Goal: Information Seeking & Learning: Check status

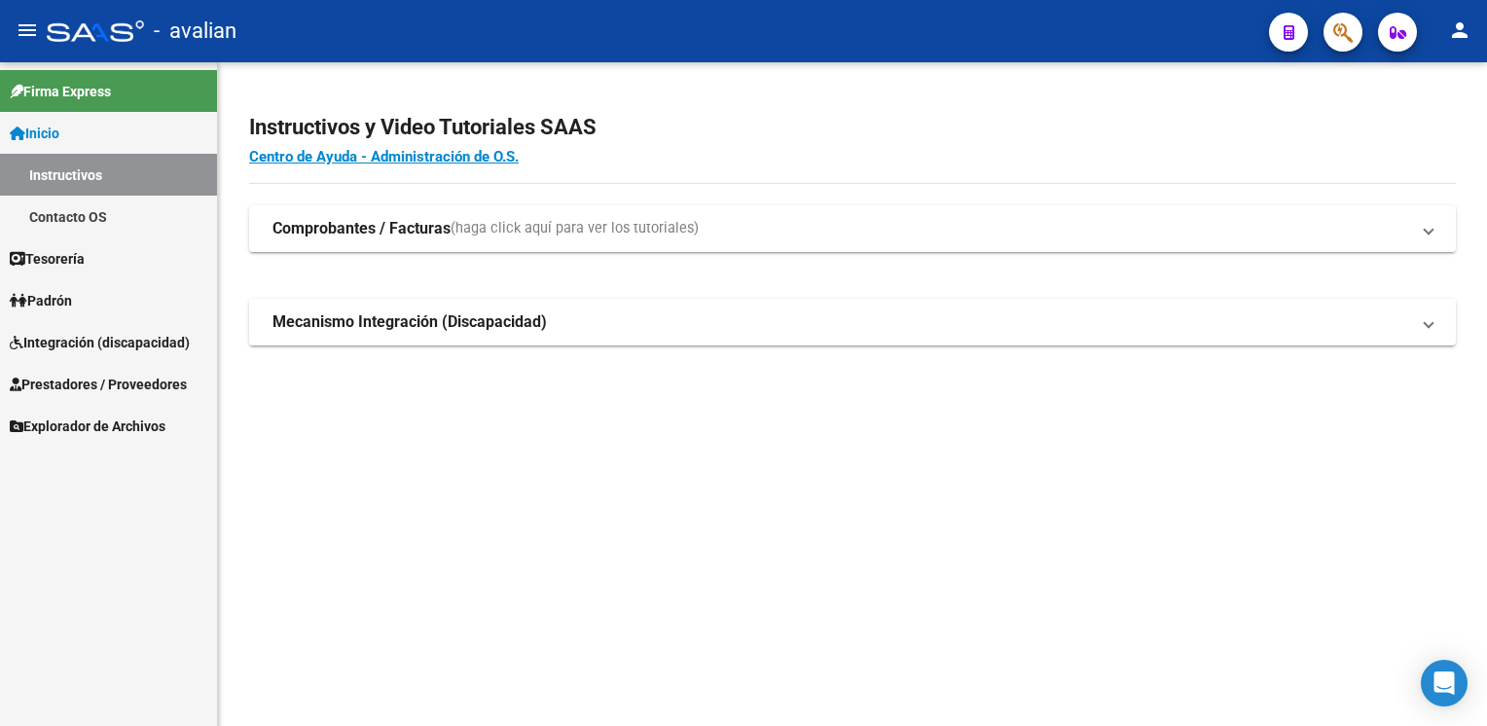
click at [85, 348] on span "Integración (discapacidad)" at bounding box center [100, 342] width 180 height 21
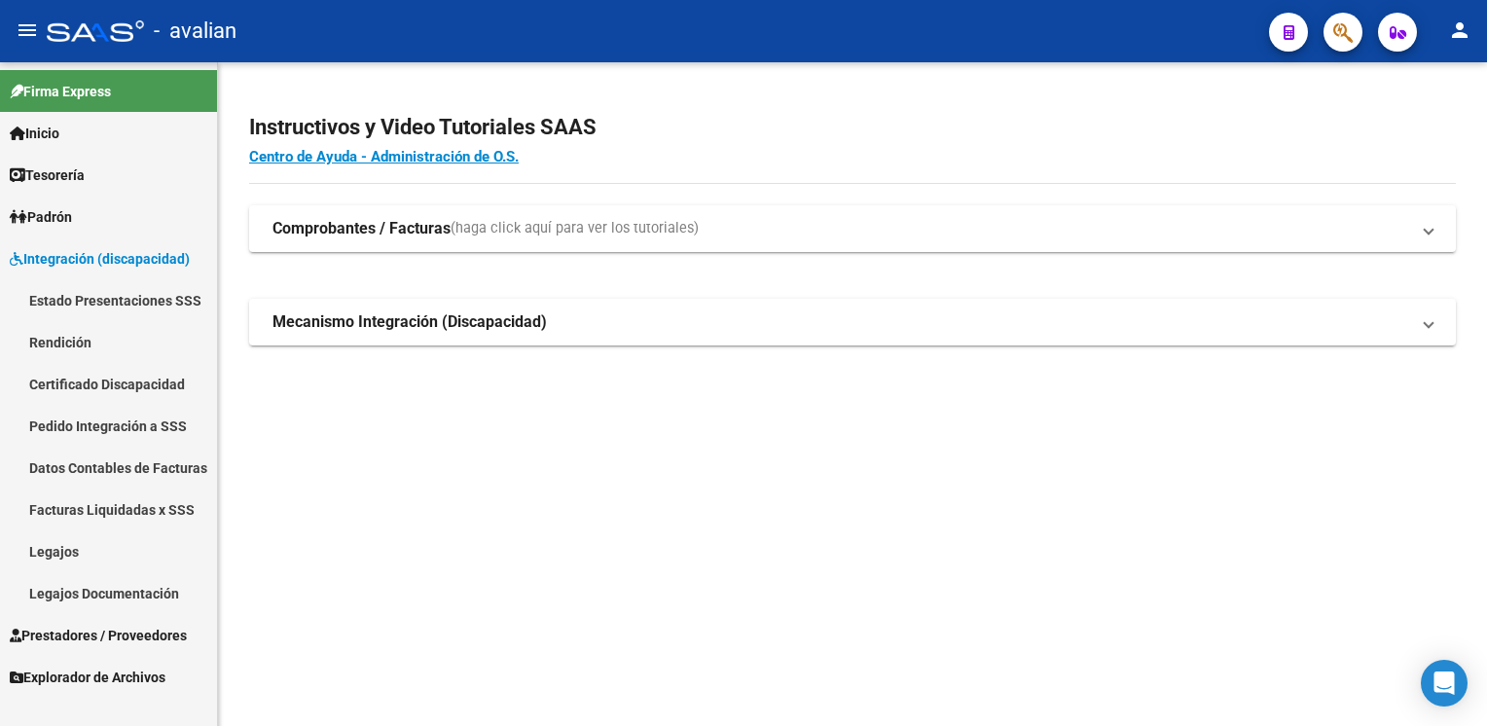
click at [88, 259] on span "Integración (discapacidad)" at bounding box center [100, 258] width 180 height 21
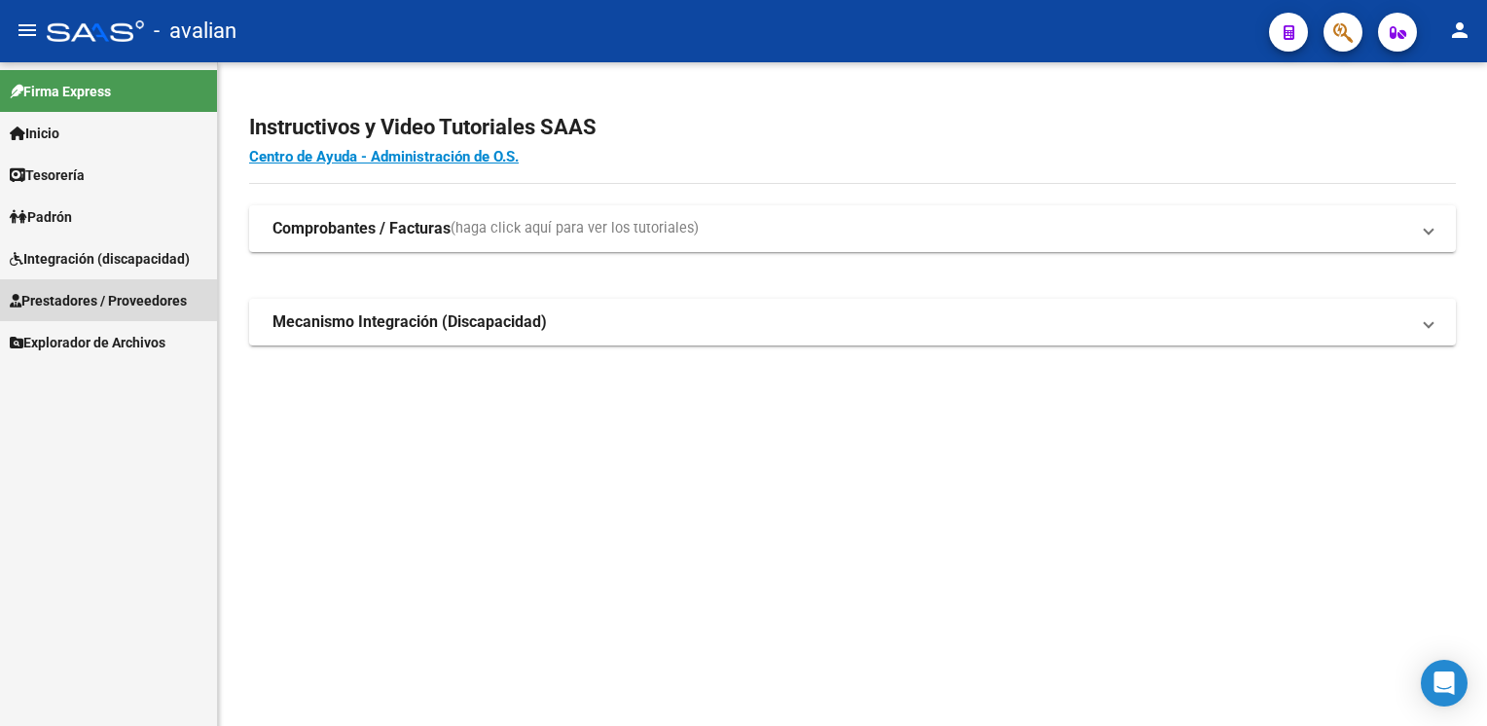
click at [98, 293] on span "Prestadores / Proveedores" at bounding box center [98, 300] width 177 height 21
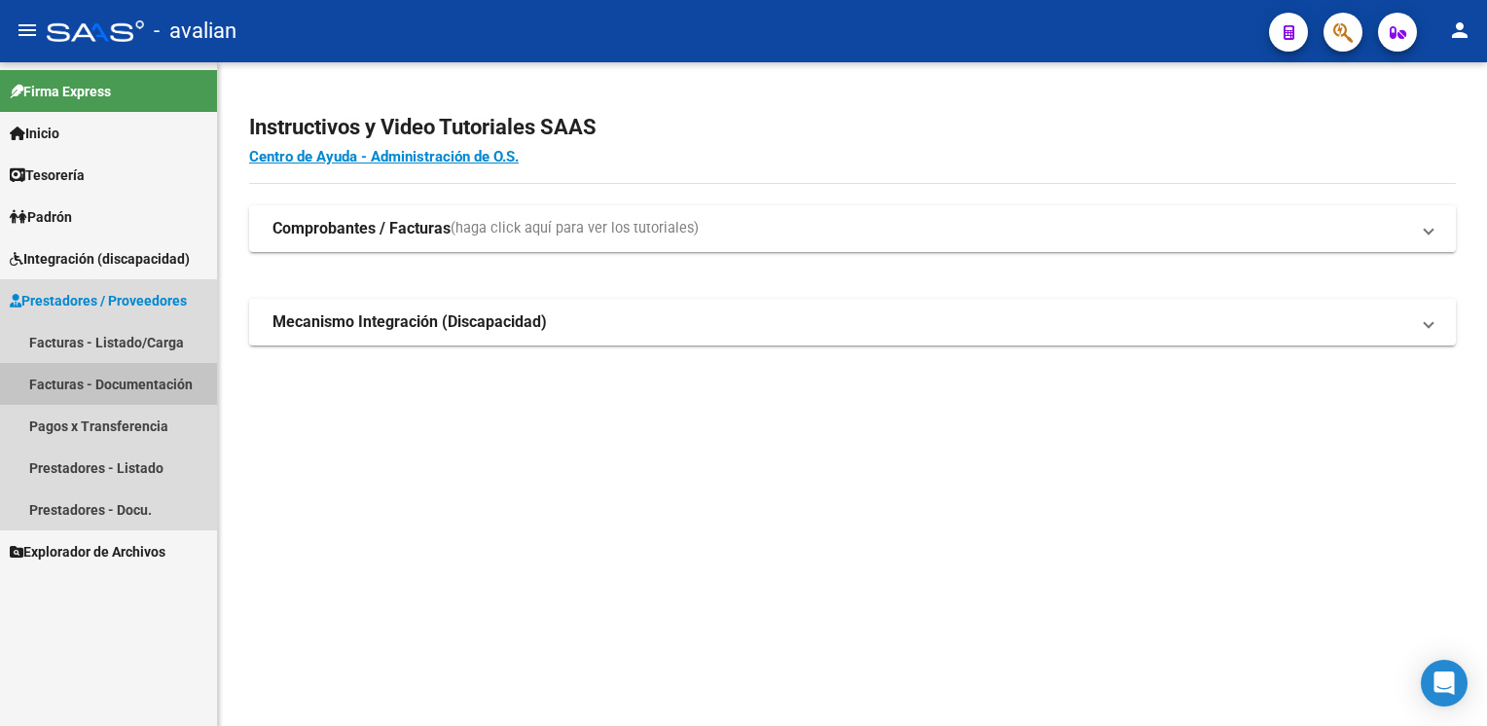
click at [107, 379] on link "Facturas - Documentación" at bounding box center [108, 384] width 217 height 42
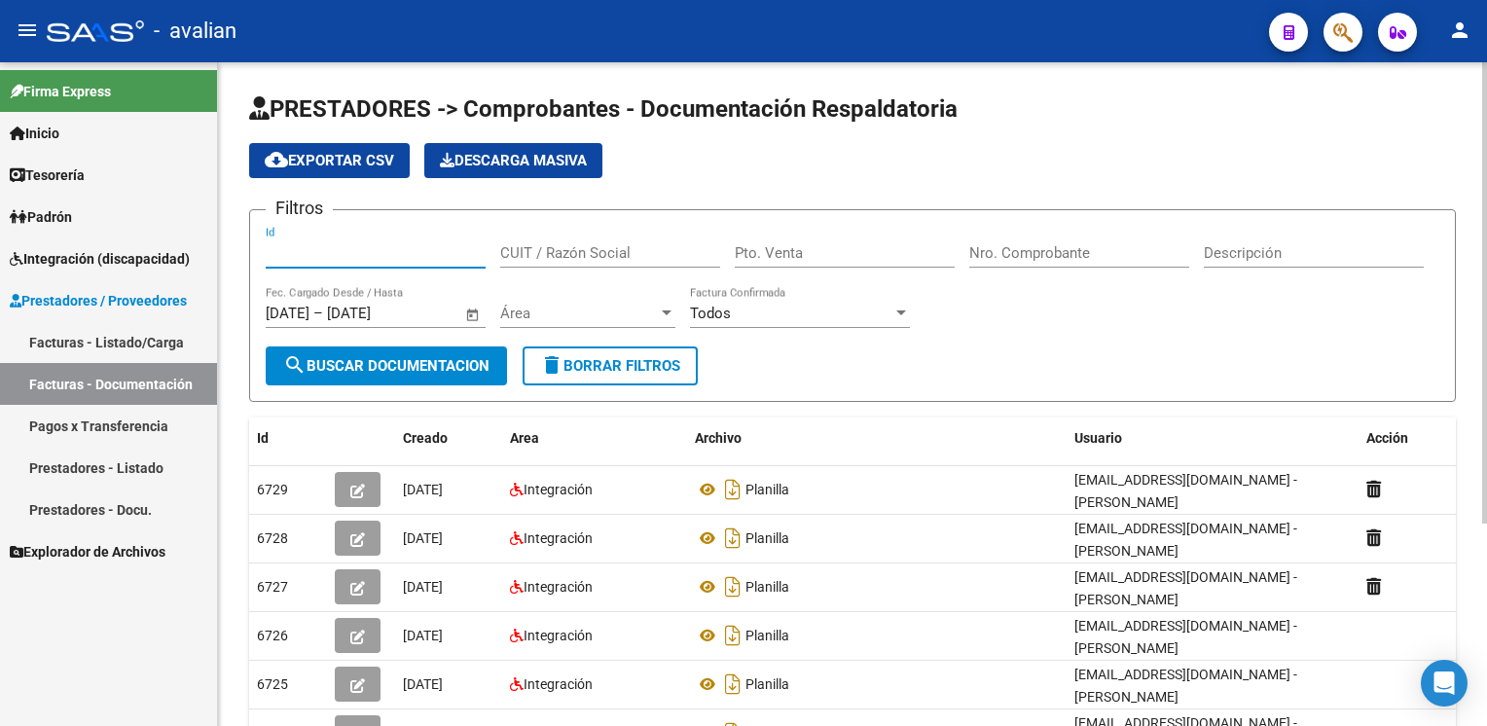
click at [320, 256] on input "Id" at bounding box center [376, 253] width 220 height 18
paste input "27346094783"
type input "27346094783"
type input "1"
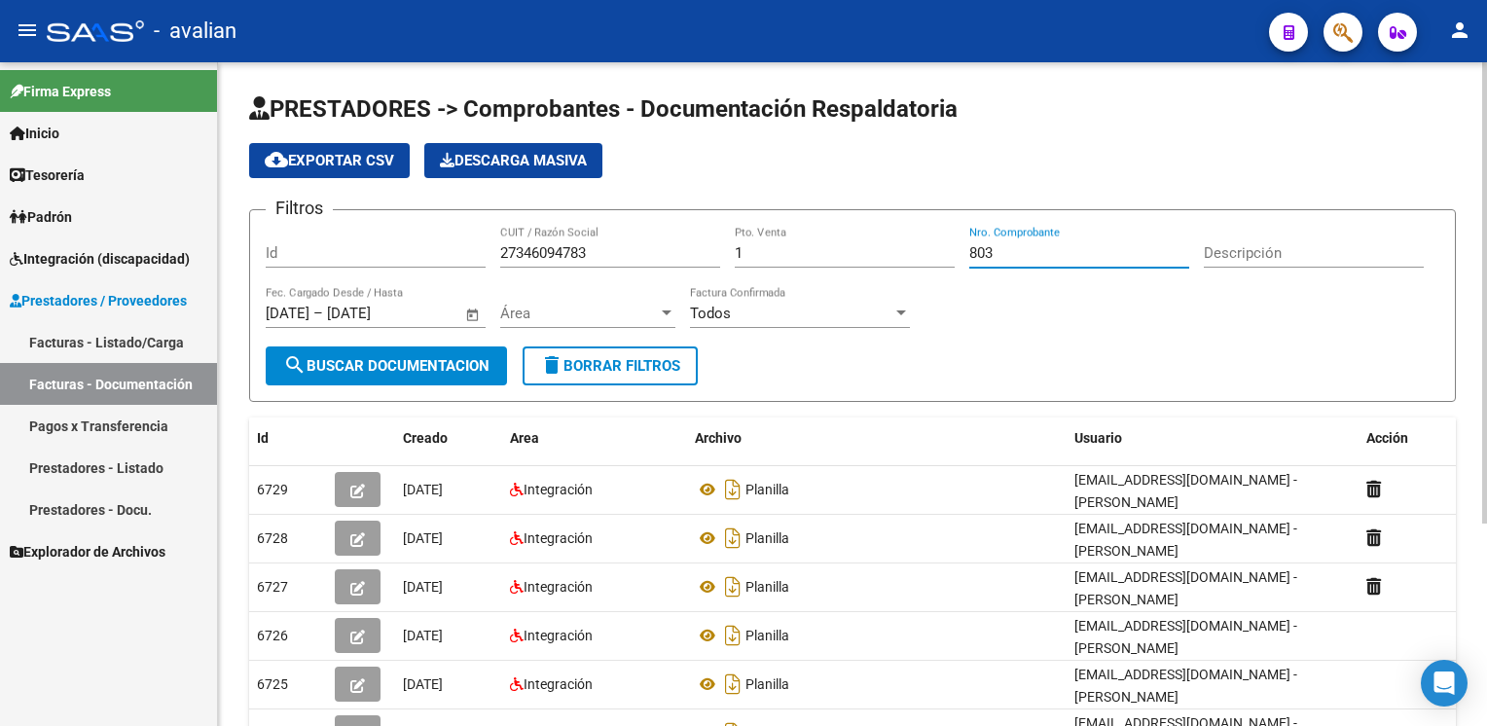
type input "803"
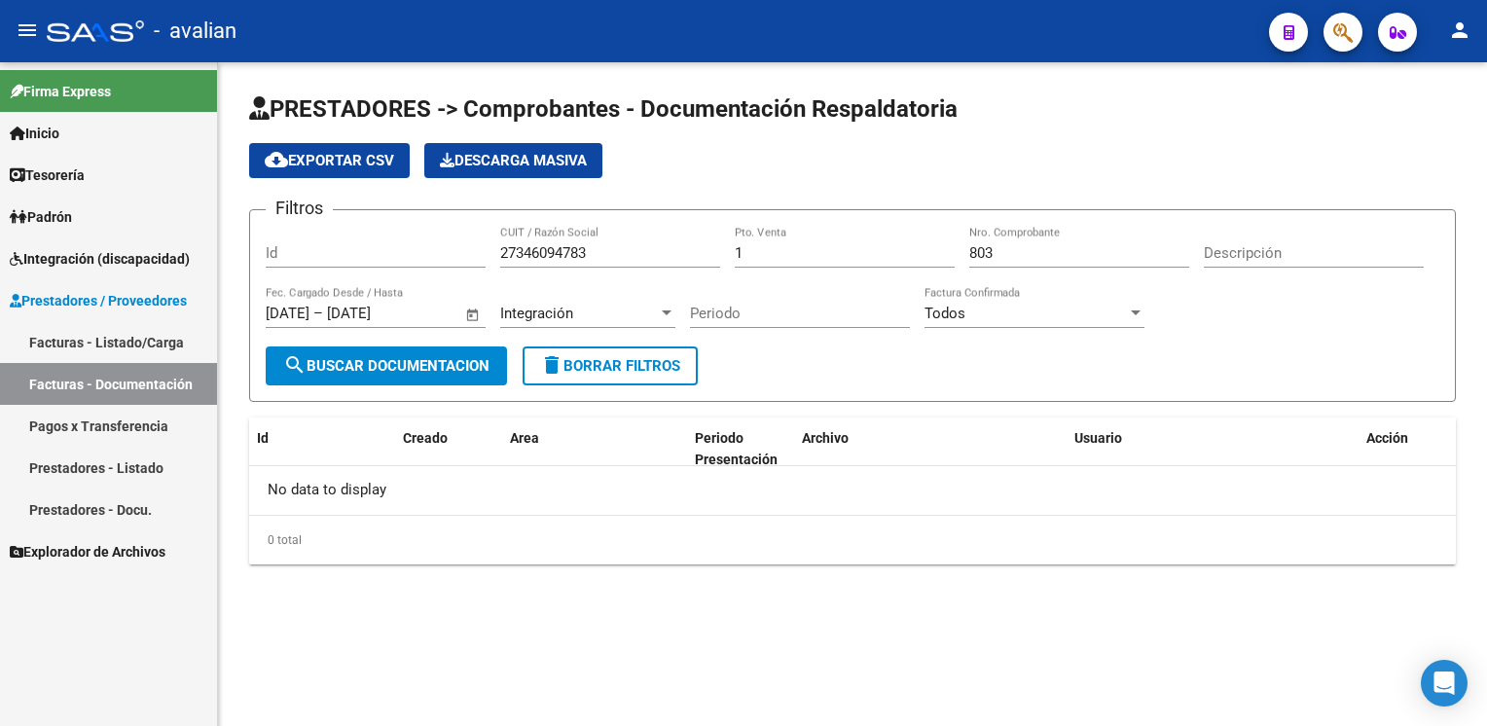
click at [103, 294] on span "Prestadores / Proveedores" at bounding box center [98, 300] width 177 height 21
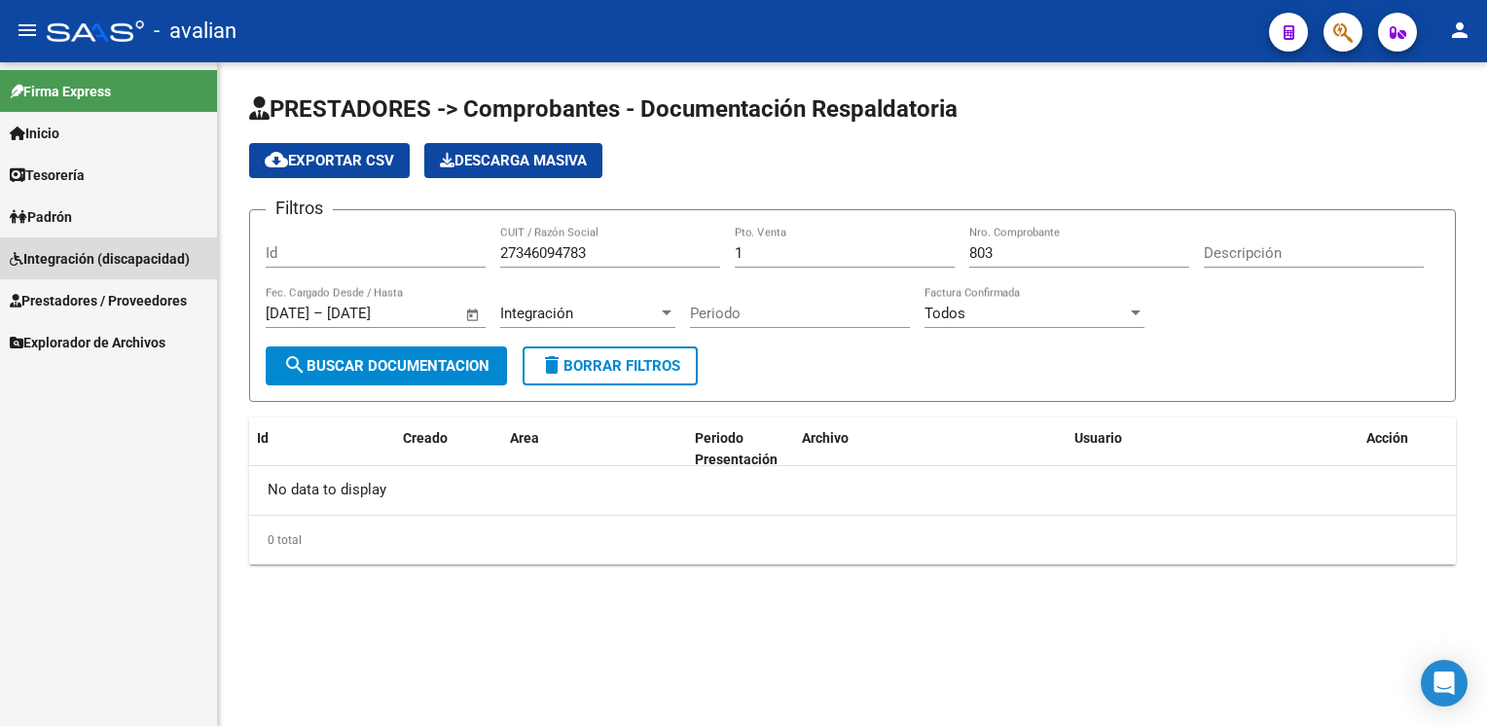
click at [110, 262] on span "Integración (discapacidad)" at bounding box center [100, 258] width 180 height 21
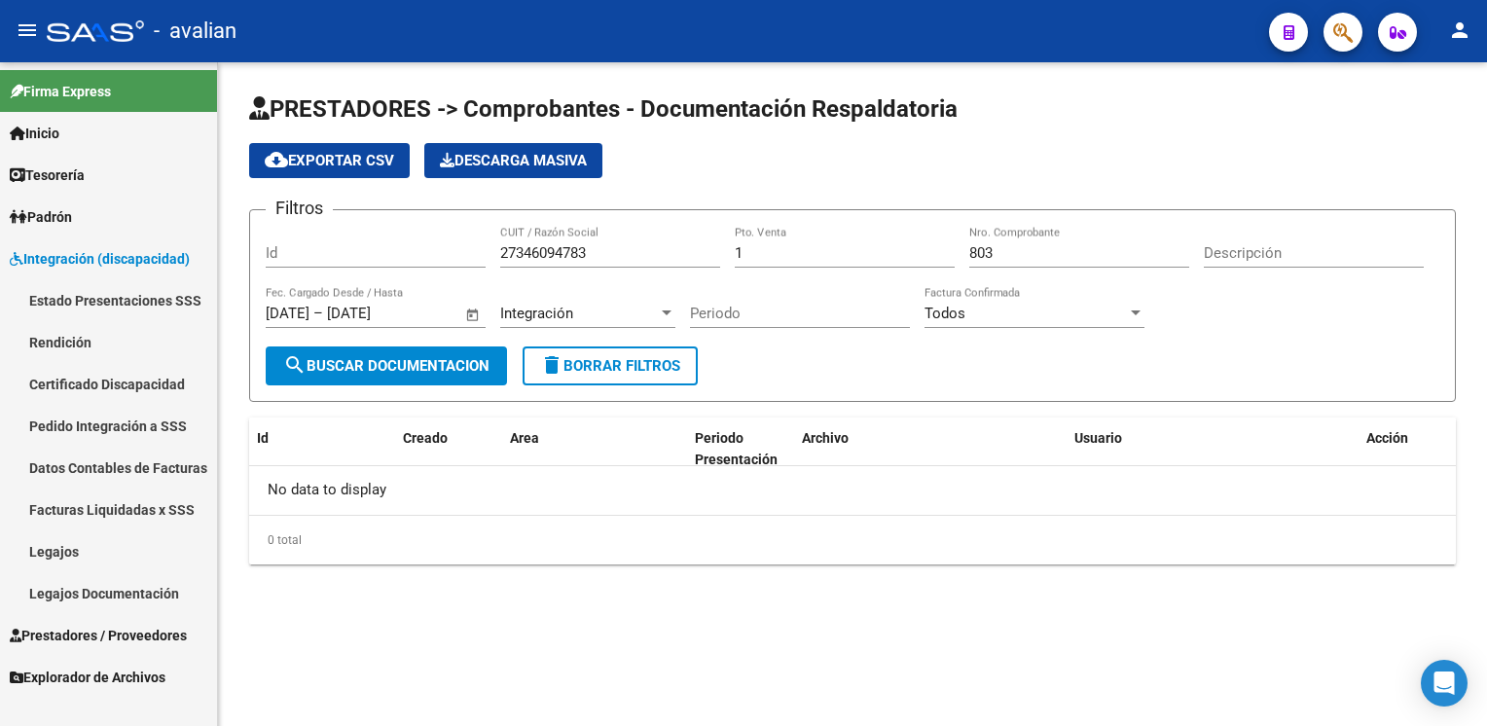
click at [88, 552] on link "Legajos" at bounding box center [108, 551] width 217 height 42
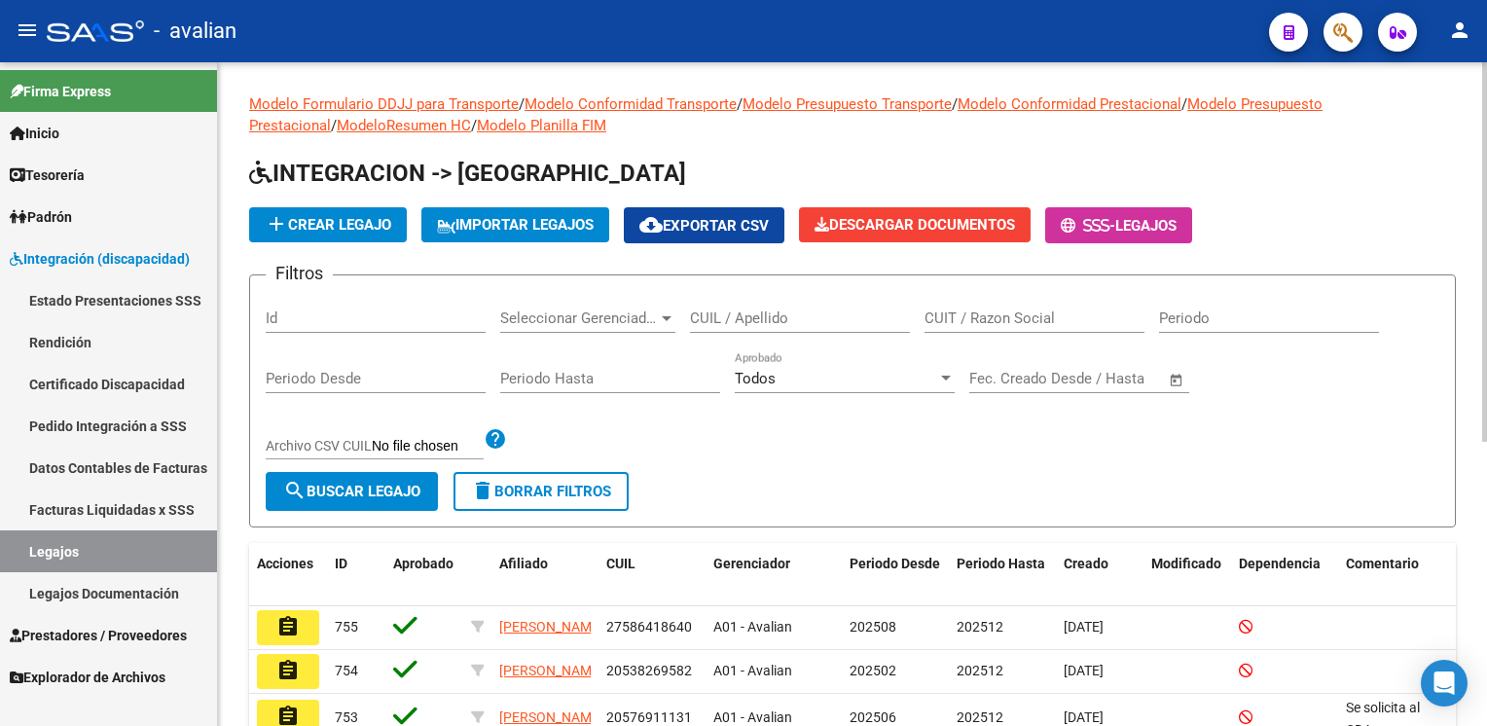
click at [310, 316] on input "Id" at bounding box center [376, 318] width 220 height 18
paste input "20492707520"
type input "20492707520"
click at [334, 472] on button "search Buscar Legajo" at bounding box center [352, 491] width 172 height 39
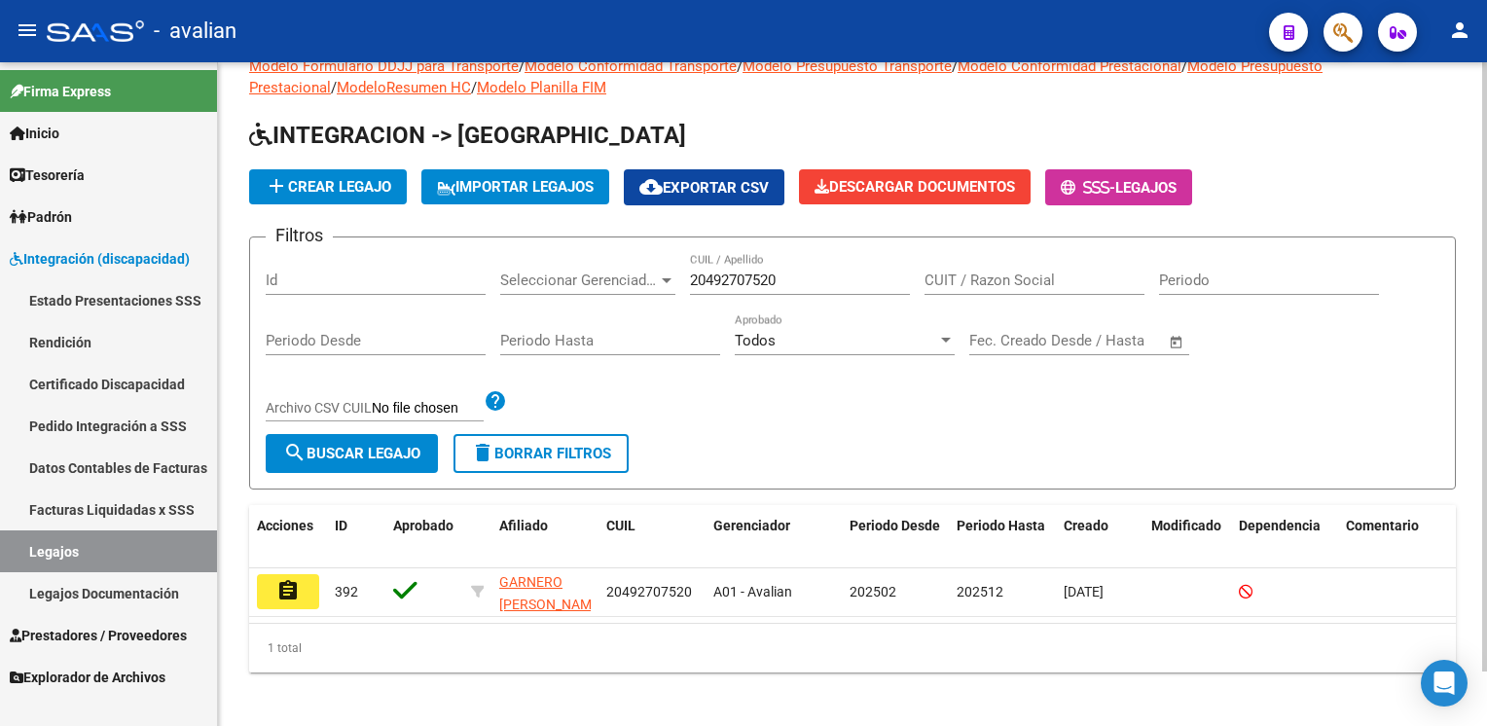
scroll to position [58, 0]
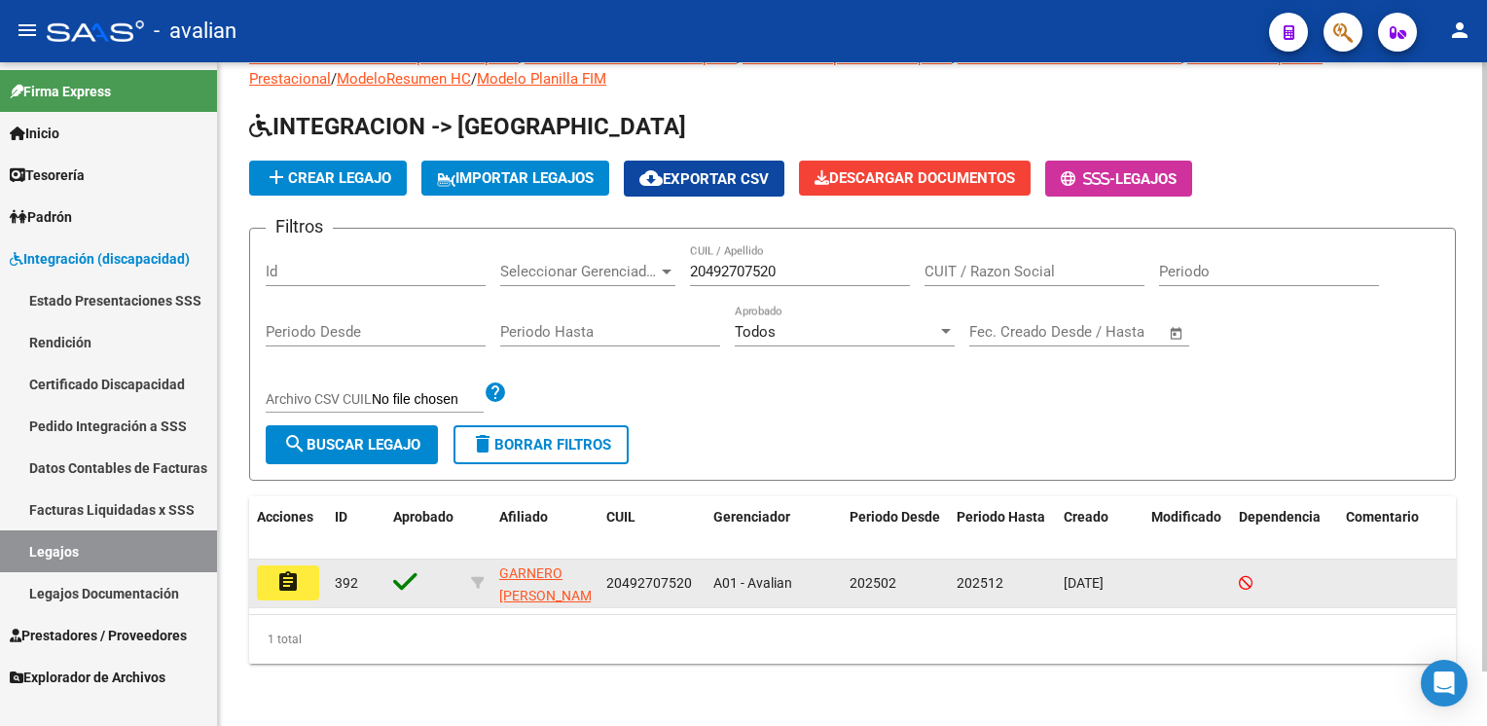
click at [304, 565] on button "assignment" at bounding box center [288, 582] width 62 height 35
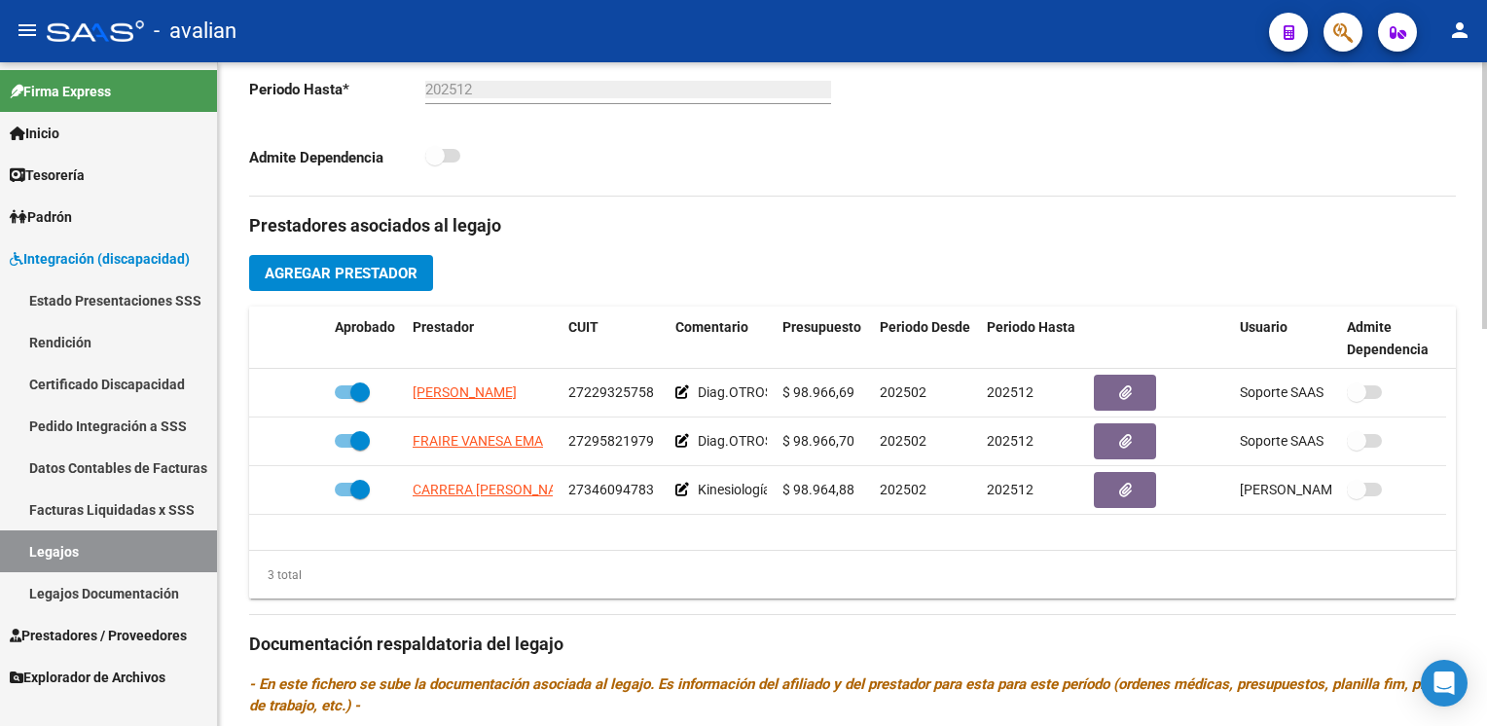
scroll to position [584, 0]
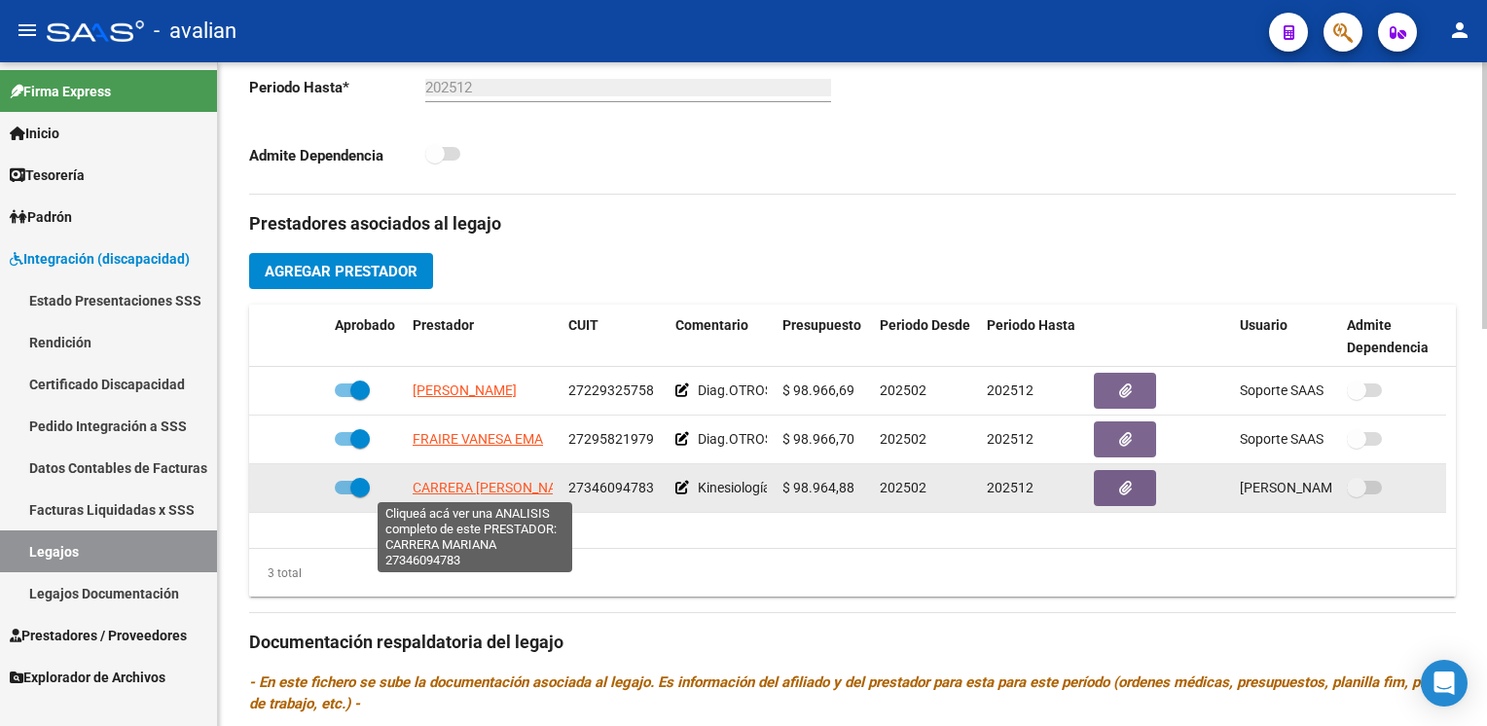
click at [479, 487] on span "CARRERA MARIANA" at bounding box center [496, 488] width 167 height 16
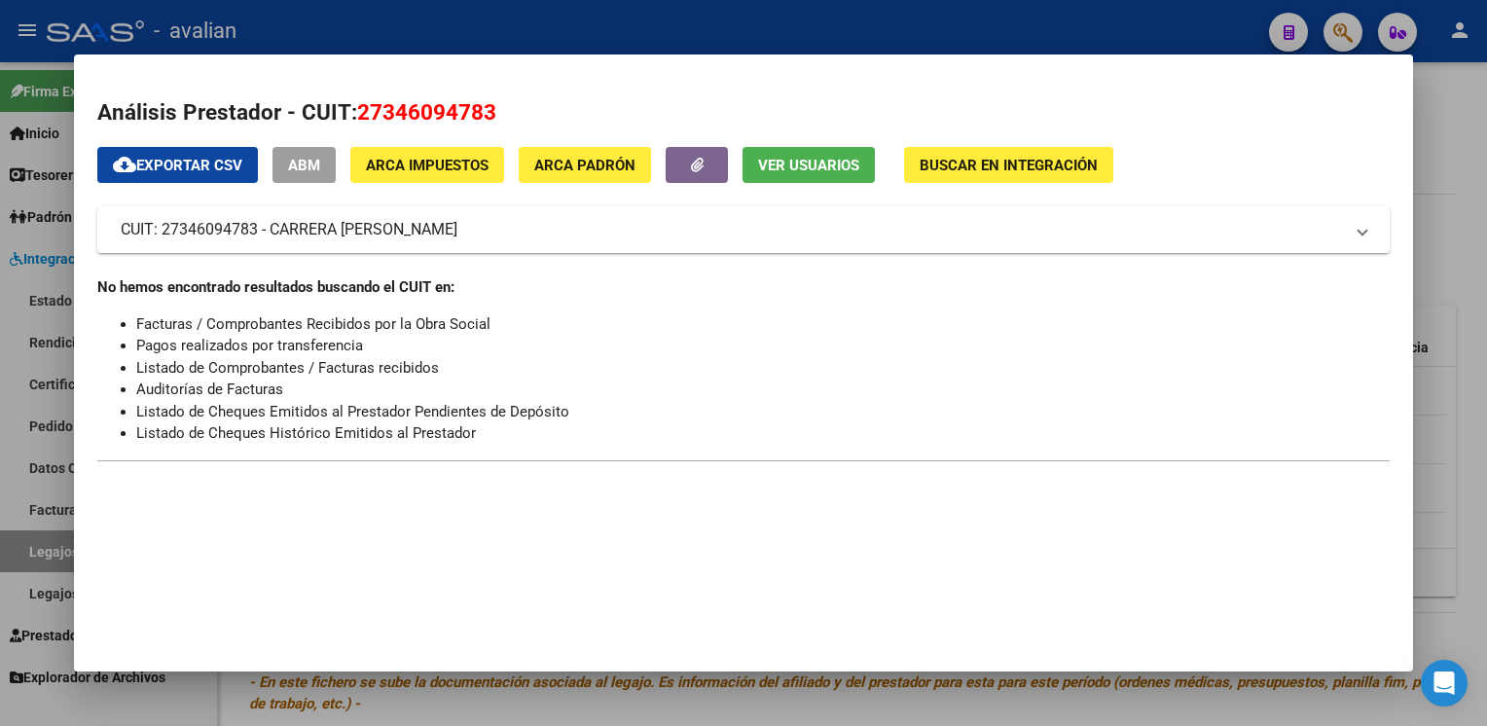
click at [572, 26] on div at bounding box center [743, 363] width 1487 height 726
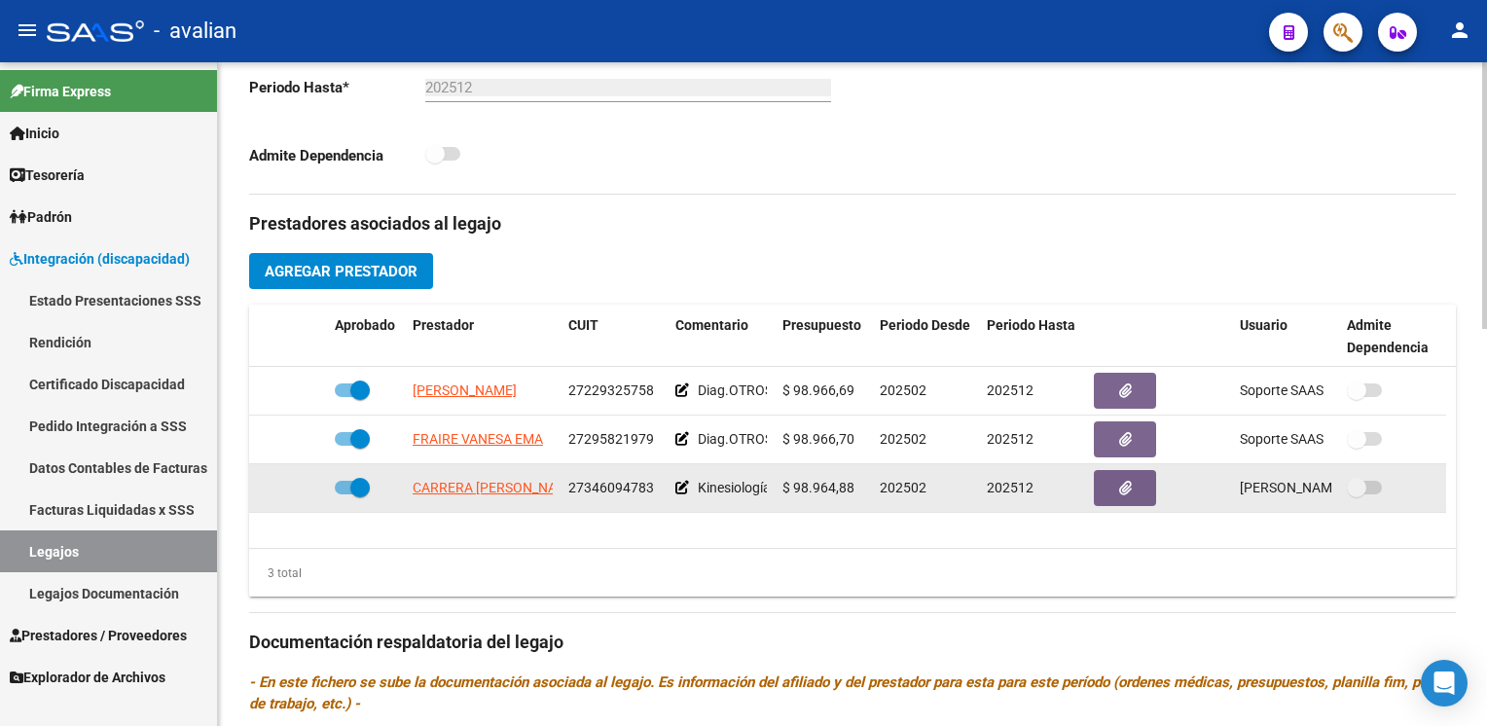
click at [618, 489] on span "27346094783" at bounding box center [611, 488] width 86 height 16
copy span "27346094783"
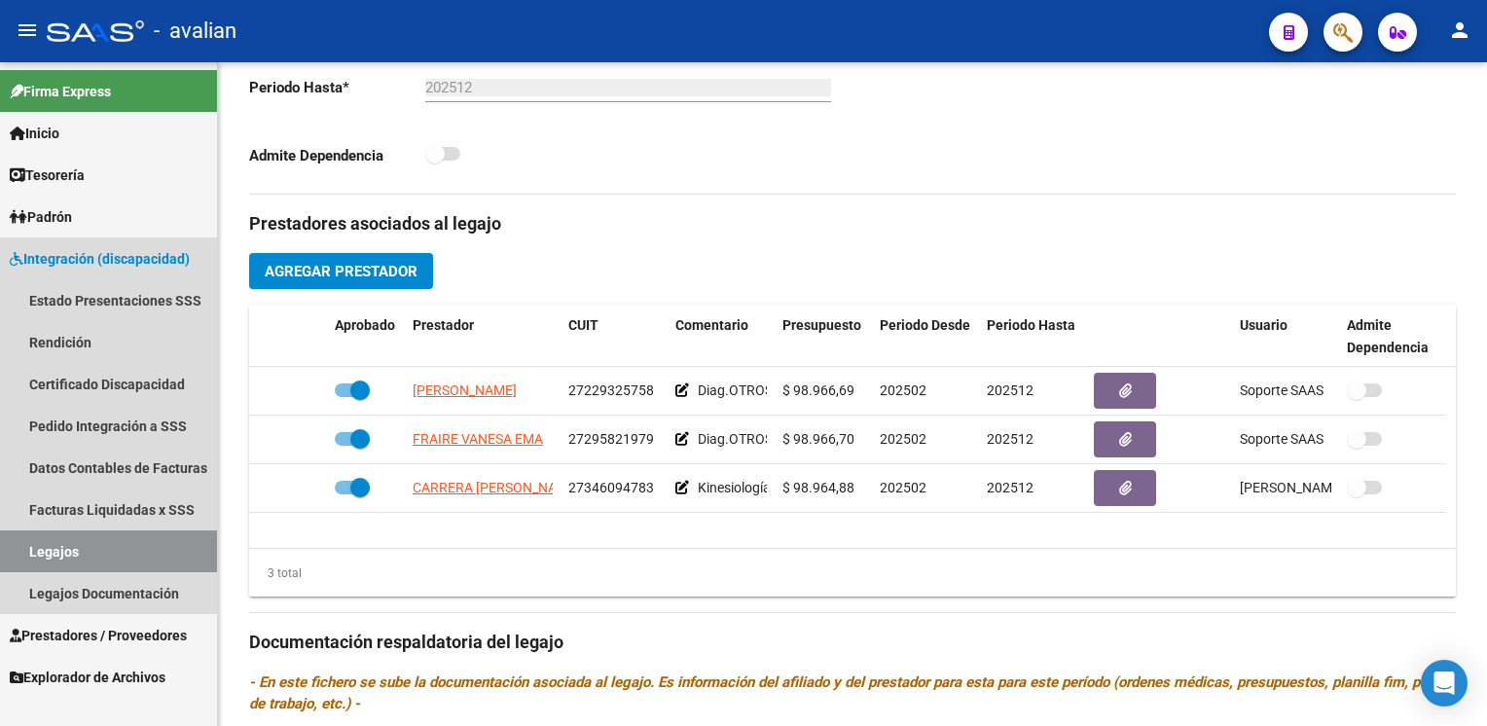
click at [97, 263] on span "Integración (discapacidad)" at bounding box center [100, 258] width 180 height 21
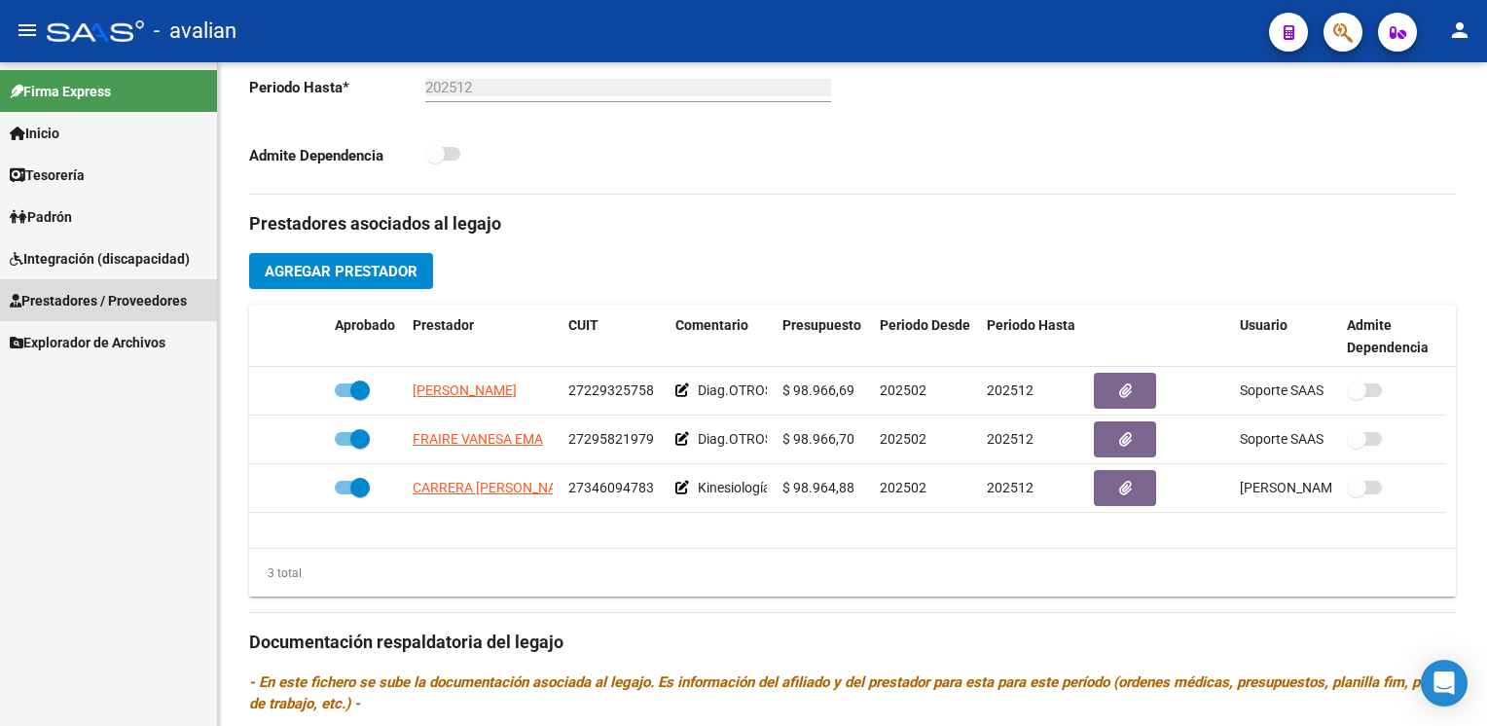
click at [91, 299] on span "Prestadores / Proveedores" at bounding box center [98, 300] width 177 height 21
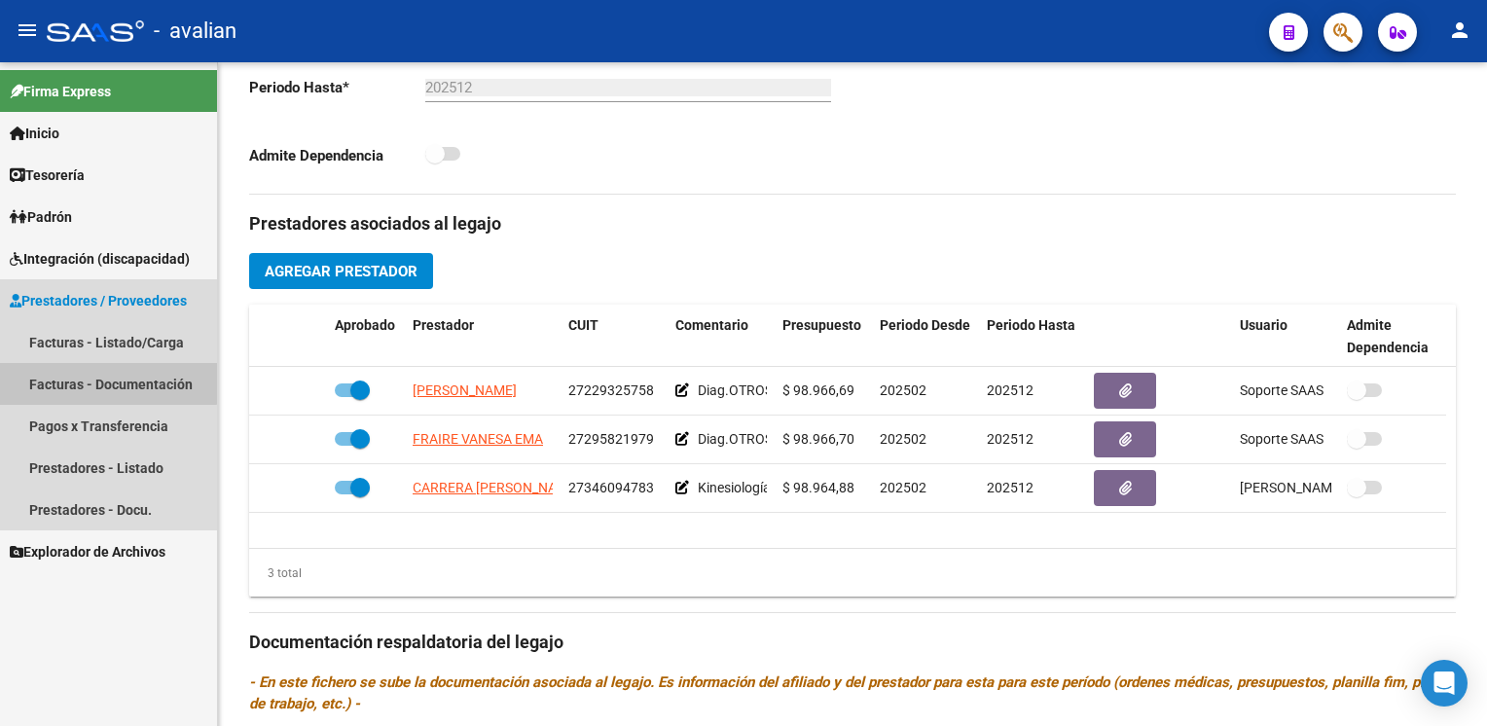
click at [105, 378] on link "Facturas - Documentación" at bounding box center [108, 384] width 217 height 42
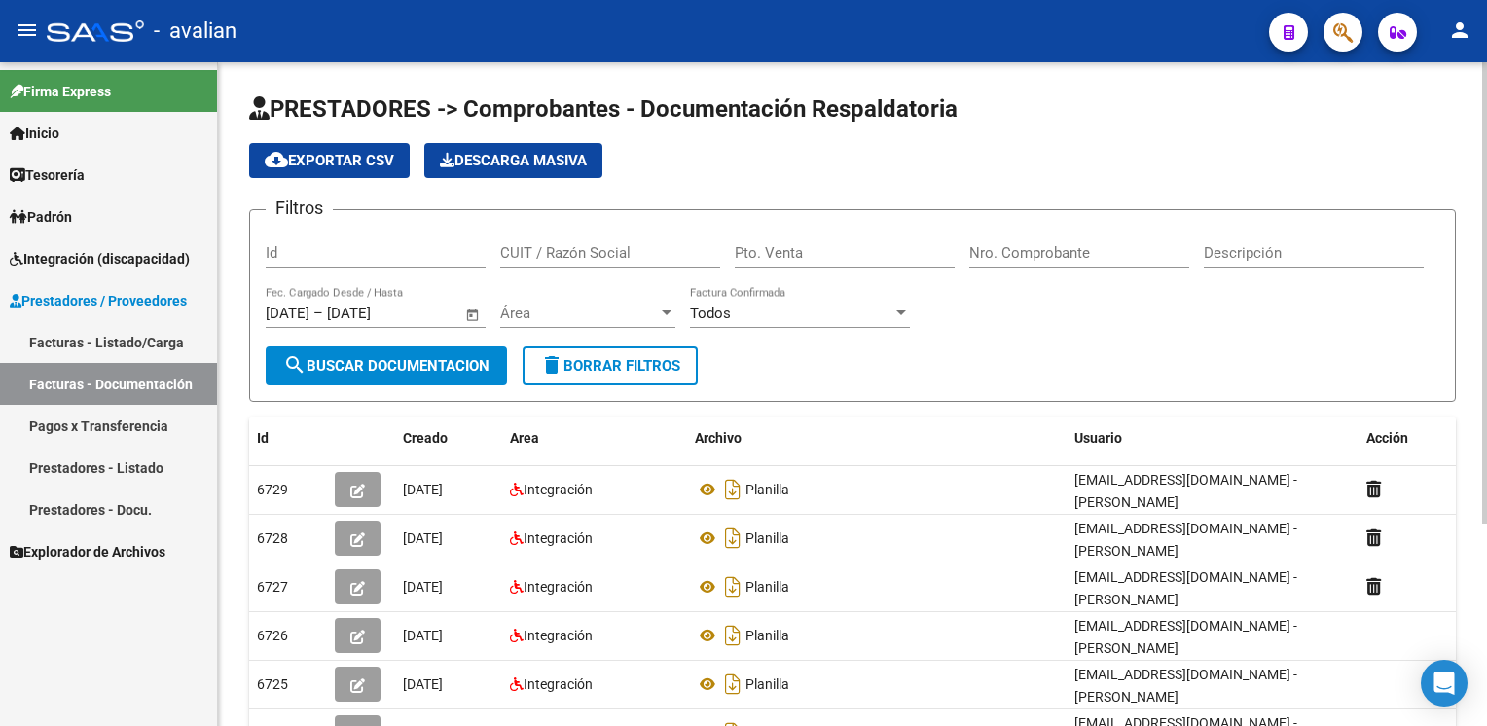
click at [368, 242] on div "Id" at bounding box center [376, 247] width 220 height 42
click at [568, 250] on input "CUIT / Razón Social" at bounding box center [610, 253] width 220 height 18
paste input "27346094783"
type input "27346094783"
click at [519, 319] on span "Área" at bounding box center [579, 314] width 158 height 18
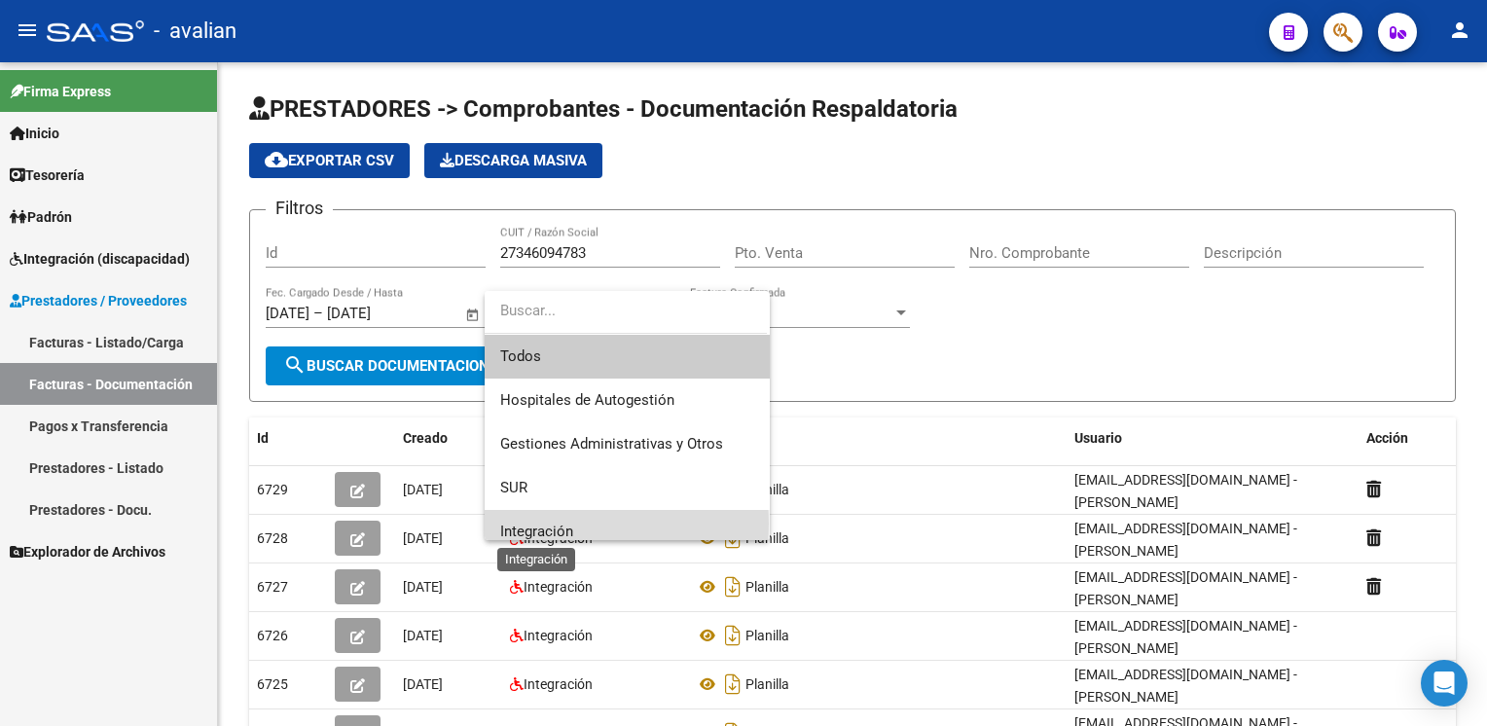
click at [537, 523] on span "Integración" at bounding box center [536, 531] width 73 height 18
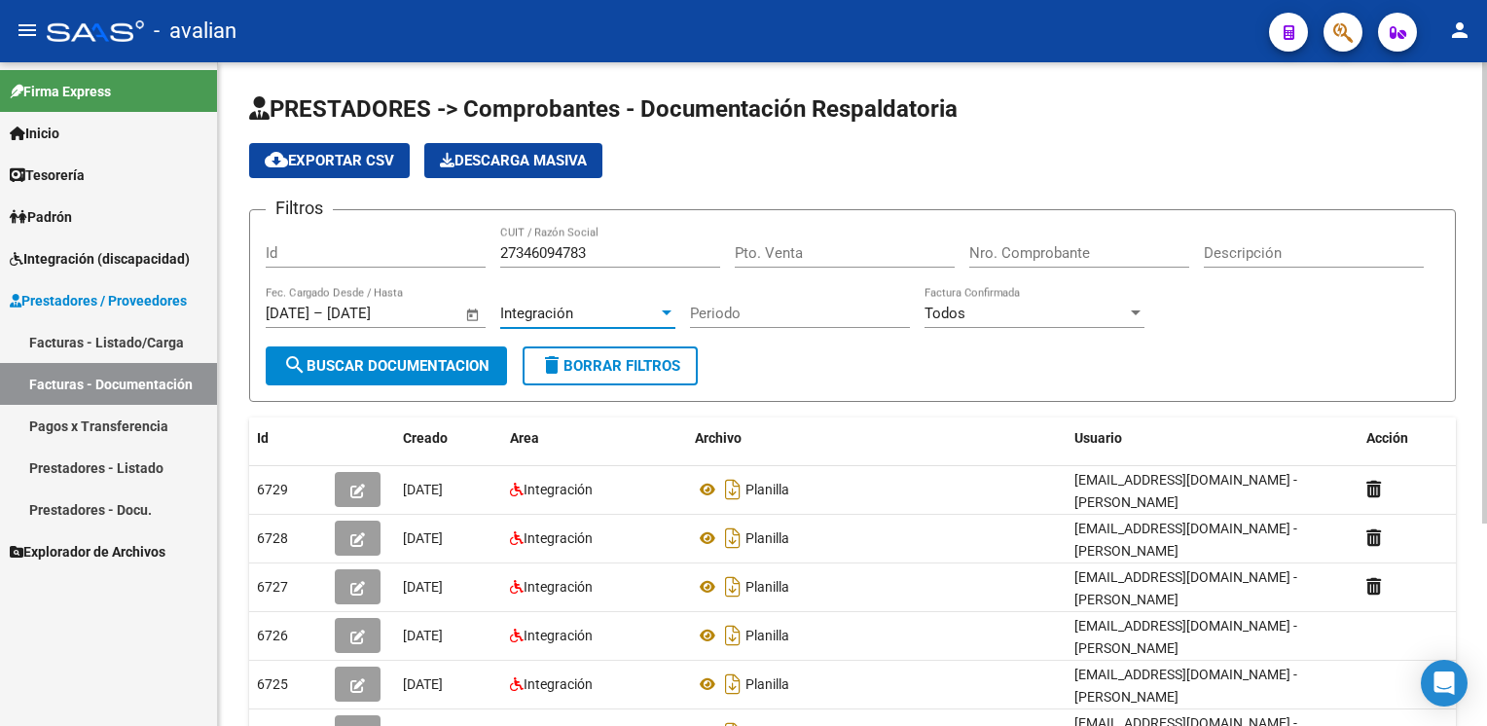
click at [425, 368] on span "search Buscar Documentacion" at bounding box center [386, 366] width 206 height 18
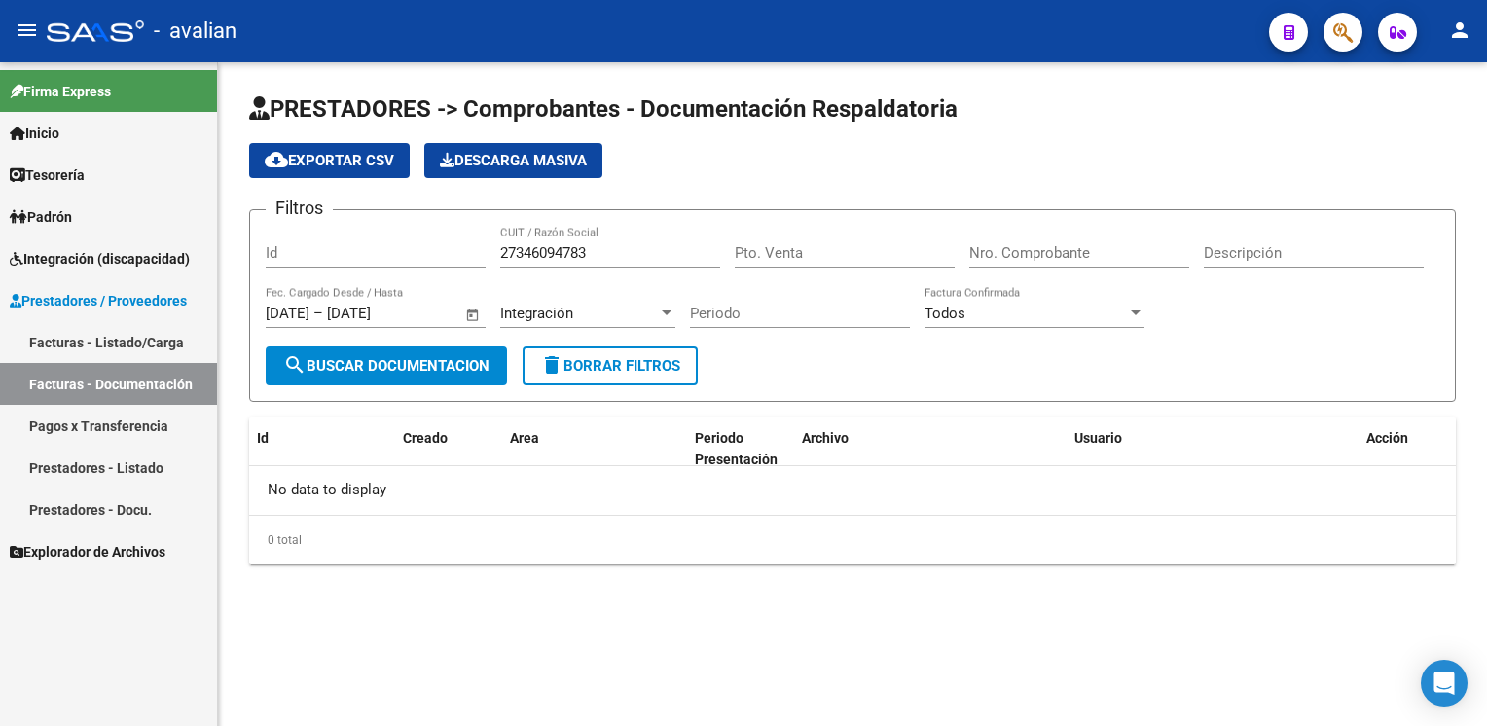
click at [128, 259] on span "Integración (discapacidad)" at bounding box center [100, 258] width 180 height 21
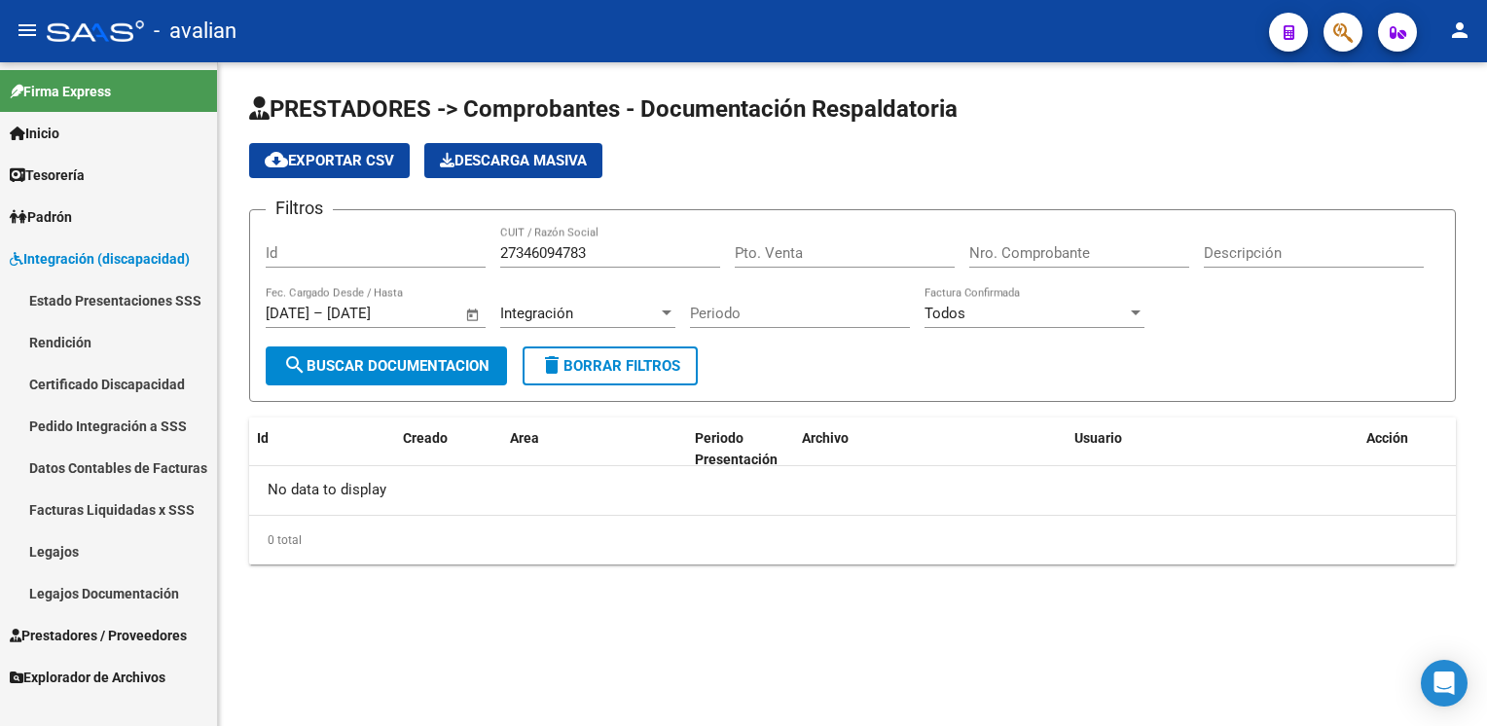
click at [68, 551] on link "Legajos" at bounding box center [108, 551] width 217 height 42
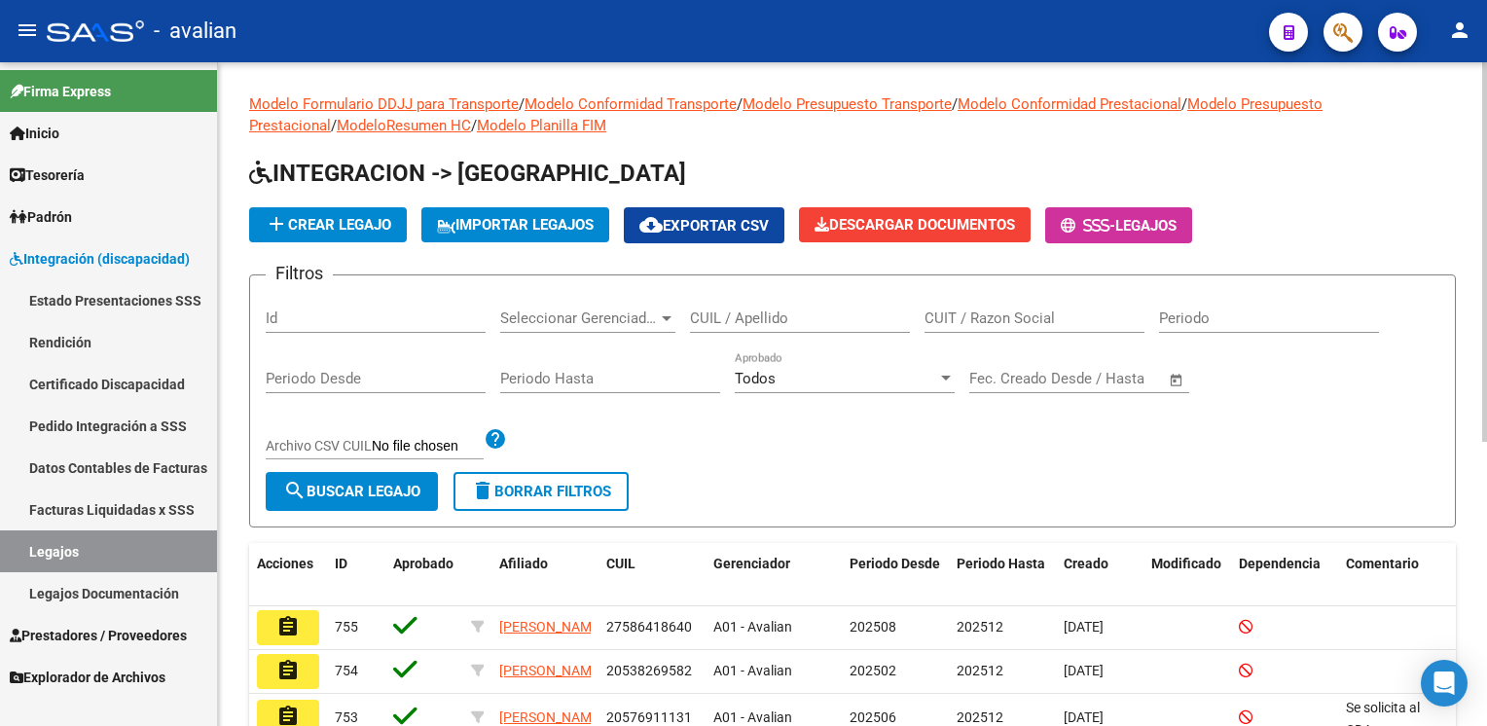
click at [305, 305] on div "Id" at bounding box center [376, 312] width 220 height 42
paste input "20492707520"
type input "20492707520"
click at [354, 485] on span "search Buscar Legajo" at bounding box center [351, 492] width 137 height 18
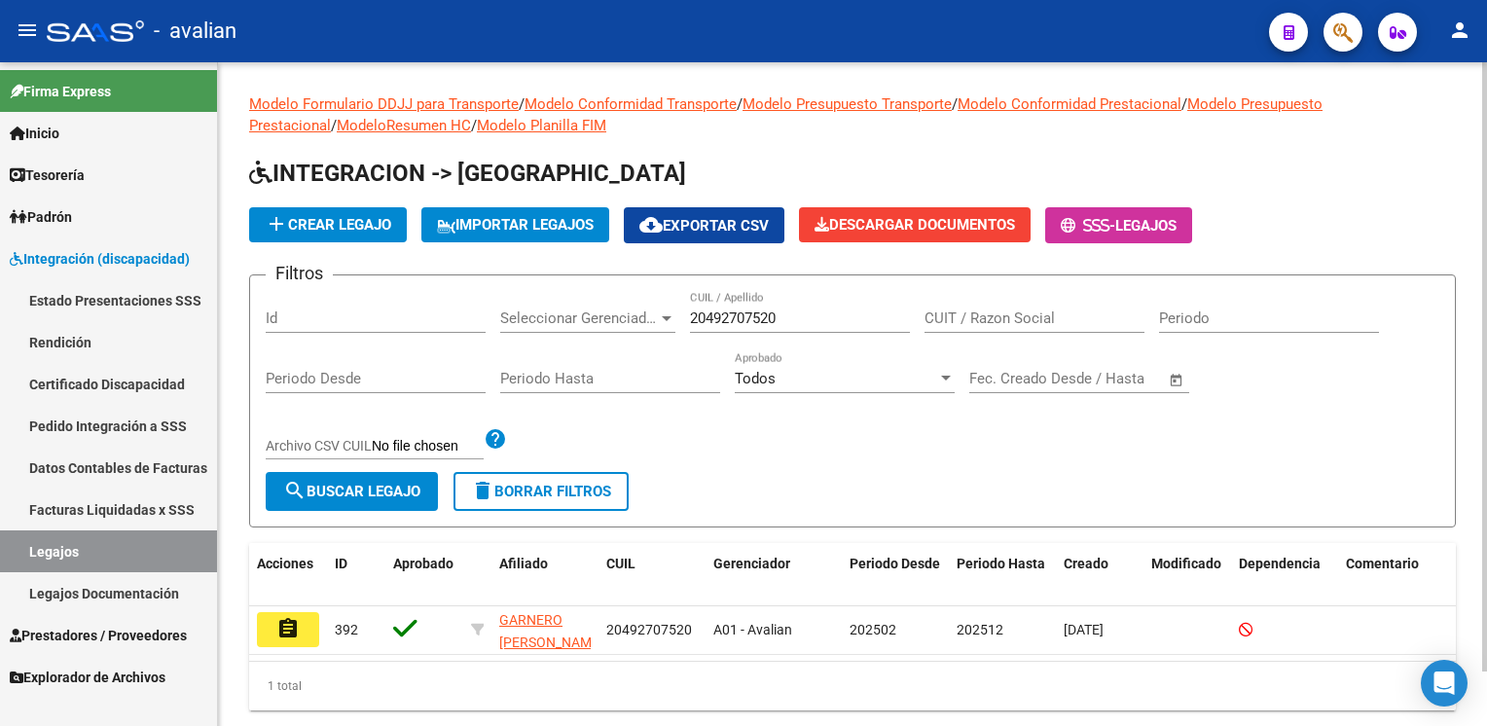
scroll to position [58, 0]
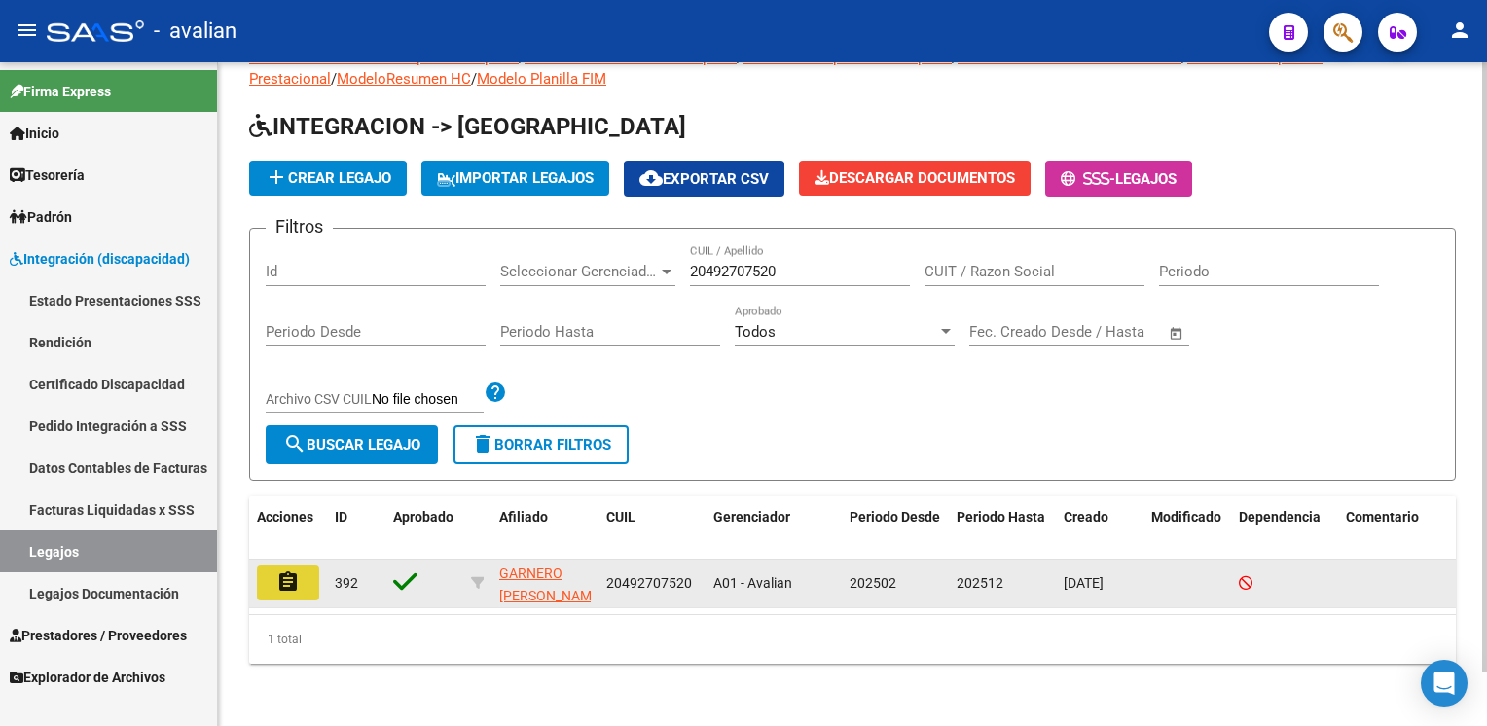
click at [306, 568] on button "assignment" at bounding box center [288, 582] width 62 height 35
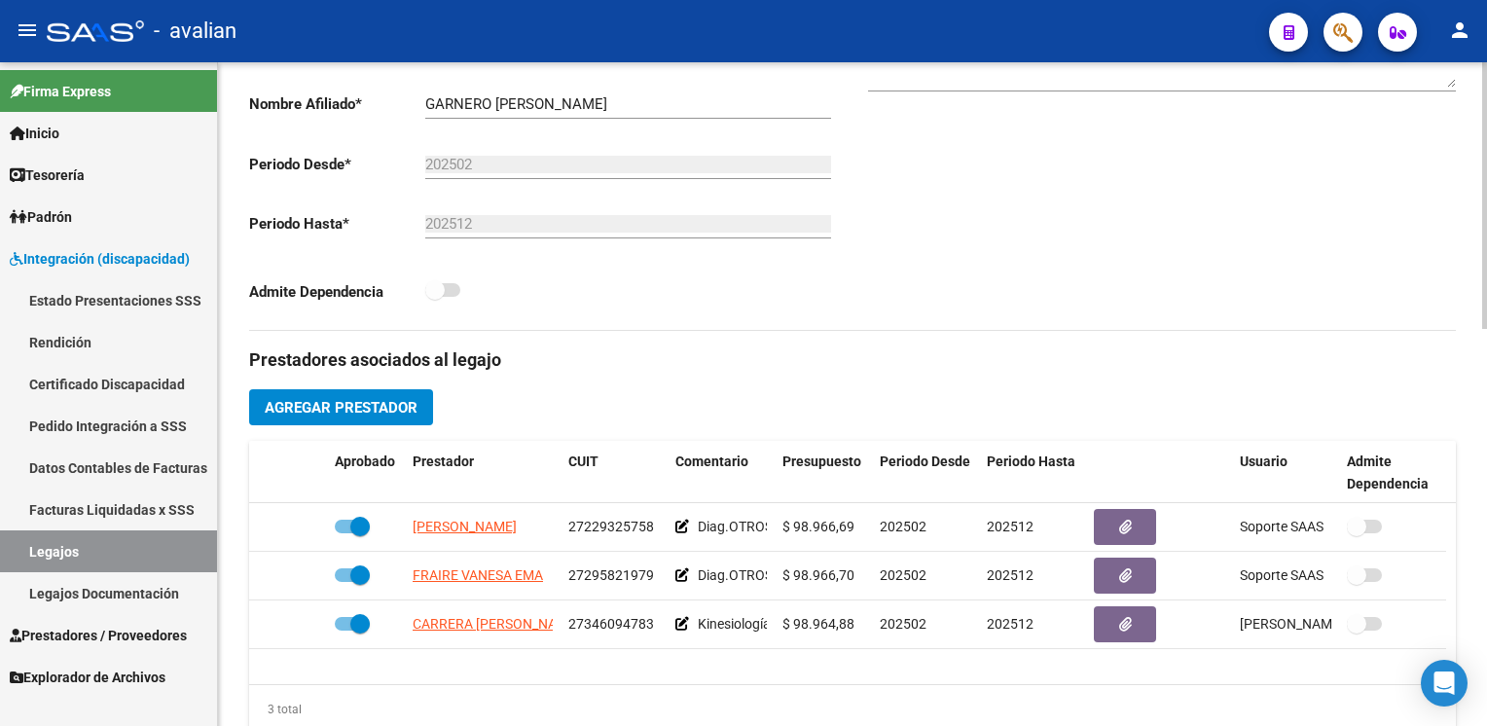
scroll to position [584, 0]
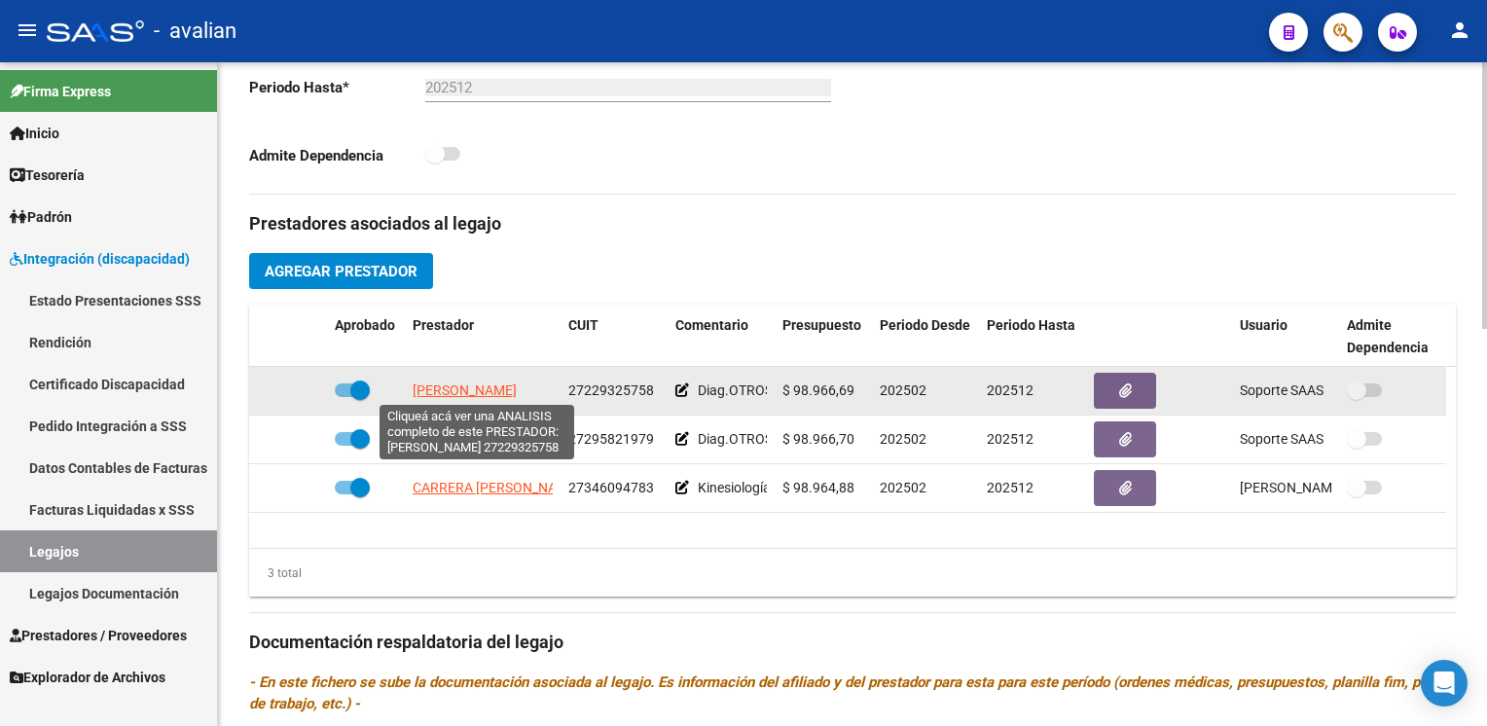
click at [461, 389] on span "BOERO SILVINA RITA" at bounding box center [465, 390] width 104 height 16
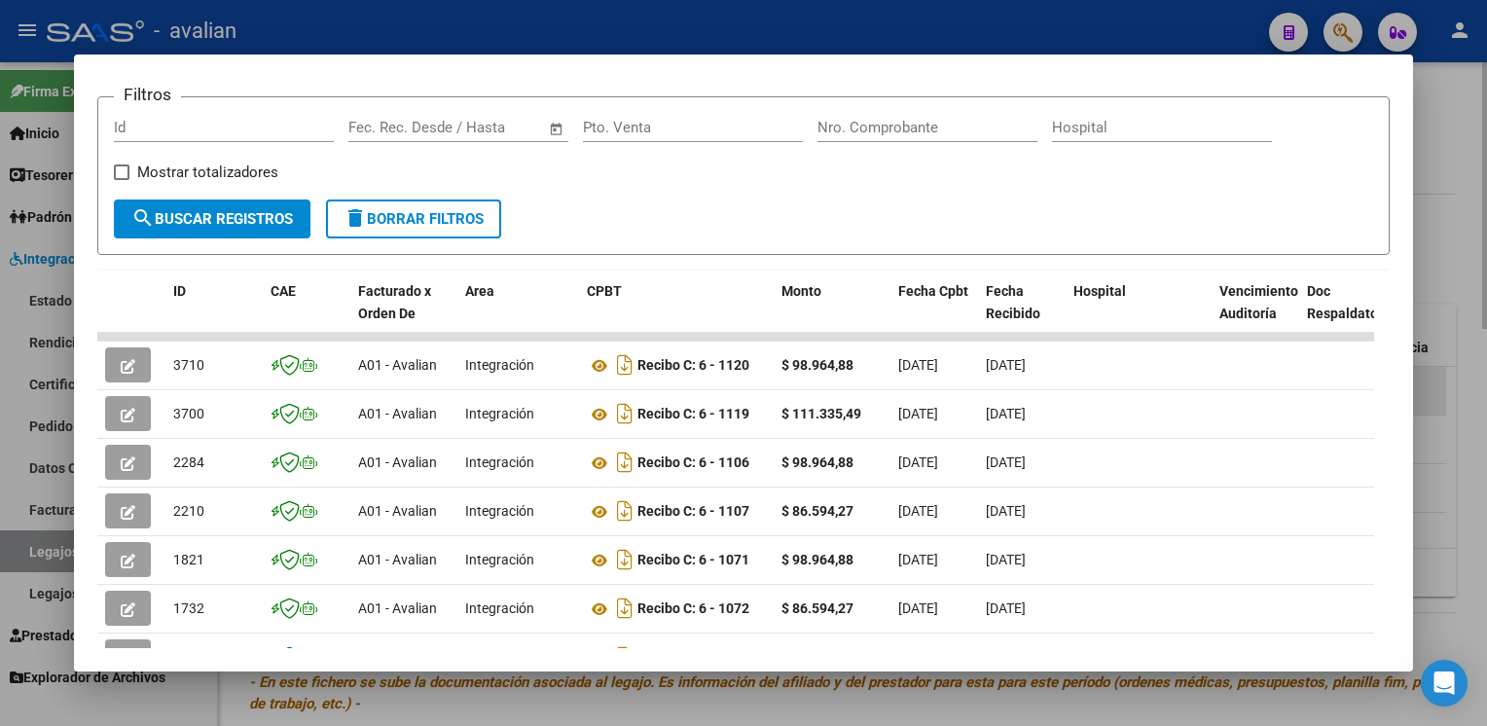
scroll to position [265, 0]
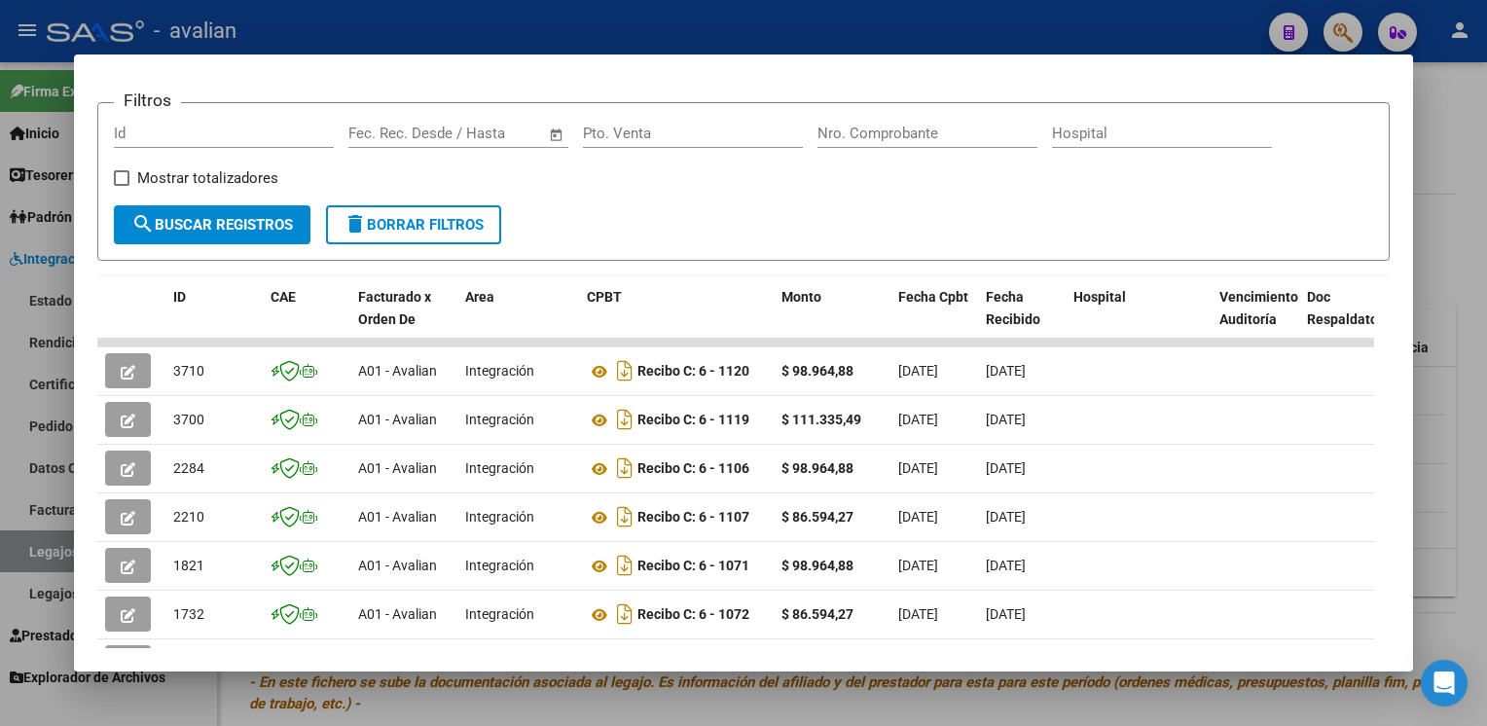
click at [385, 37] on div at bounding box center [743, 363] width 1487 height 726
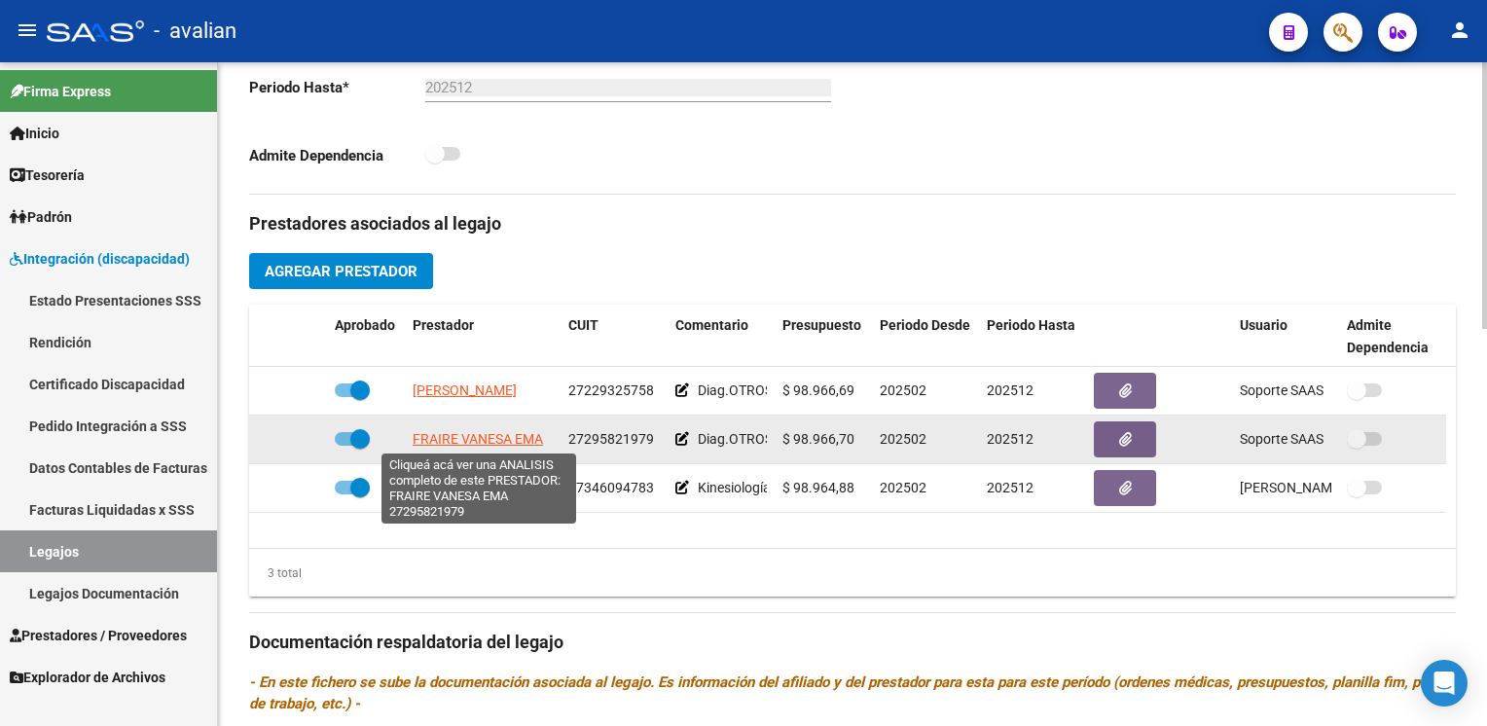
click at [435, 431] on span "FRAIRE VANESA EMA" at bounding box center [478, 439] width 130 height 16
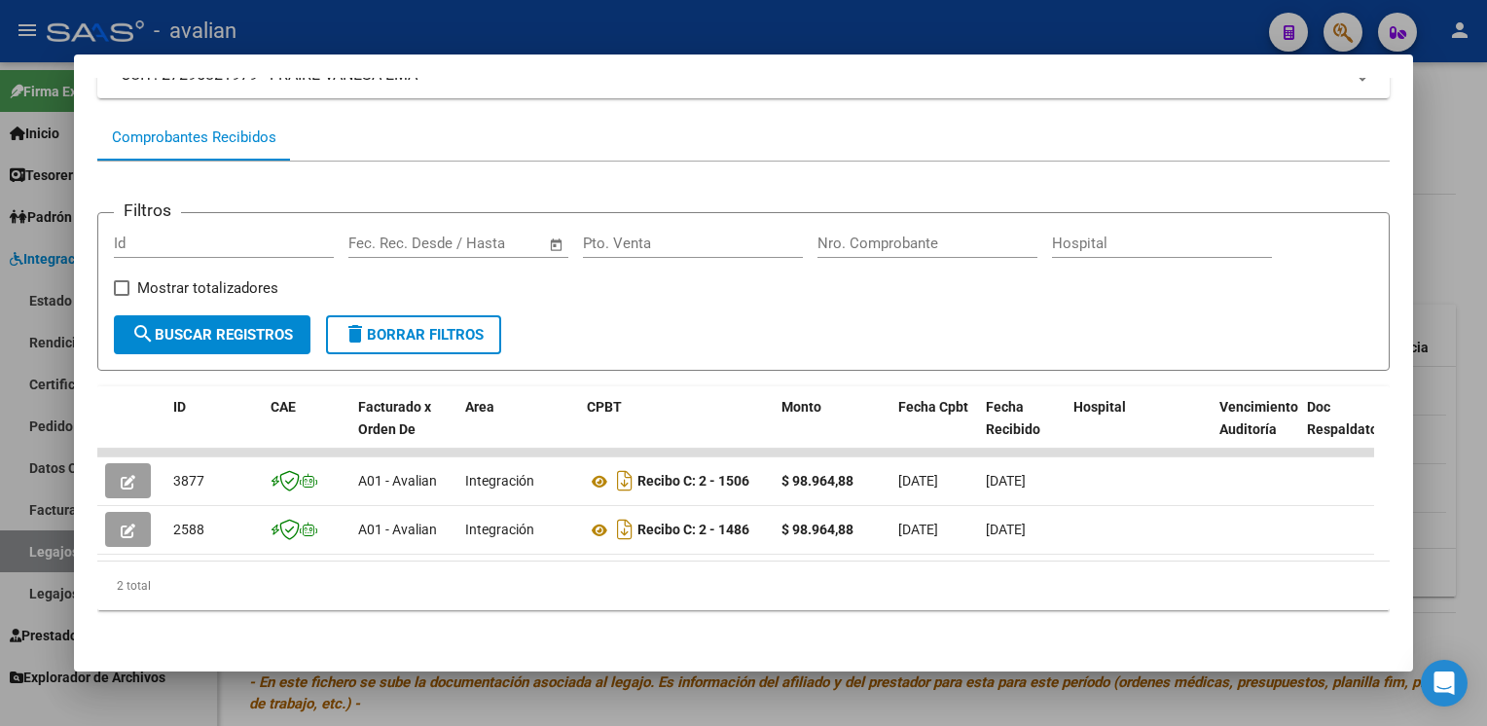
scroll to position [167, 0]
click at [521, 14] on div at bounding box center [743, 363] width 1487 height 726
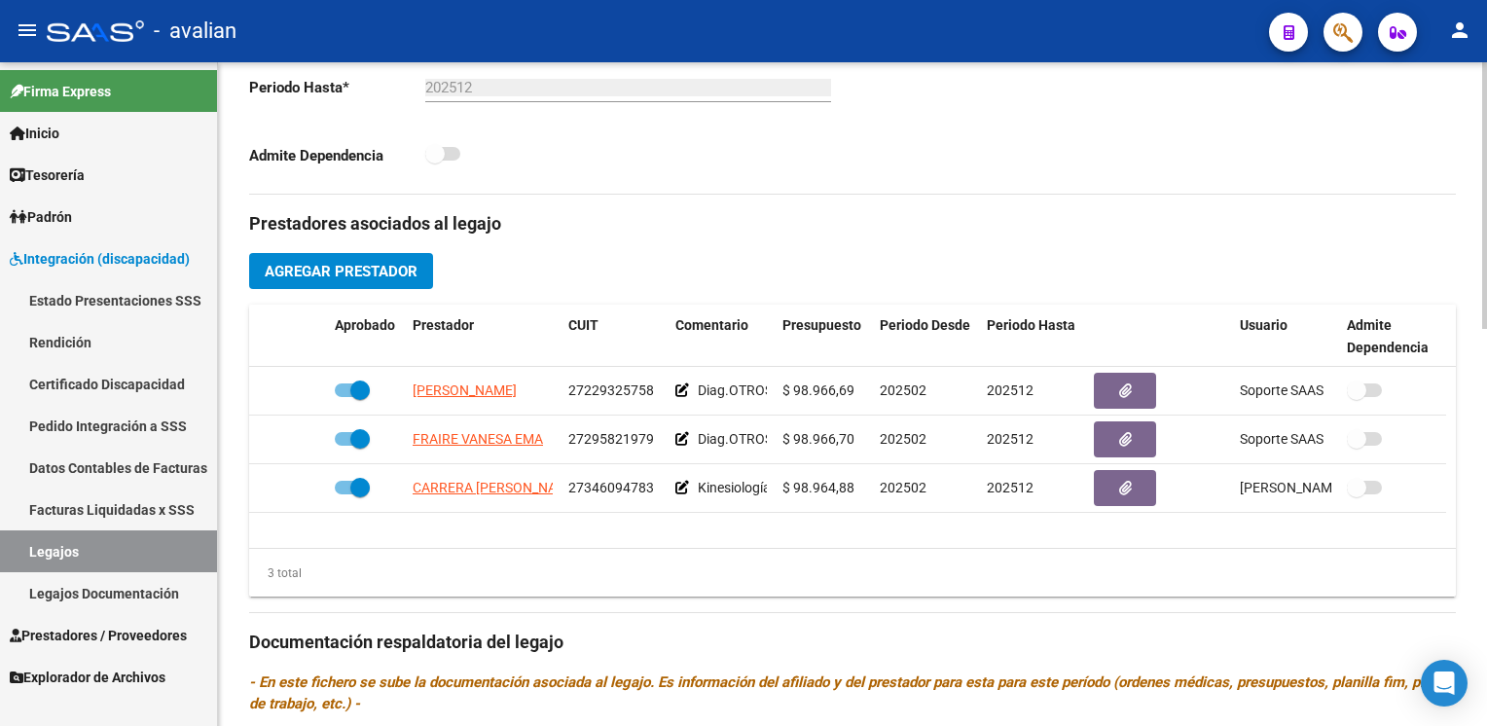
scroll to position [778, 0]
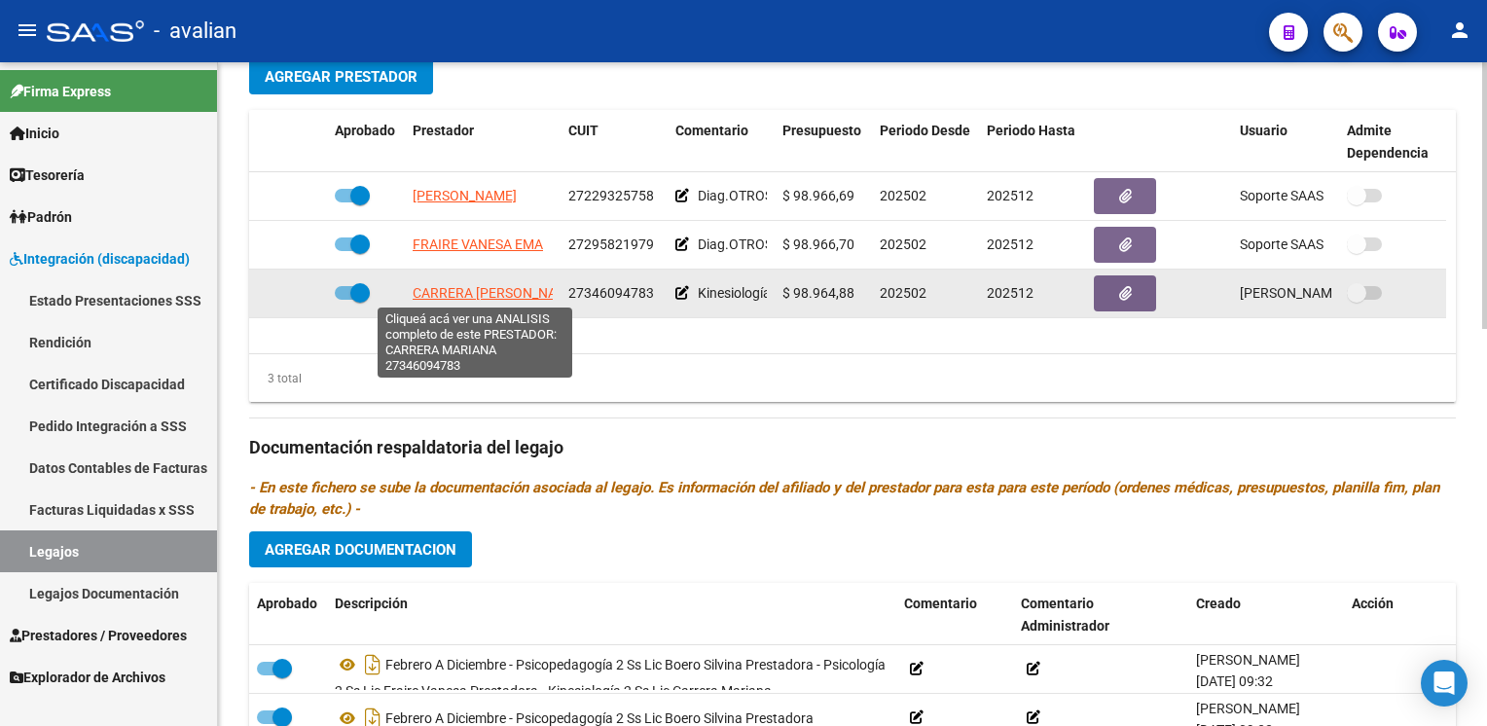
click at [475, 294] on span "CARRERA MARIANA" at bounding box center [496, 293] width 167 height 16
type textarea "27346094783"
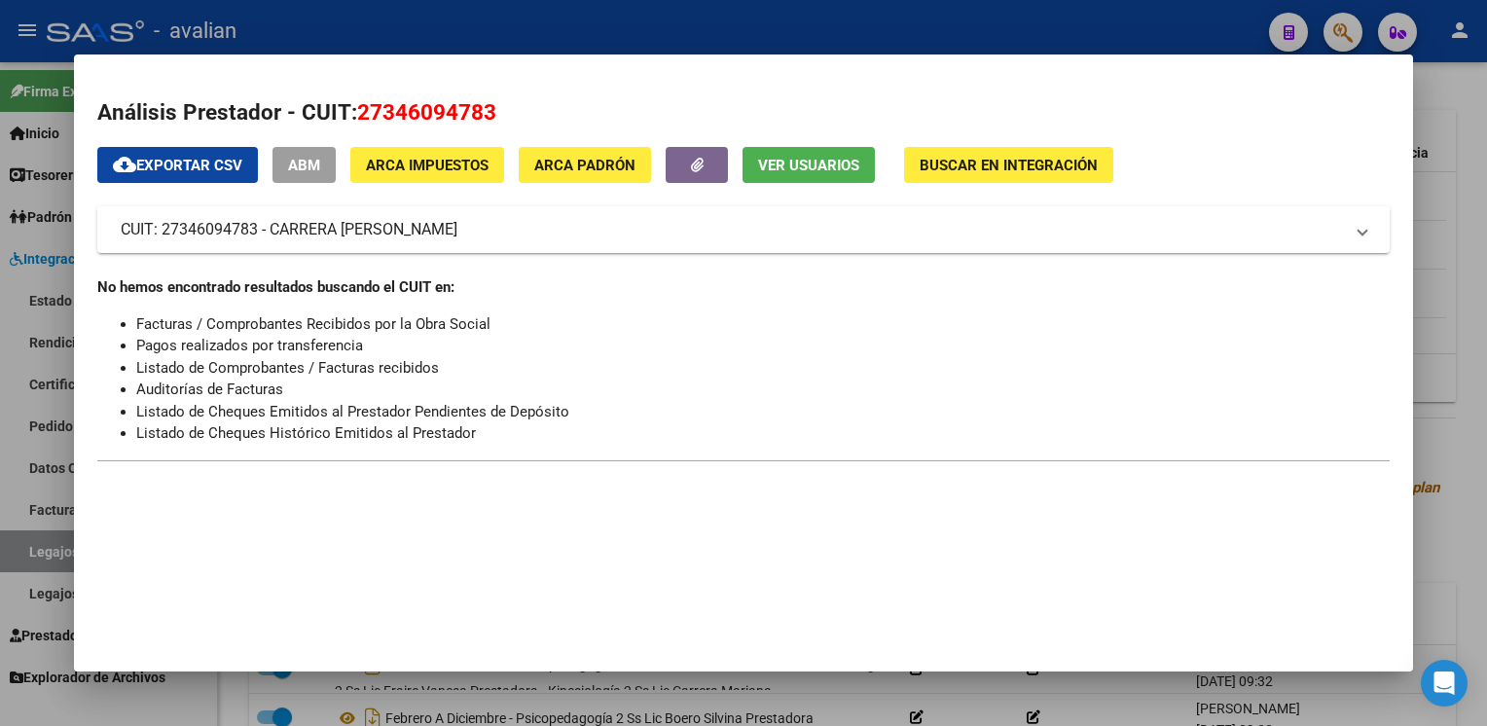
click at [528, 17] on div at bounding box center [743, 363] width 1487 height 726
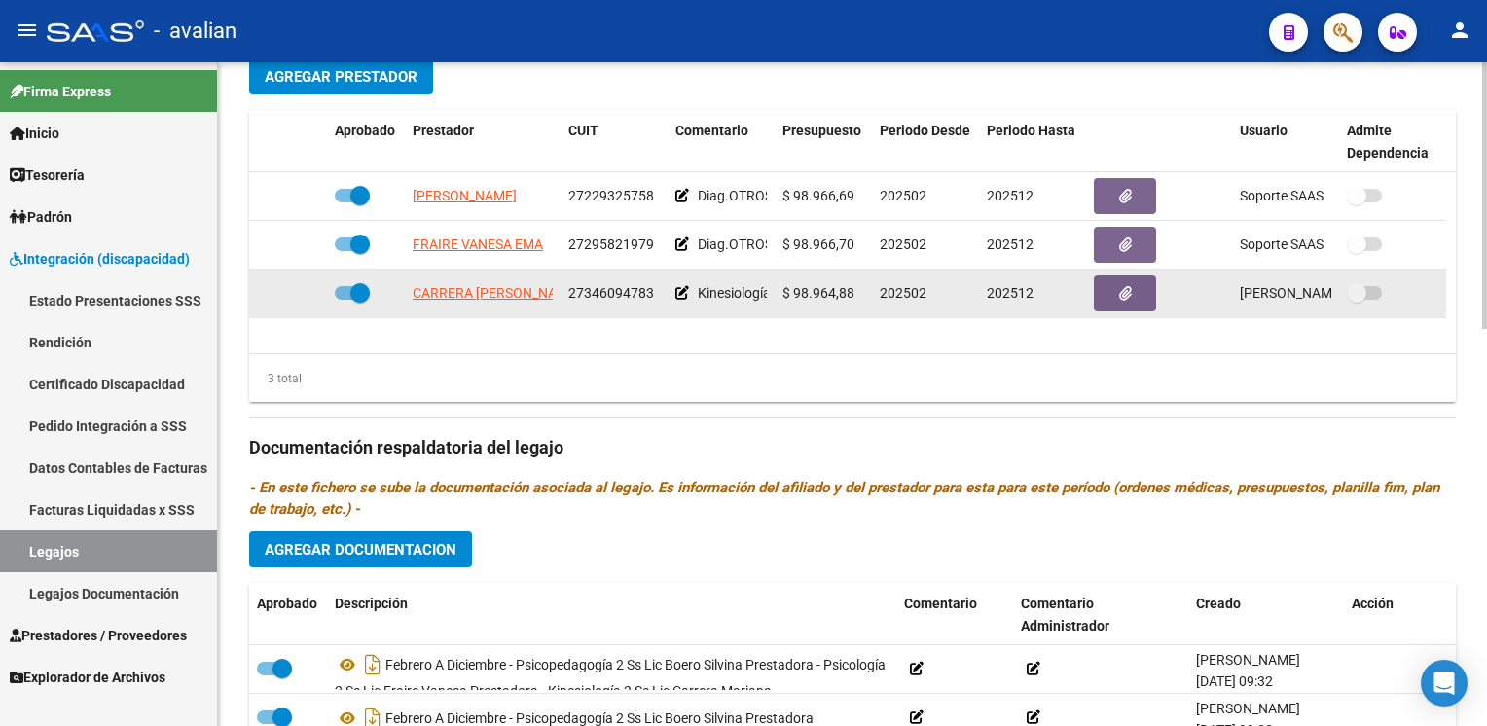
click at [683, 290] on icon at bounding box center [682, 293] width 14 height 14
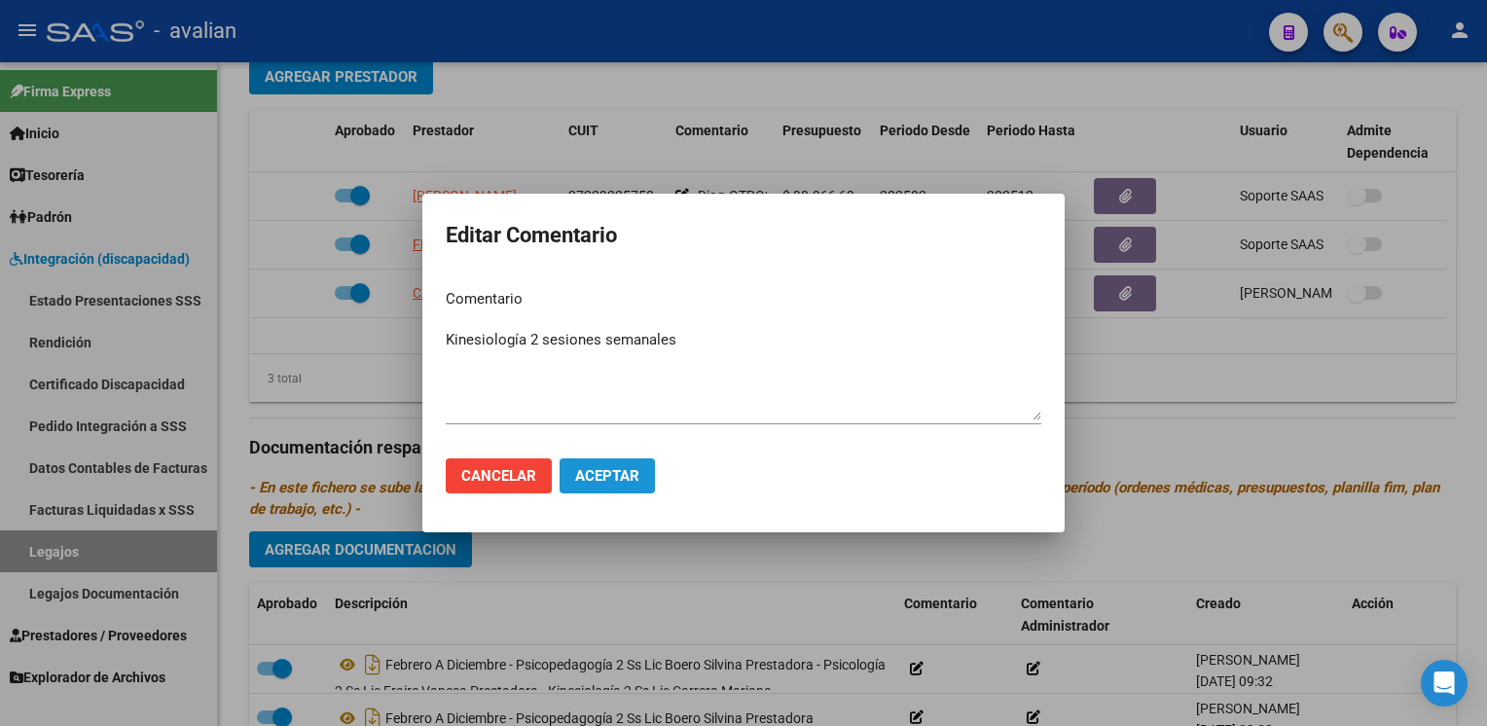
click at [597, 481] on span "Aceptar" at bounding box center [607, 476] width 64 height 18
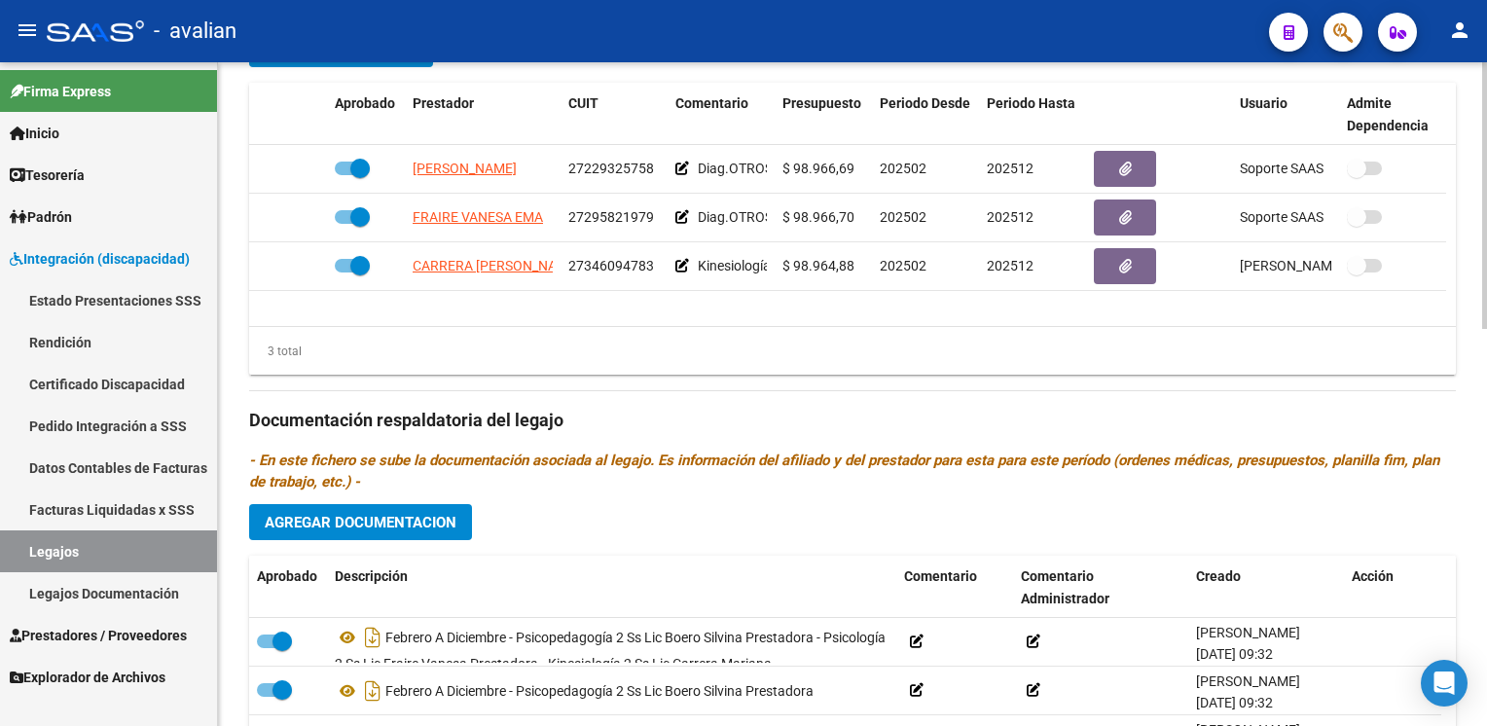
scroll to position [501, 0]
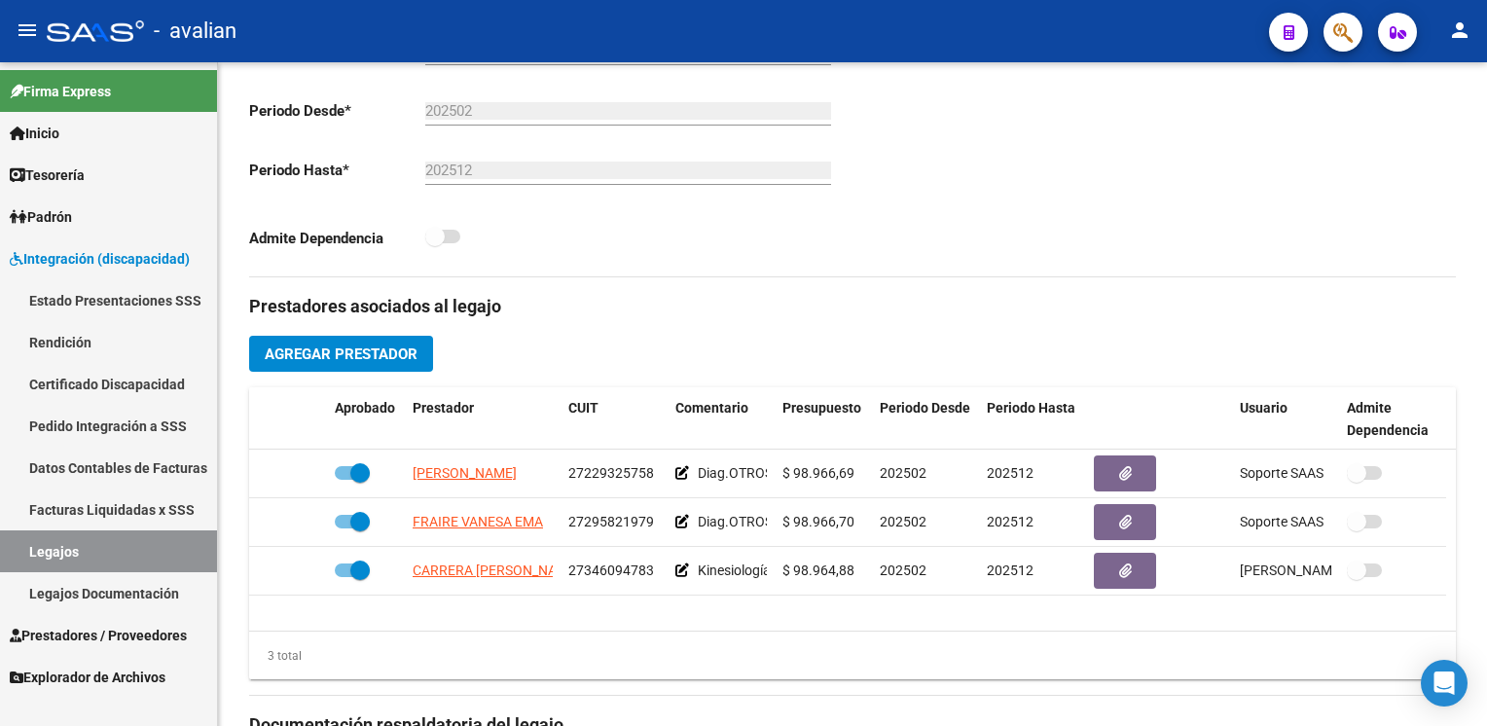
click at [89, 310] on link "Estado Presentaciones SSS" at bounding box center [108, 300] width 217 height 42
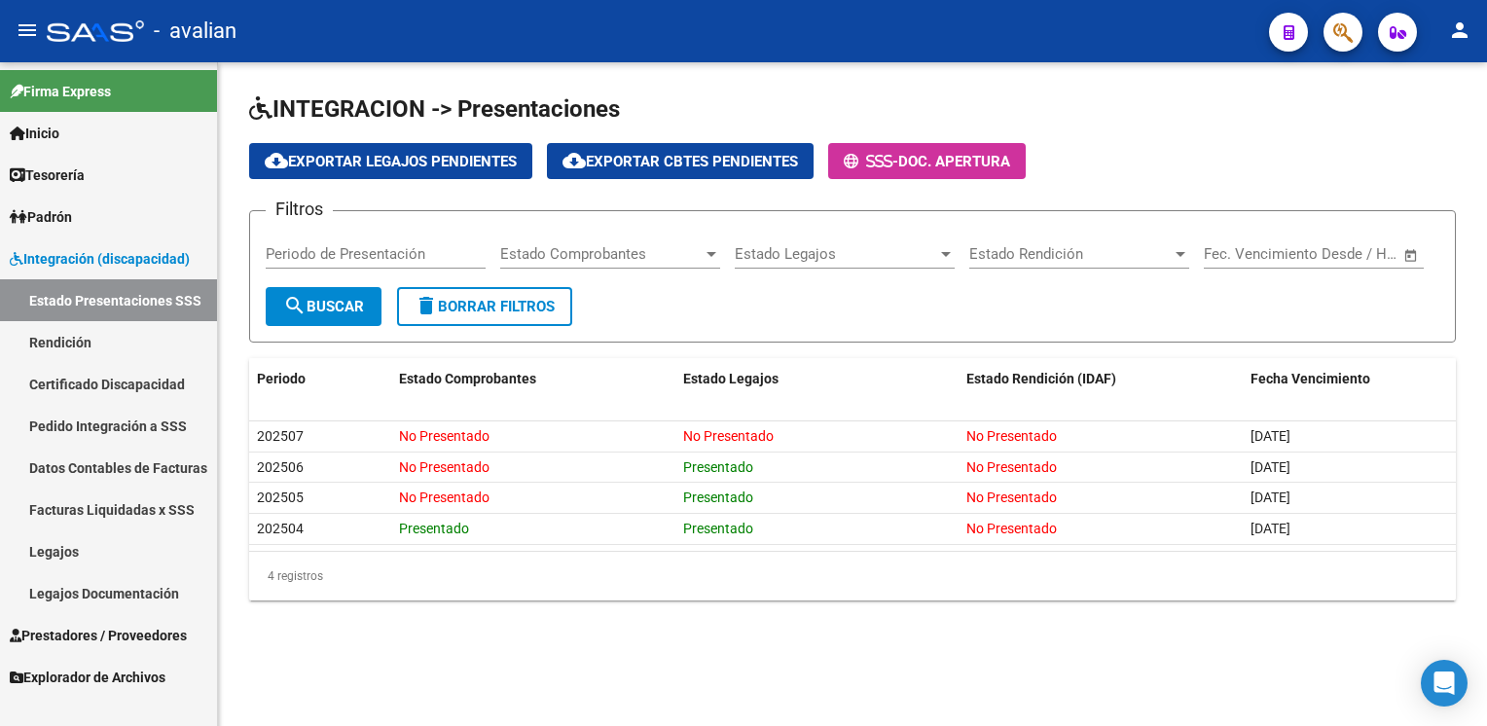
click at [106, 260] on span "Integración (discapacidad)" at bounding box center [100, 258] width 180 height 21
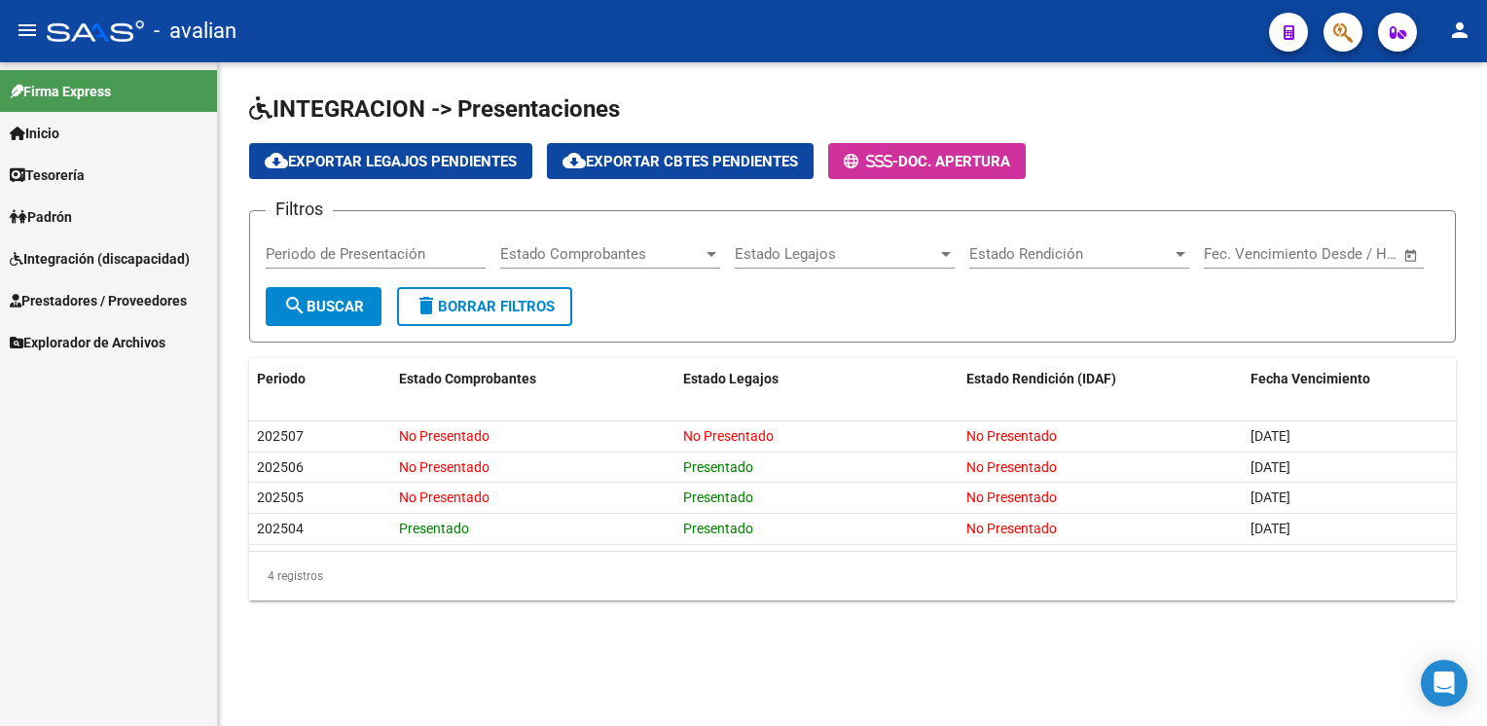
click at [106, 260] on span "Integración (discapacidad)" at bounding box center [100, 258] width 180 height 21
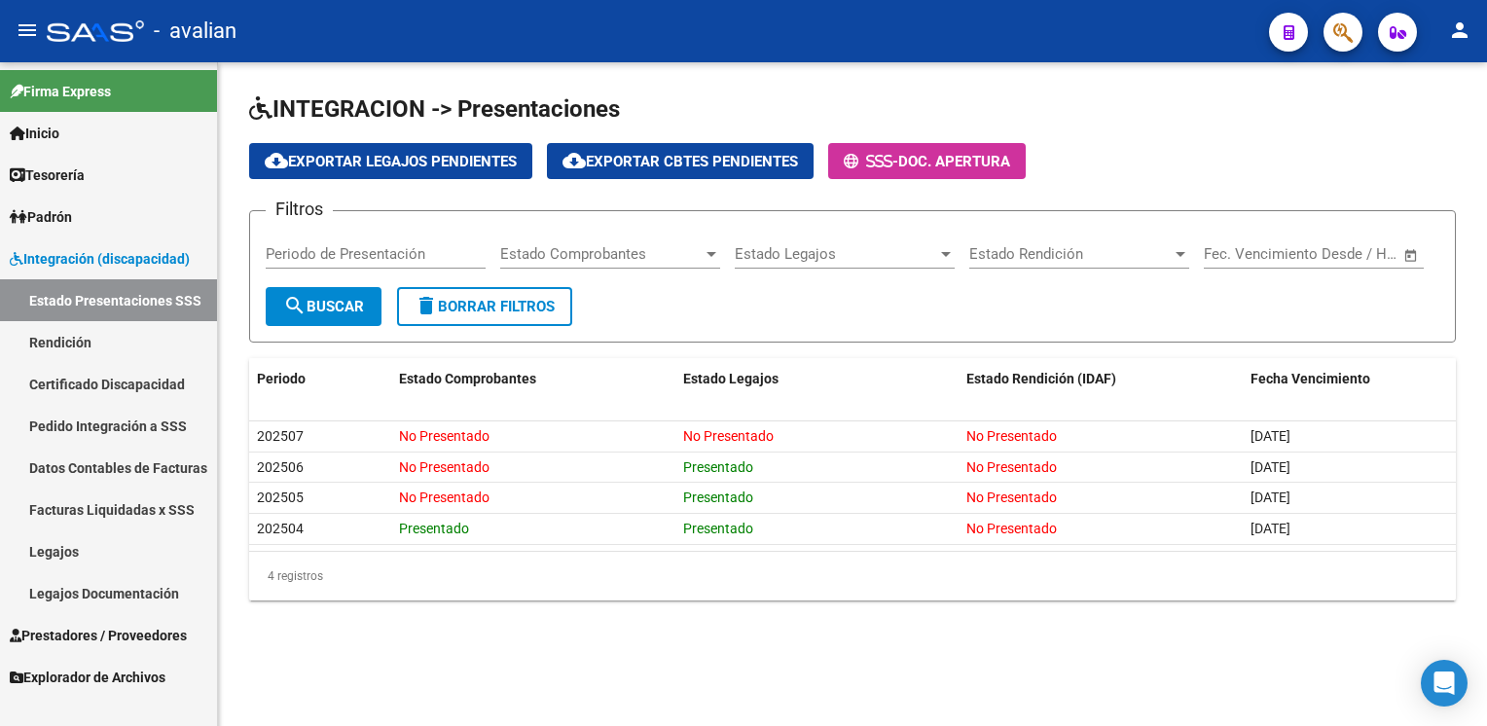
click at [106, 260] on span "Integración (discapacidad)" at bounding box center [100, 258] width 180 height 21
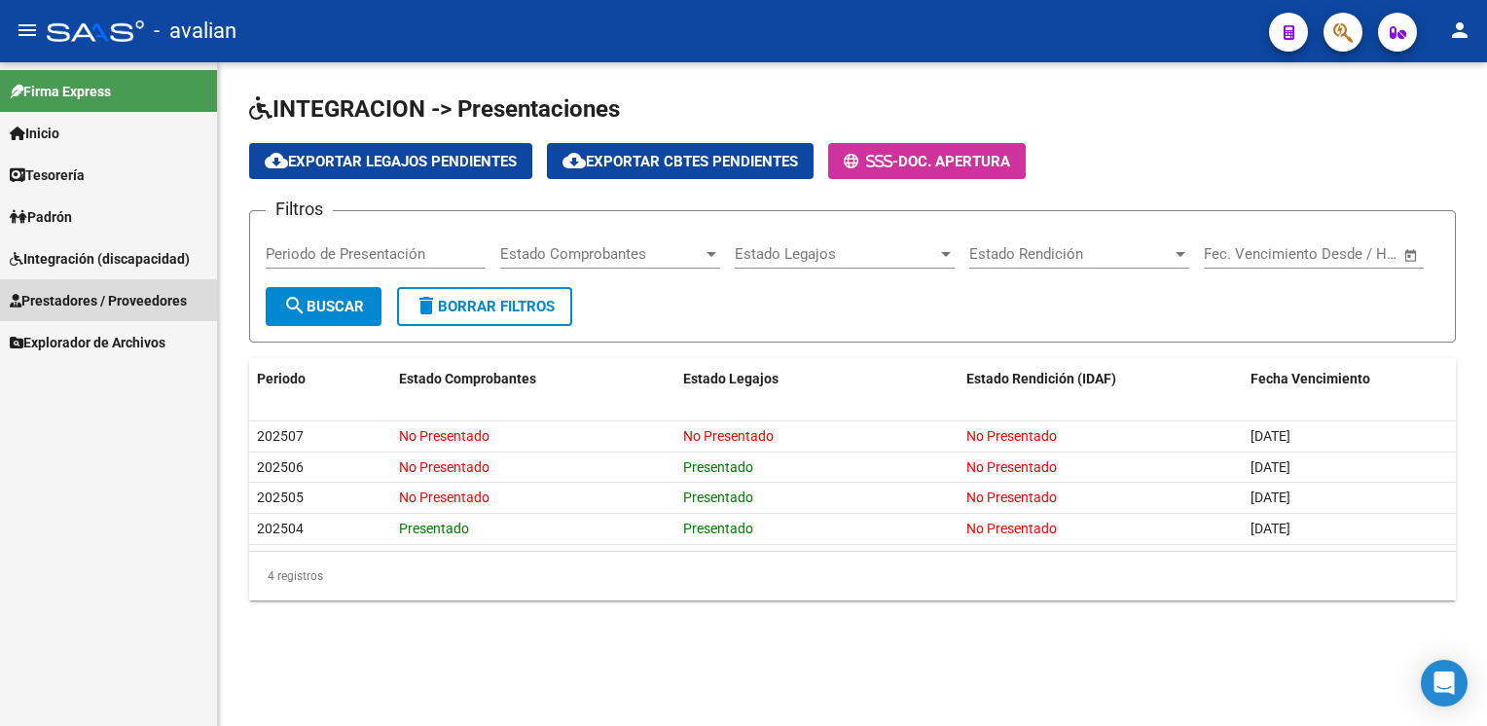
click at [99, 290] on span "Prestadores / Proveedores" at bounding box center [98, 300] width 177 height 21
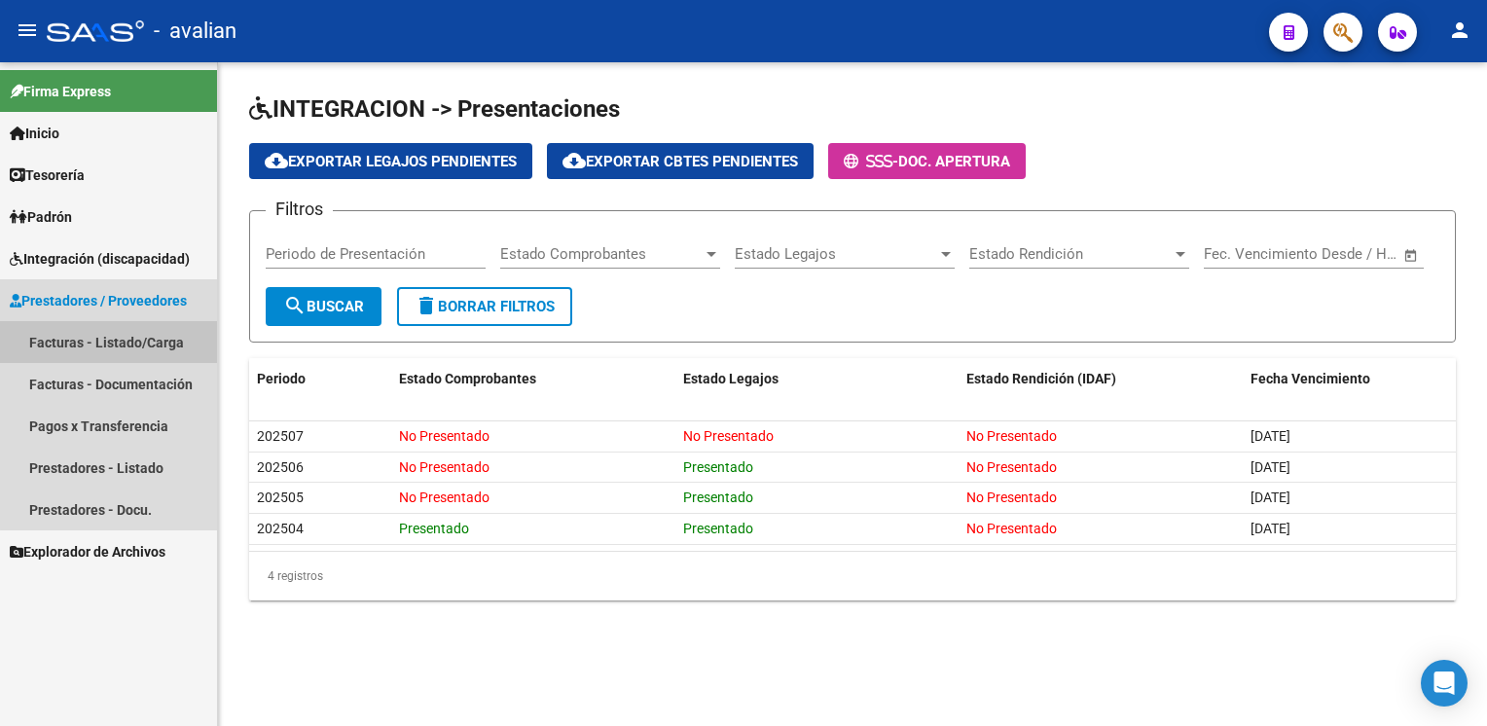
click at [127, 347] on link "Facturas - Listado/Carga" at bounding box center [108, 342] width 217 height 42
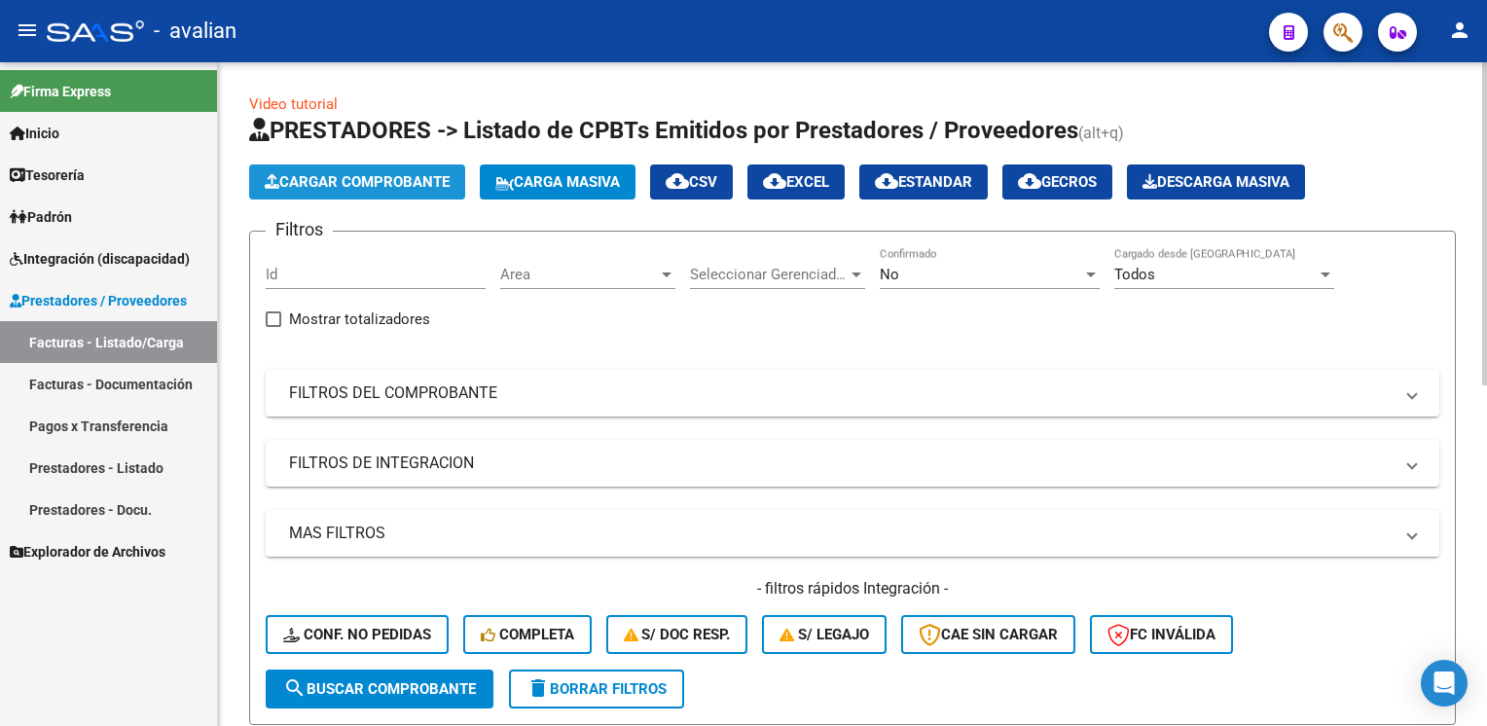
click at [324, 192] on button "Cargar Comprobante" at bounding box center [357, 181] width 216 height 35
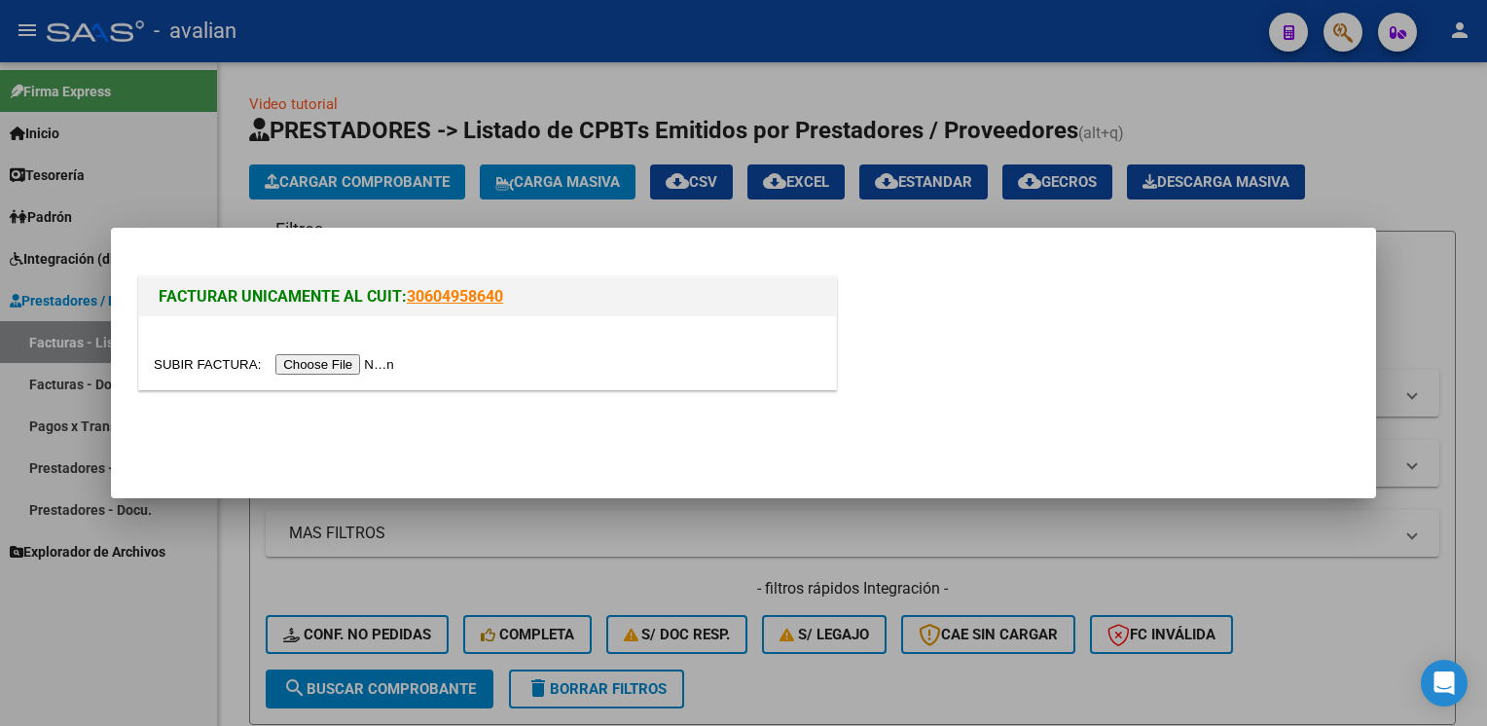
click at [323, 360] on input "file" at bounding box center [277, 364] width 246 height 20
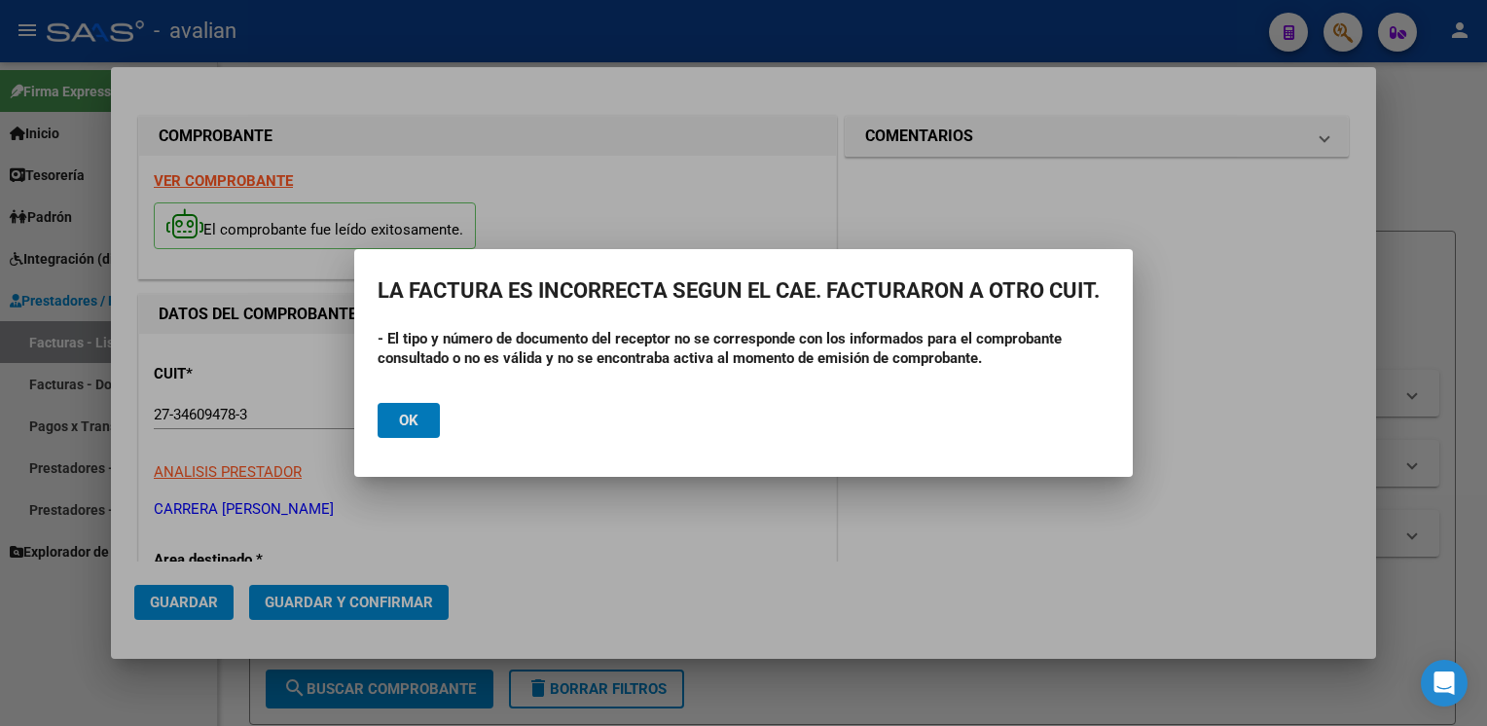
click at [402, 419] on span "Ok" at bounding box center [408, 421] width 19 height 18
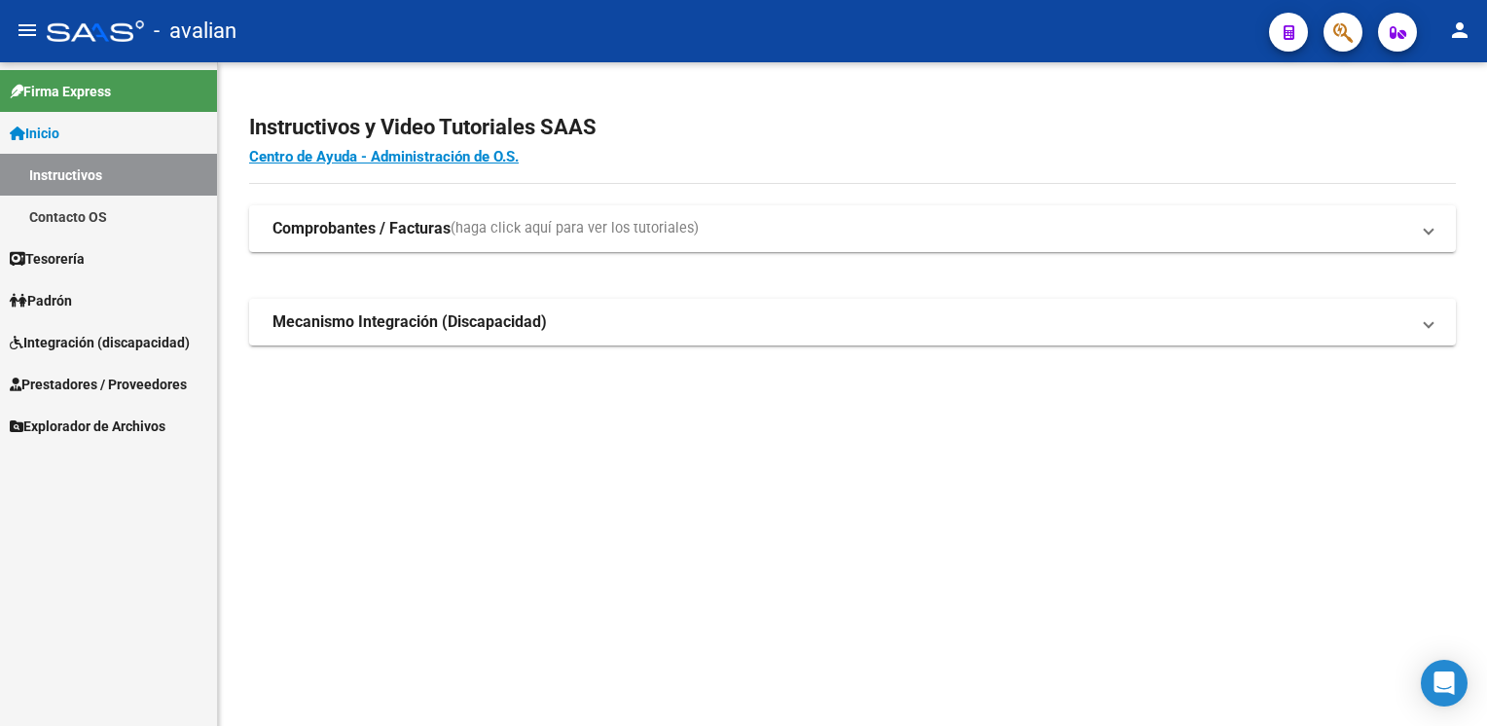
click at [73, 333] on span "Integración (discapacidad)" at bounding box center [100, 342] width 180 height 21
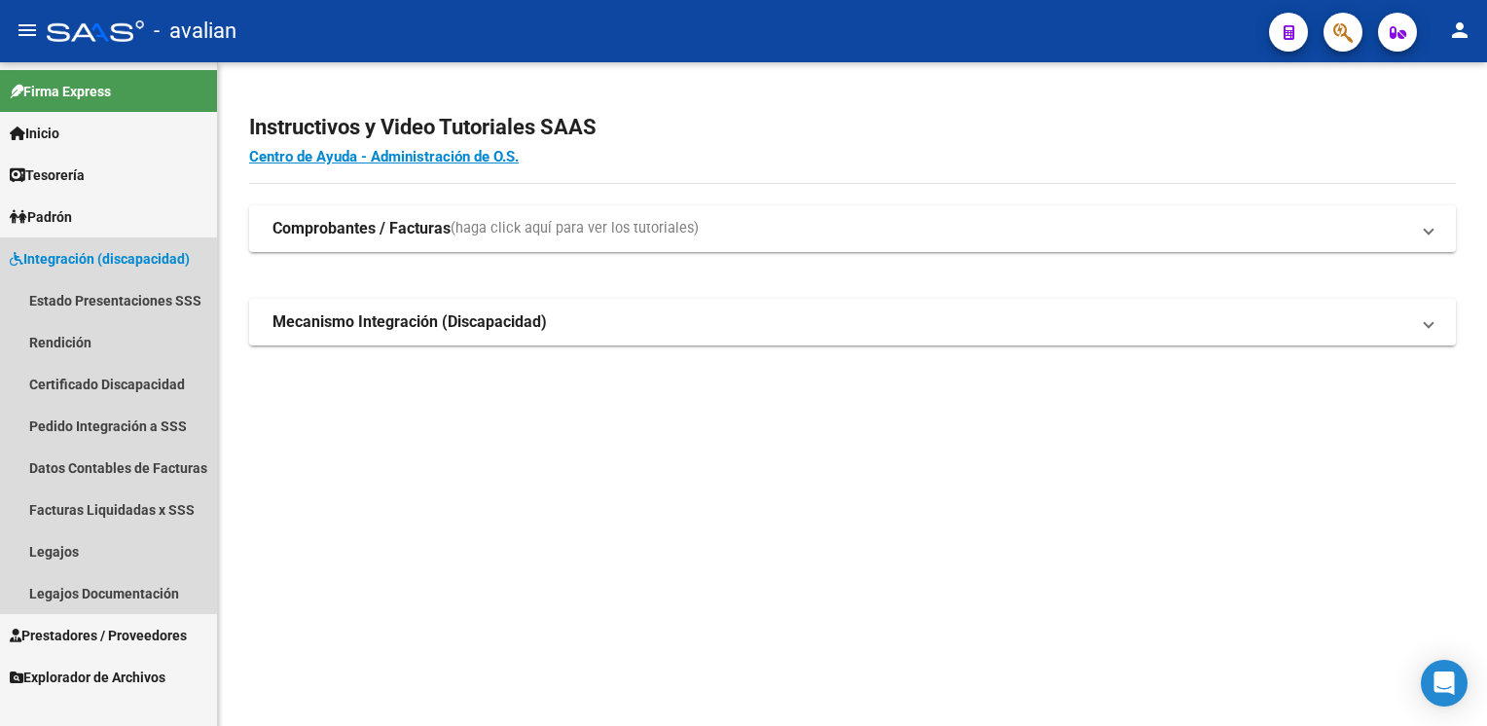
click at [105, 266] on span "Integración (discapacidad)" at bounding box center [100, 258] width 180 height 21
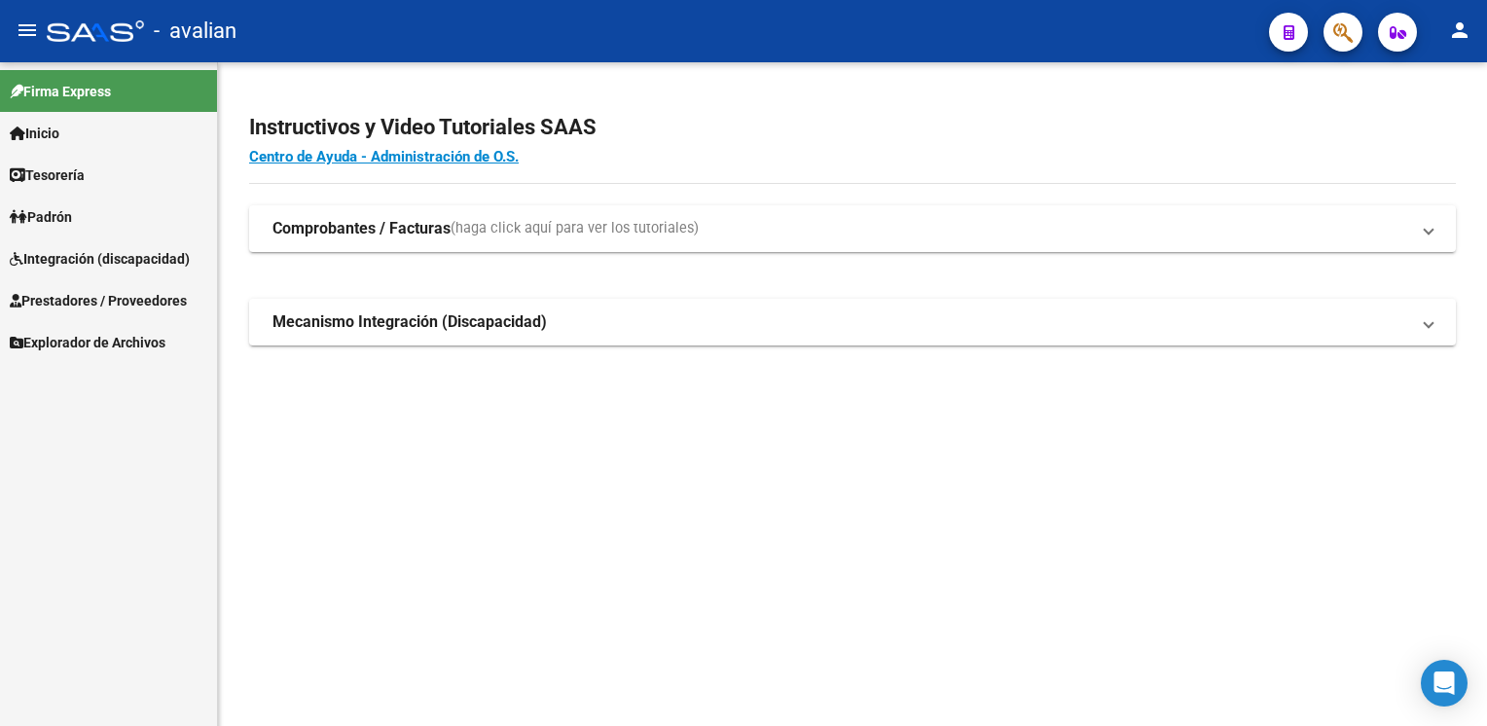
click at [101, 300] on span "Prestadores / Proveedores" at bounding box center [98, 300] width 177 height 21
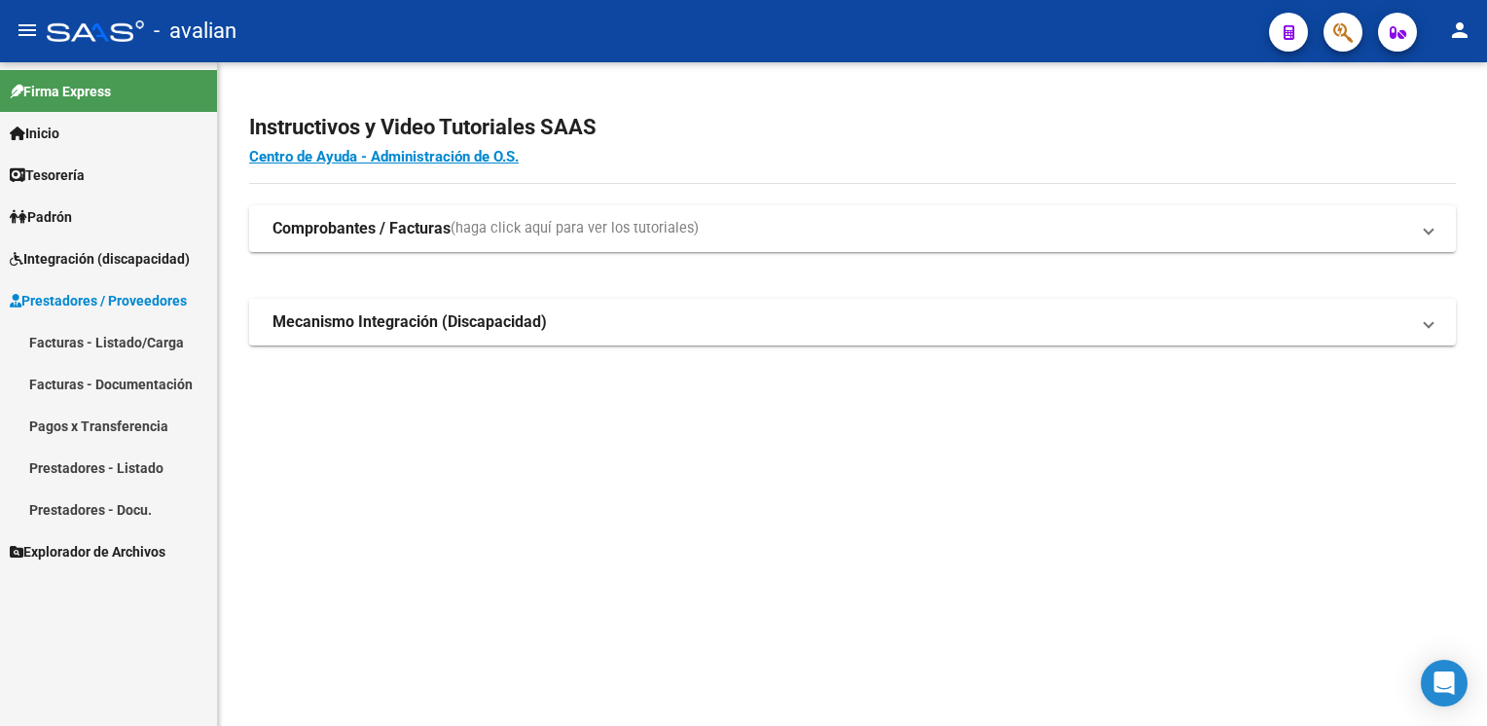
click at [74, 379] on link "Facturas - Documentación" at bounding box center [108, 384] width 217 height 42
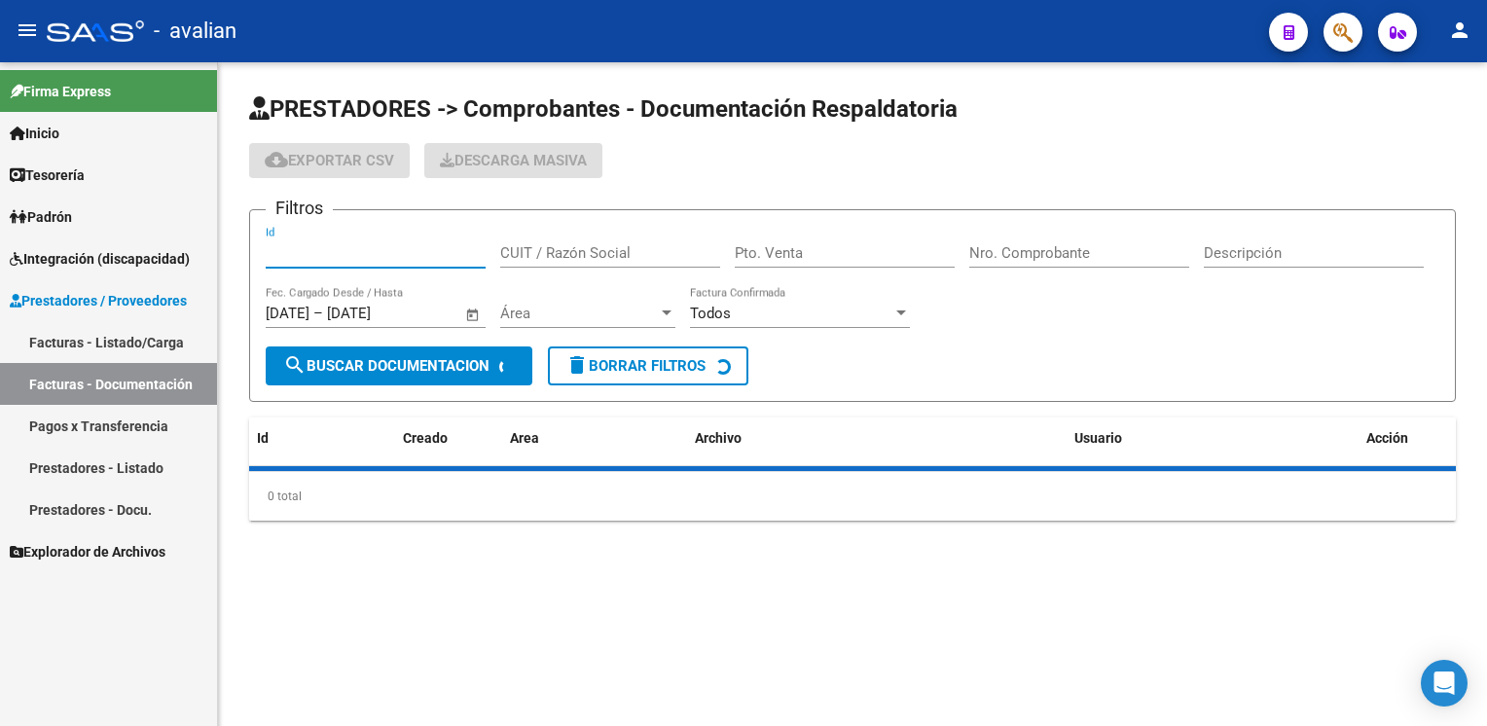
click at [309, 257] on input "Id" at bounding box center [376, 253] width 220 height 18
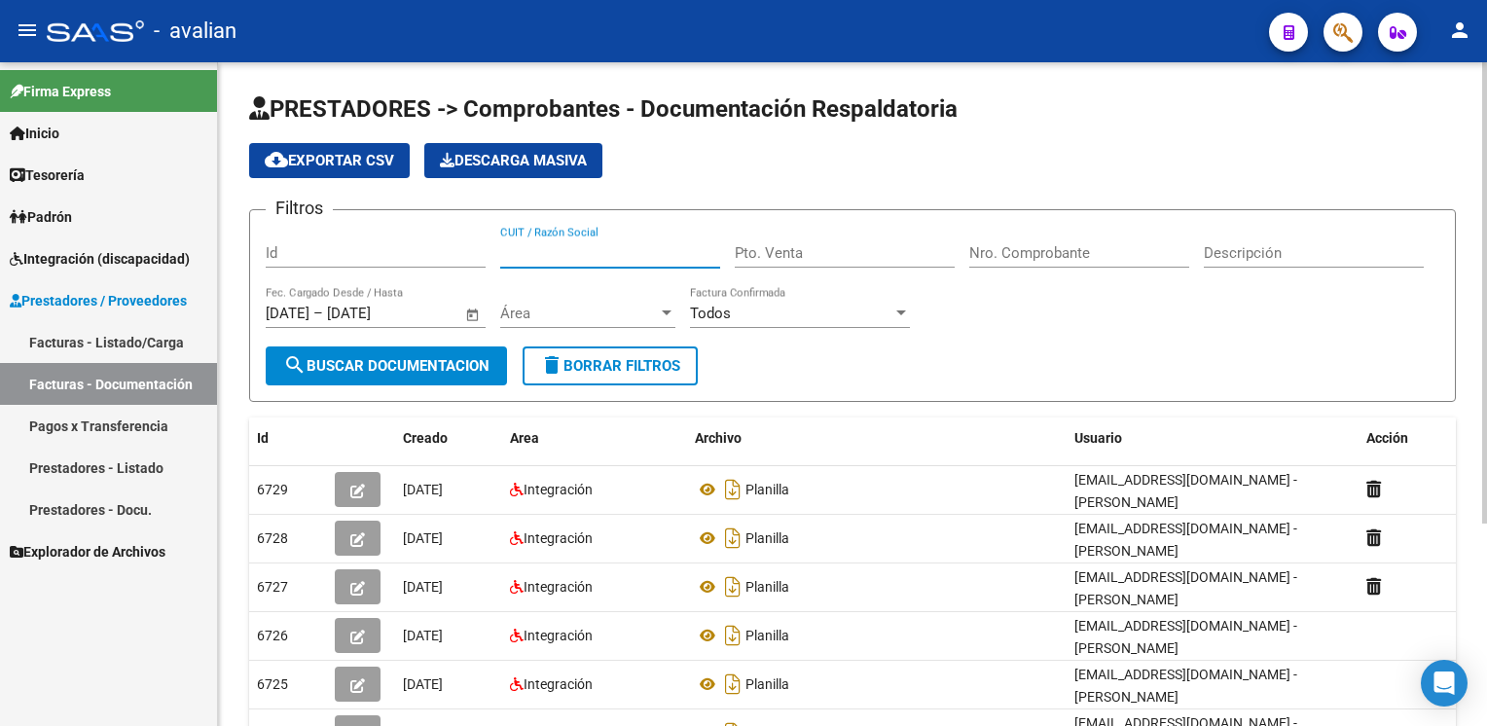
paste input "27426394923"
type input "27426394923"
type input "1"
type input "528"
click at [582, 305] on span "Área" at bounding box center [579, 314] width 158 height 18
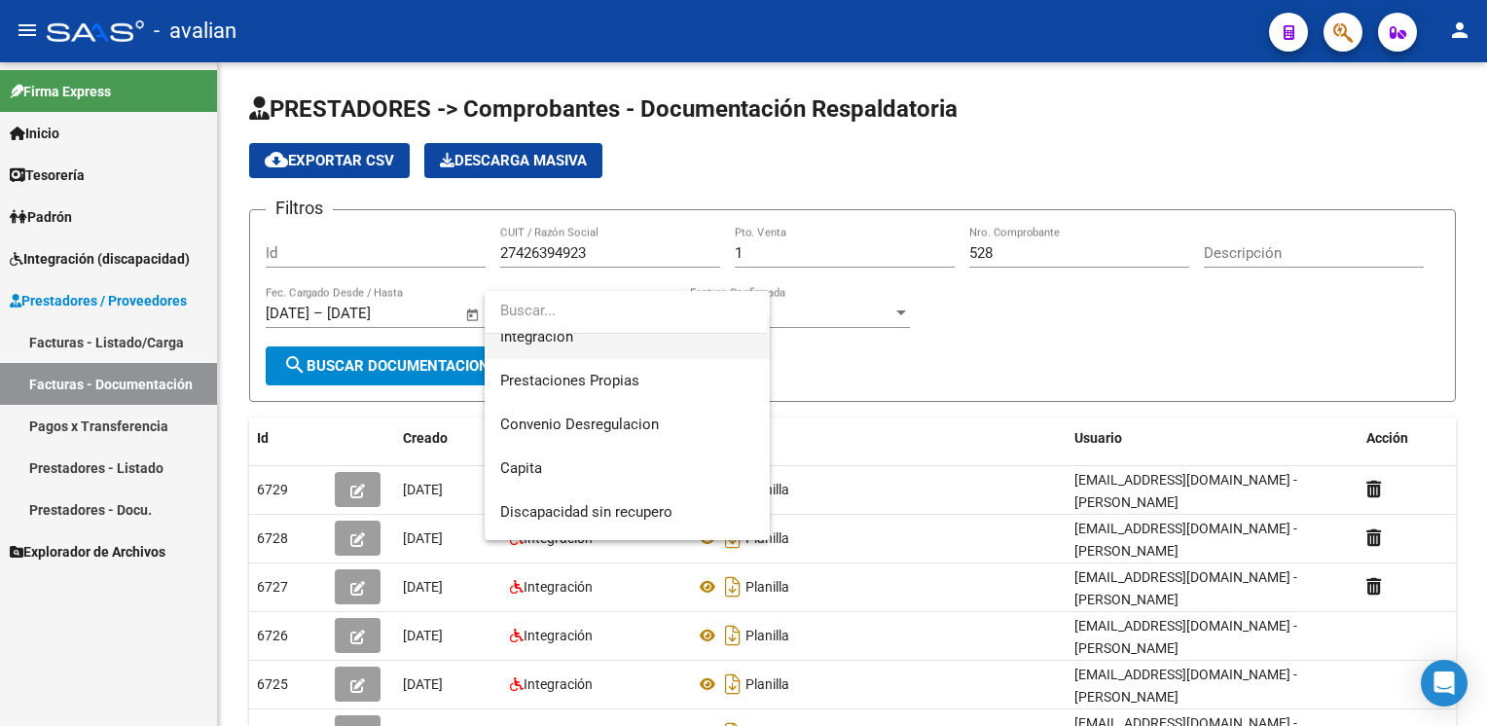
click at [542, 343] on span "Integración" at bounding box center [536, 337] width 73 height 18
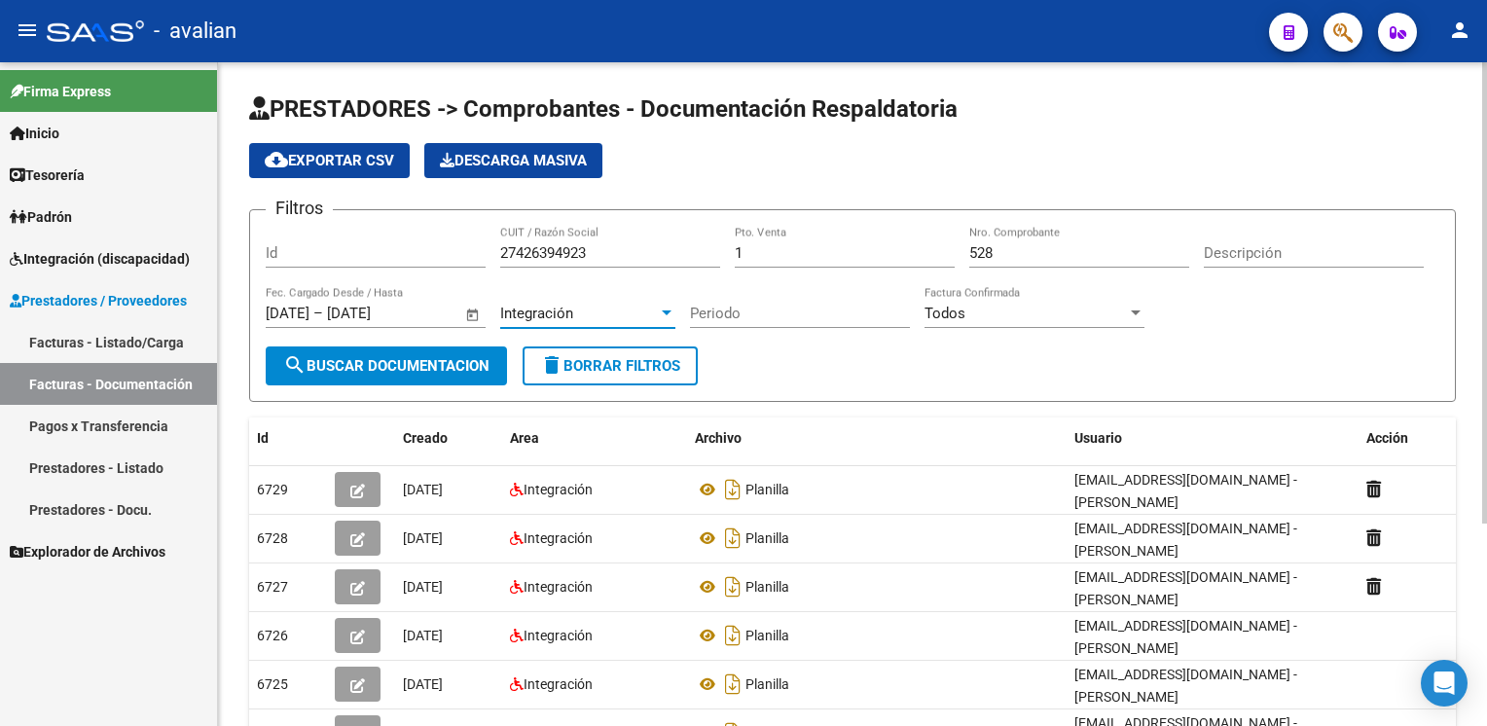
scroll to position [175, 0]
click at [420, 367] on span "search Buscar Documentacion" at bounding box center [386, 366] width 206 height 18
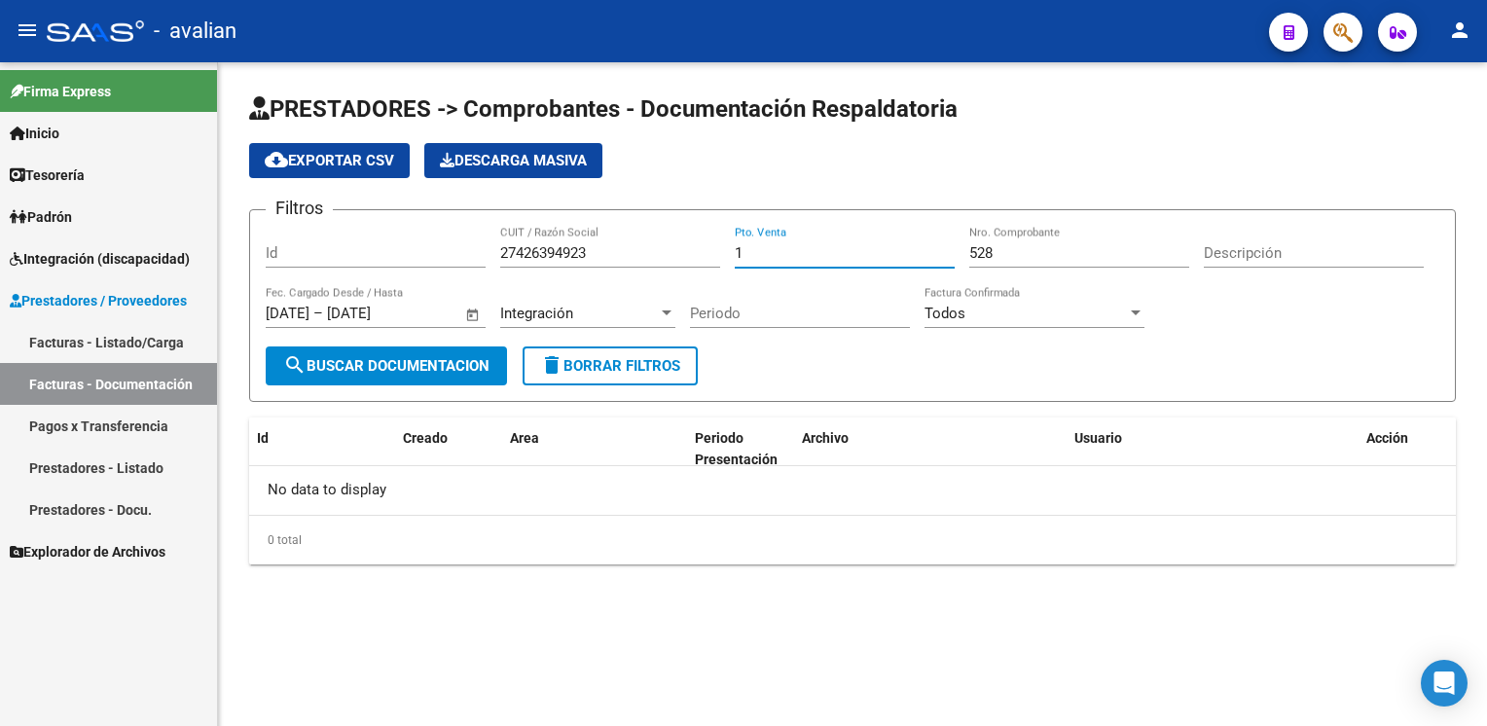
click at [750, 247] on input "1" at bounding box center [845, 253] width 220 height 18
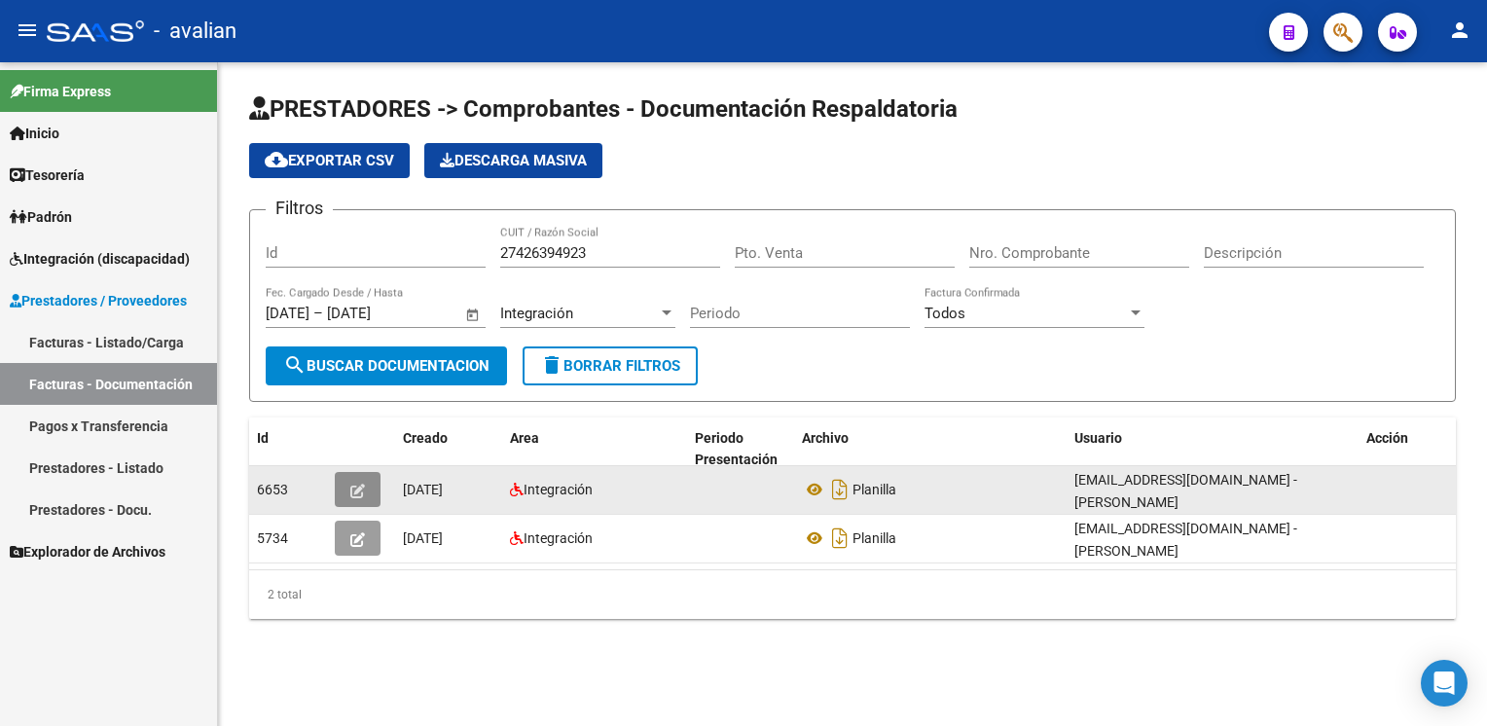
click at [357, 484] on icon "button" at bounding box center [357, 491] width 15 height 15
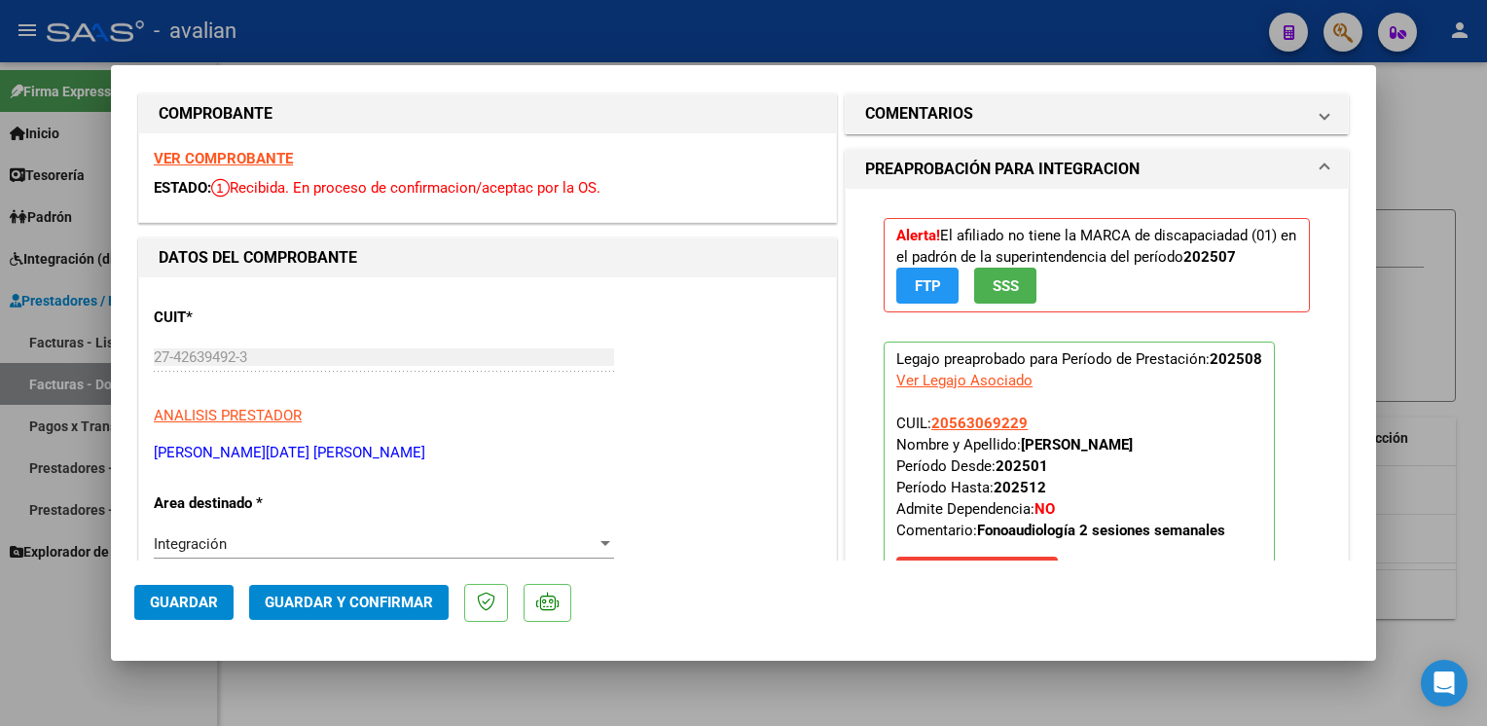
scroll to position [0, 0]
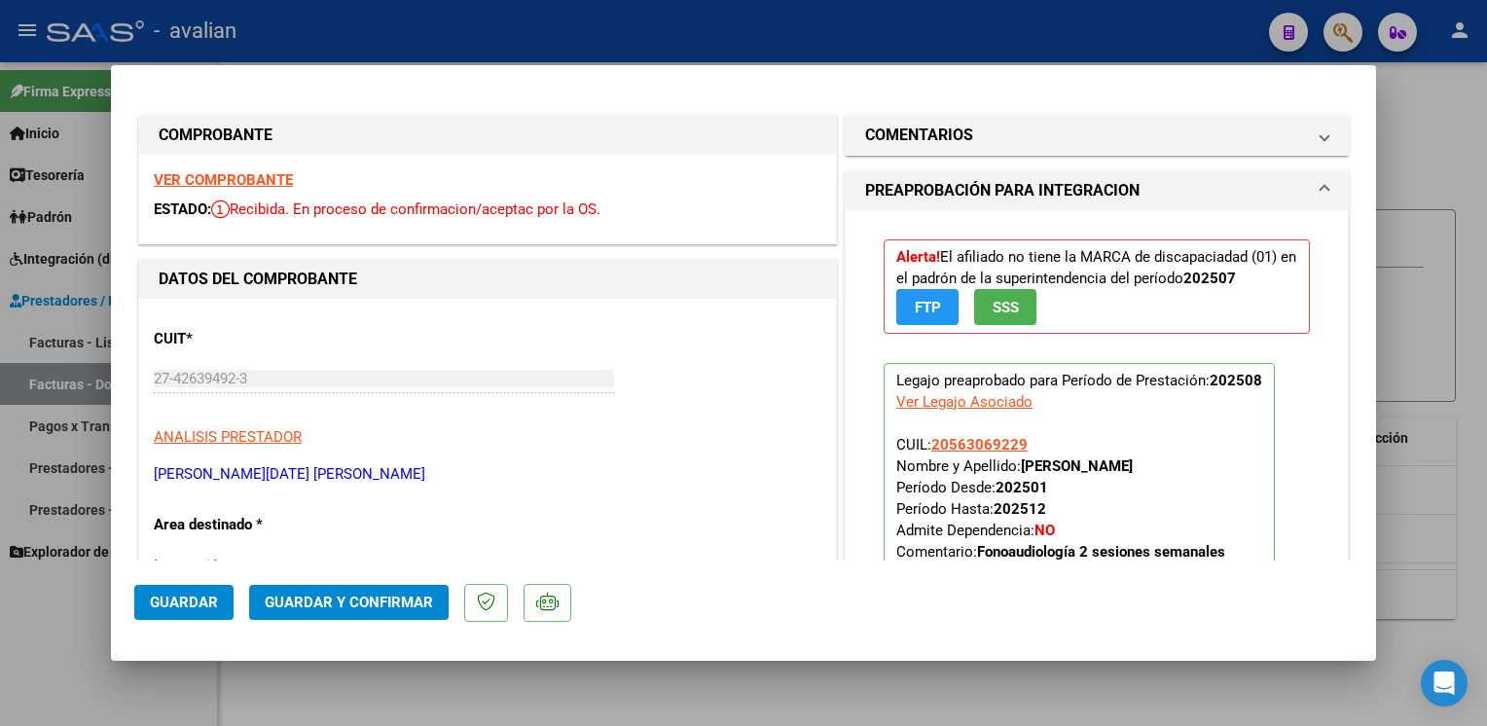
click at [253, 185] on strong "VER COMPROBANTE" at bounding box center [223, 180] width 139 height 18
click at [619, 36] on div at bounding box center [743, 363] width 1487 height 726
type input "$ 0,00"
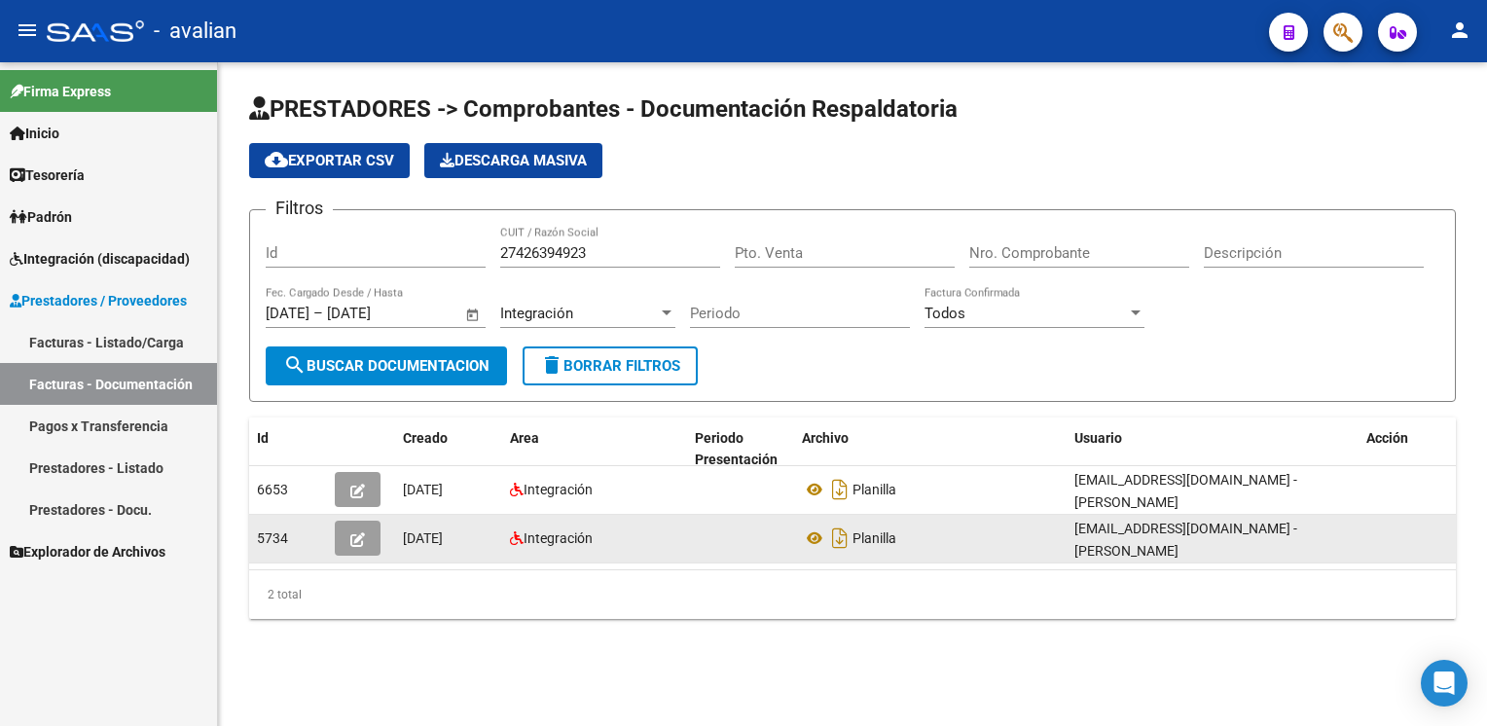
click at [357, 532] on icon "button" at bounding box center [357, 539] width 15 height 15
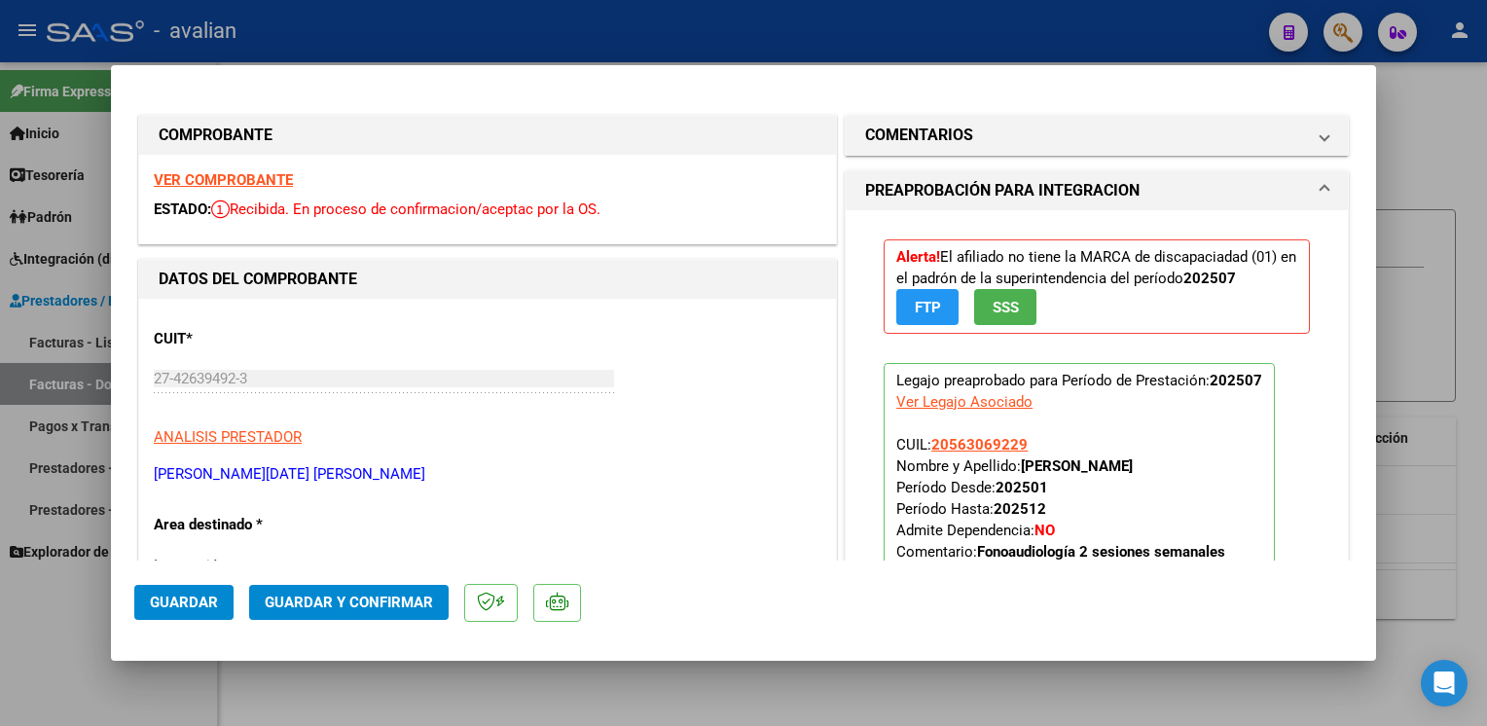
click at [226, 183] on strong "VER COMPROBANTE" at bounding box center [223, 180] width 139 height 18
click at [642, 37] on div at bounding box center [743, 363] width 1487 height 726
type input "$ 0,00"
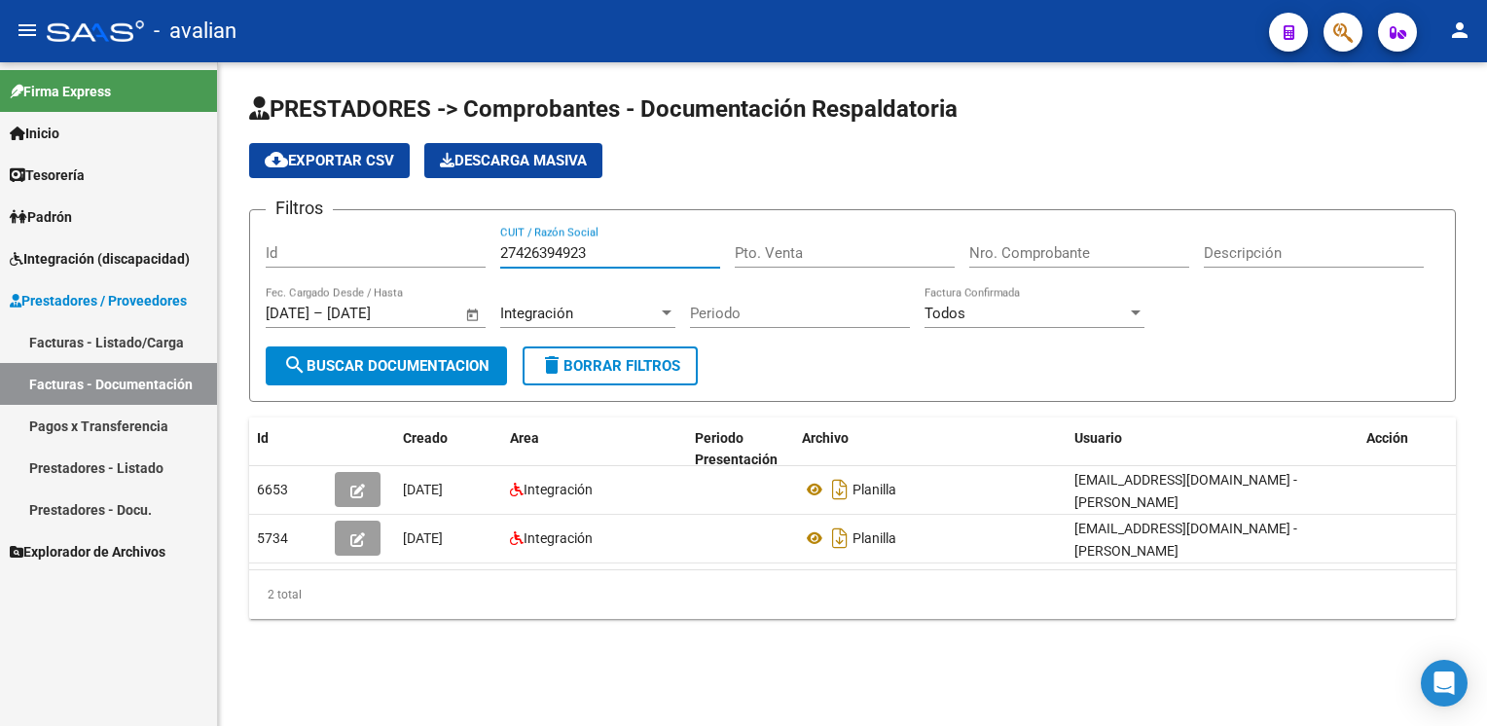
drag, startPoint x: 622, startPoint y: 255, endPoint x: 413, endPoint y: 291, distance: 211.3
click at [413, 291] on div "Filtros Id 27426394923 CUIT / Razón Social Pto. Venta Nro. Comprobante Descripc…" at bounding box center [852, 286] width 1173 height 121
type input "1"
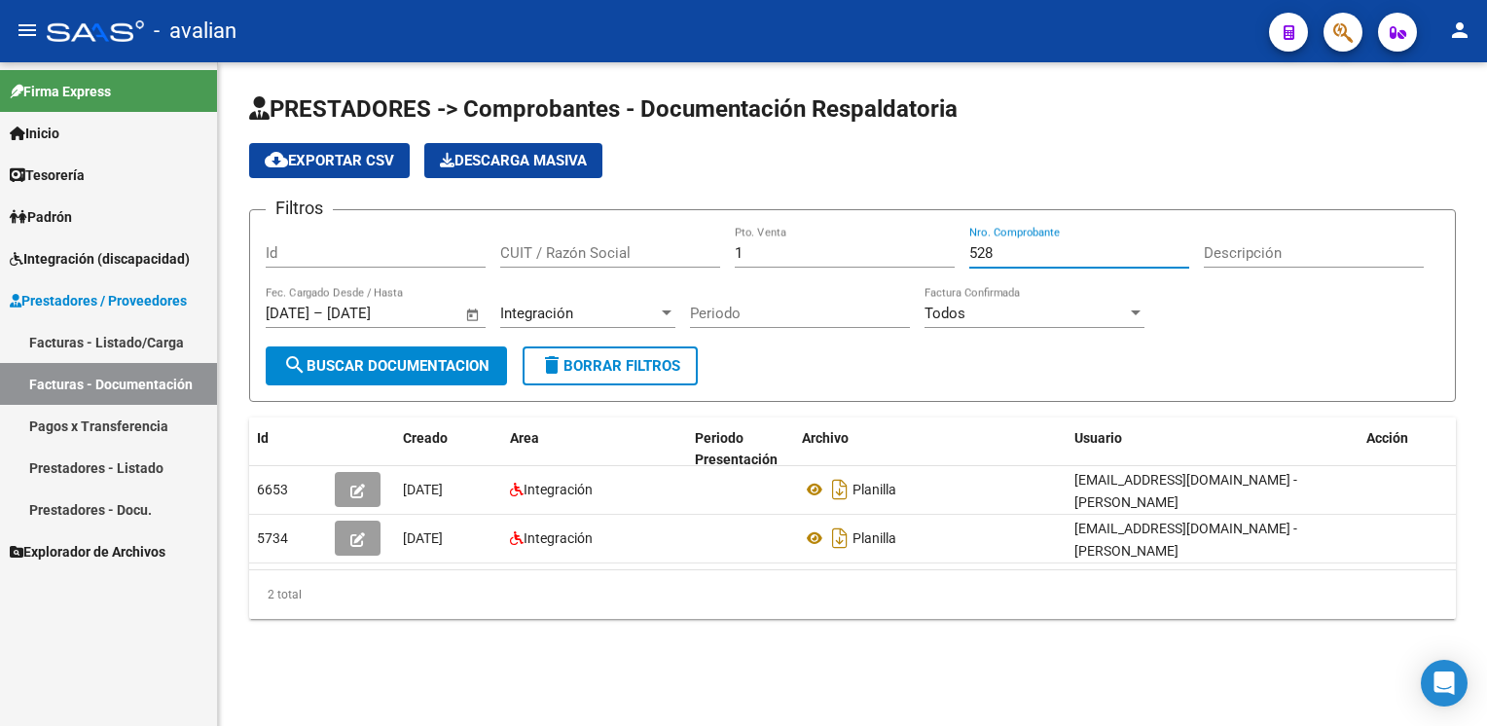
type input "528"
click at [432, 376] on button "search Buscar Documentacion" at bounding box center [386, 365] width 241 height 39
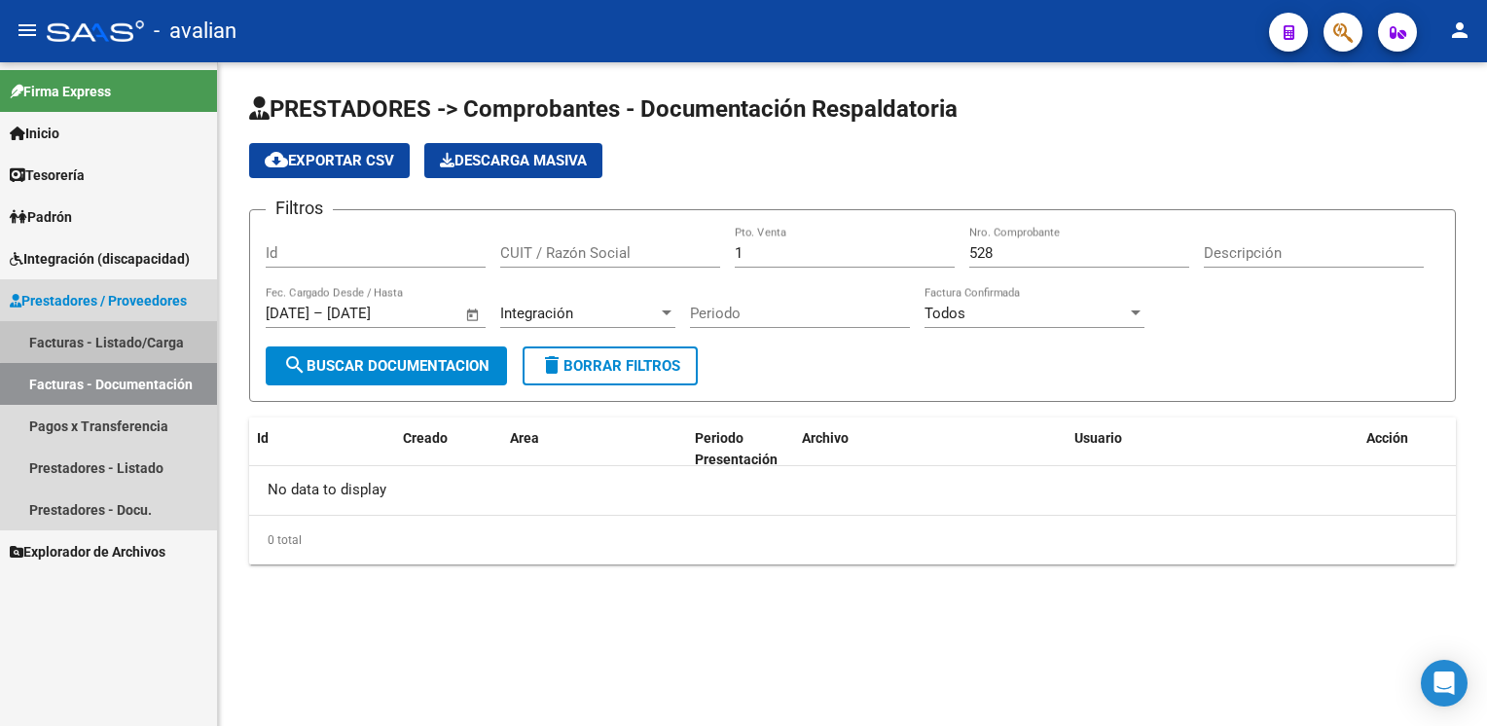
click at [189, 329] on link "Facturas - Listado/Carga" at bounding box center [108, 342] width 217 height 42
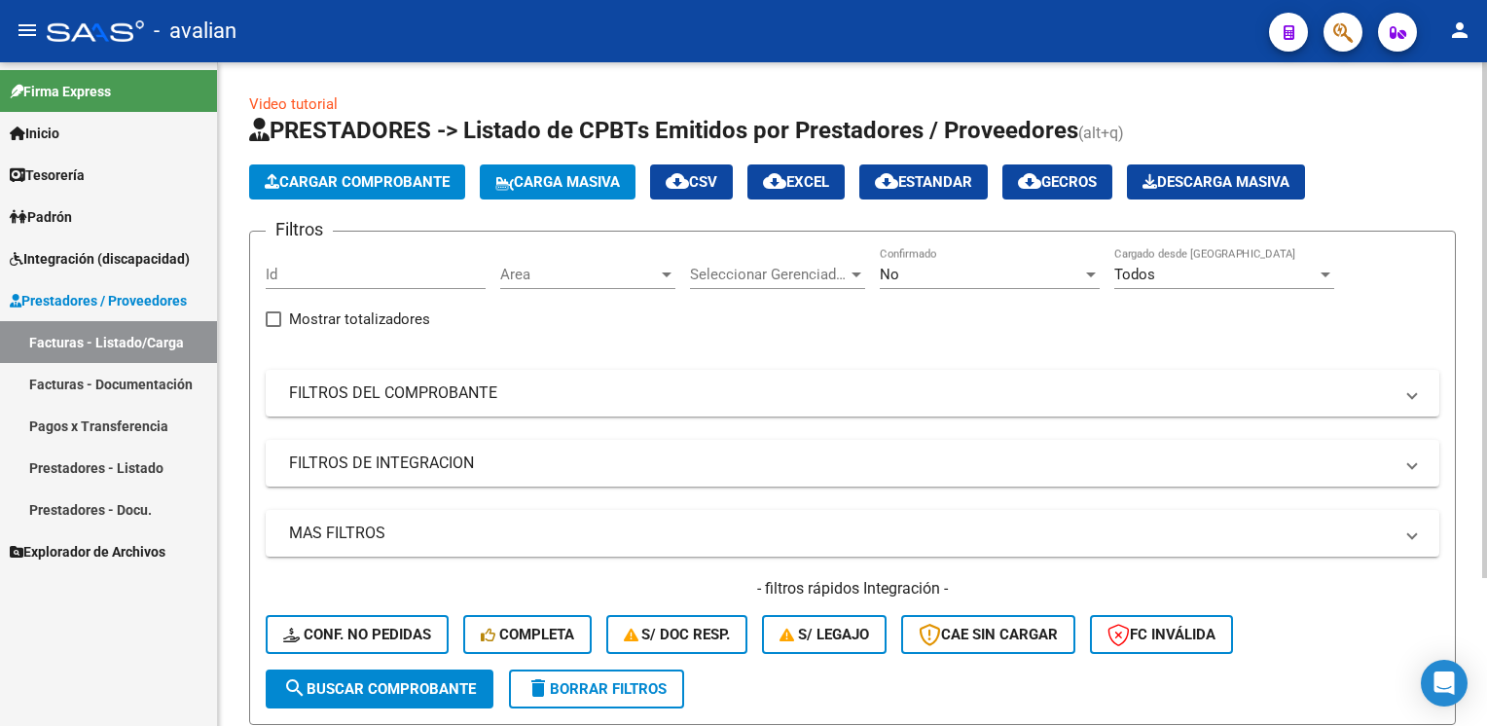
click at [366, 280] on input "Id" at bounding box center [376, 275] width 220 height 18
click at [498, 388] on mat-panel-title "FILTROS DEL COMPROBANTE" at bounding box center [840, 392] width 1103 height 21
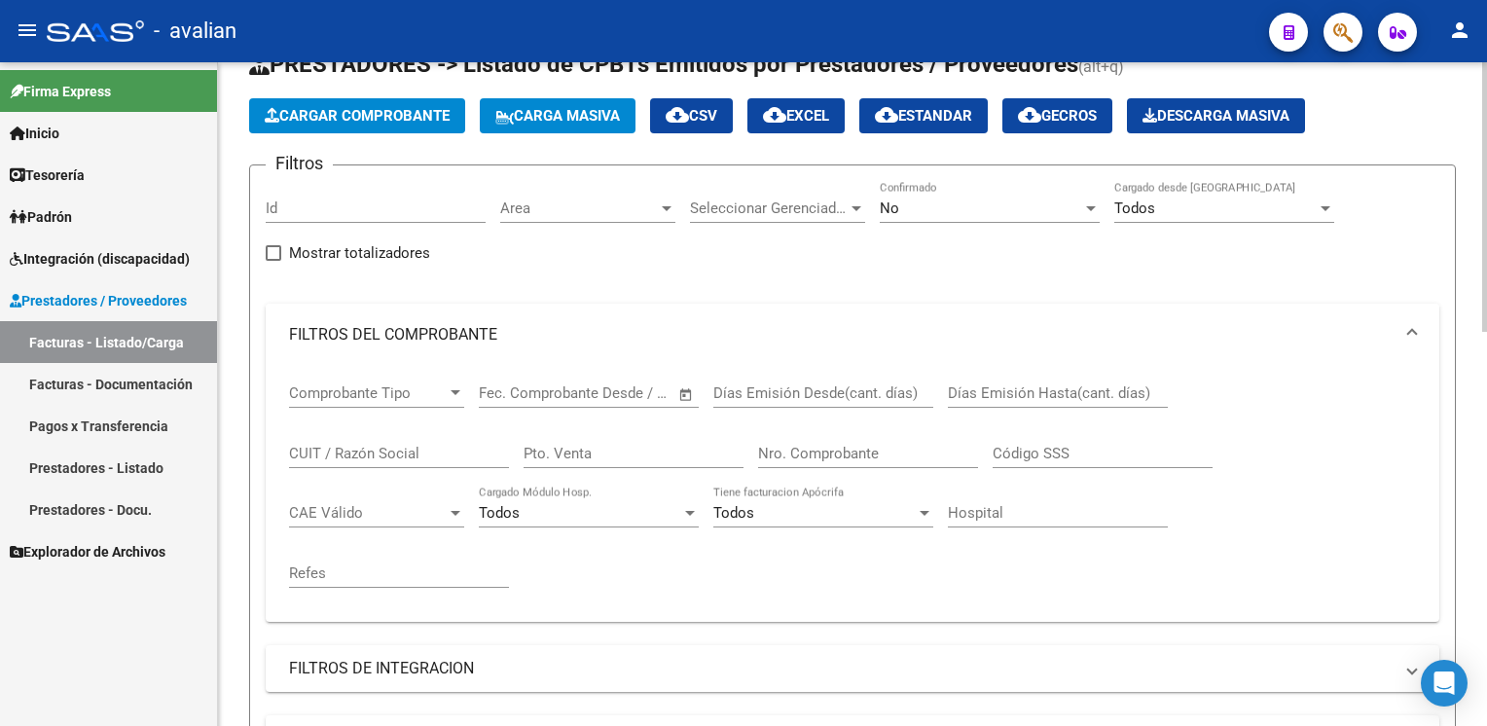
scroll to position [97, 0]
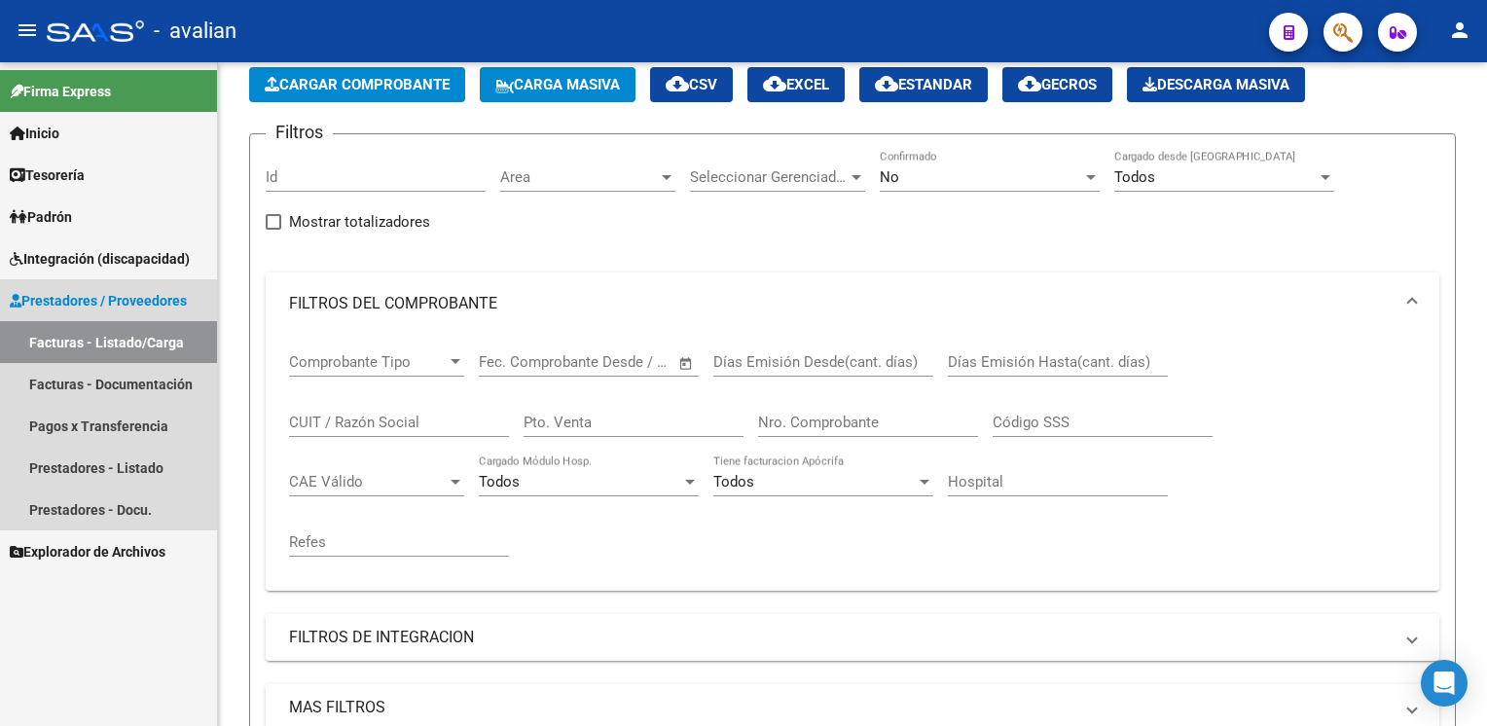
click at [69, 351] on link "Facturas - Listado/Carga" at bounding box center [108, 342] width 217 height 42
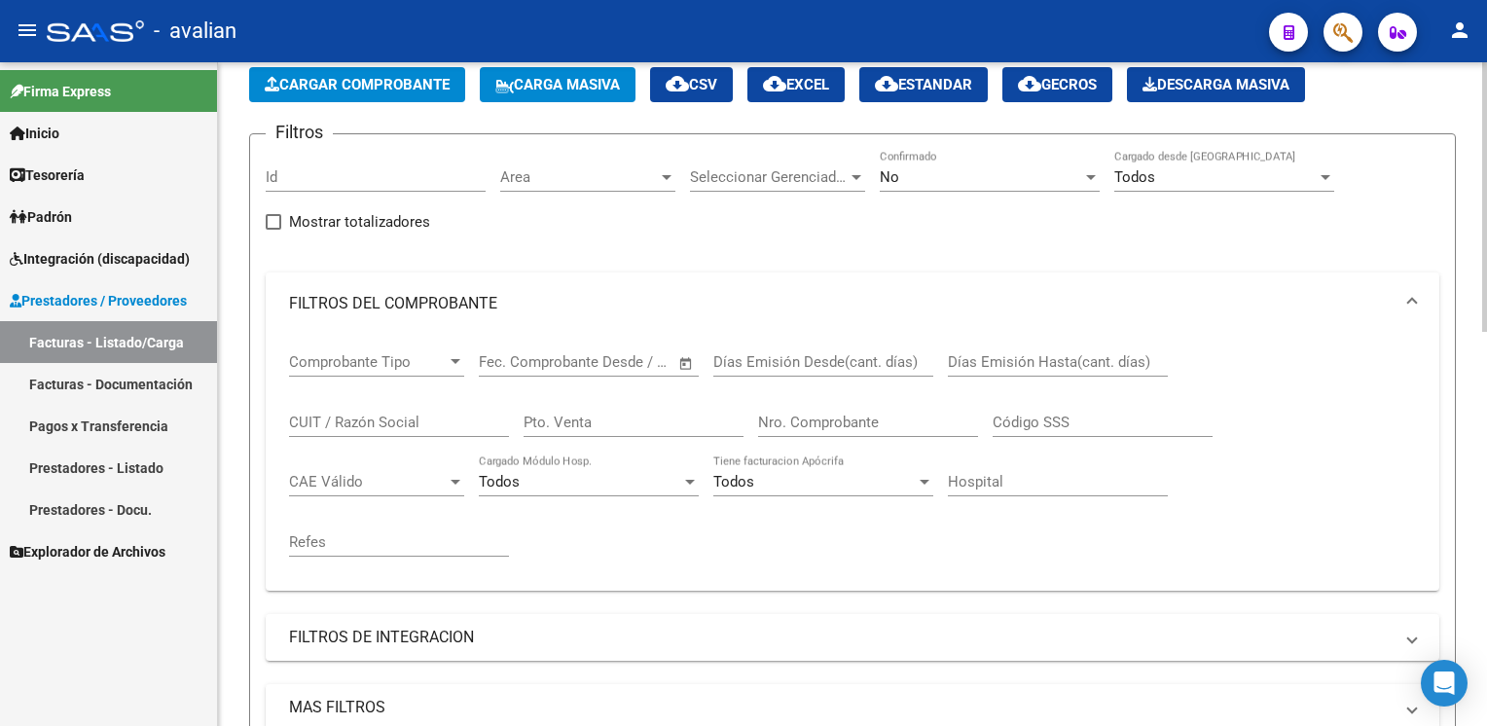
click at [576, 182] on span "Area" at bounding box center [579, 177] width 158 height 18
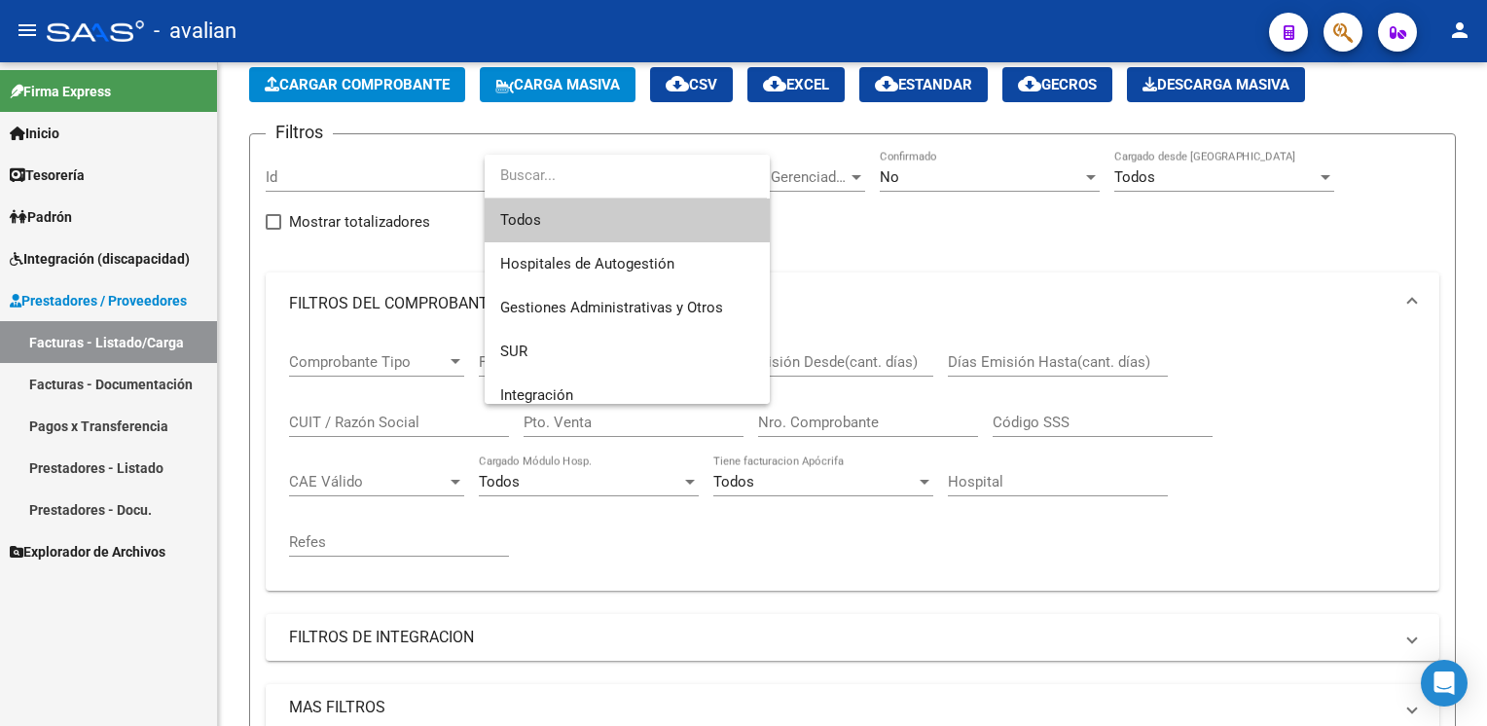
click at [328, 178] on div at bounding box center [743, 363] width 1487 height 726
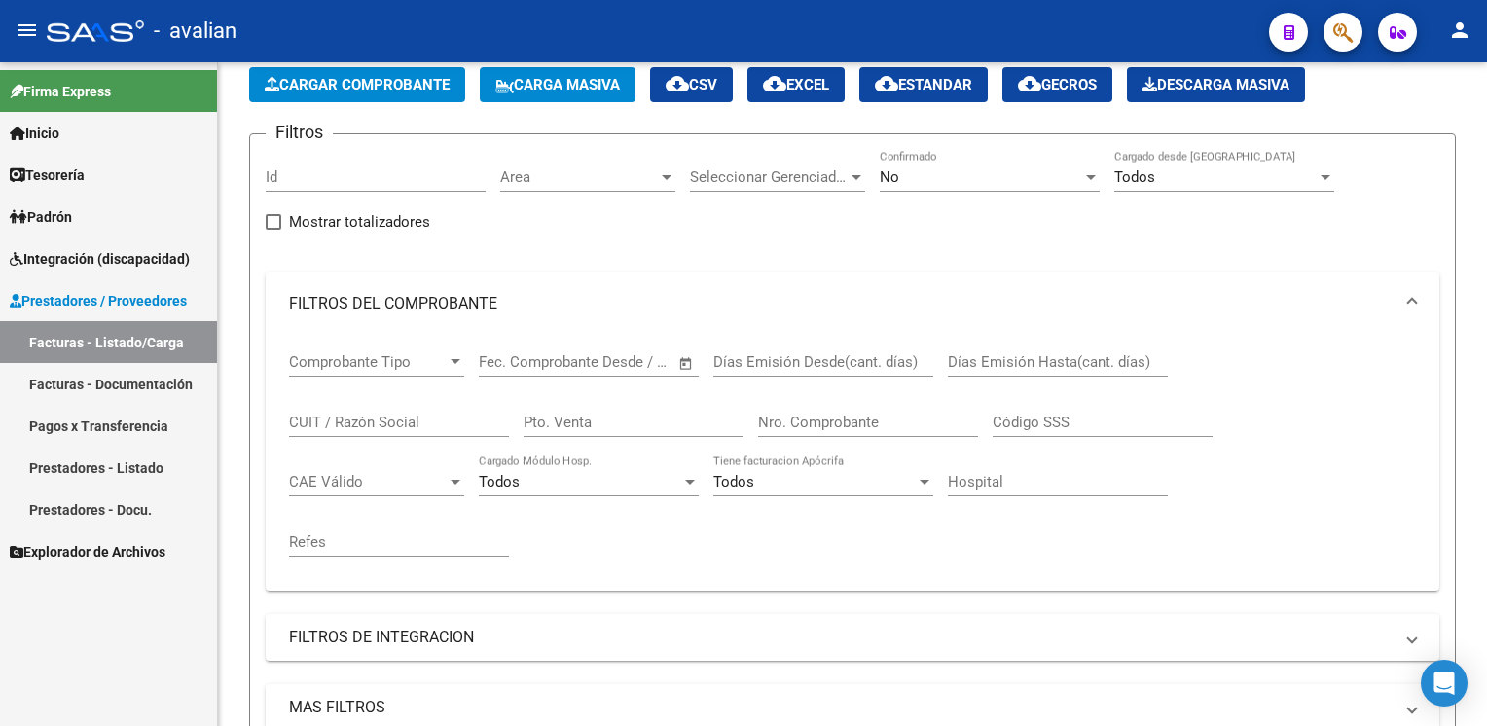
click at [328, 178] on input "Id" at bounding box center [376, 177] width 220 height 18
click at [527, 187] on div "Area Area" at bounding box center [587, 171] width 175 height 42
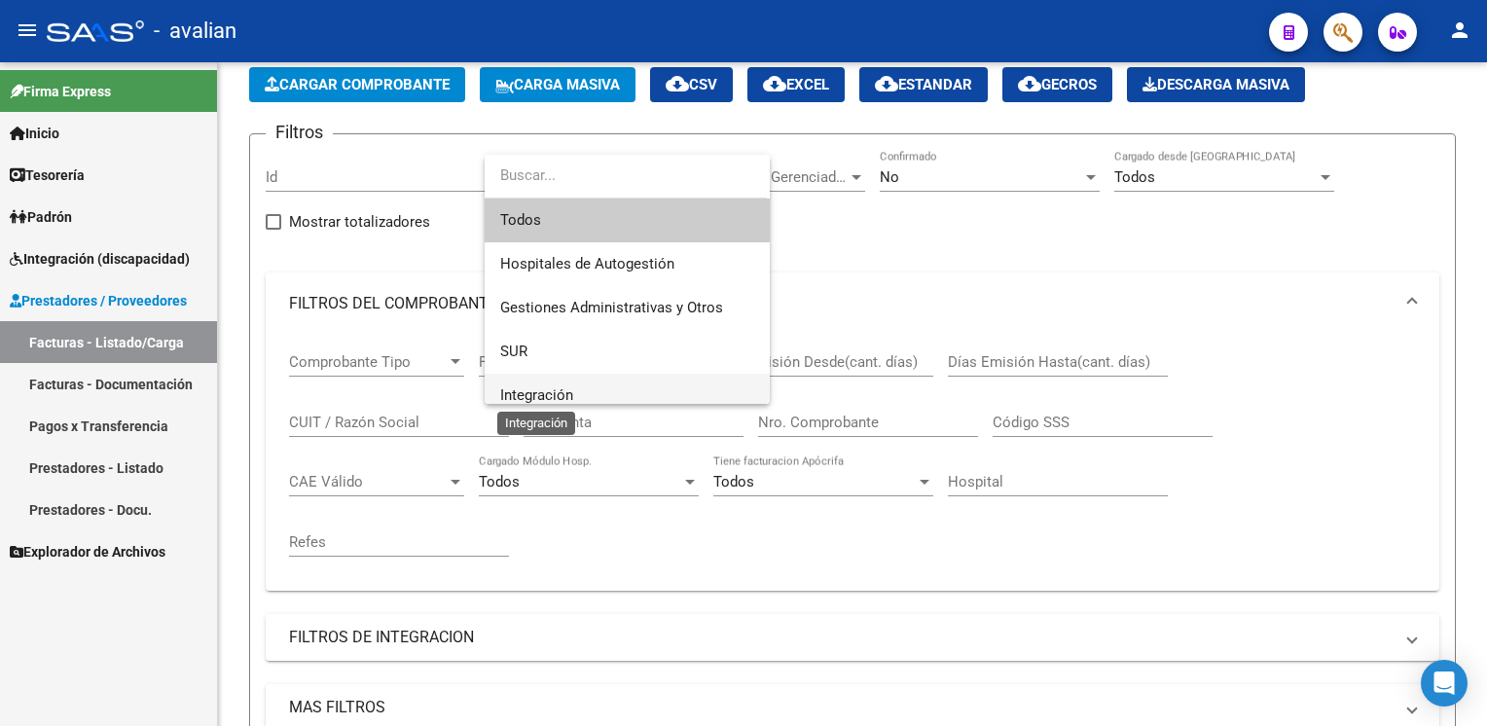
click at [532, 390] on span "Integración" at bounding box center [536, 395] width 73 height 18
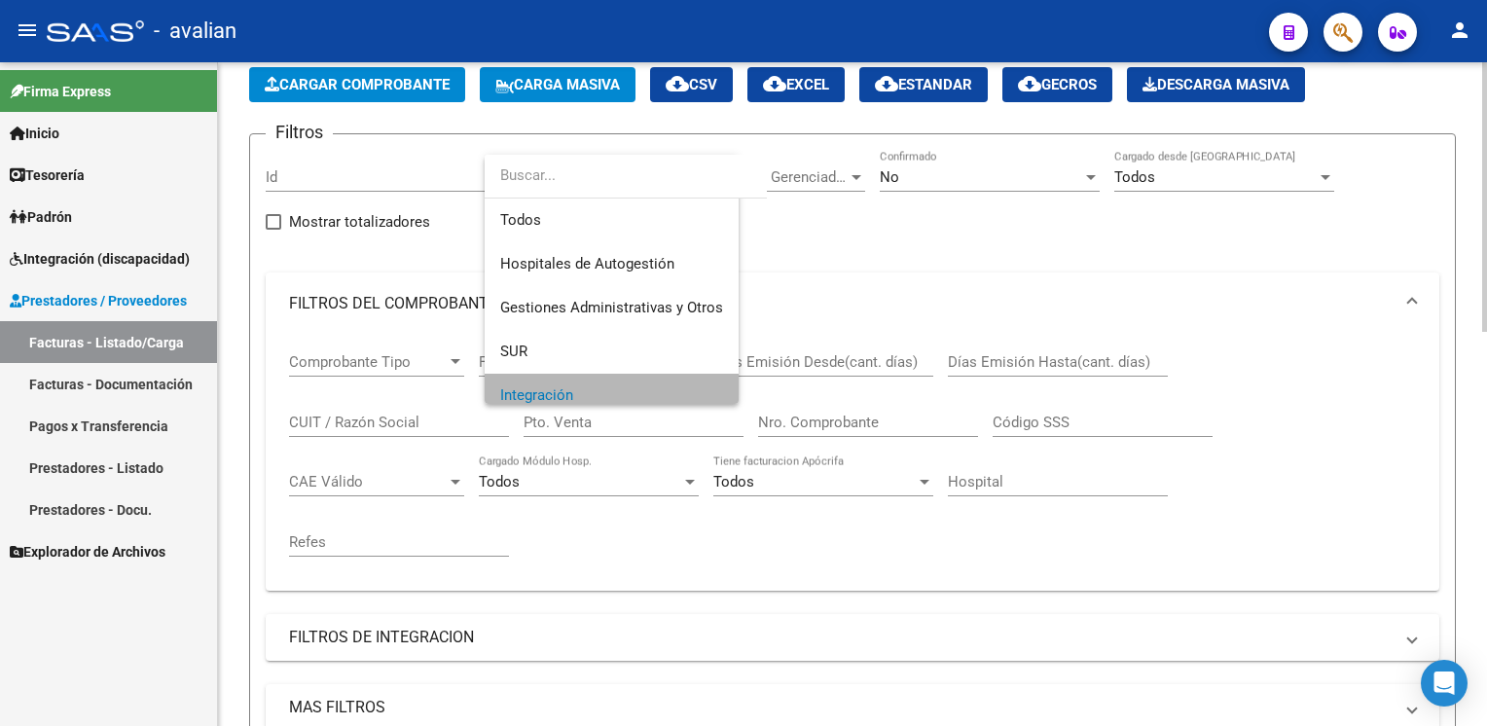
scroll to position [12, 0]
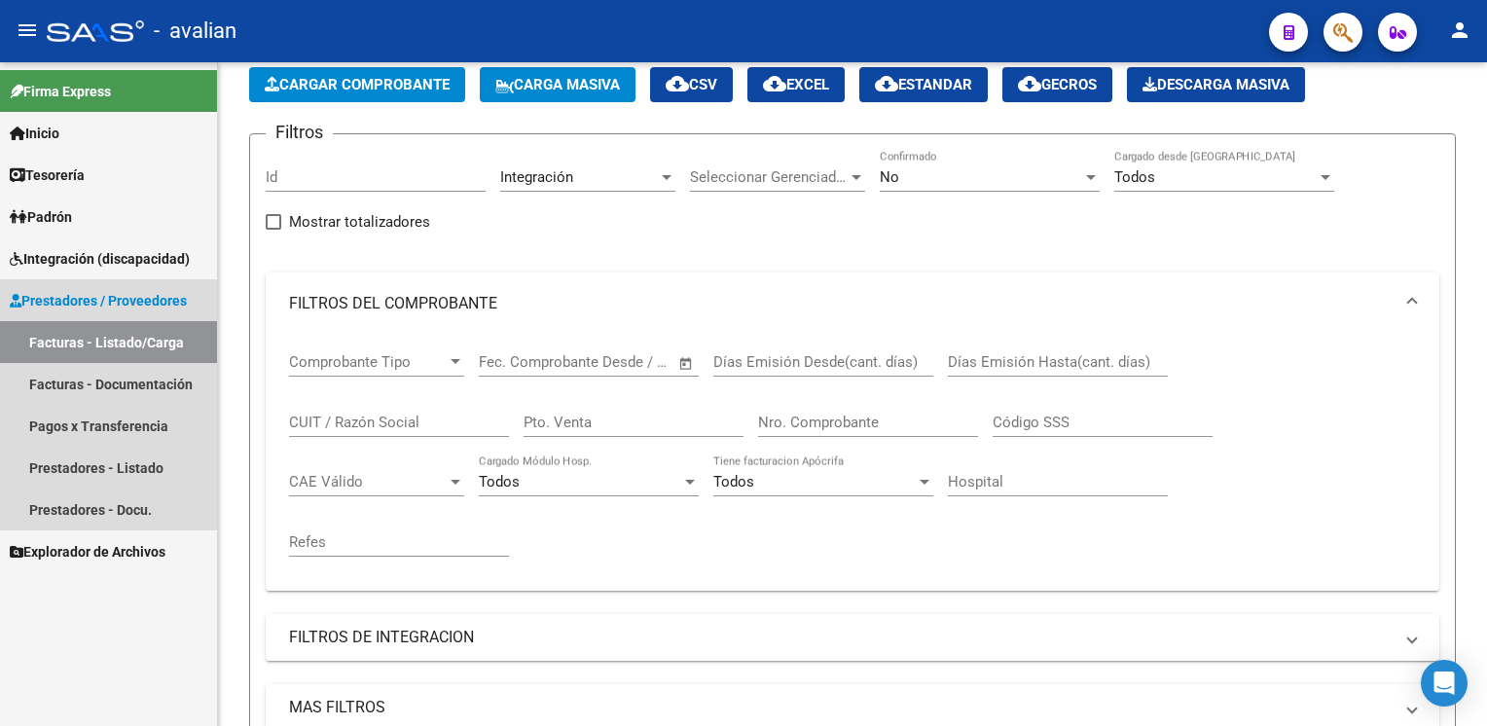
click at [136, 342] on link "Facturas - Listado/Carga" at bounding box center [108, 342] width 217 height 42
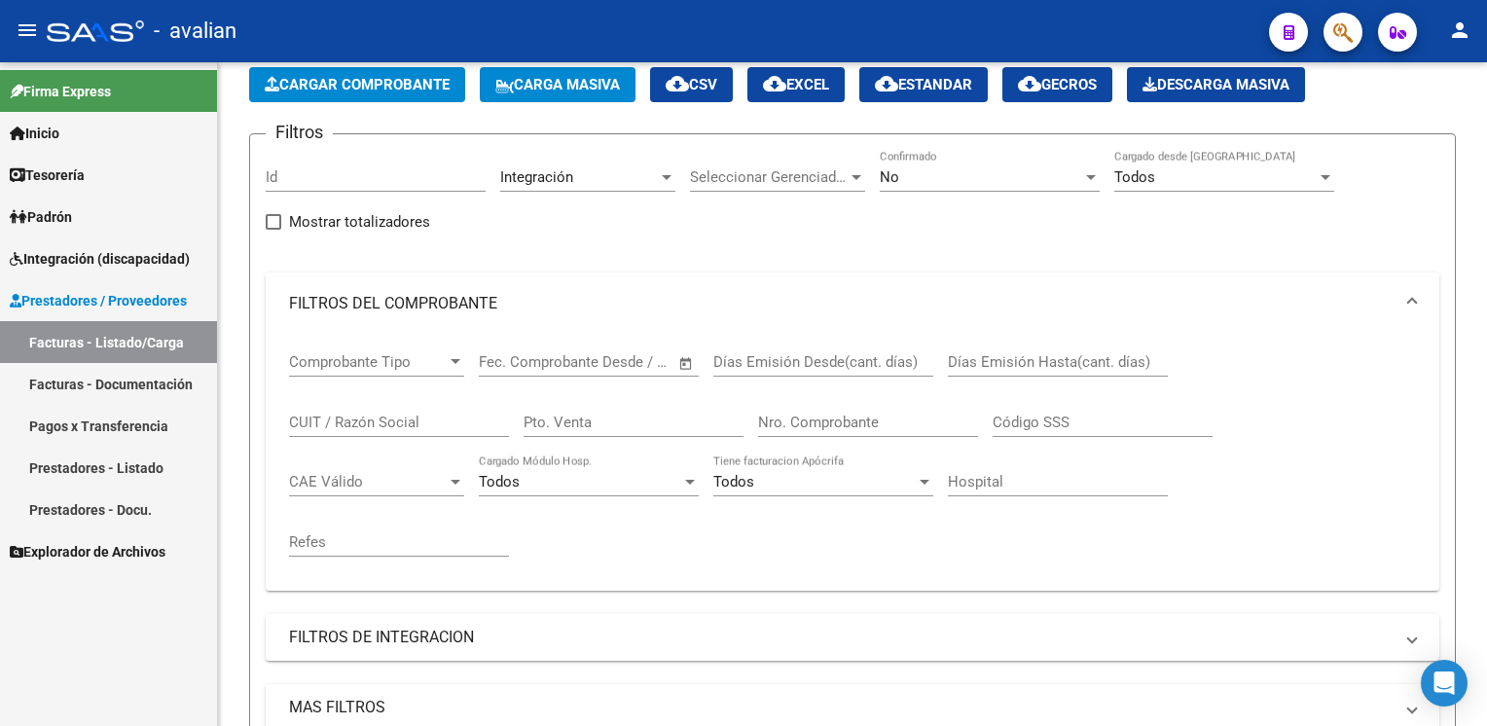
click at [149, 384] on link "Facturas - Documentación" at bounding box center [108, 384] width 217 height 42
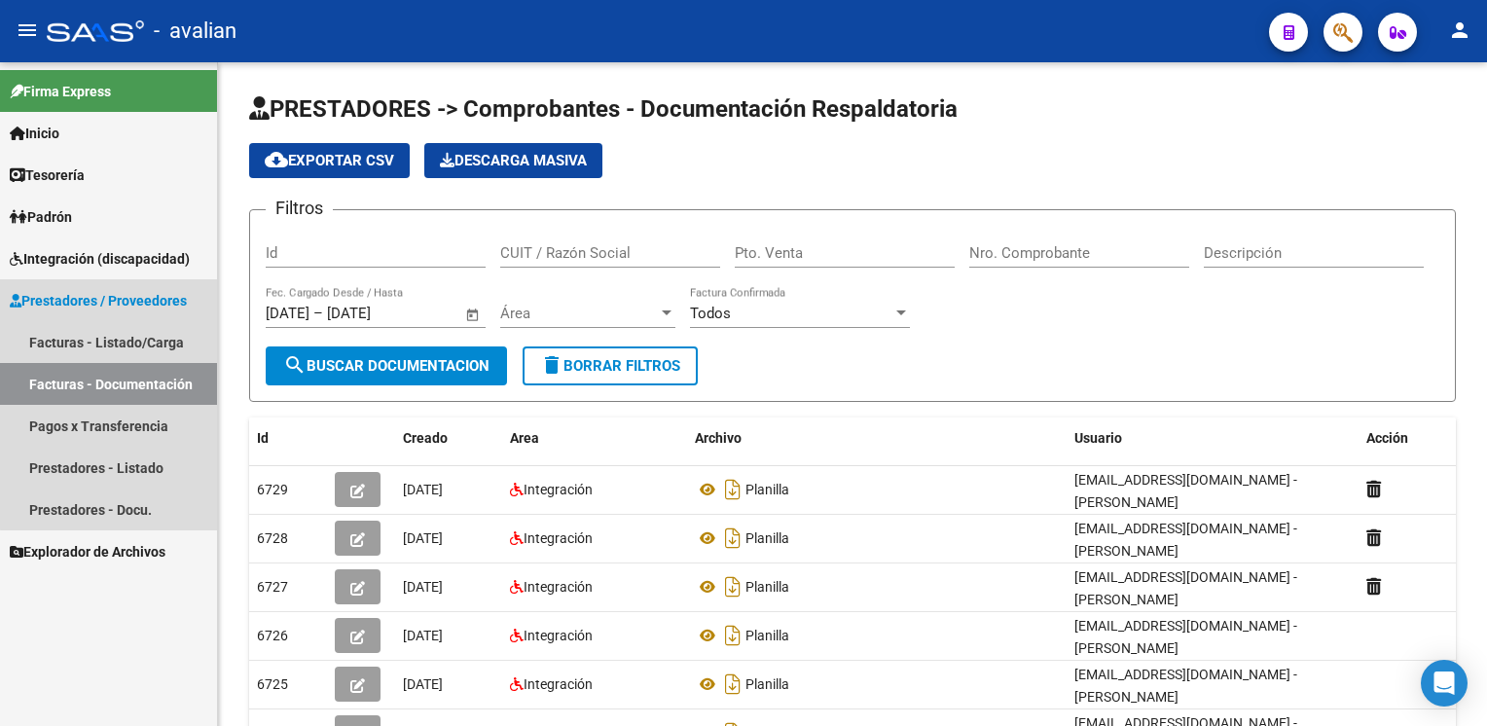
click at [149, 384] on link "Facturas - Documentación" at bounding box center [108, 384] width 217 height 42
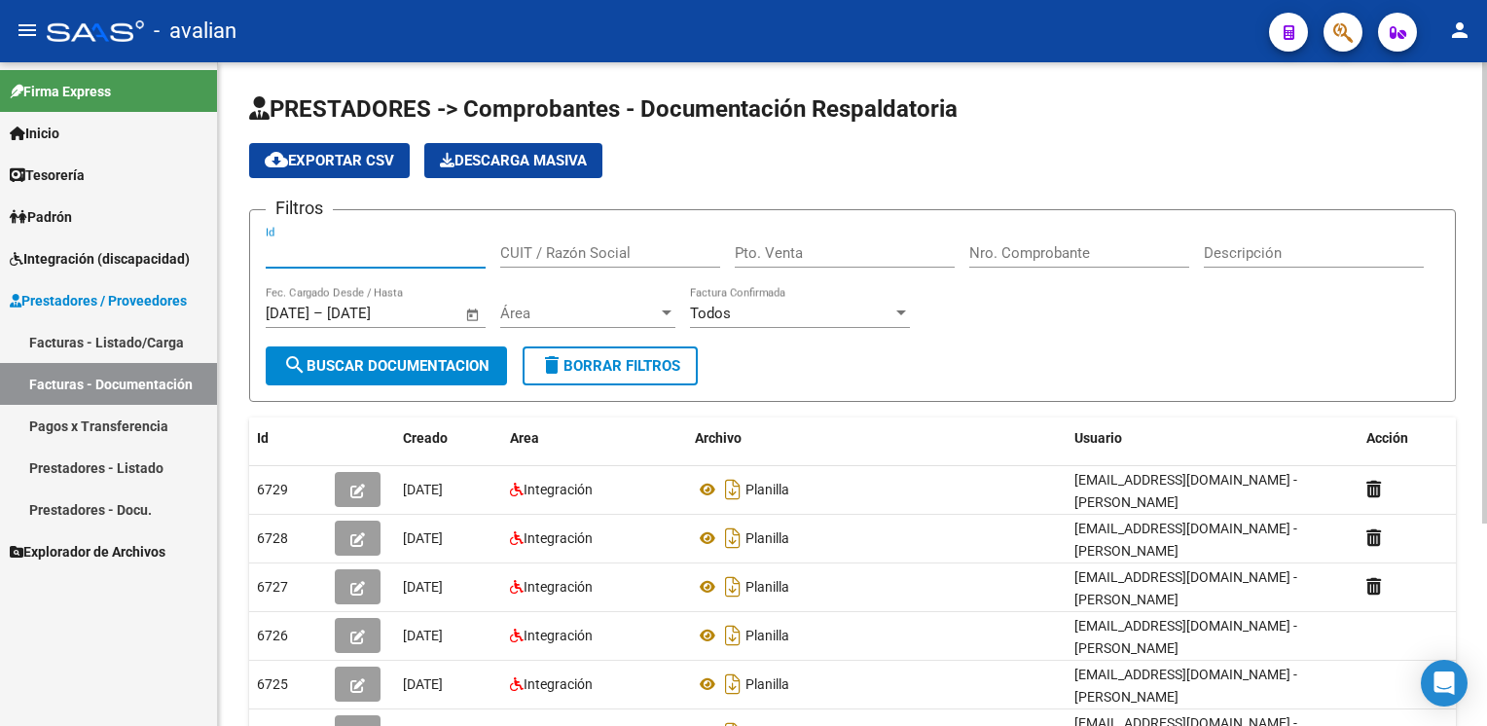
click at [298, 251] on input "Id" at bounding box center [376, 253] width 220 height 18
paste input "27426394923"
type input "27426394923"
type input "1"
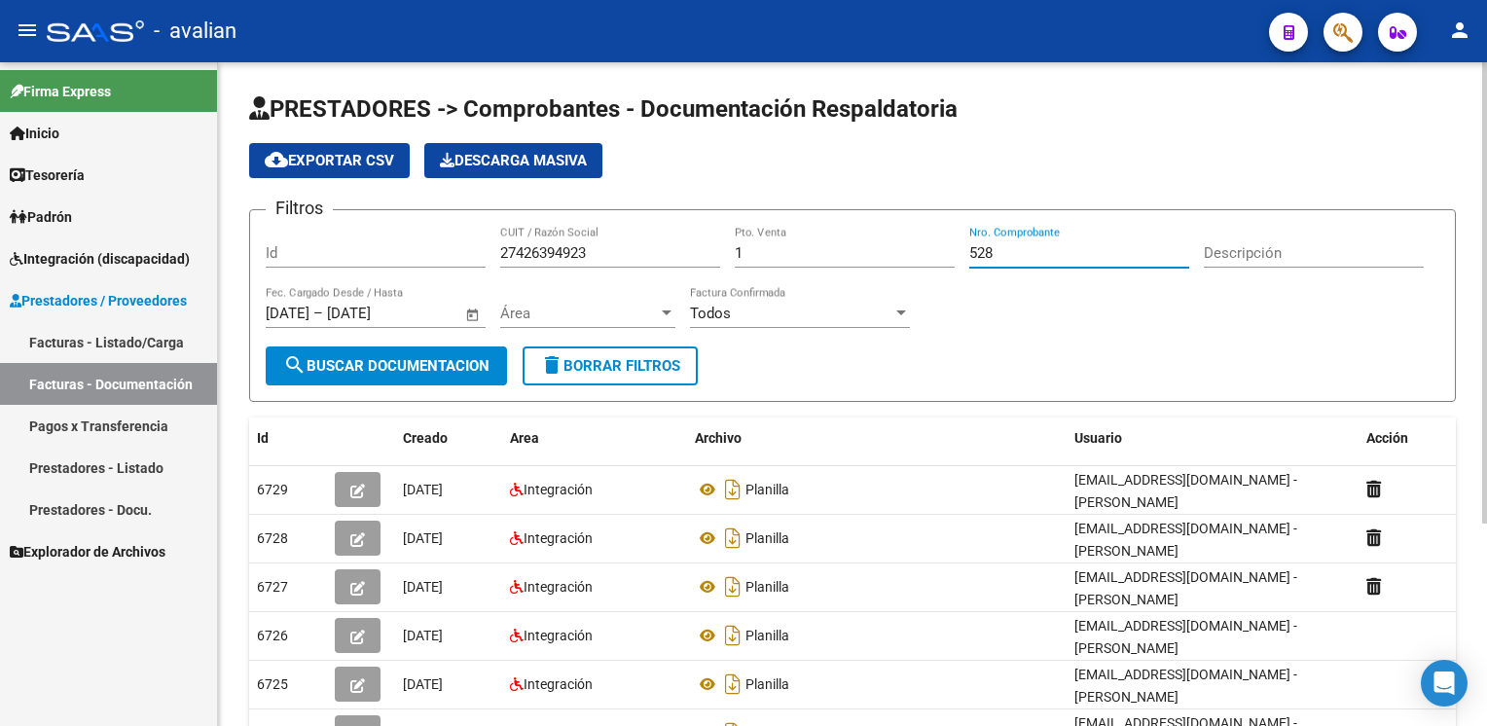
type input "528"
click at [547, 319] on span "Área" at bounding box center [579, 314] width 158 height 18
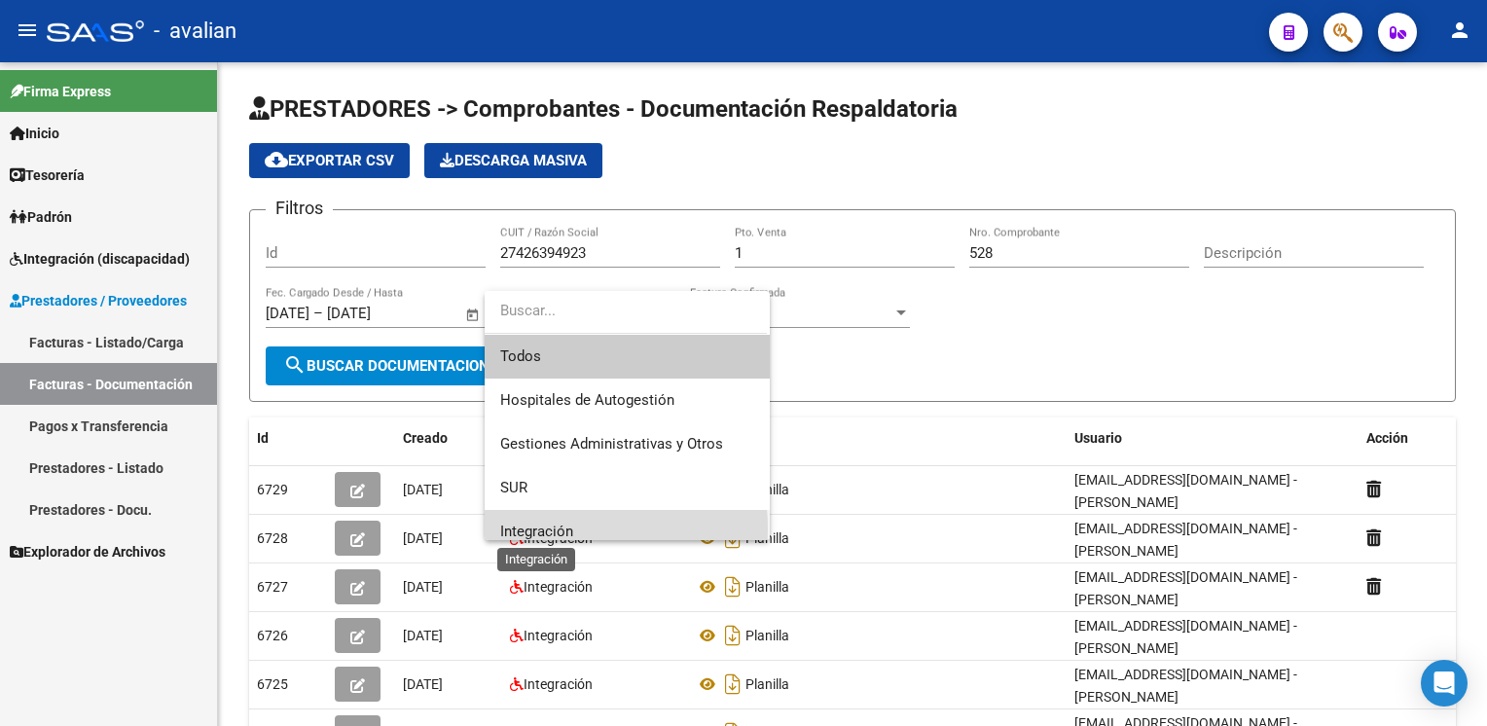
click at [546, 528] on span "Integración" at bounding box center [536, 531] width 73 height 18
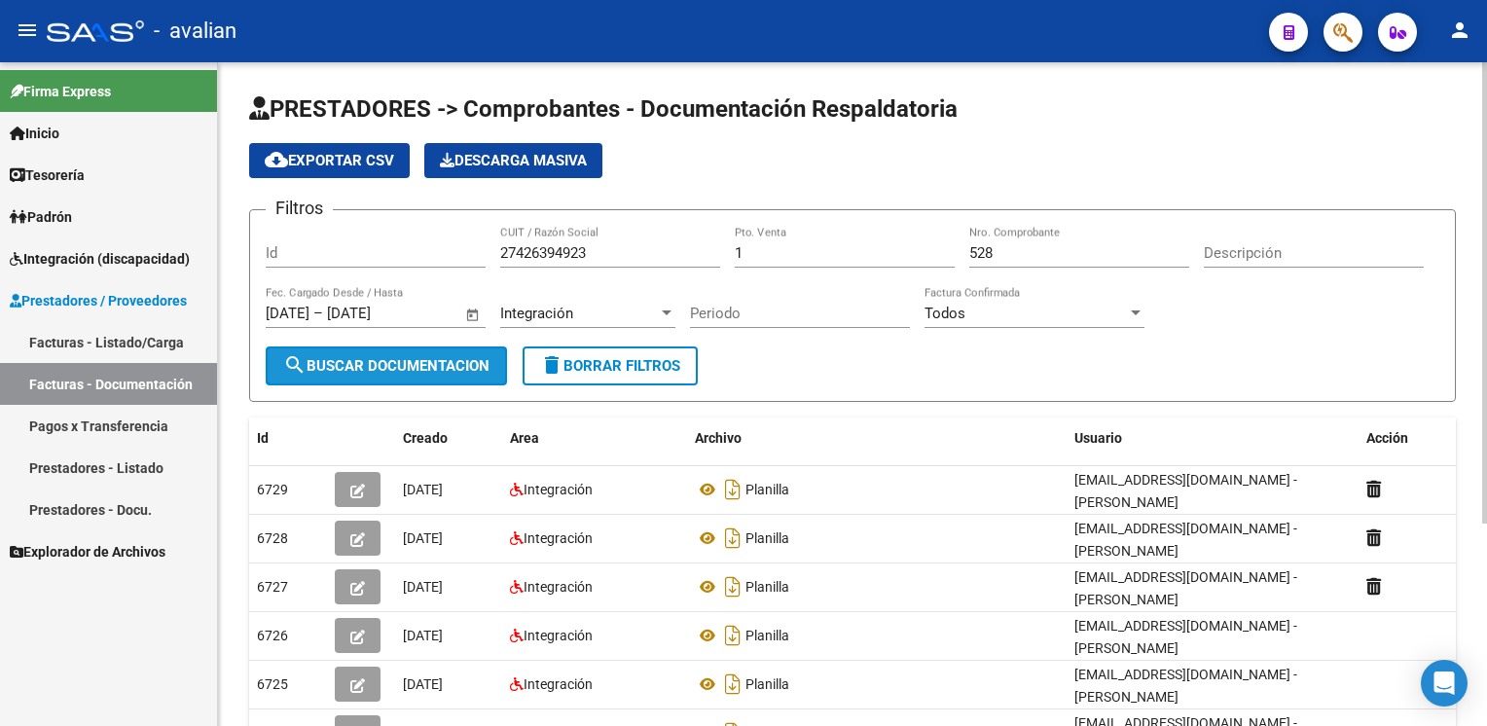
click at [371, 357] on span "search Buscar Documentacion" at bounding box center [386, 366] width 206 height 18
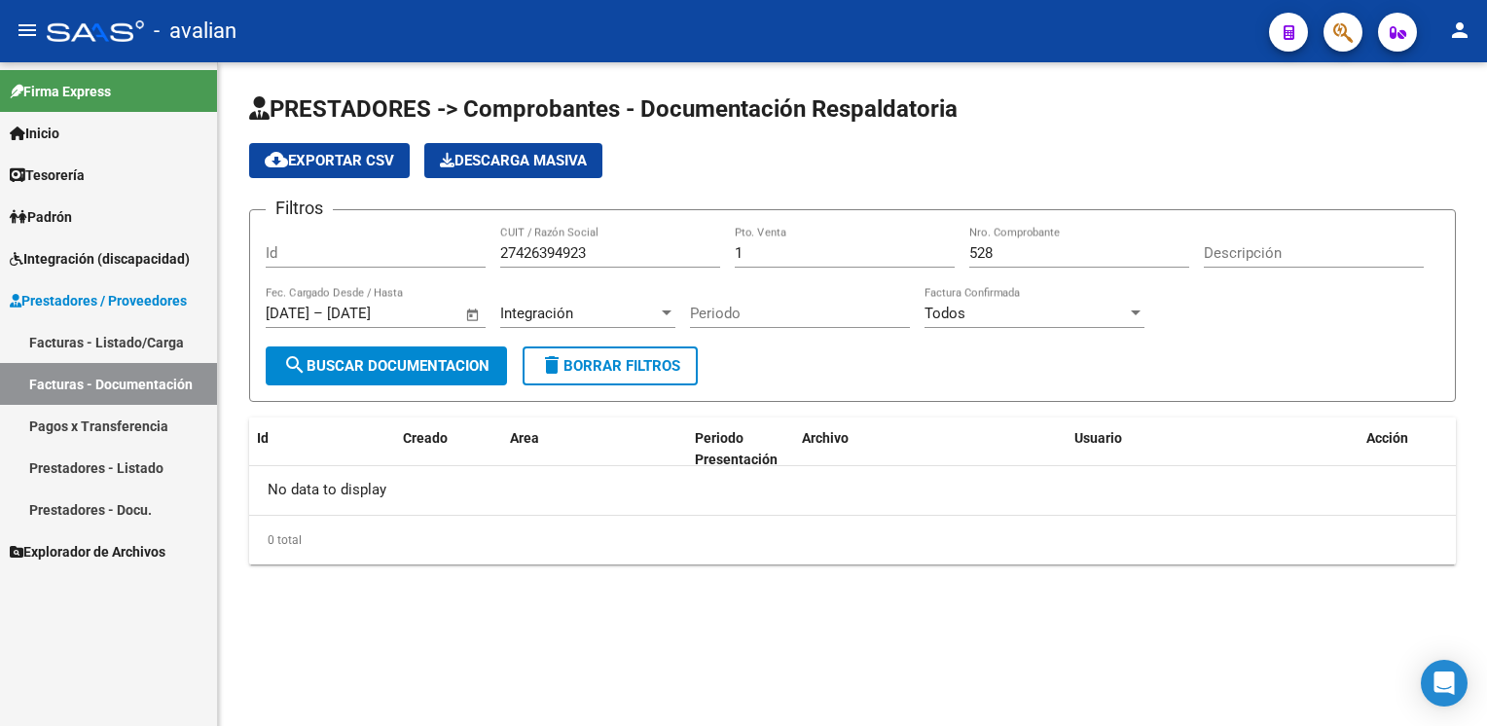
click at [162, 334] on link "Facturas - Listado/Carga" at bounding box center [108, 342] width 217 height 42
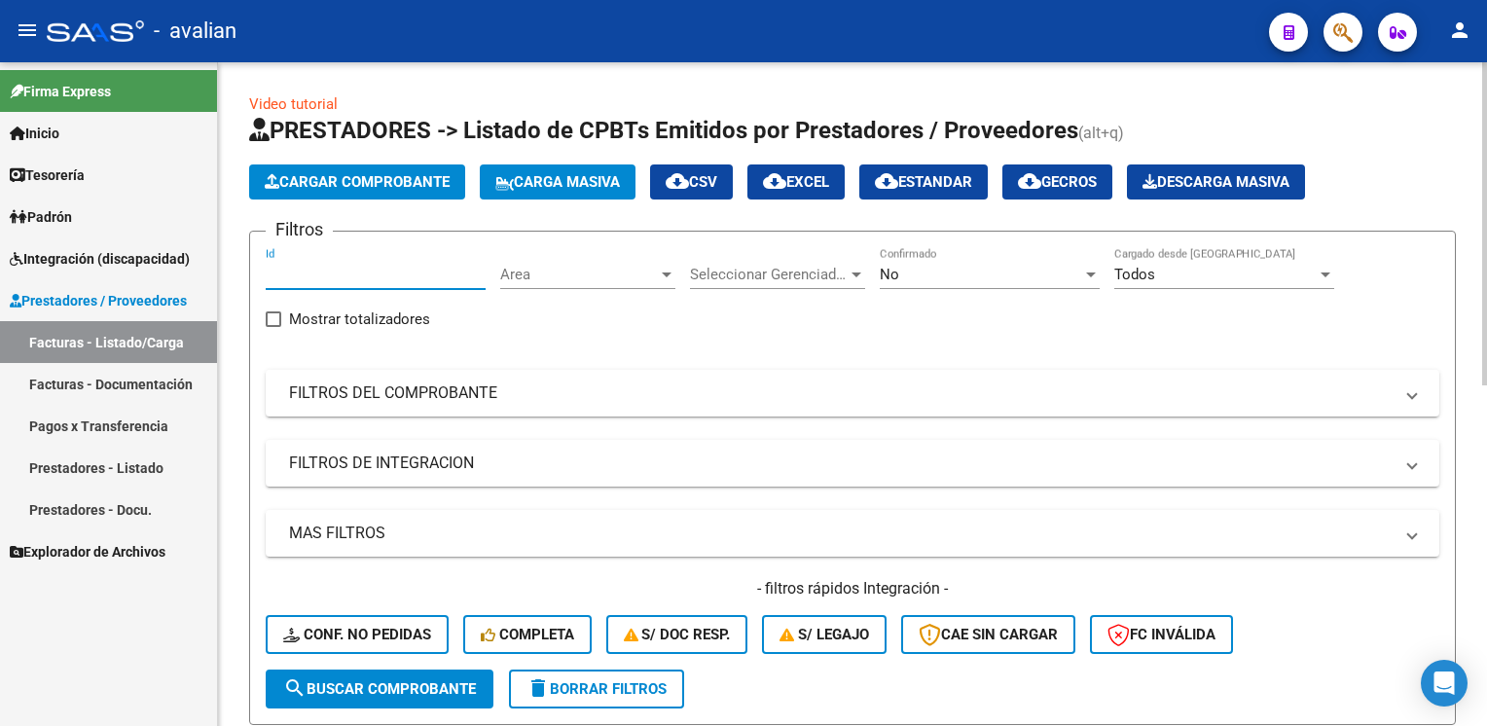
click at [288, 275] on input "Id" at bounding box center [376, 275] width 220 height 18
click at [564, 274] on span "Area" at bounding box center [579, 275] width 158 height 18
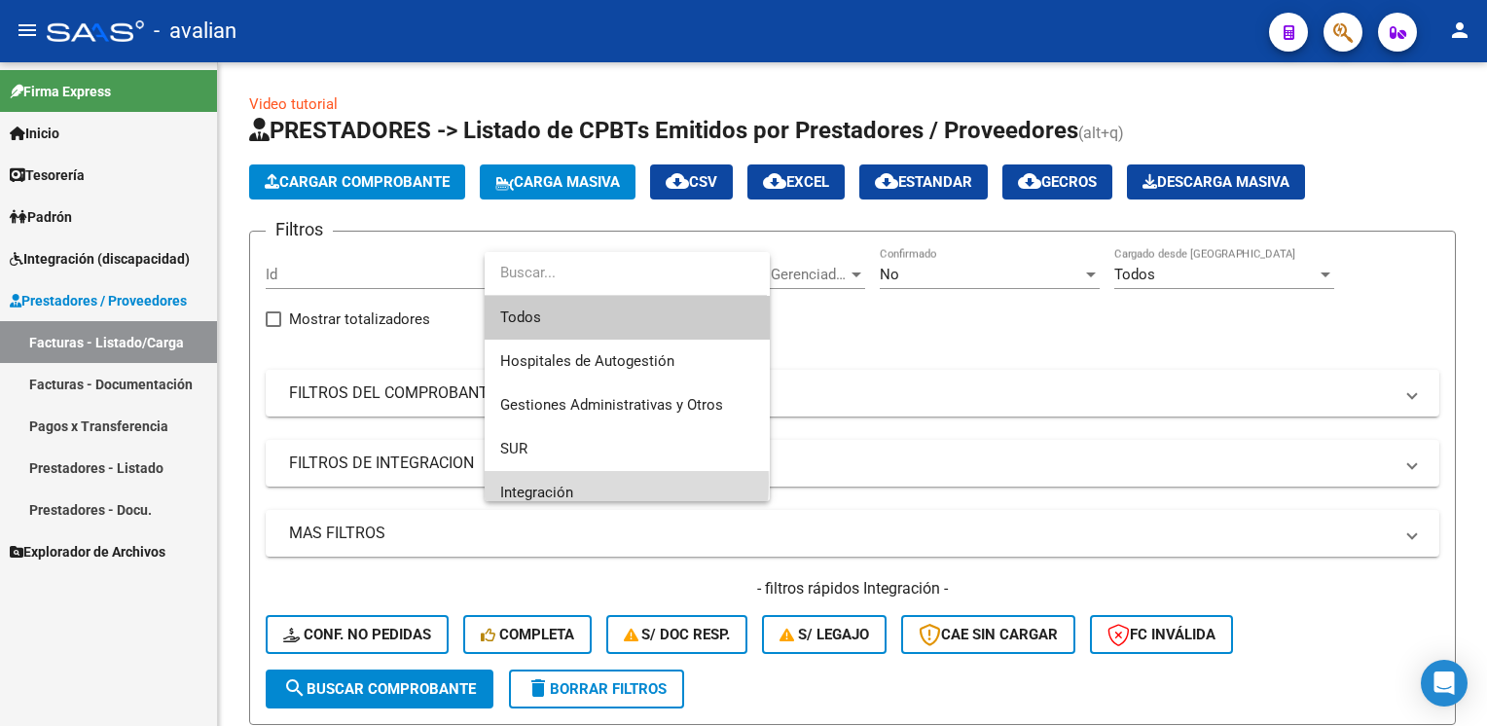
click at [533, 482] on span "Integración" at bounding box center [627, 493] width 254 height 44
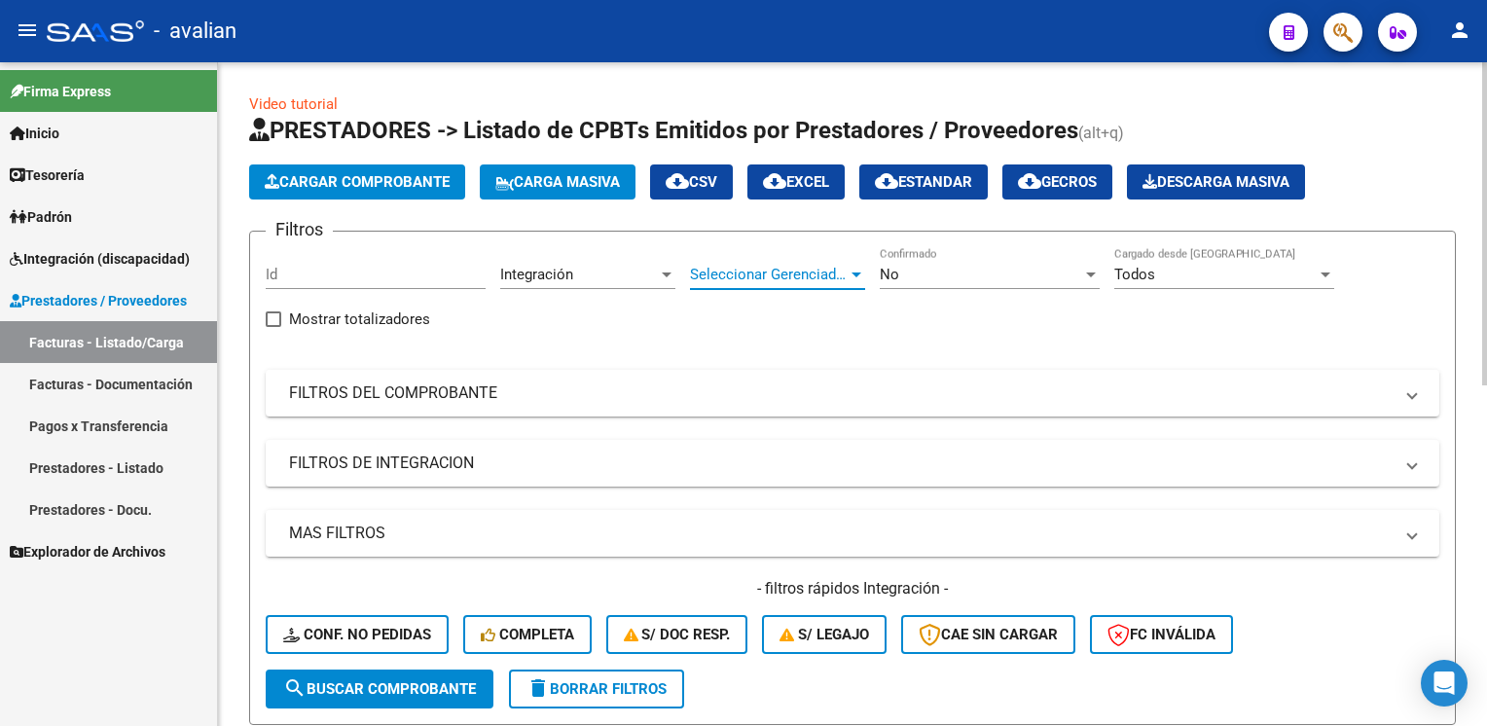
click at [747, 268] on span "Seleccionar Gerenciador" at bounding box center [769, 275] width 158 height 18
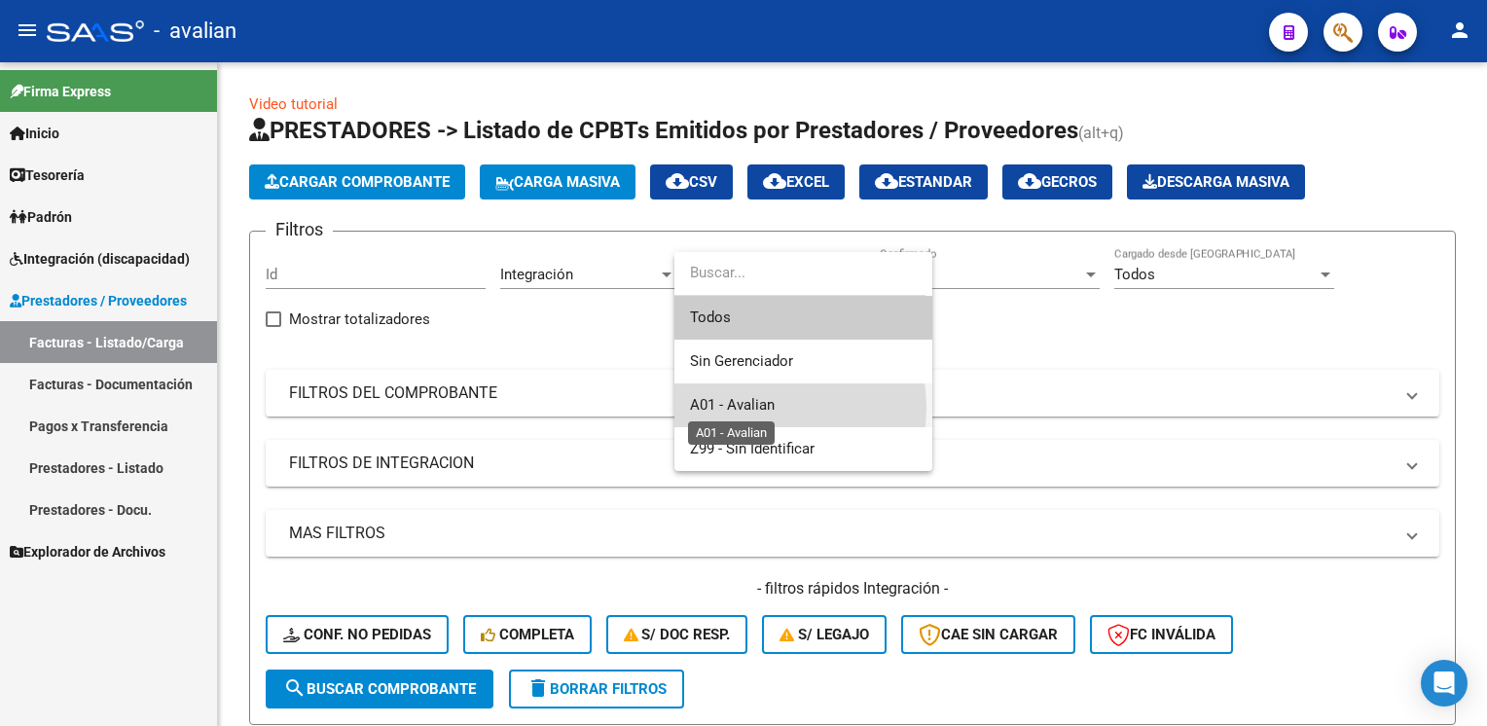
click at [747, 408] on span "A01 - Avalian" at bounding box center [732, 405] width 85 height 18
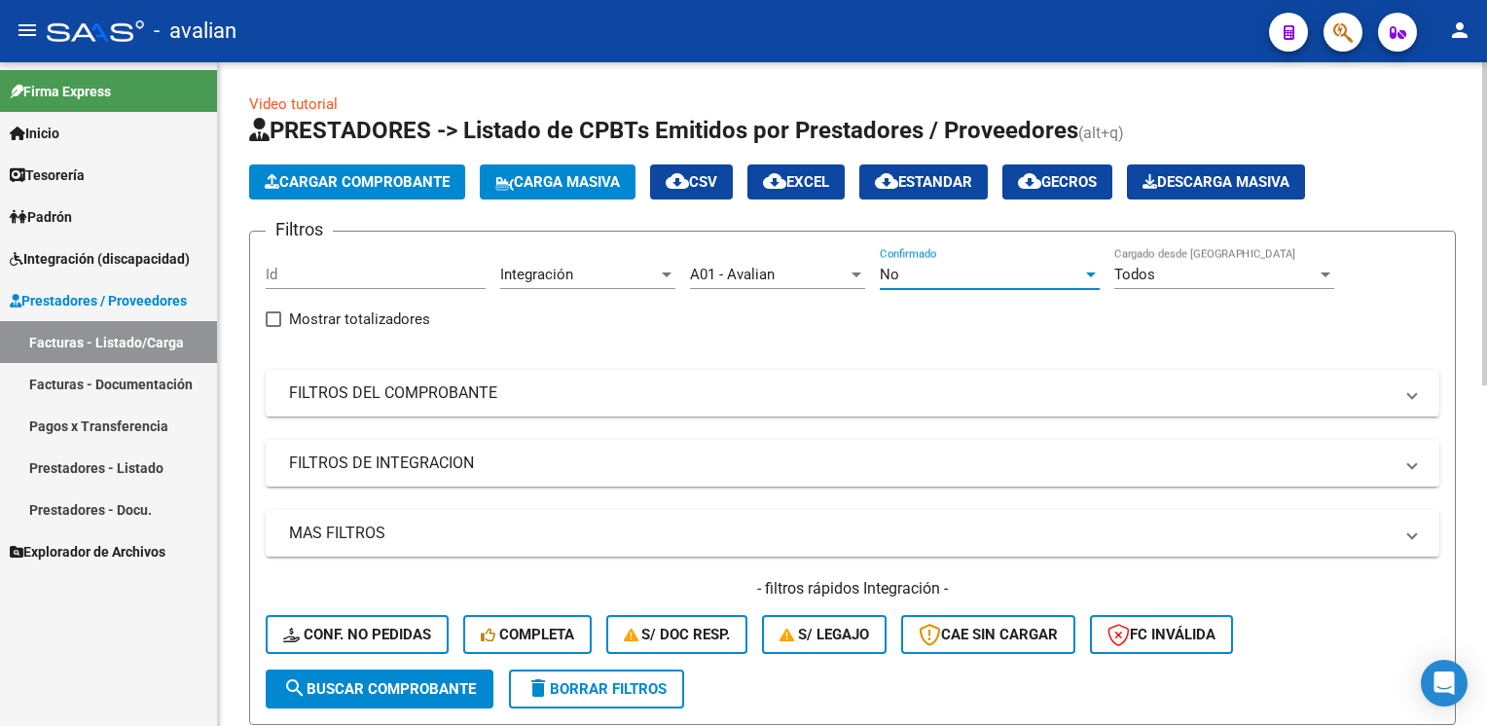
click at [922, 269] on div "No" at bounding box center [981, 275] width 202 height 18
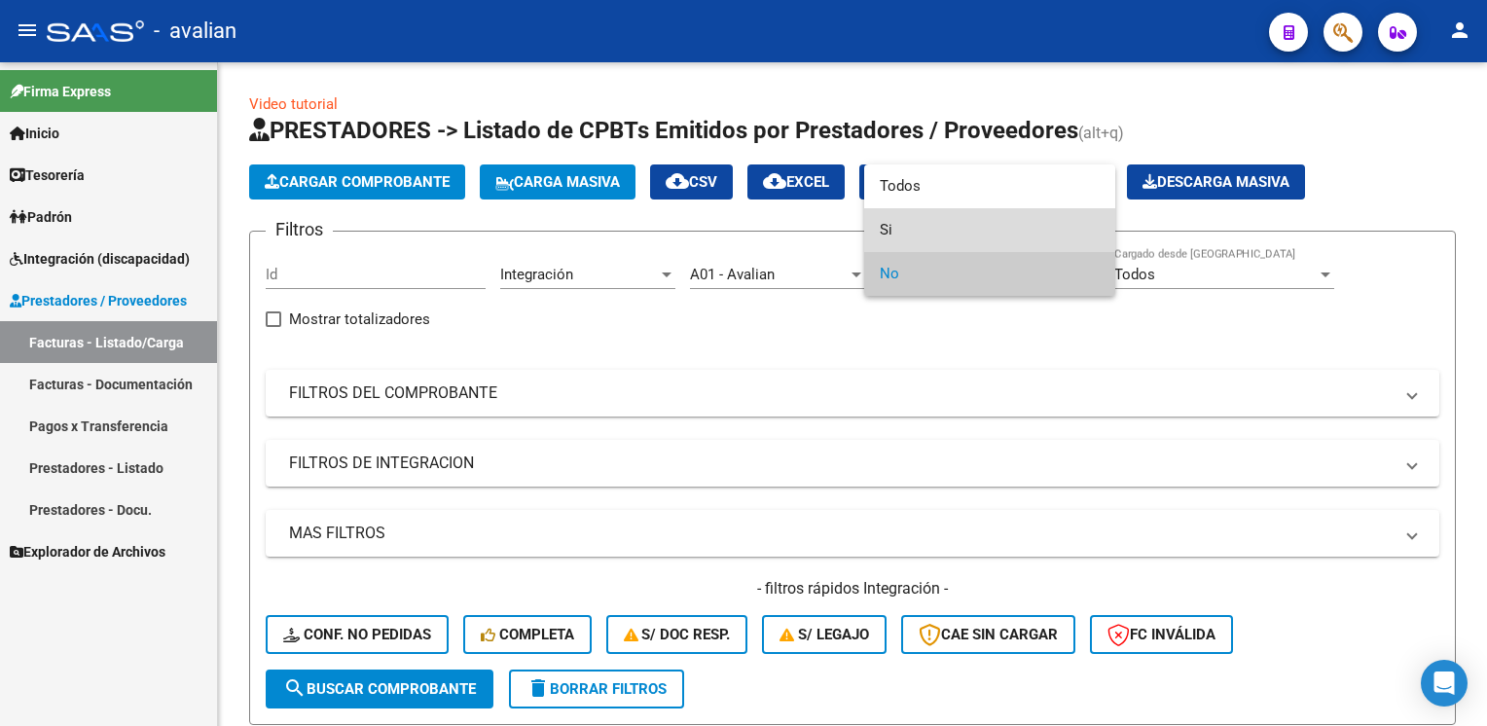
click at [920, 219] on span "Si" at bounding box center [990, 230] width 220 height 44
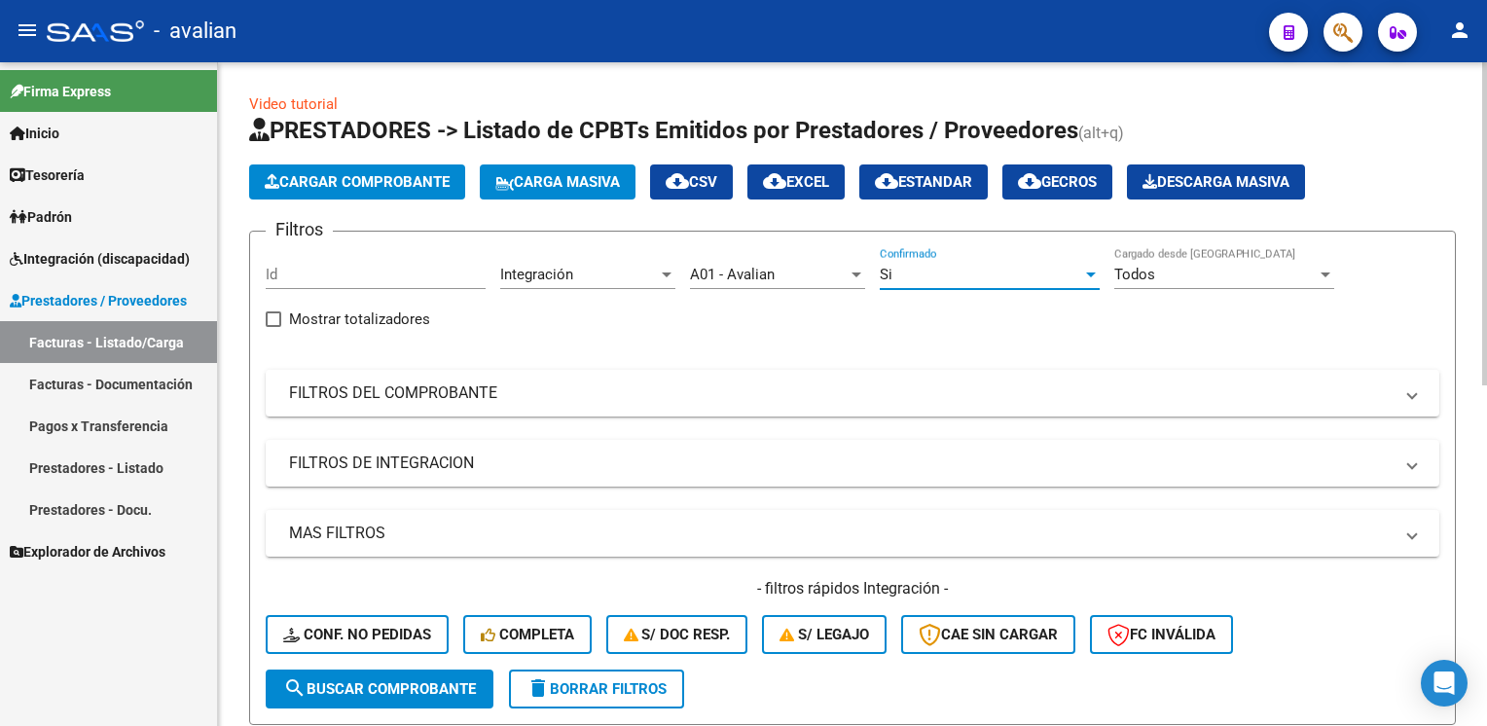
click at [1024, 280] on div "Si" at bounding box center [981, 275] width 202 height 18
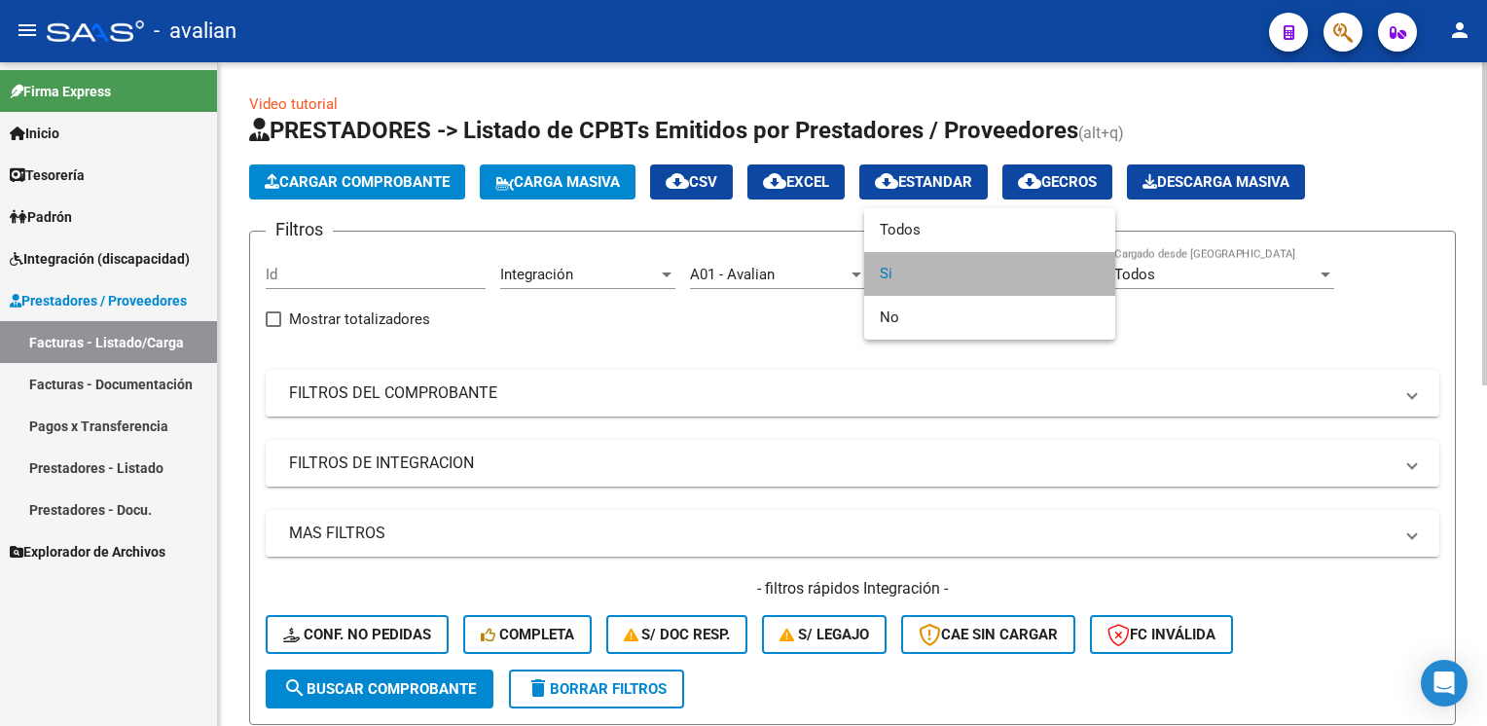
click at [1024, 280] on span "Si" at bounding box center [990, 274] width 220 height 44
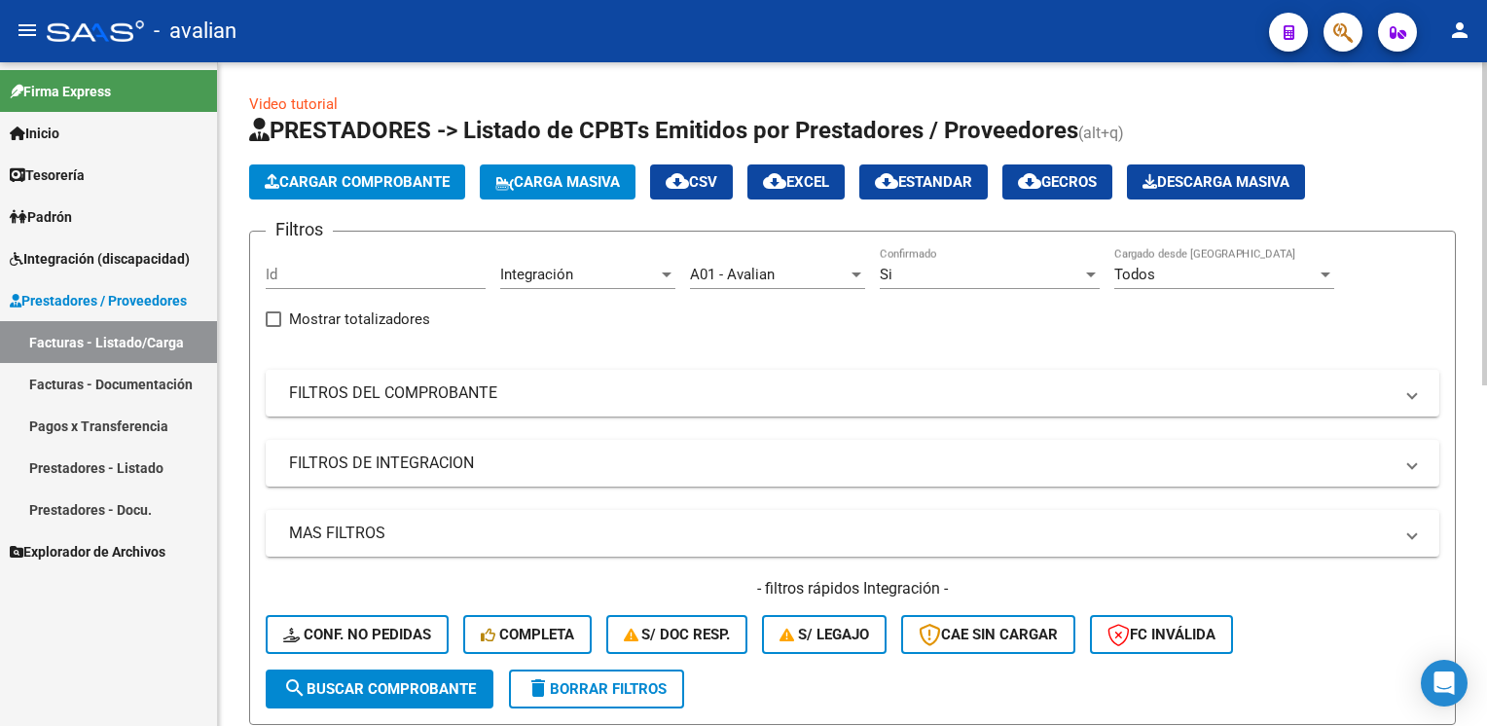
click at [1164, 286] on div "Todos Cargado desde Masivo" at bounding box center [1224, 268] width 220 height 42
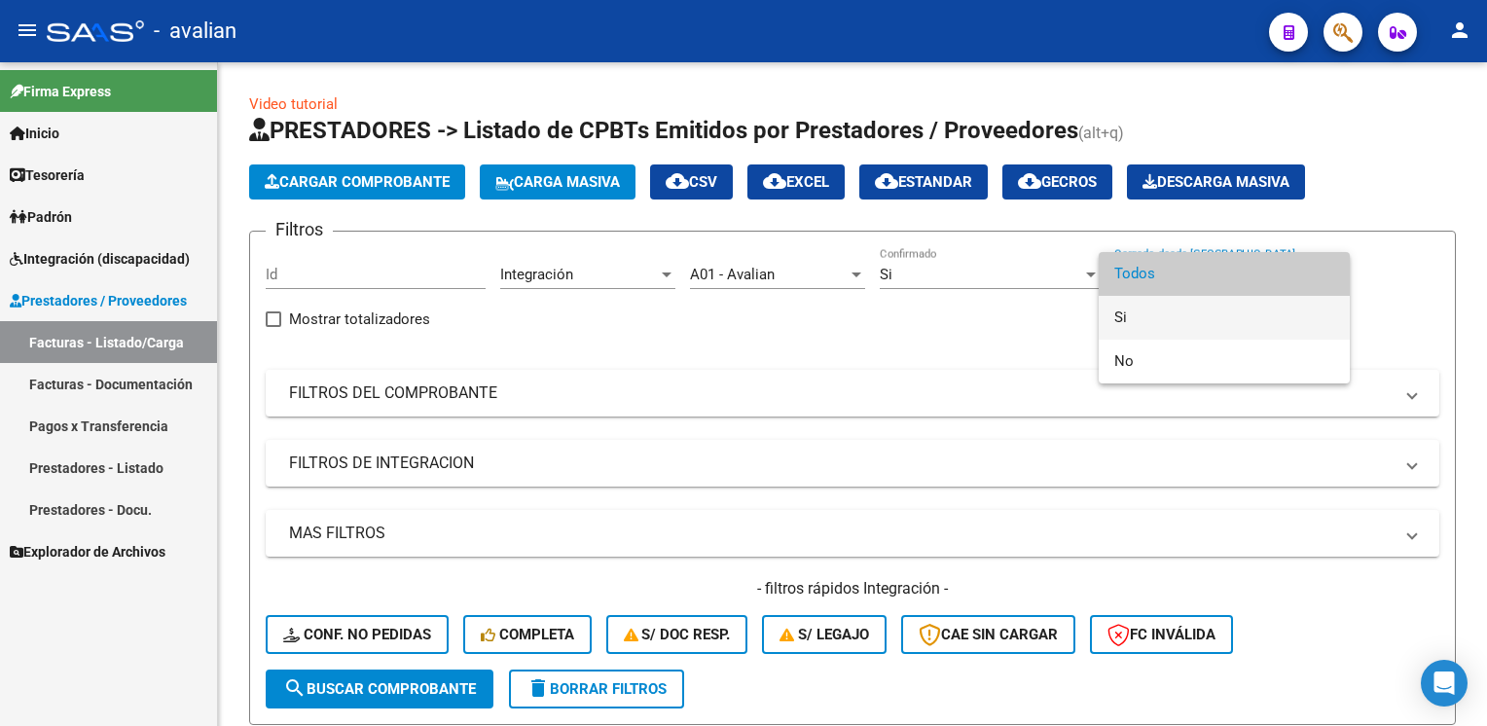
click at [1157, 311] on span "Si" at bounding box center [1224, 318] width 220 height 44
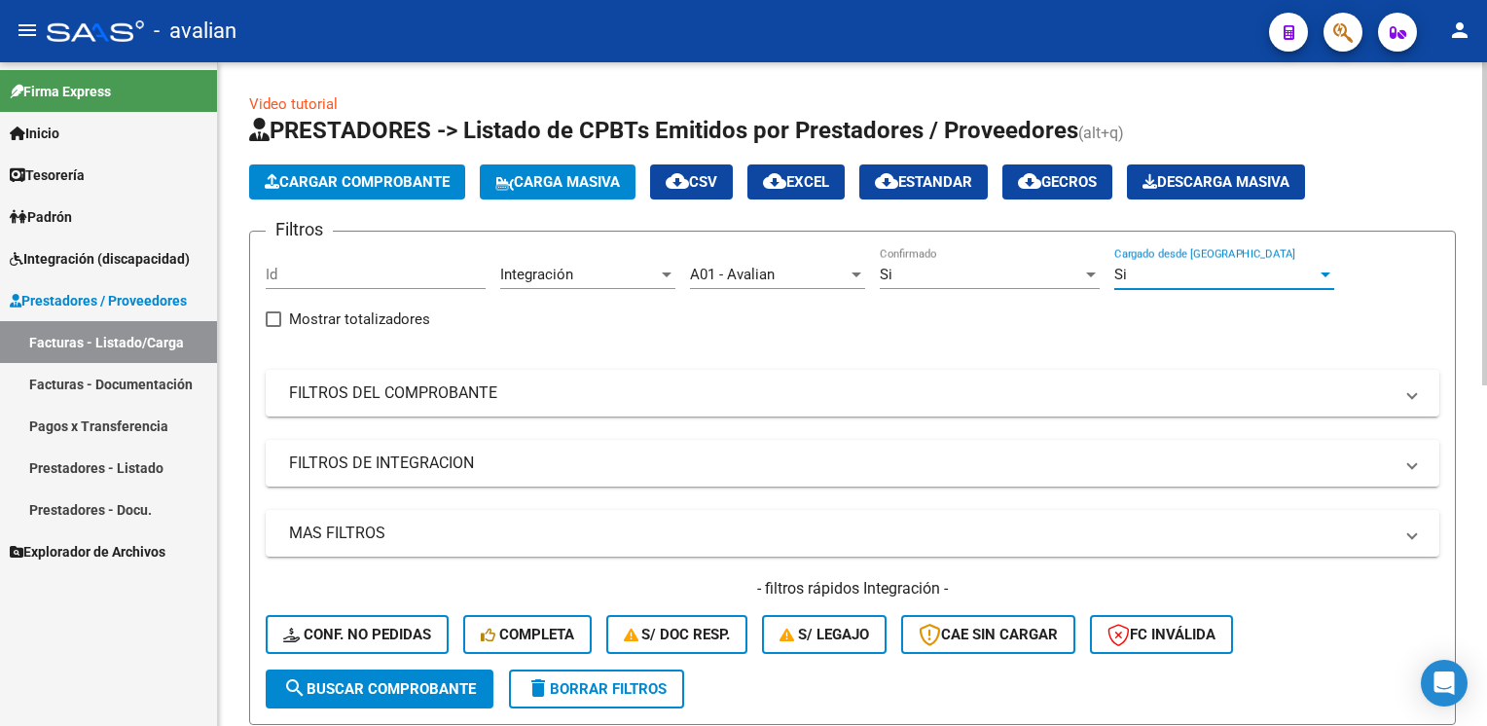
scroll to position [97, 0]
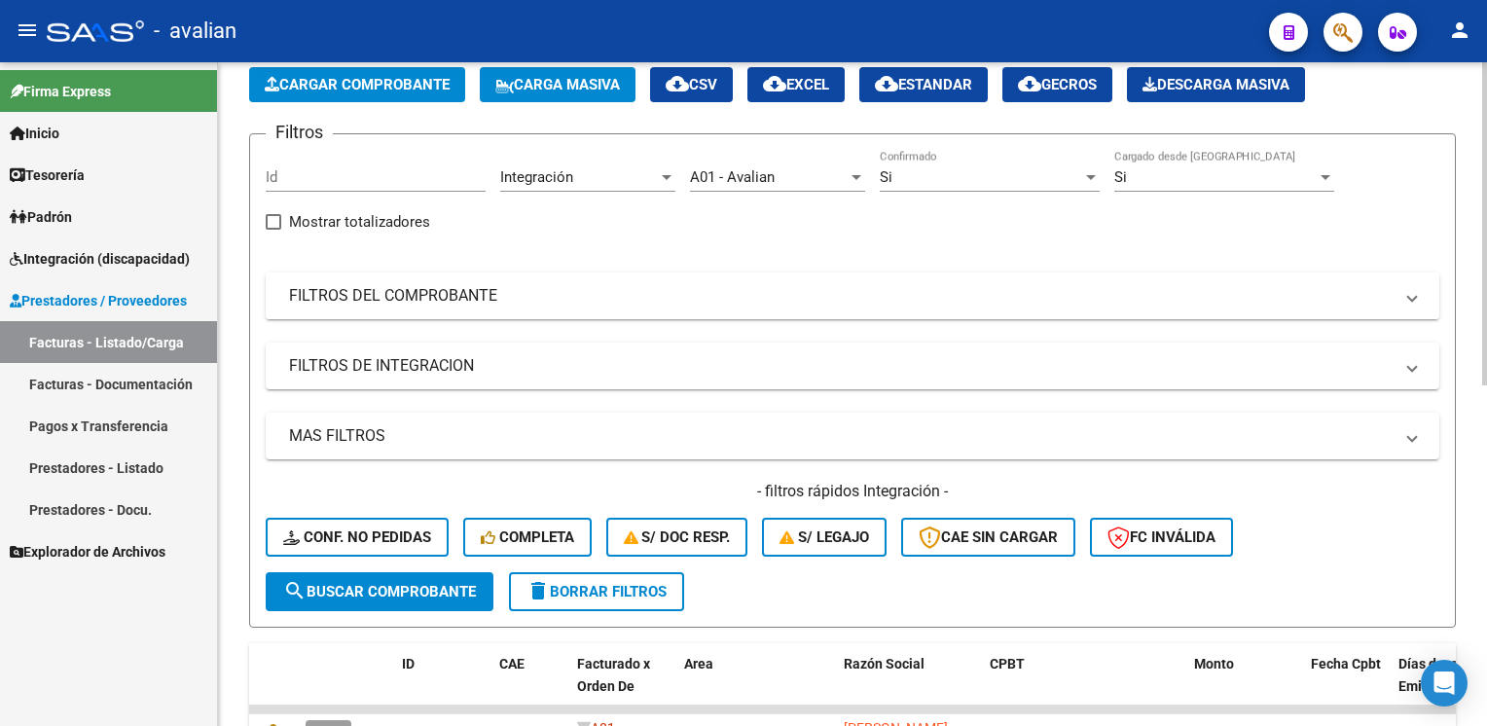
click at [395, 300] on mat-panel-title "FILTROS DEL COMPROBANTE" at bounding box center [840, 295] width 1103 height 21
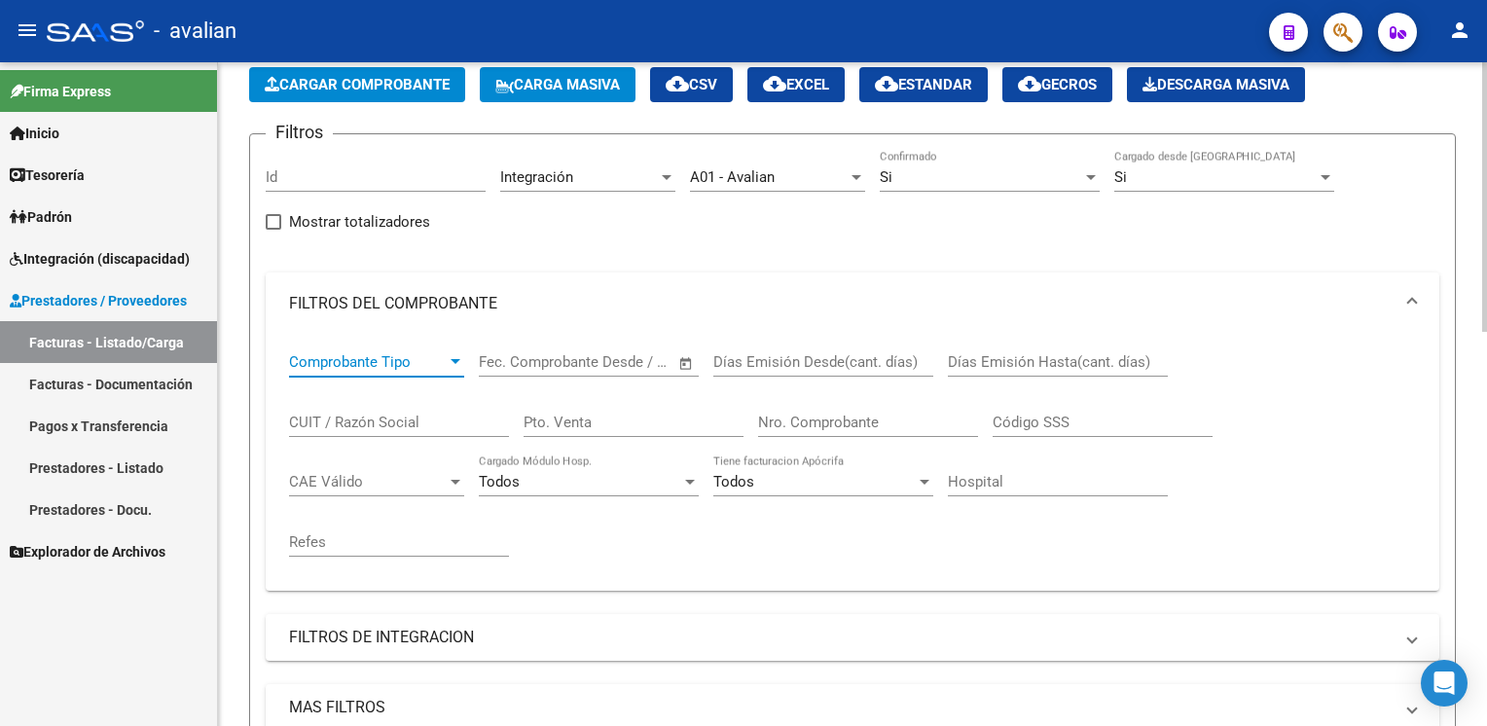
click at [327, 358] on span "Comprobante Tipo" at bounding box center [368, 362] width 158 height 18
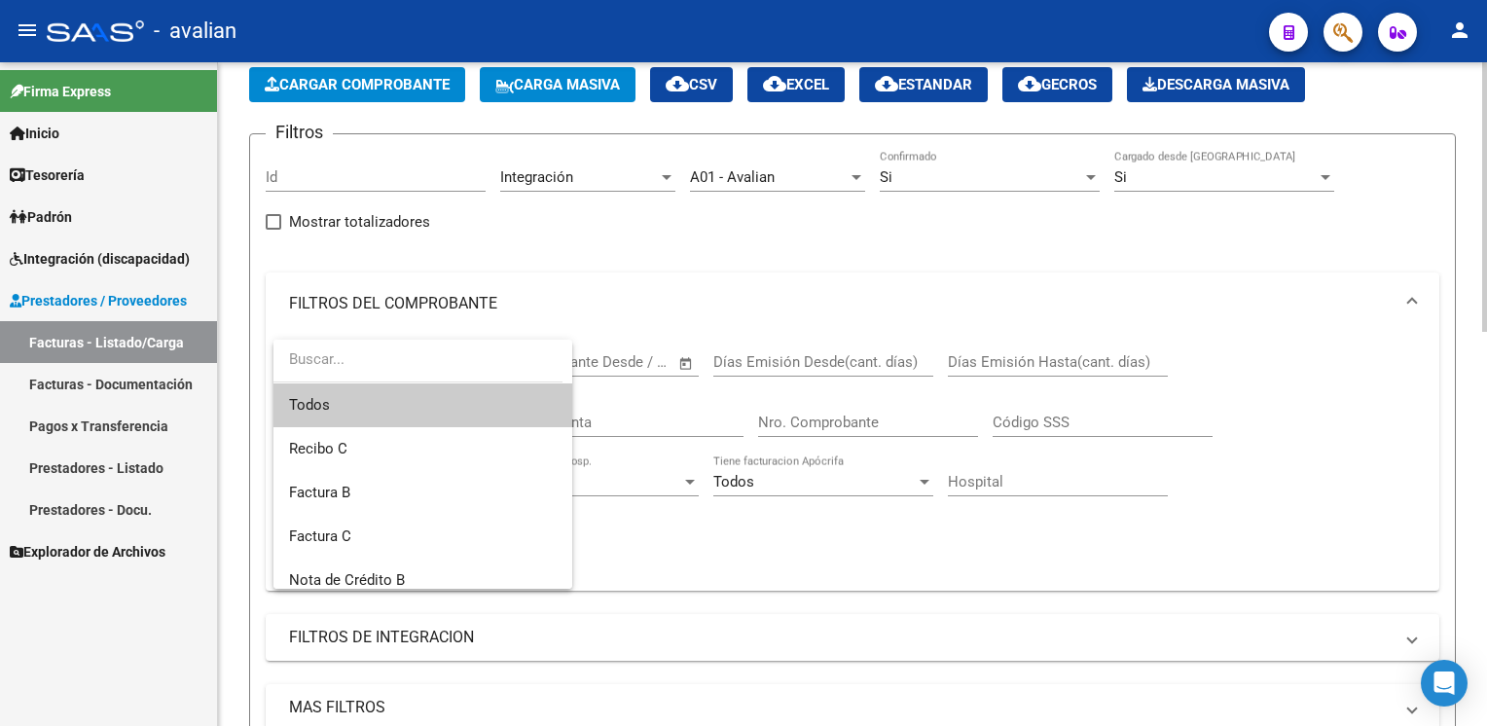
click at [327, 358] on input "dropdown search" at bounding box center [417, 360] width 289 height 44
click at [326, 403] on span "Todos" at bounding box center [423, 405] width 268 height 44
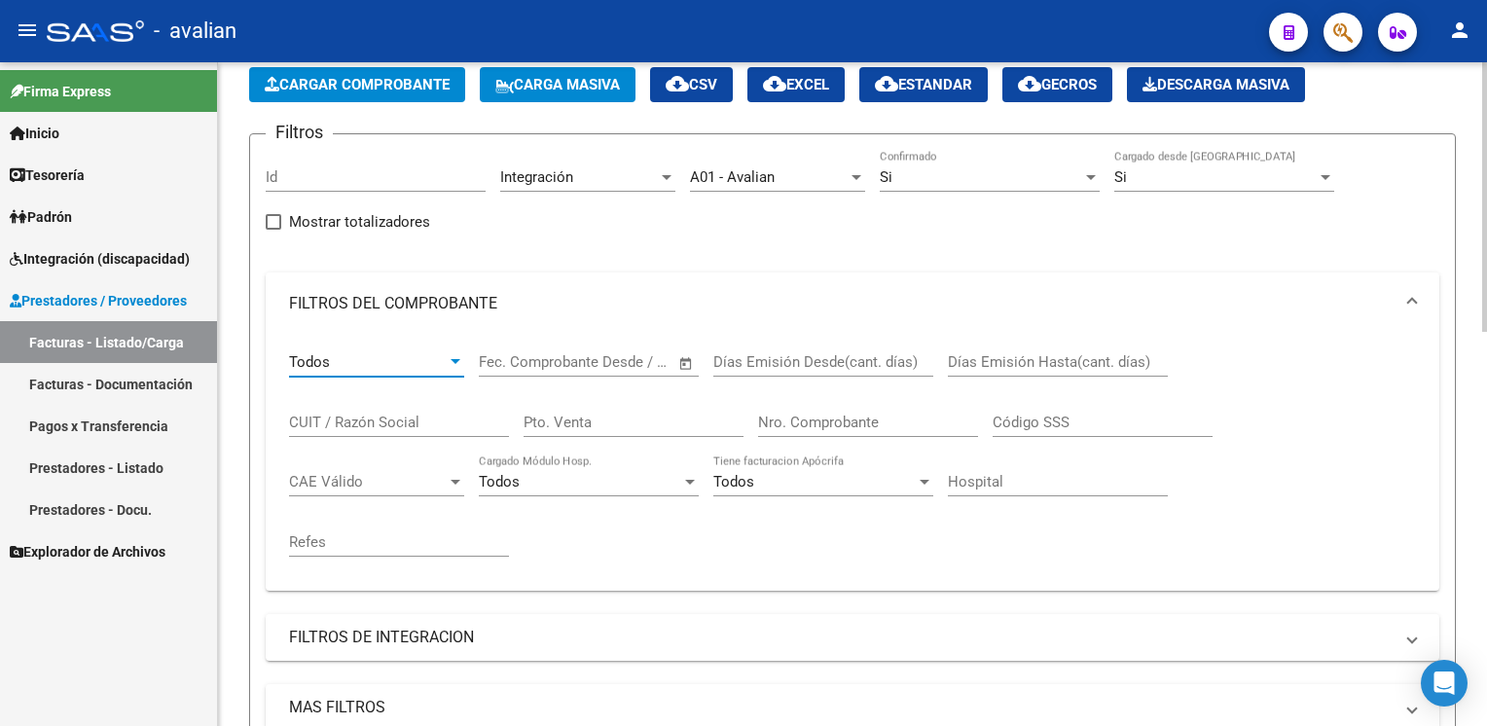
click at [566, 365] on span "–" at bounding box center [566, 362] width 10 height 18
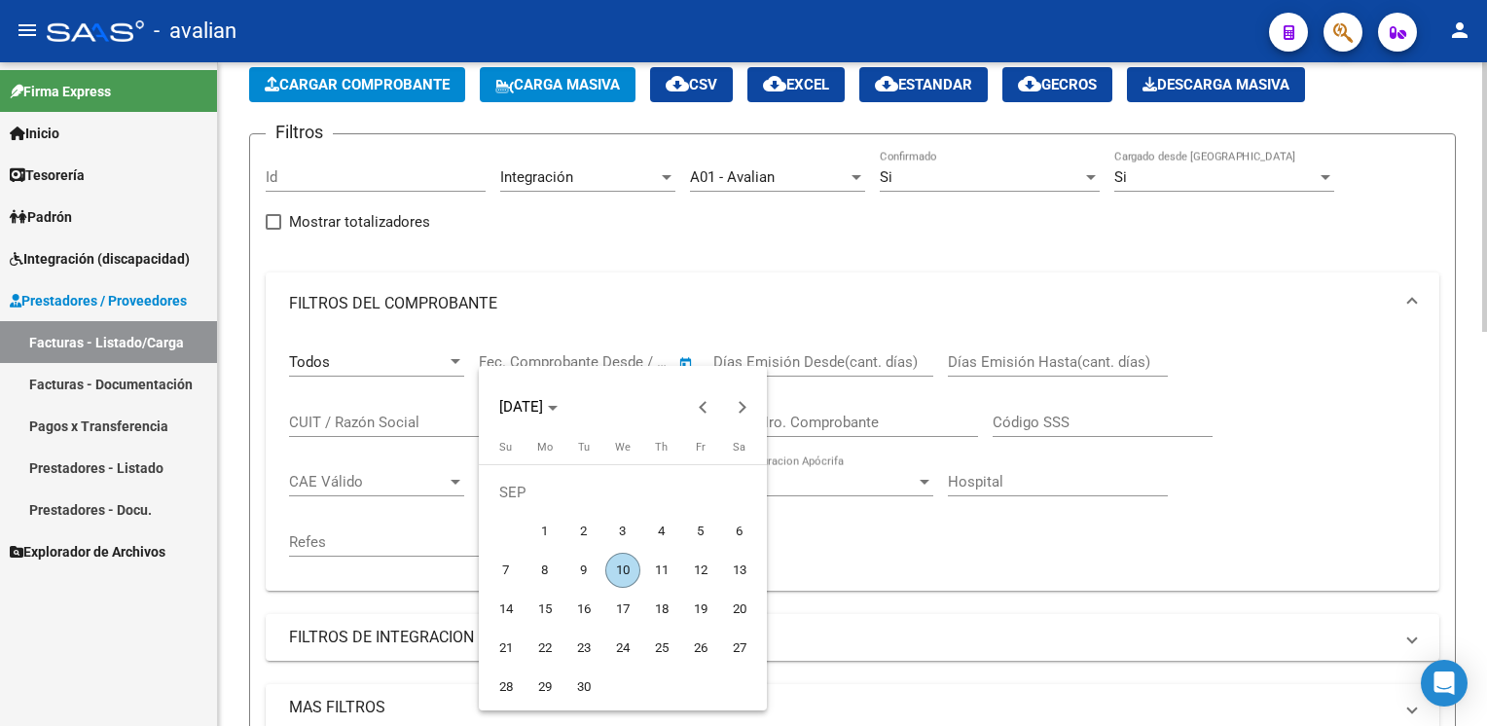
click at [566, 366] on div "SEP 2025" at bounding box center [623, 396] width 288 height 60
click at [923, 609] on div at bounding box center [743, 363] width 1487 height 726
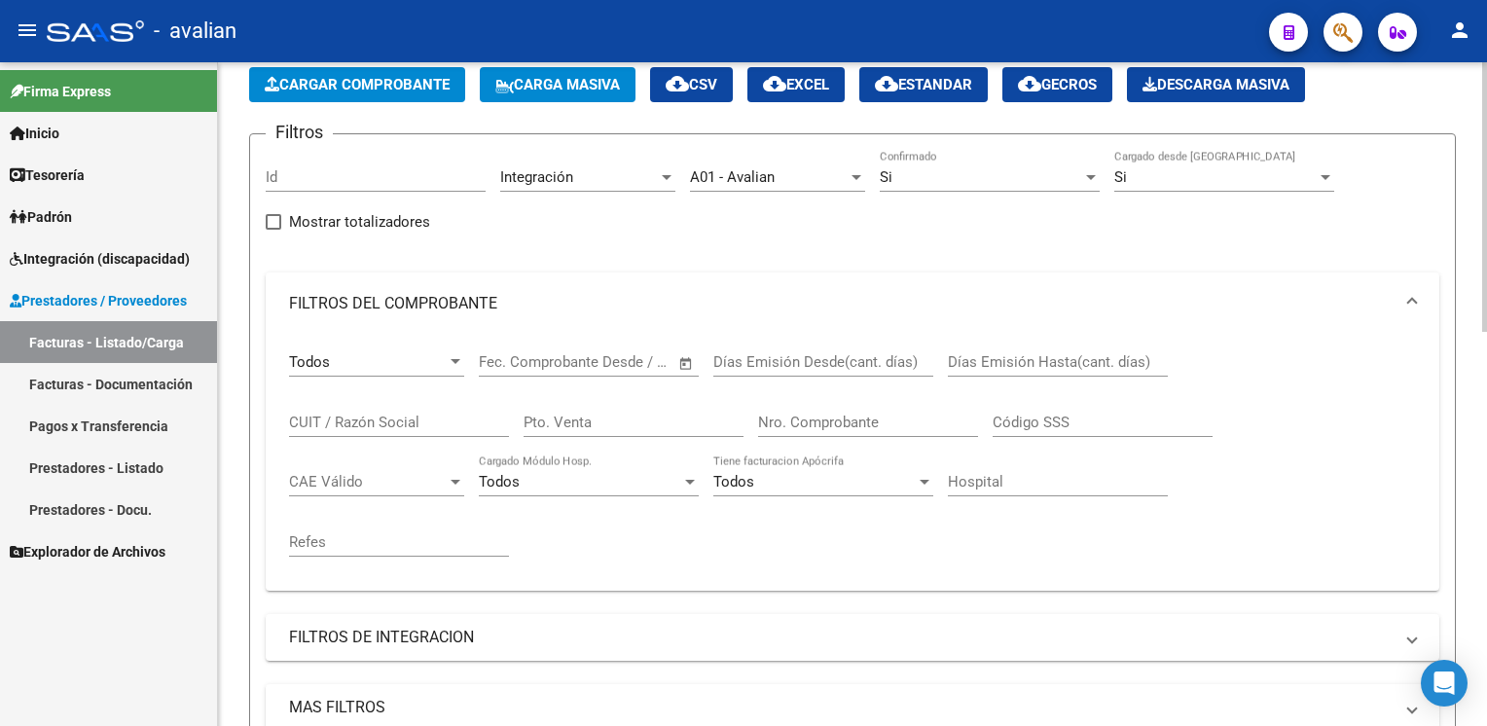
click at [363, 420] on input "CUIT / Razón Social" at bounding box center [399, 422] width 220 height 18
paste input "27426394923"
type input "27426394923"
type input "1"
type input "528"
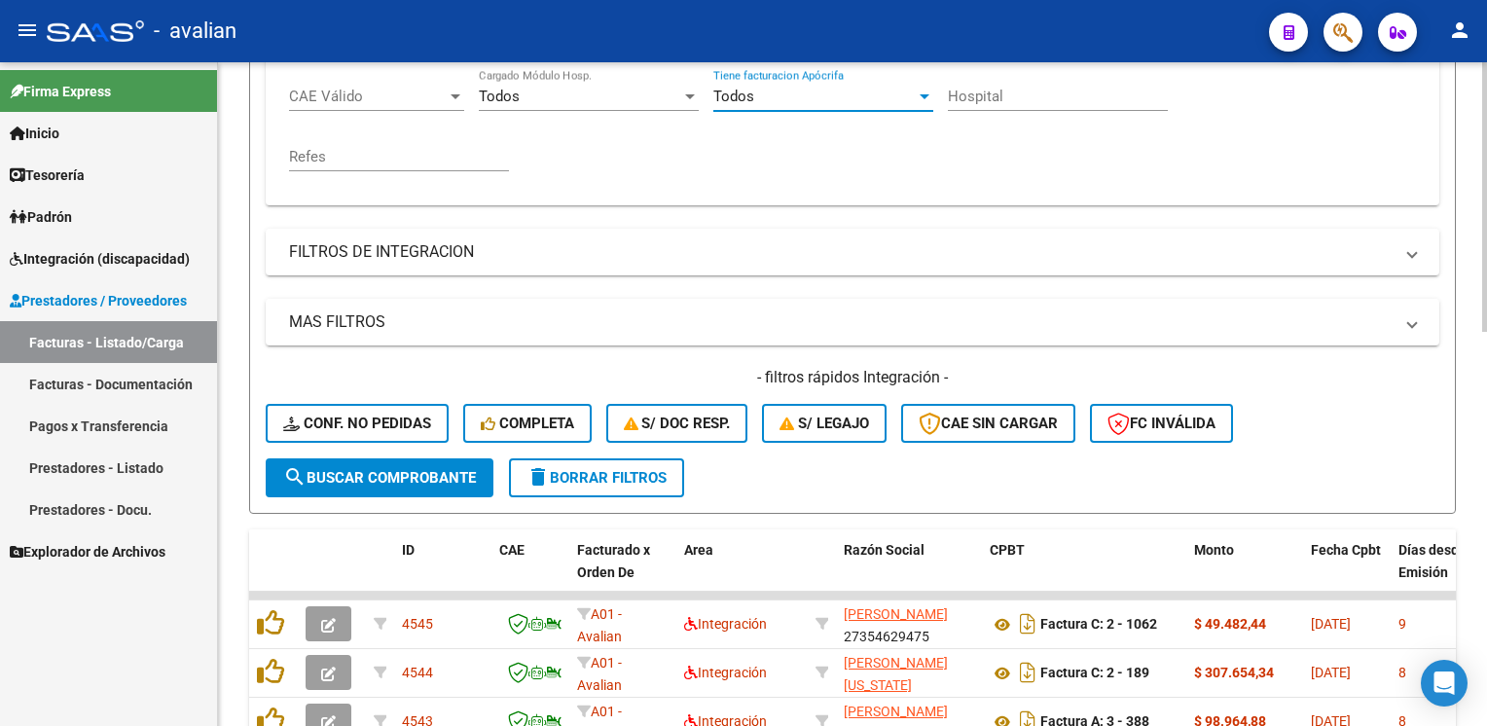
scroll to position [486, 0]
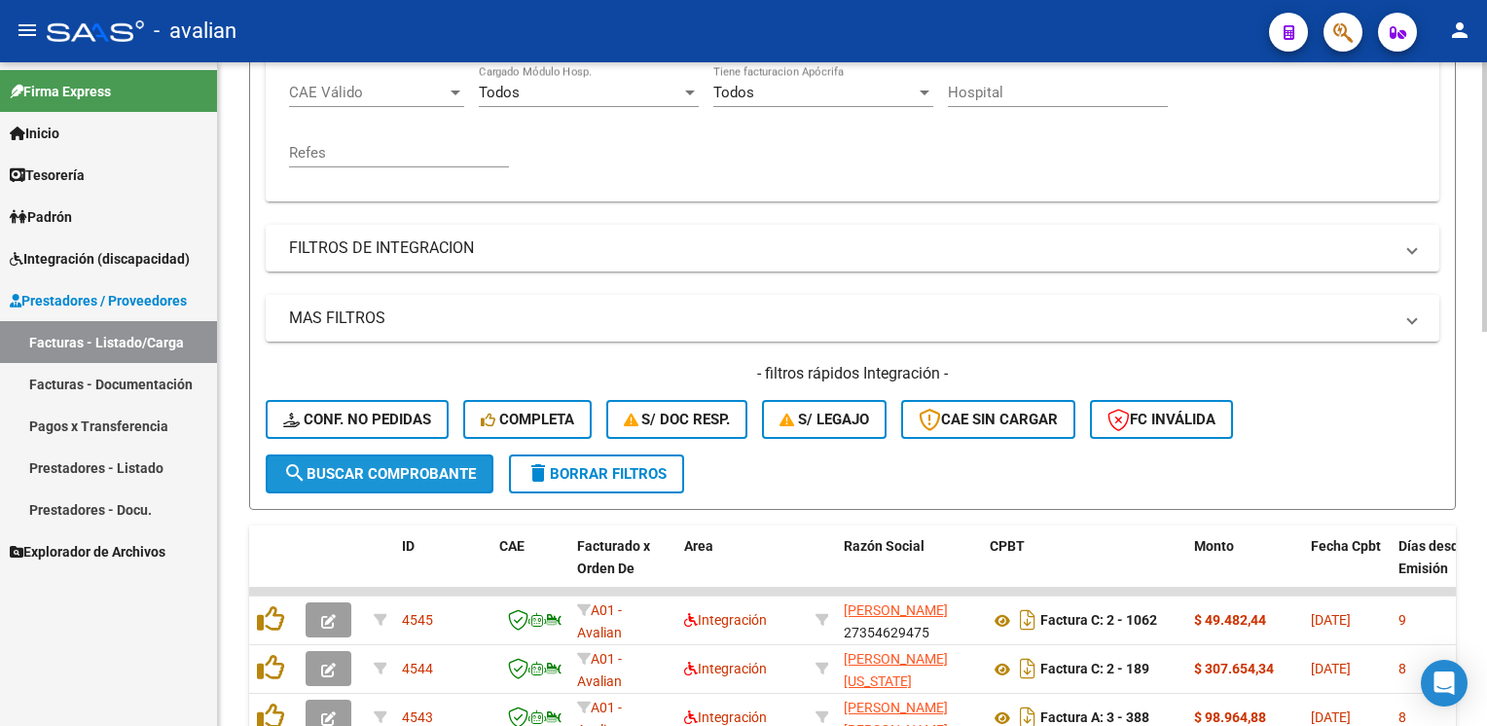
click at [348, 472] on span "search Buscar Comprobante" at bounding box center [379, 474] width 193 height 18
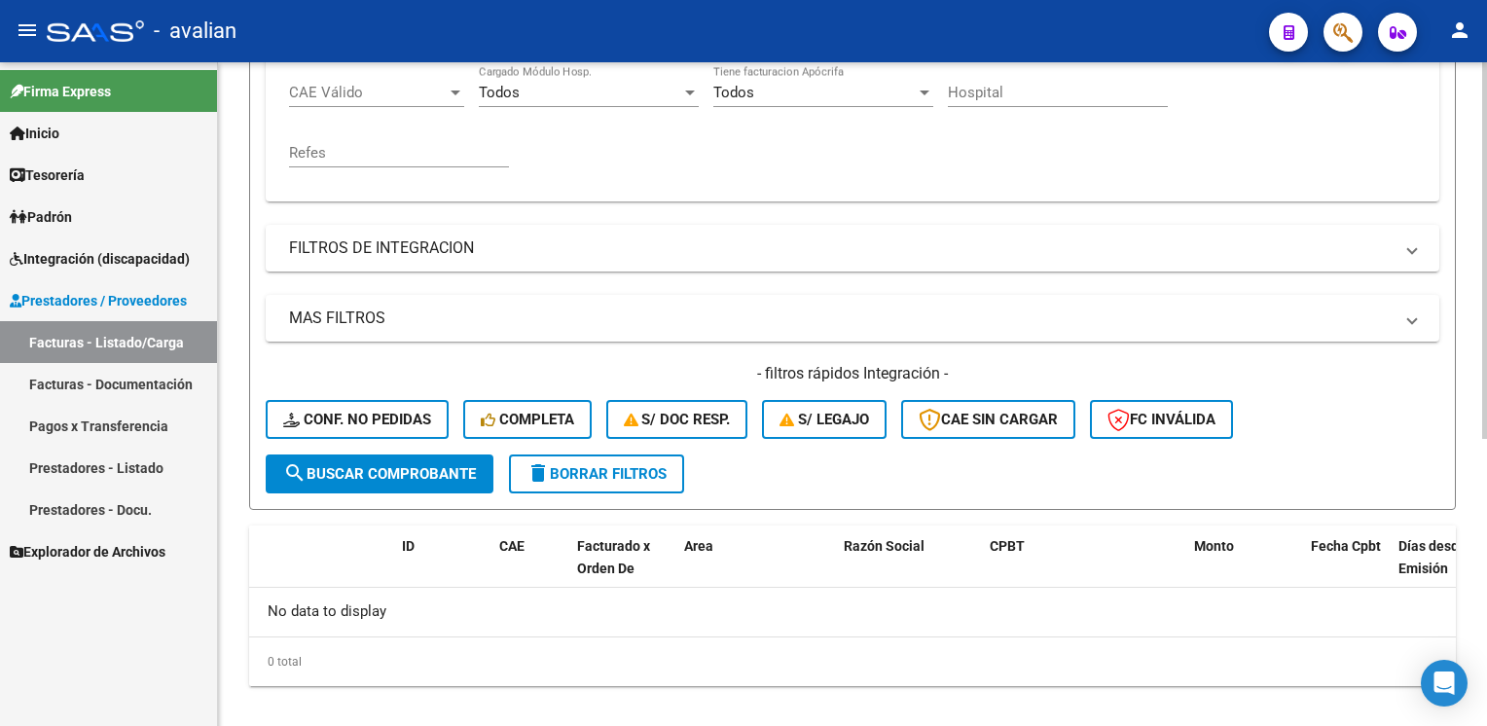
scroll to position [292, 0]
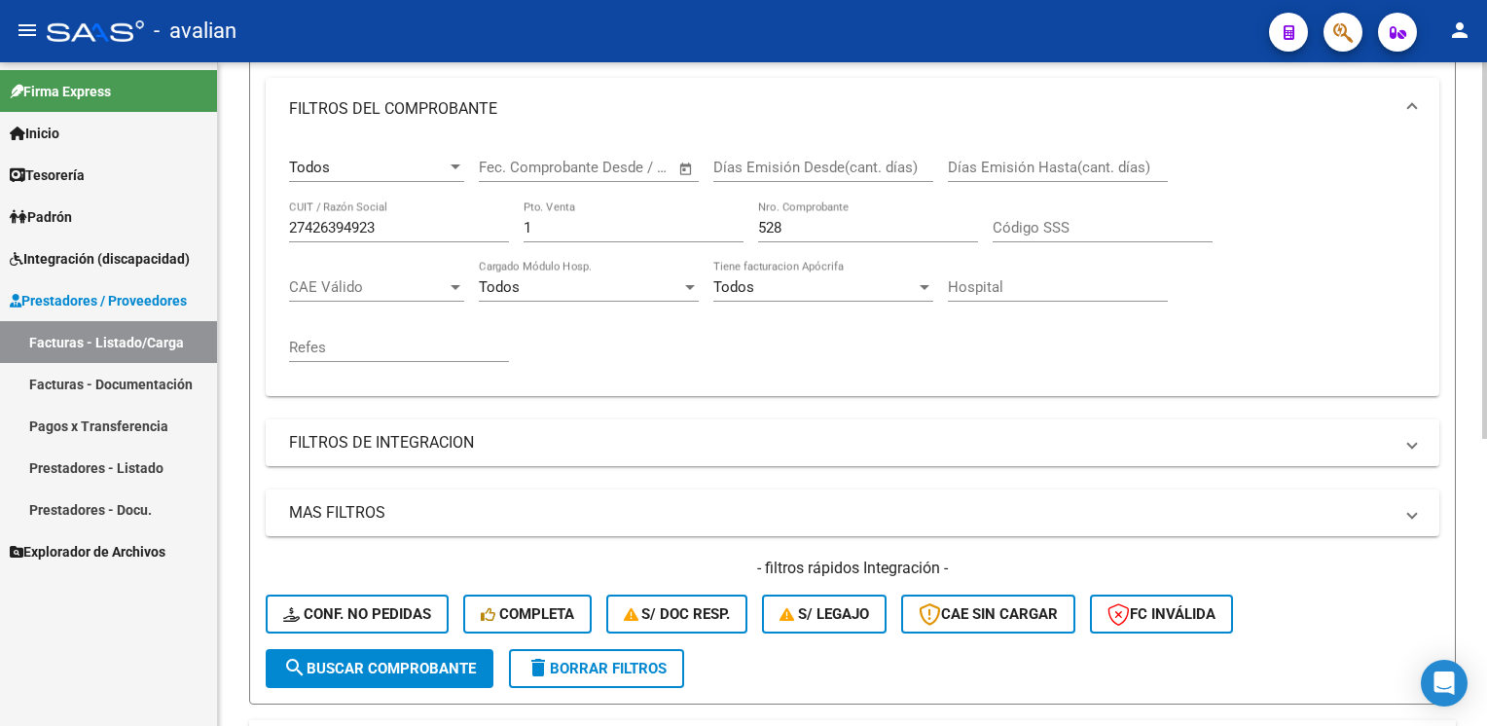
click at [424, 442] on mat-panel-title "FILTROS DE INTEGRACION" at bounding box center [840, 442] width 1103 height 21
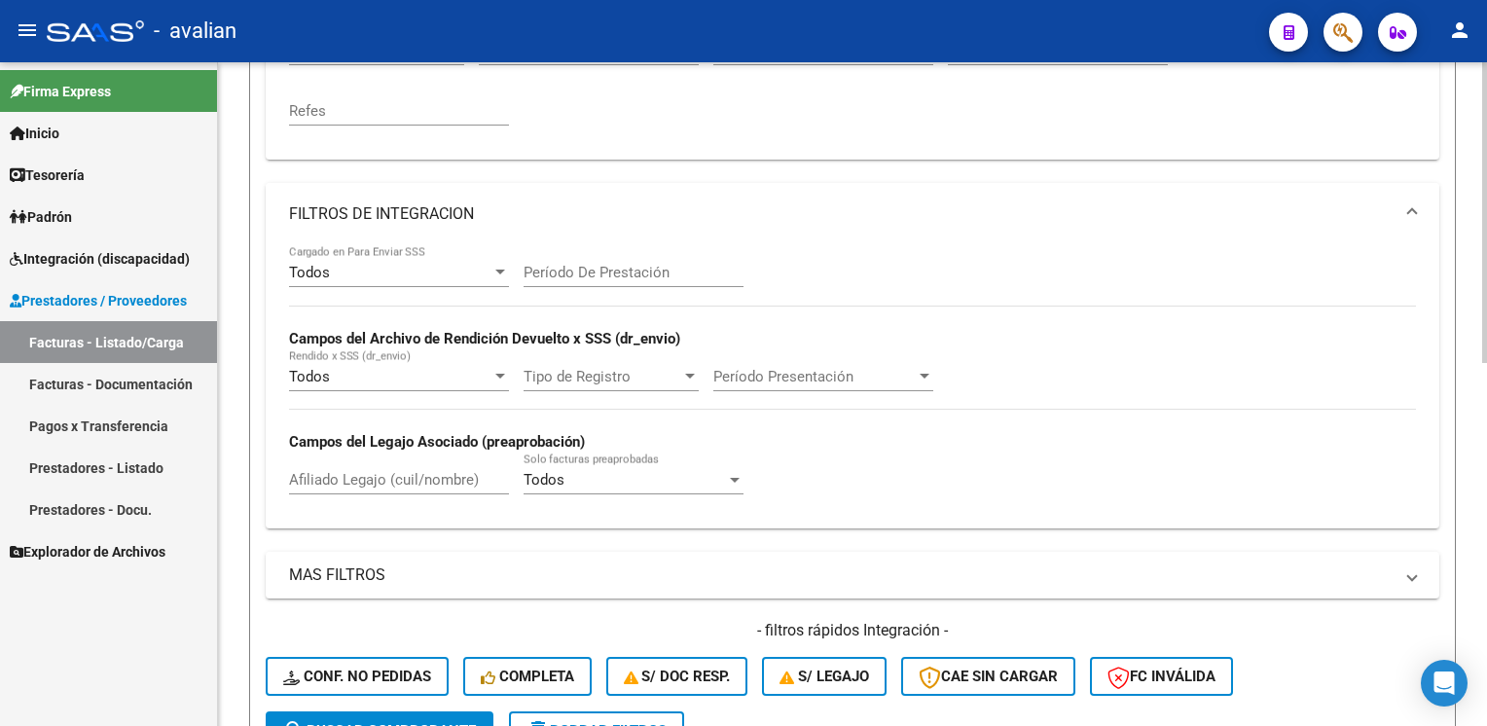
scroll to position [584, 0]
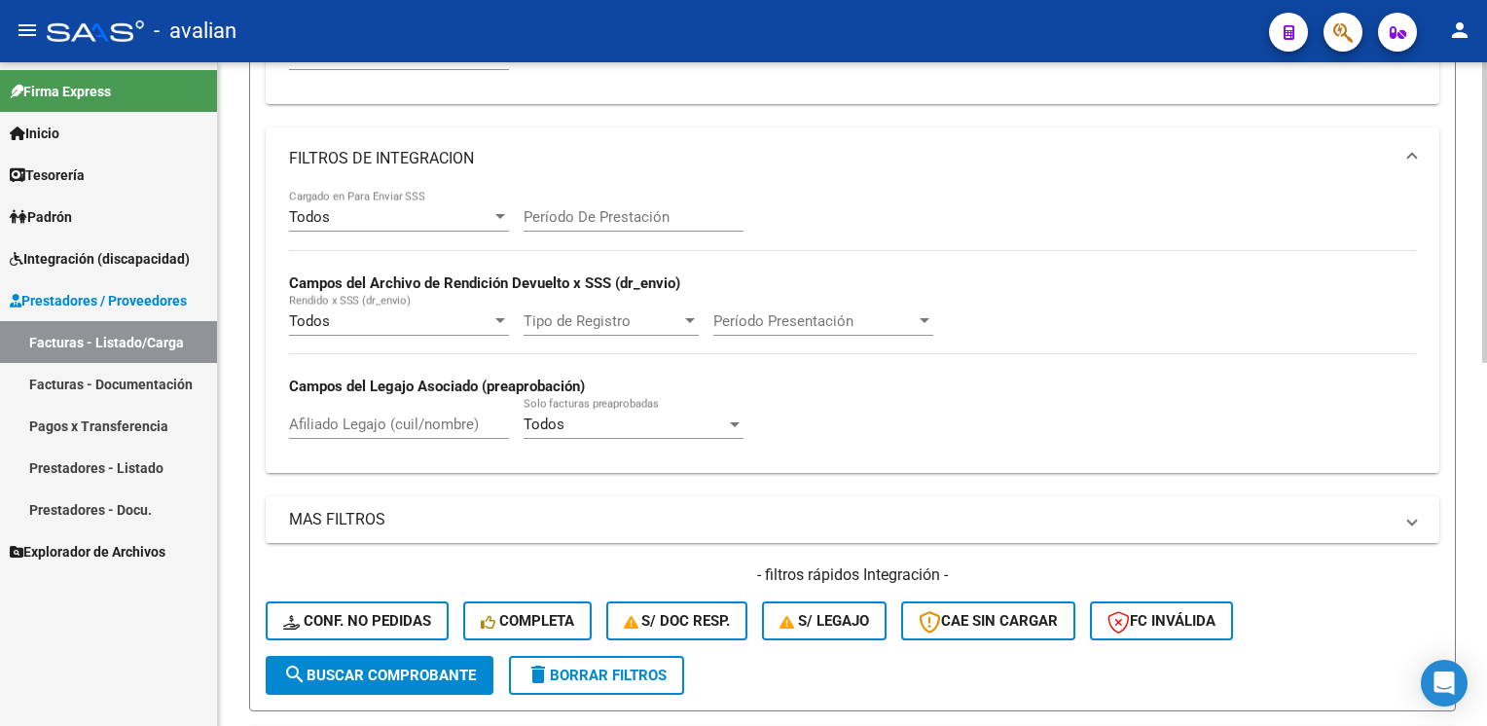
click at [404, 517] on mat-panel-title "MAS FILTROS" at bounding box center [840, 519] width 1103 height 21
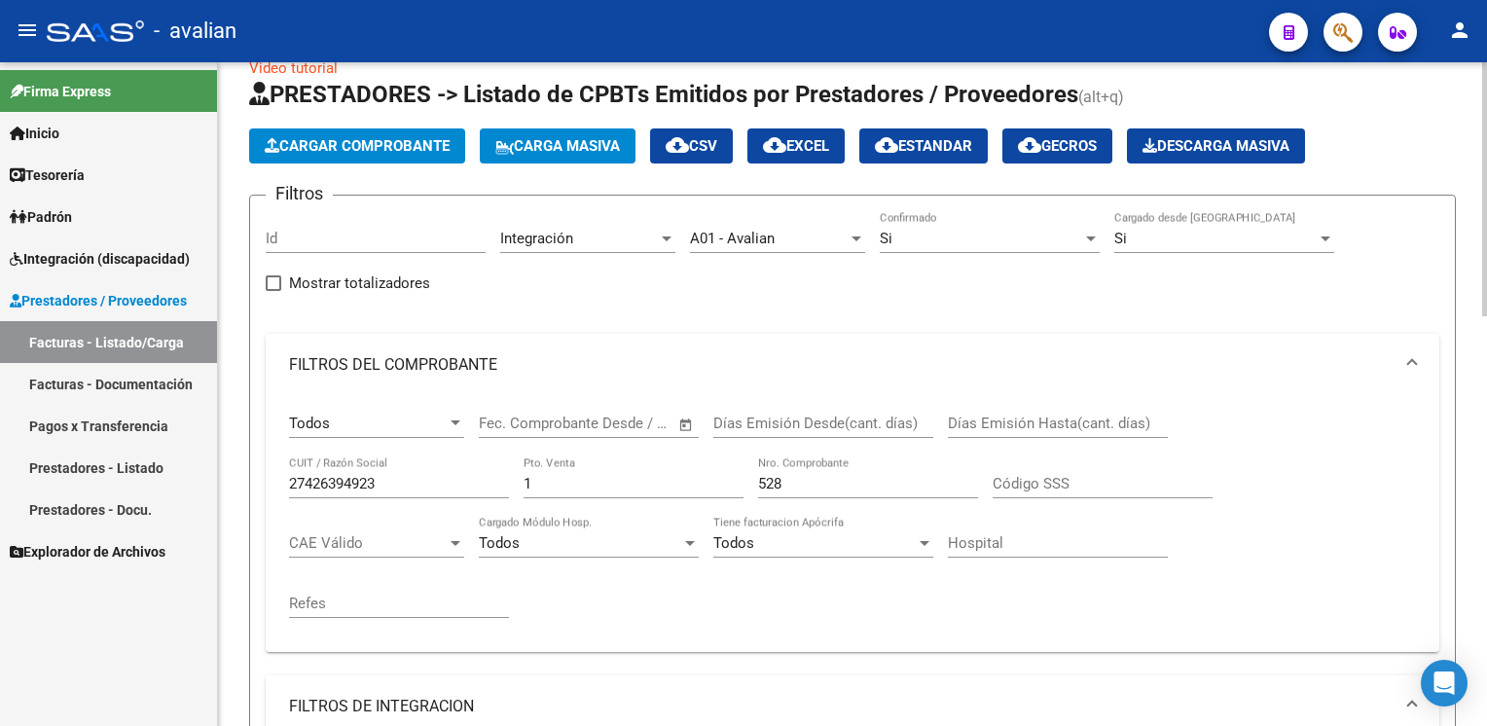
scroll to position [0, 0]
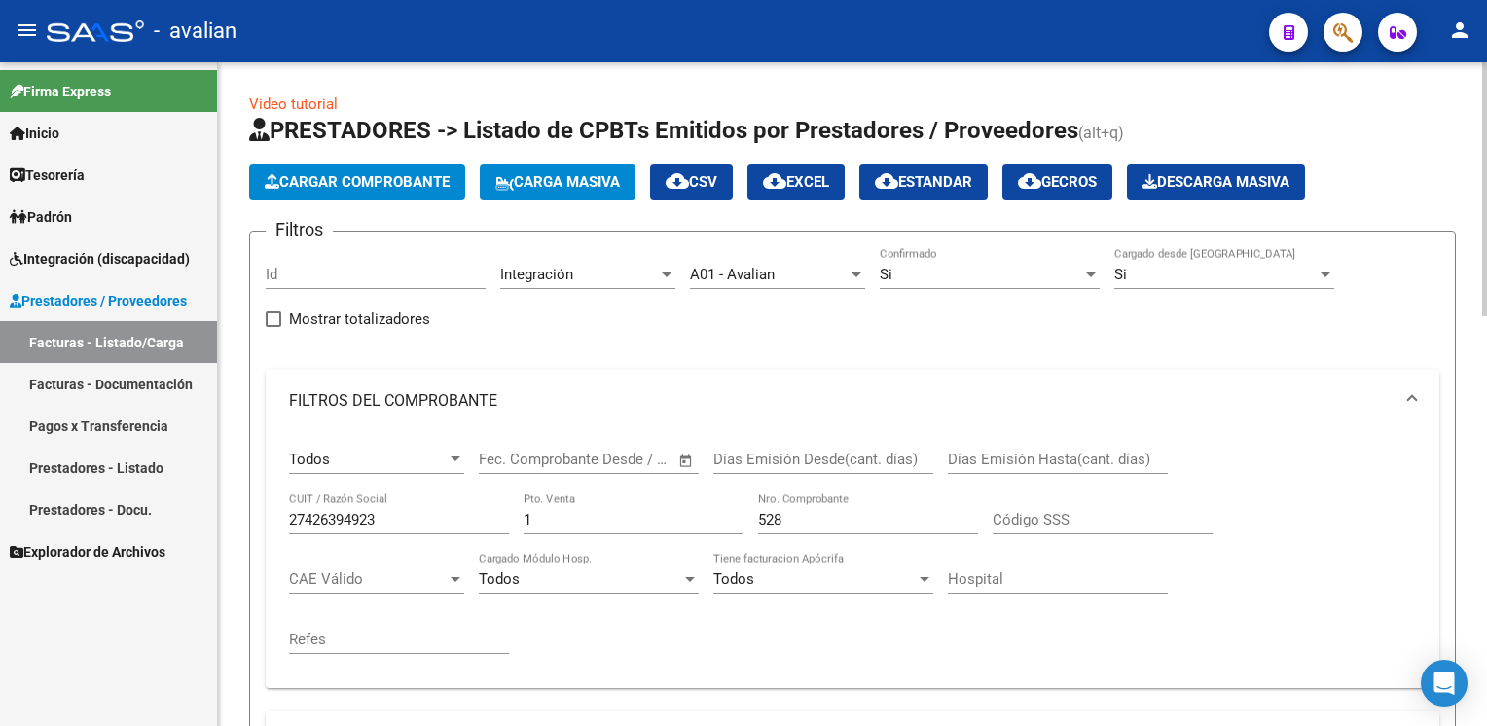
click at [942, 269] on div "Si" at bounding box center [981, 275] width 202 height 18
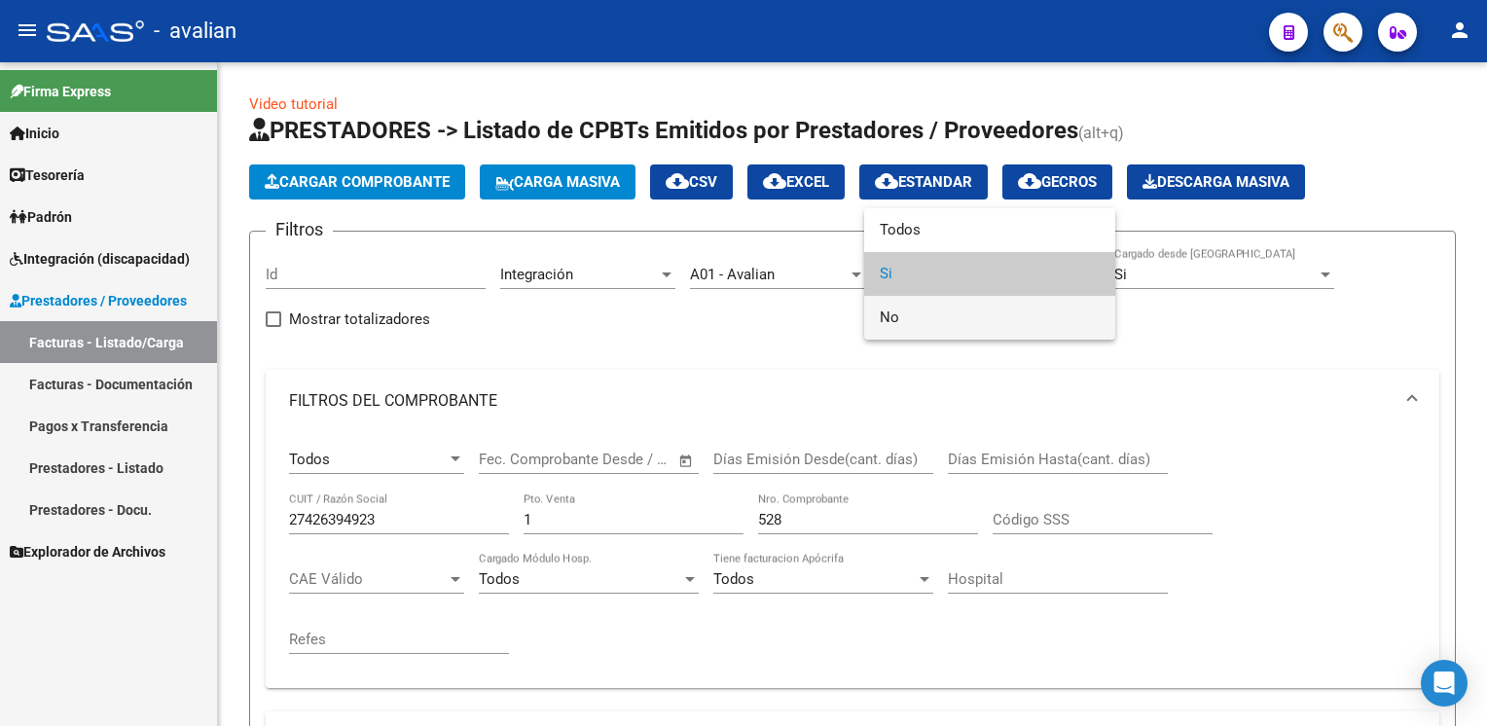
click at [919, 317] on span "No" at bounding box center [990, 318] width 220 height 44
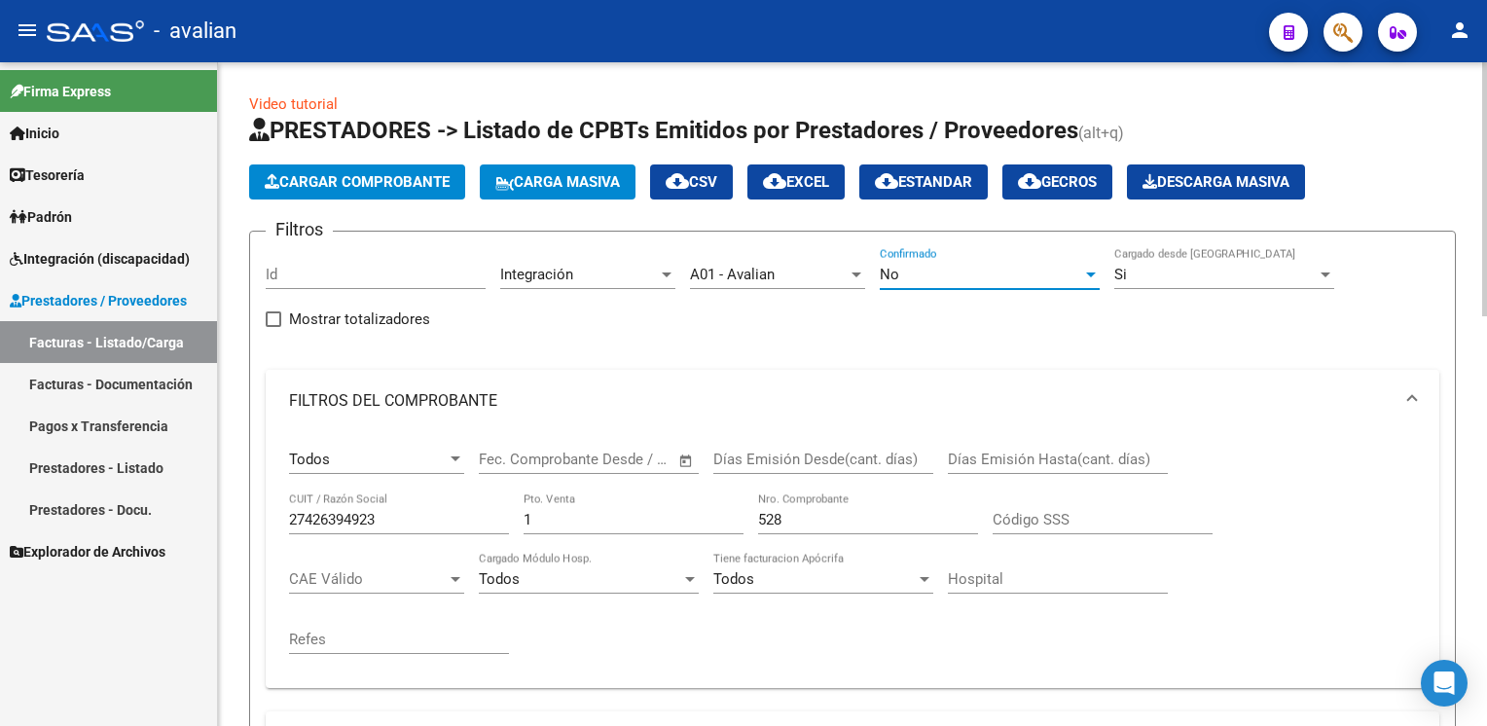
click at [1195, 268] on div "Si" at bounding box center [1215, 275] width 202 height 18
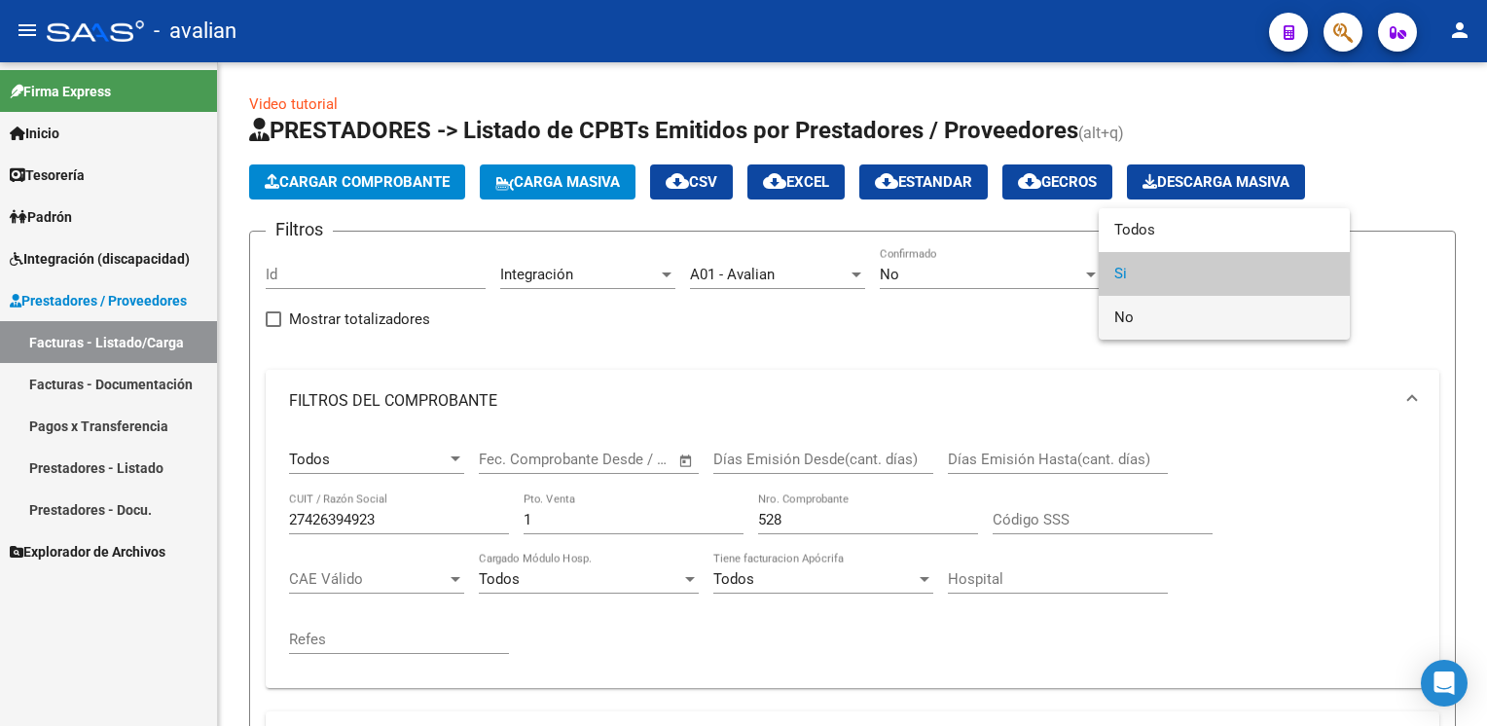
click at [1148, 320] on span "No" at bounding box center [1224, 318] width 220 height 44
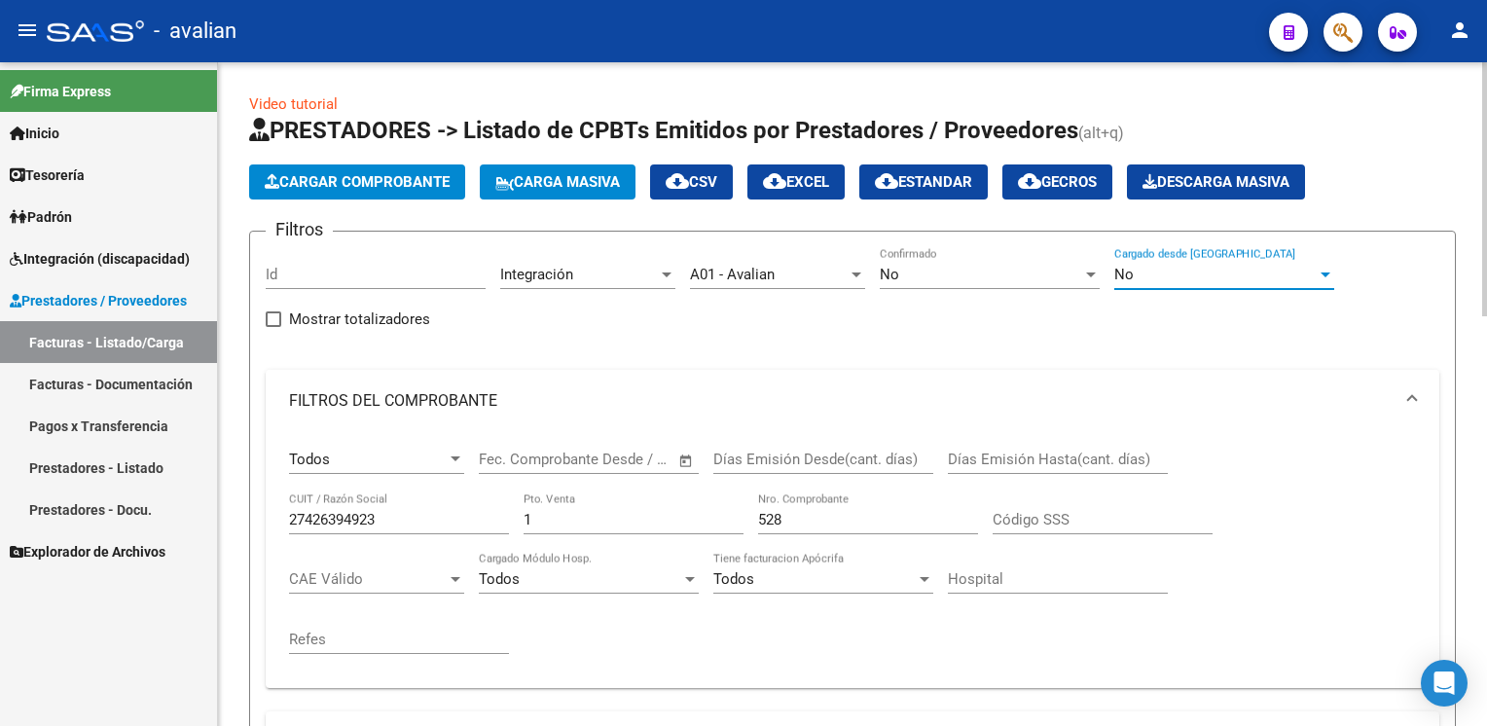
click at [271, 325] on label "Mostrar totalizadores" at bounding box center [348, 318] width 164 height 23
click at [272, 327] on input "Mostrar totalizadores" at bounding box center [272, 327] width 1 height 1
checkbox input "true"
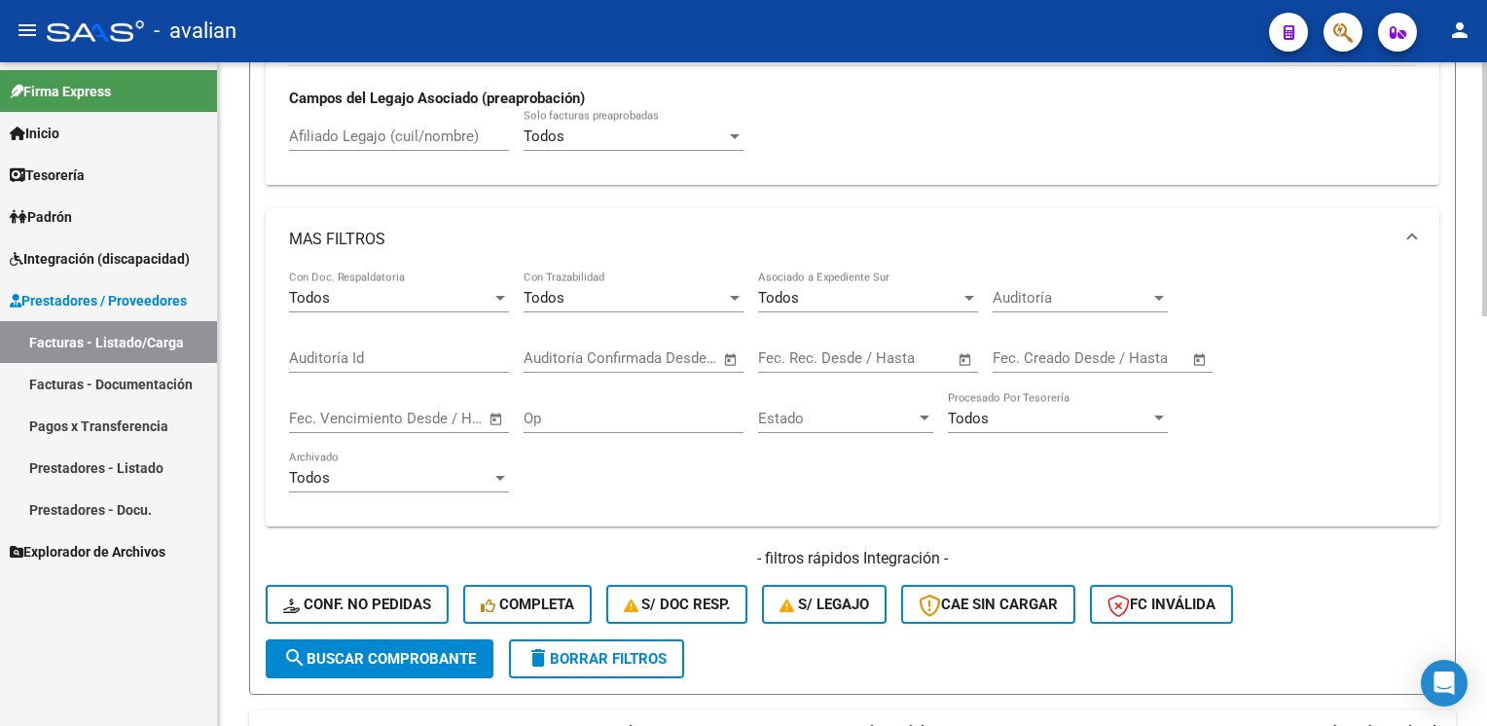
scroll to position [876, 0]
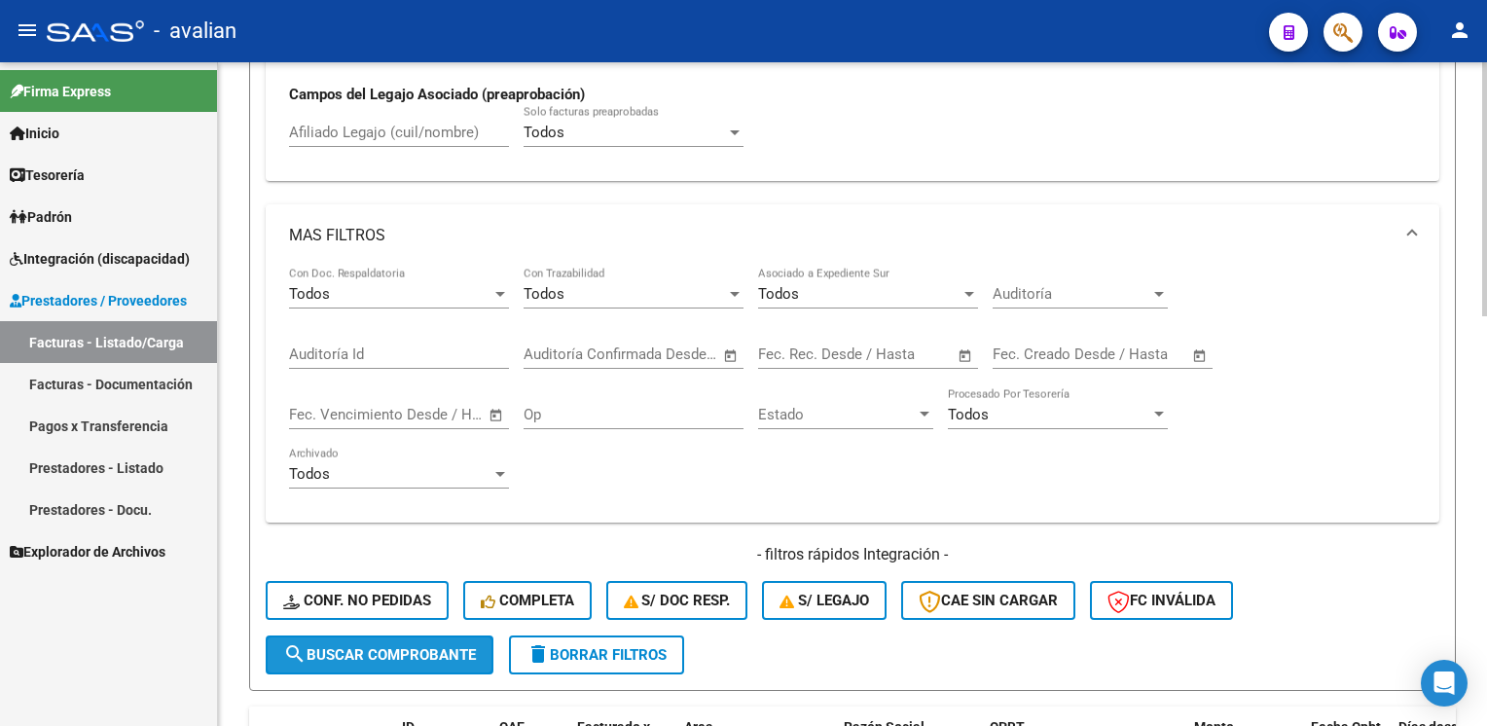
click at [358, 652] on span "search Buscar Comprobante" at bounding box center [379, 655] width 193 height 18
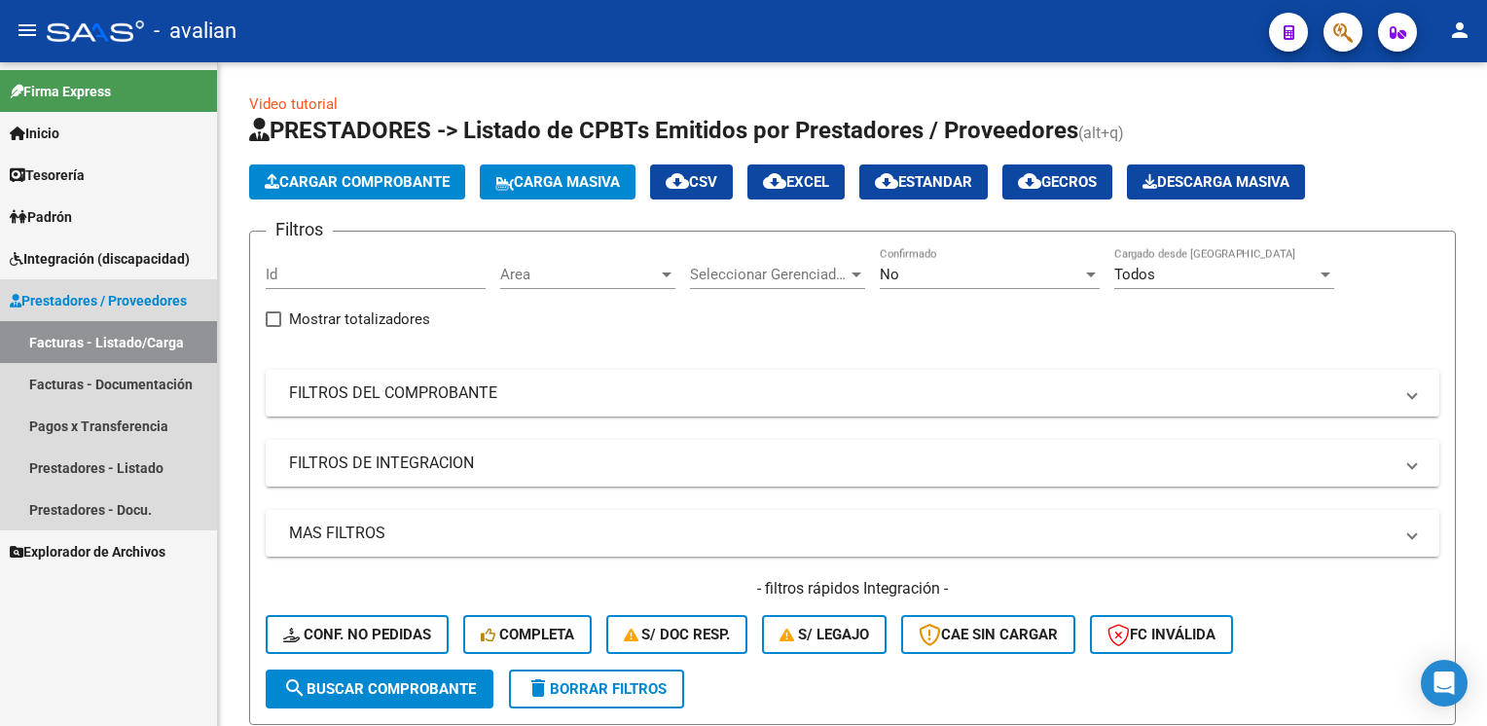
click at [167, 342] on link "Facturas - Listado/Carga" at bounding box center [108, 342] width 217 height 42
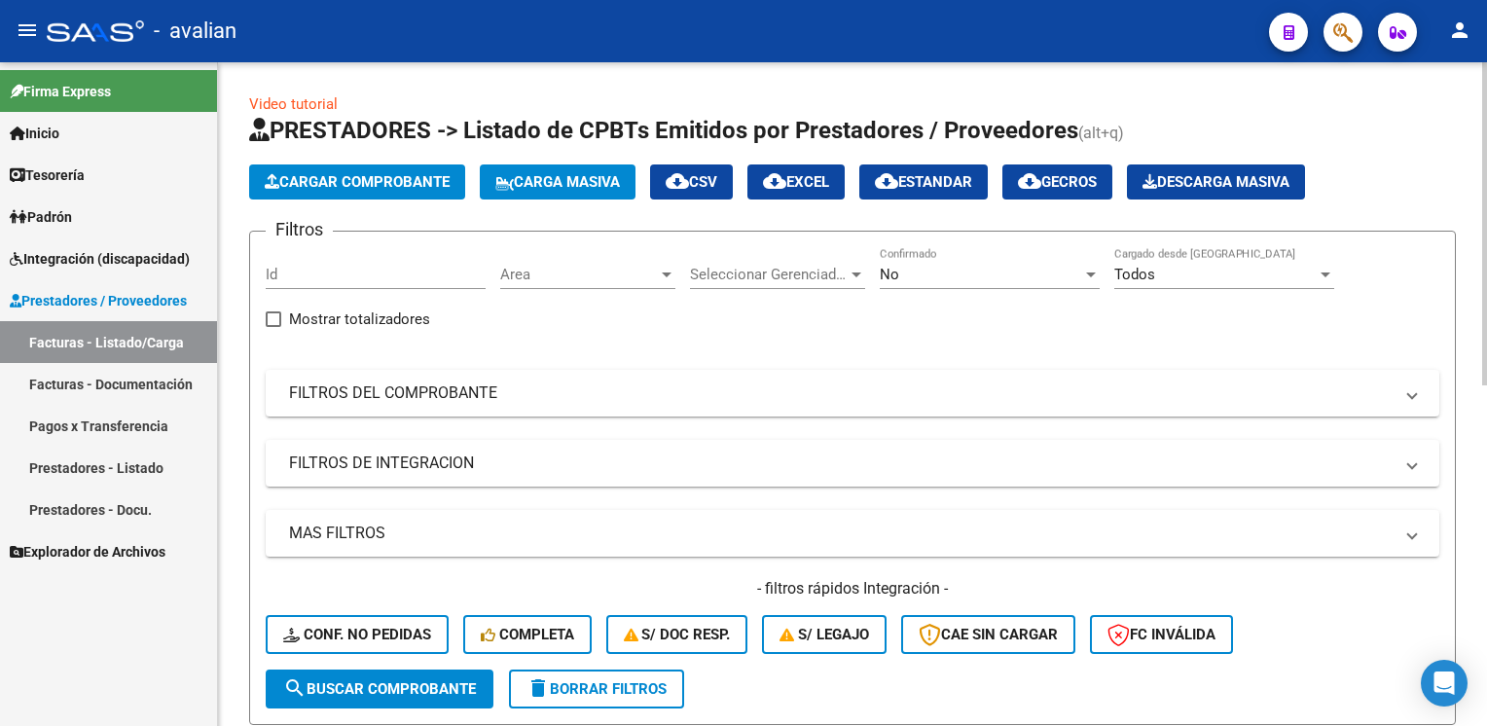
click at [328, 284] on div "Id" at bounding box center [376, 268] width 220 height 42
click at [584, 288] on div "Area Area" at bounding box center [587, 277] width 175 height 60
click at [576, 270] on span "Area" at bounding box center [579, 275] width 158 height 18
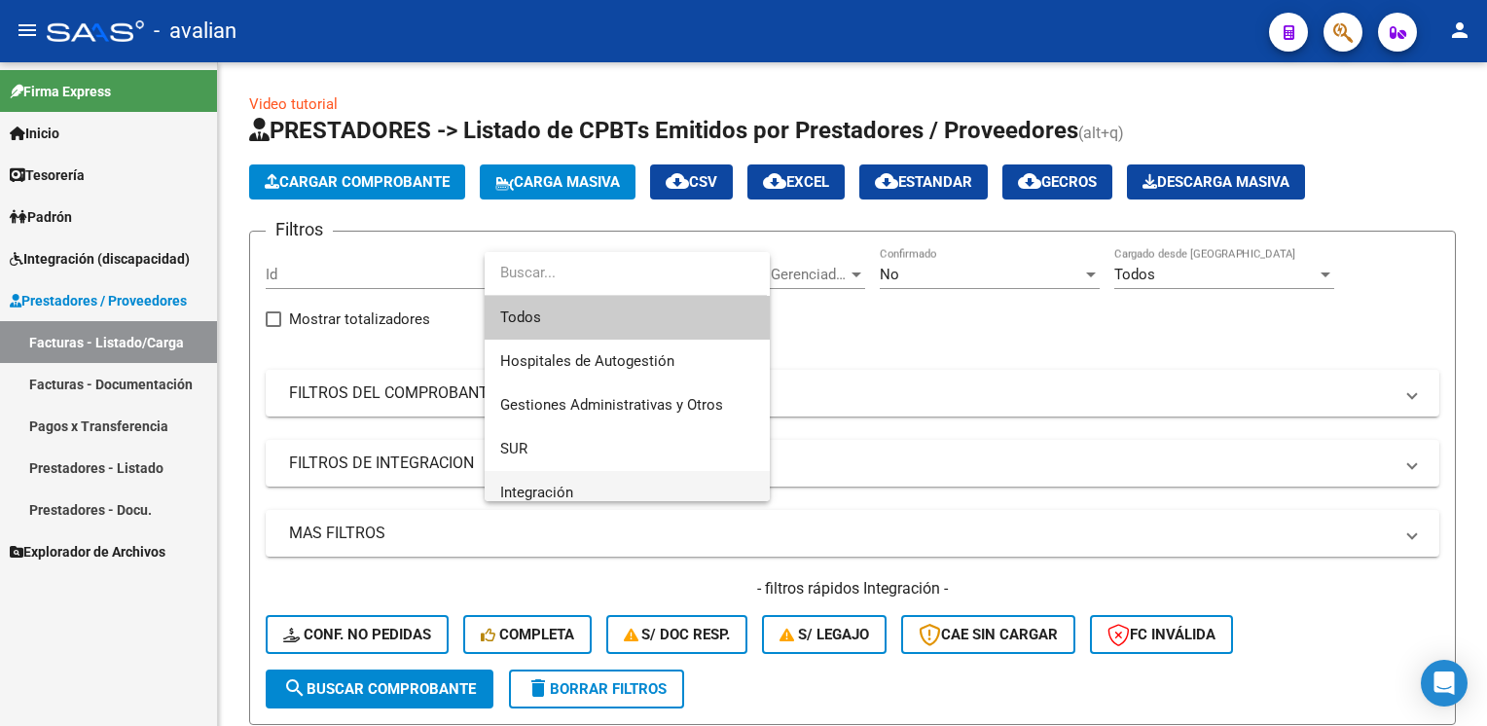
click at [567, 481] on span "Integración" at bounding box center [627, 493] width 254 height 44
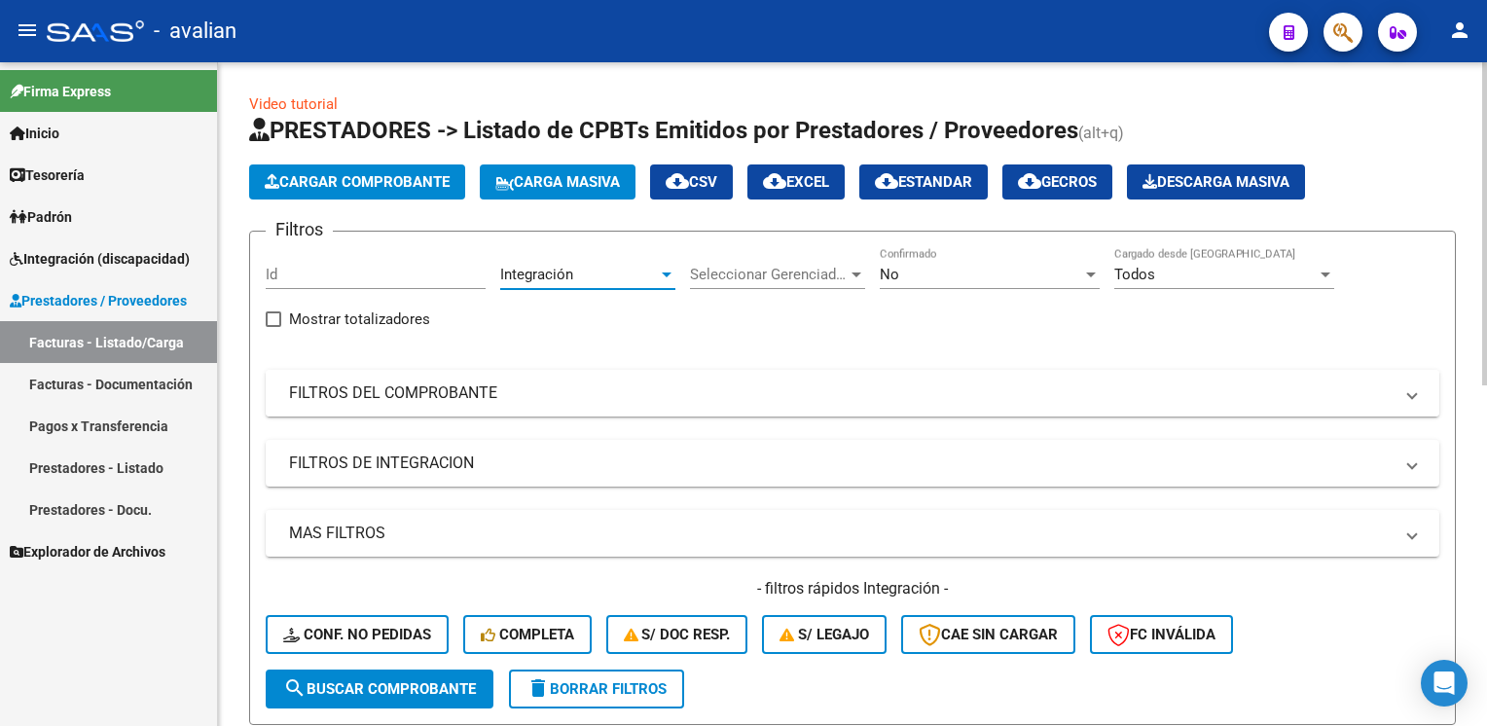
scroll to position [12, 0]
click at [720, 278] on span "Seleccionar Gerenciador" at bounding box center [769, 275] width 158 height 18
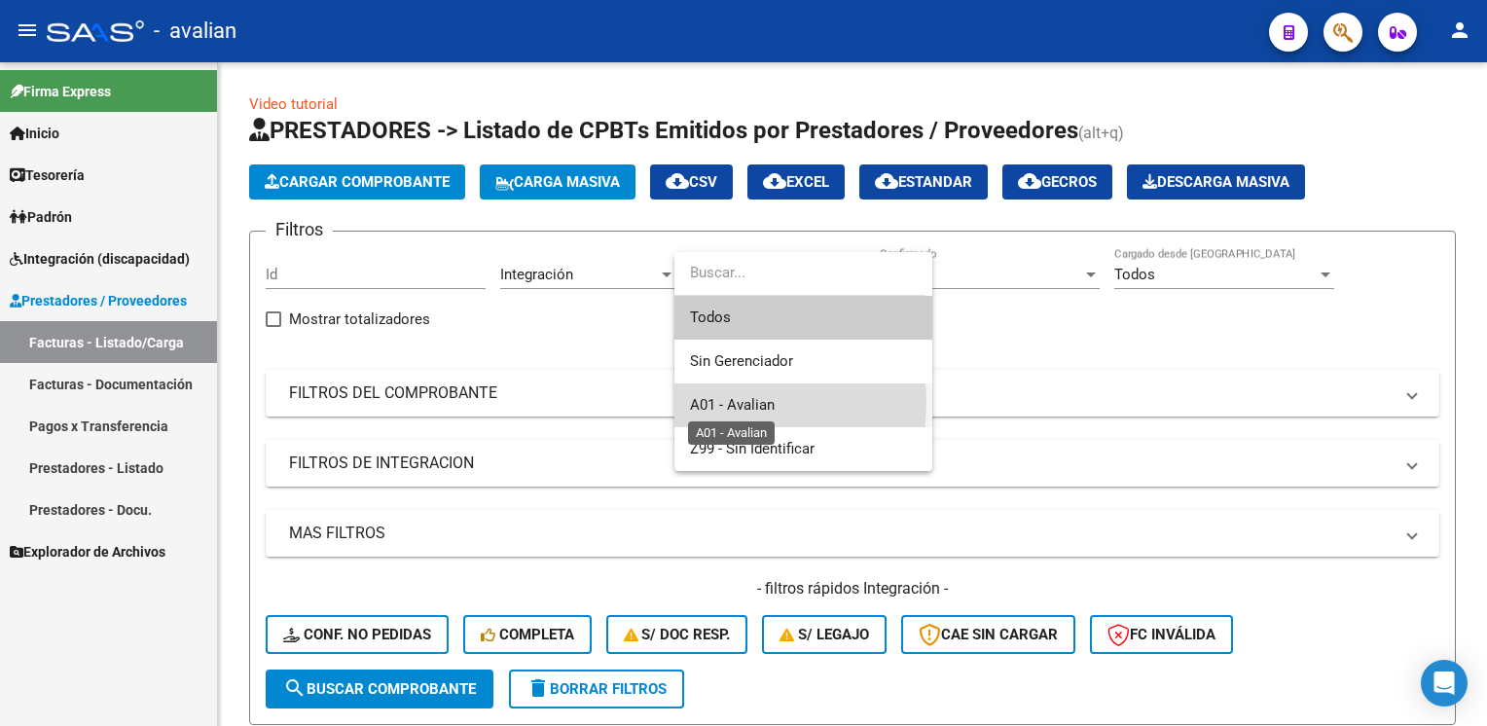
click at [710, 402] on span "A01 - Avalian" at bounding box center [732, 405] width 85 height 18
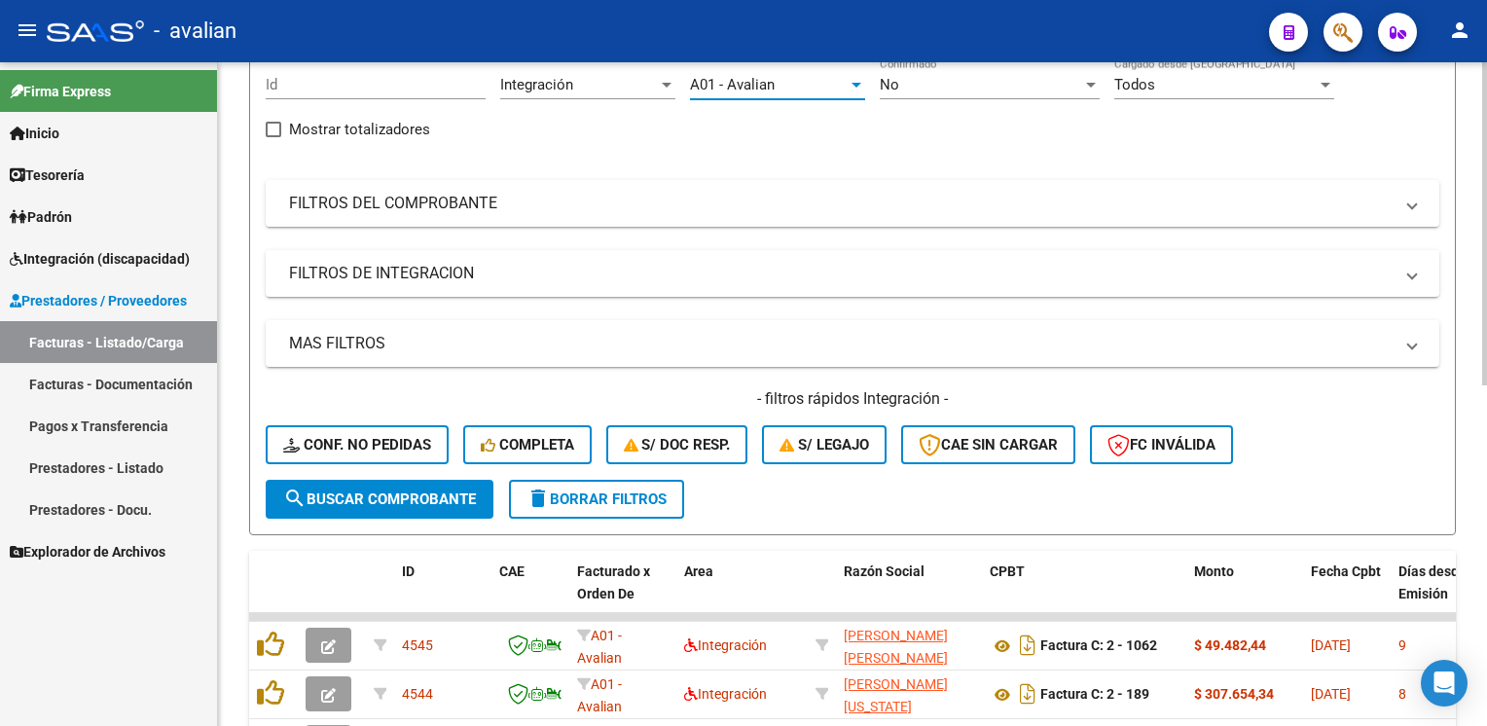
scroll to position [195, 0]
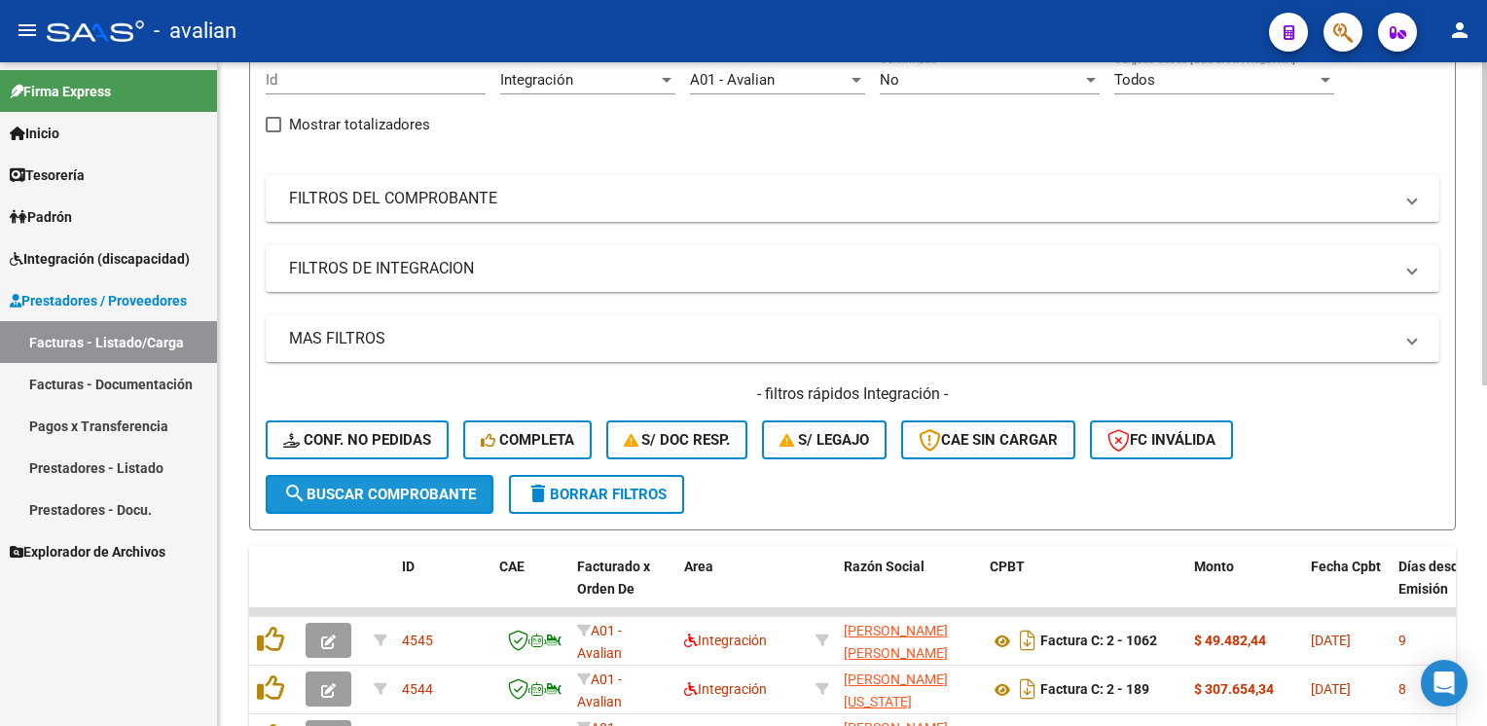
click at [376, 481] on button "search Buscar Comprobante" at bounding box center [380, 494] width 228 height 39
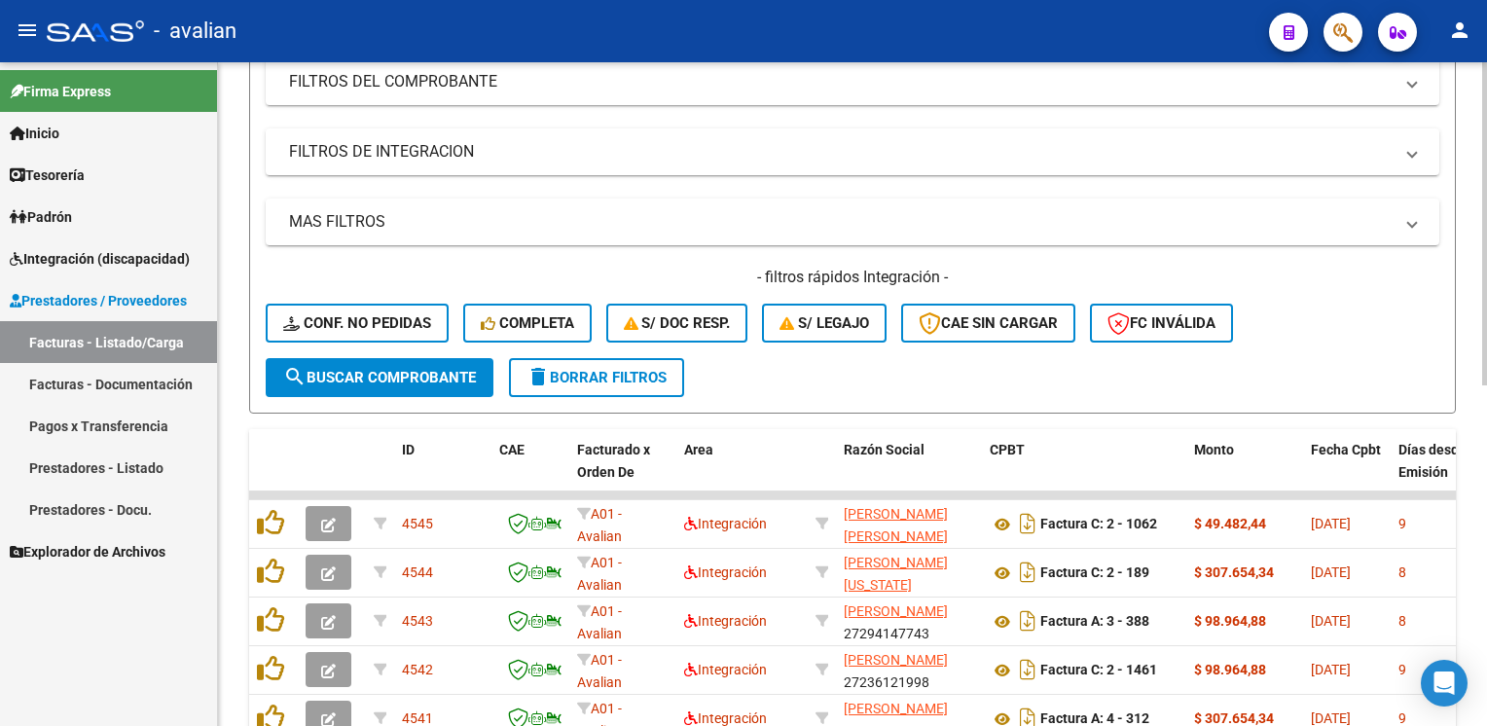
scroll to position [214, 0]
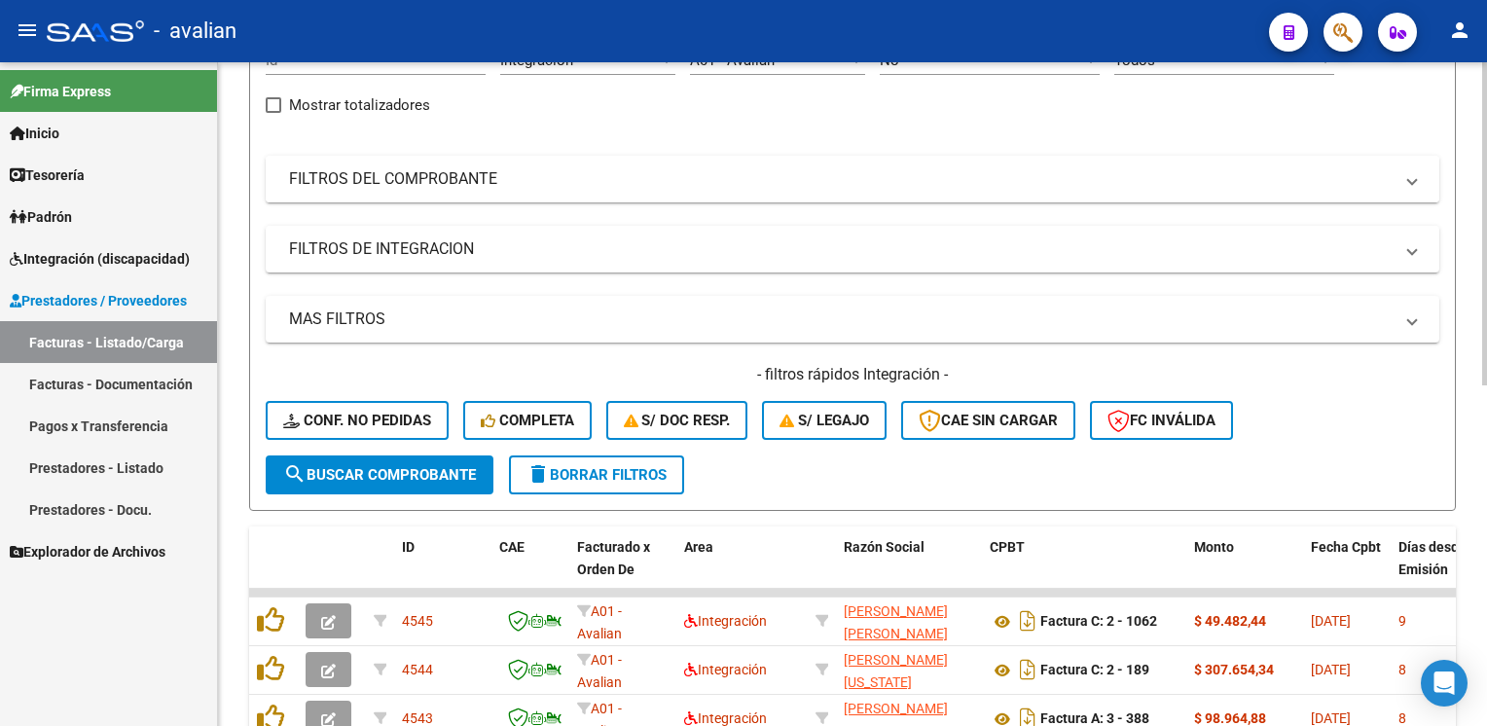
click at [378, 177] on mat-panel-title "FILTROS DEL COMPROBANTE" at bounding box center [840, 178] width 1103 height 21
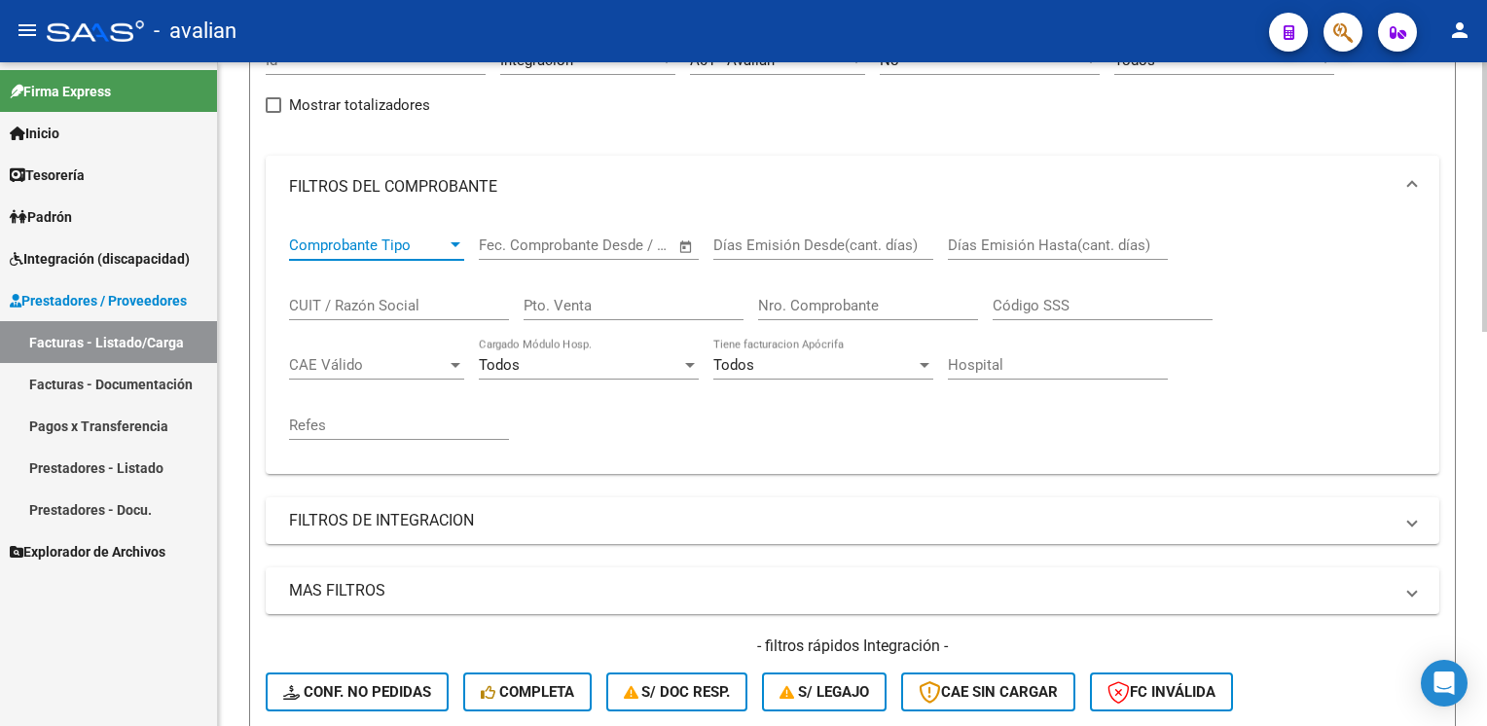
click at [341, 249] on span "Comprobante Tipo" at bounding box center [368, 245] width 158 height 18
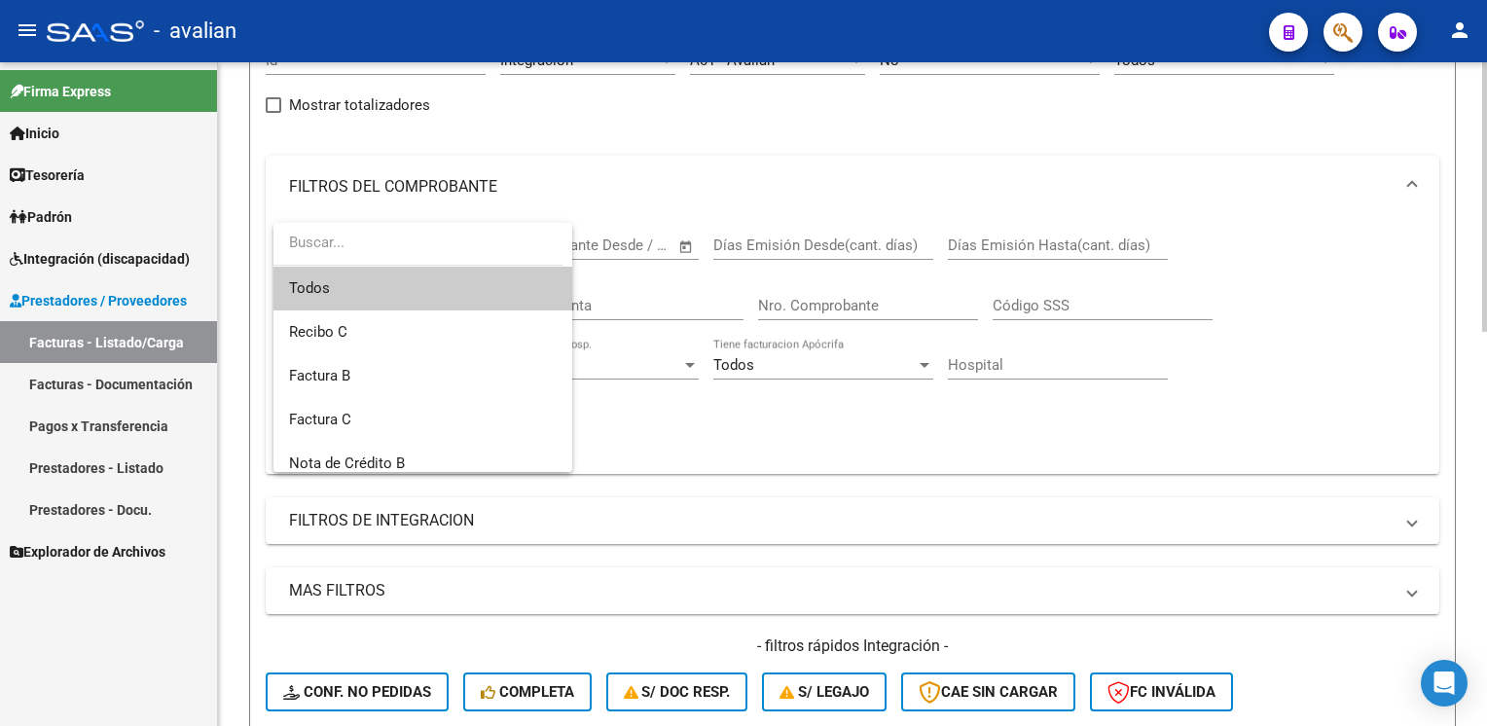
click at [341, 249] on input "dropdown search" at bounding box center [417, 243] width 289 height 44
click at [345, 295] on span "Todos" at bounding box center [423, 289] width 268 height 44
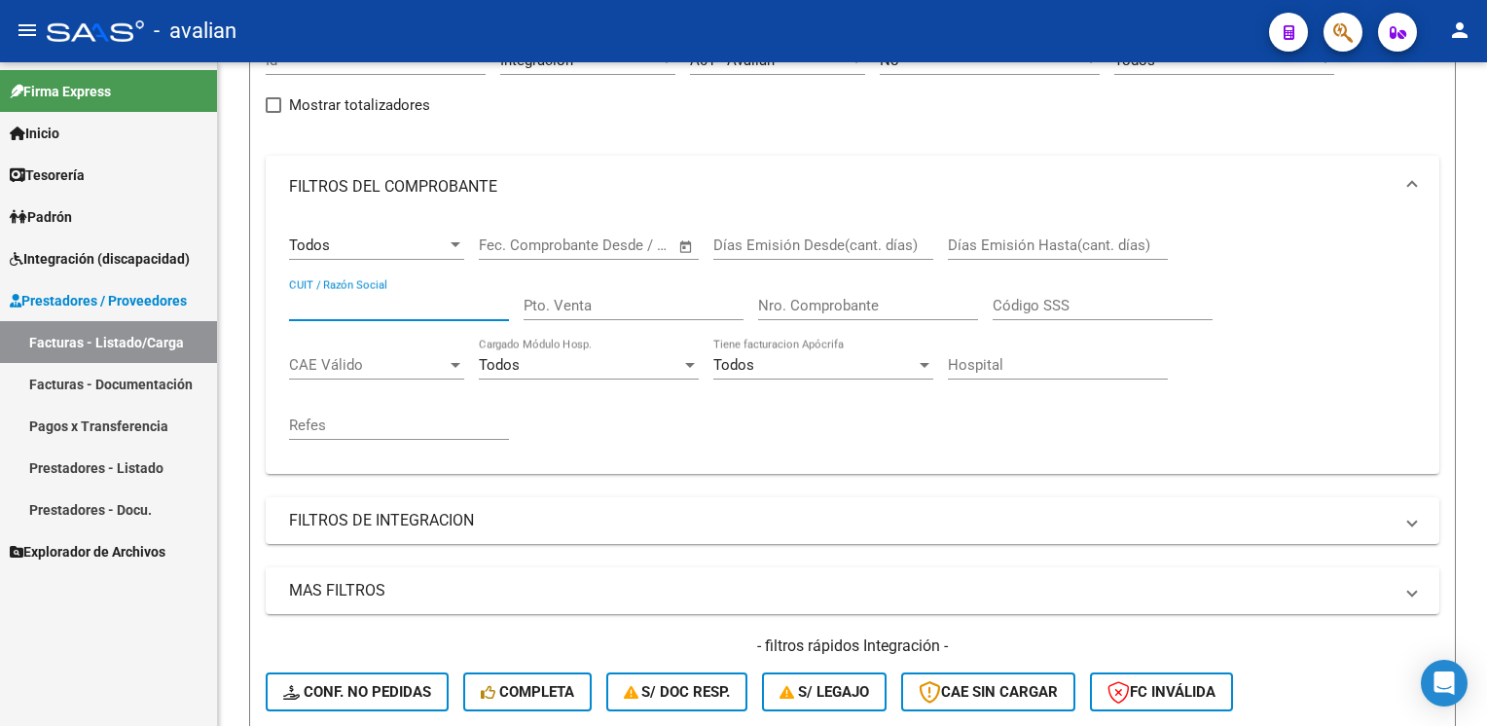
paste input "27426394923"
type input "27426394923"
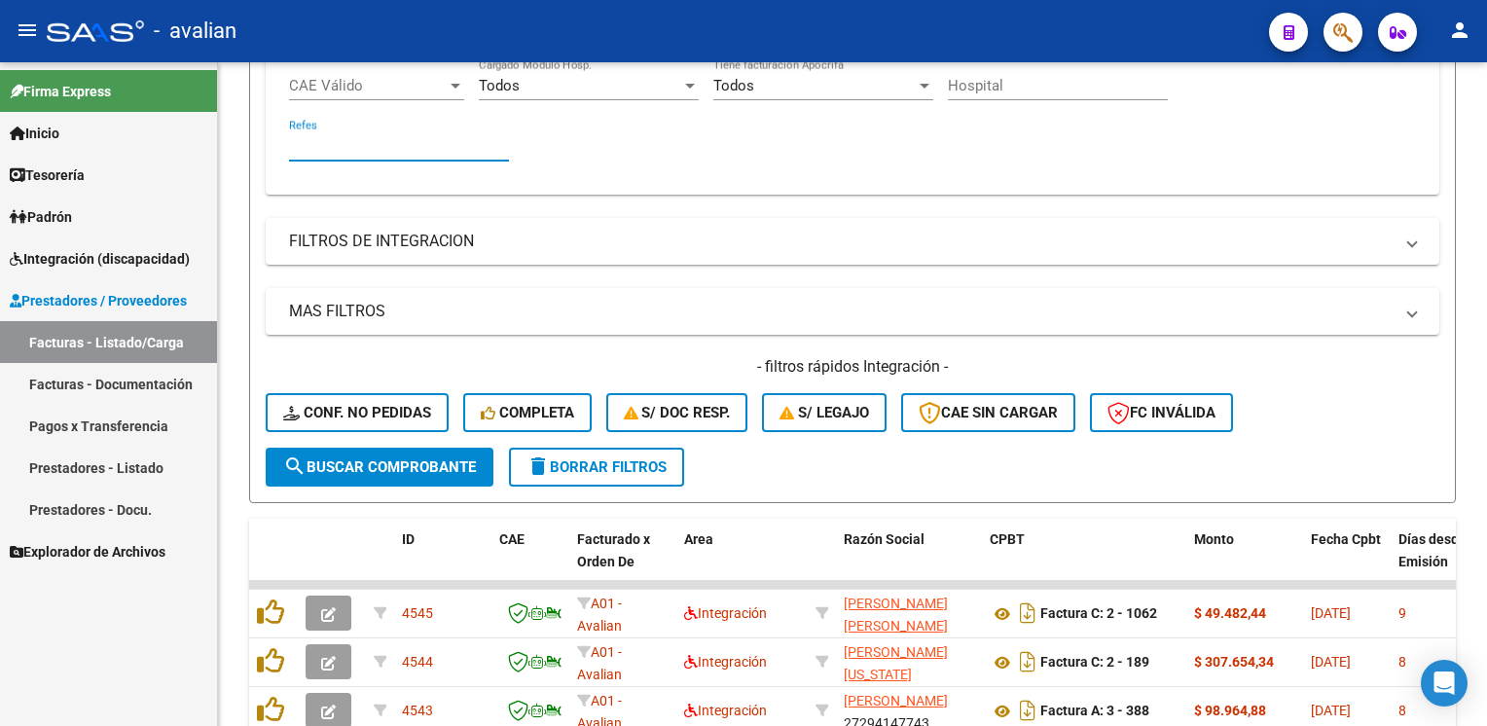
scroll to position [506, 0]
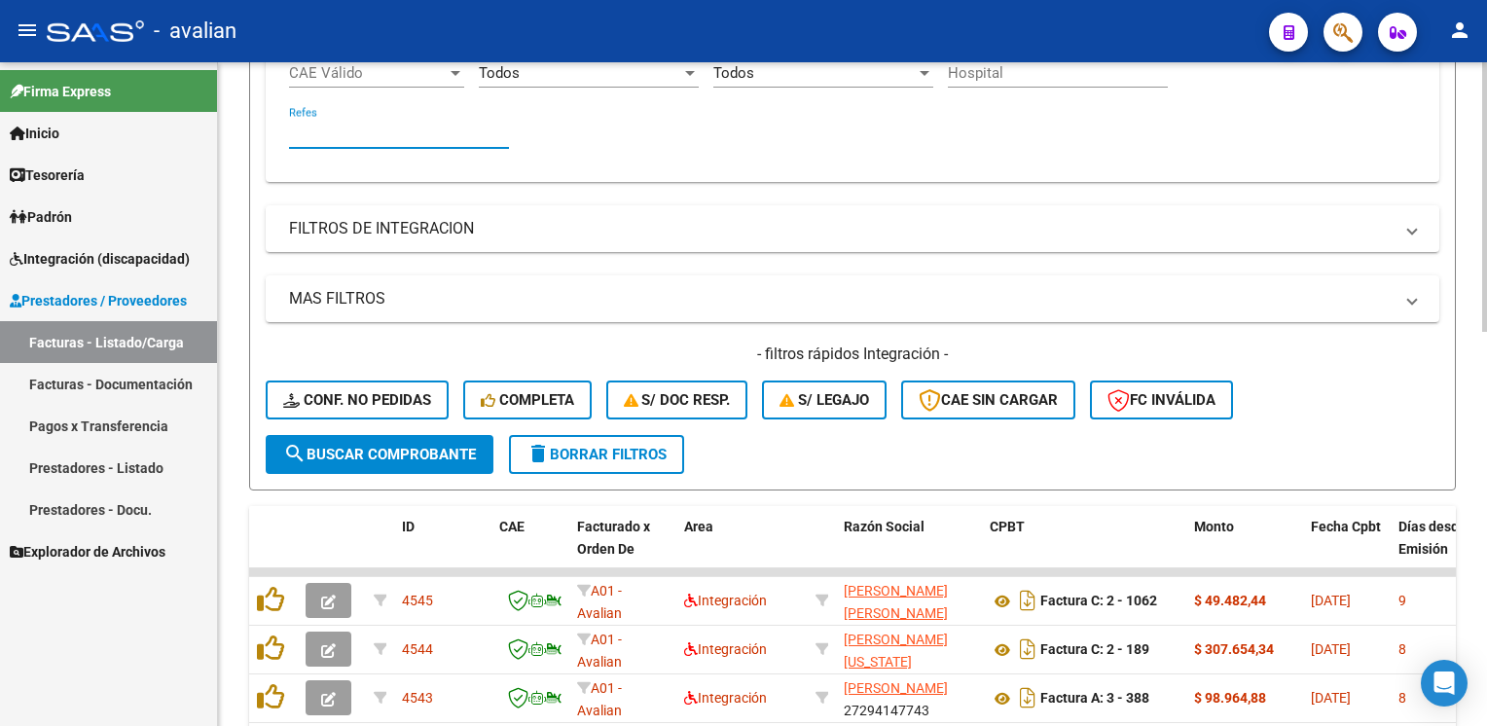
click at [368, 446] on span "search Buscar Comprobante" at bounding box center [379, 455] width 193 height 18
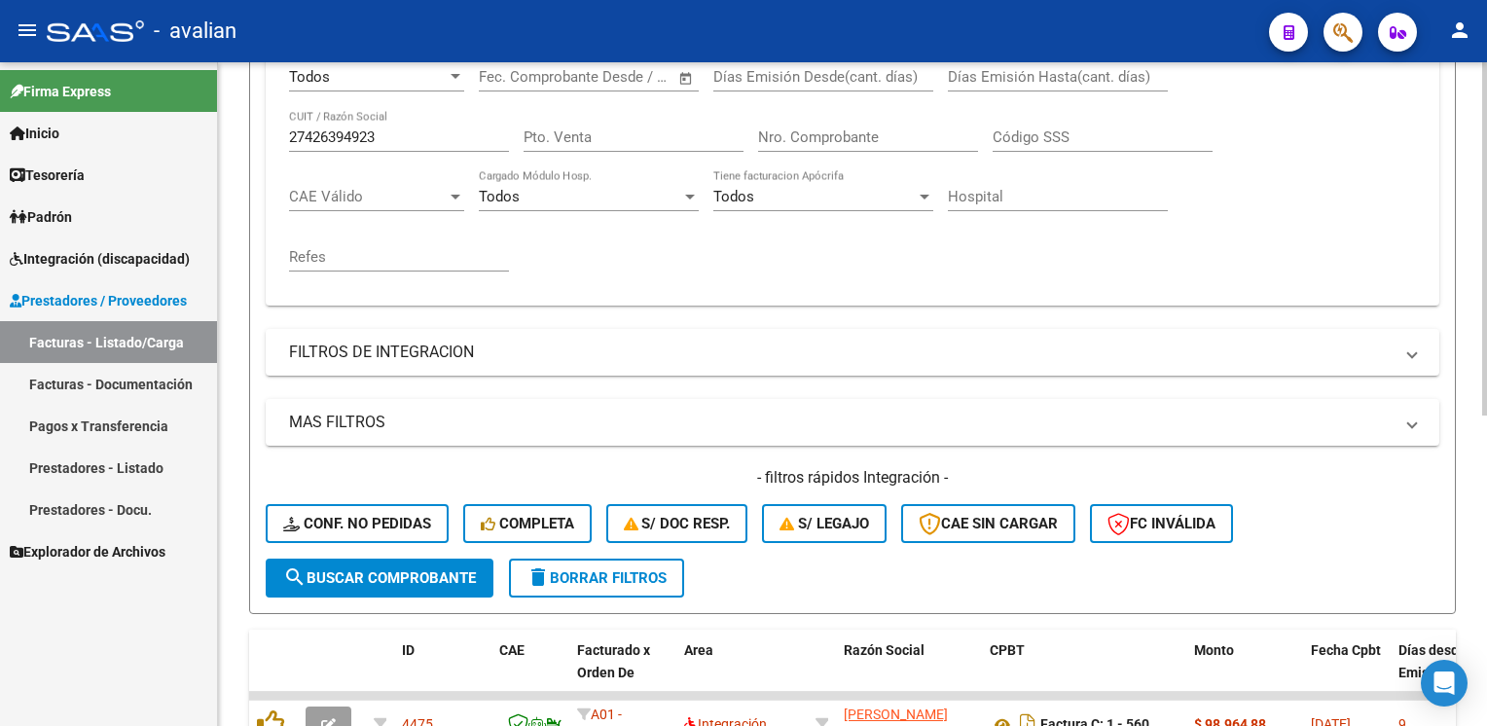
scroll to position [387, 0]
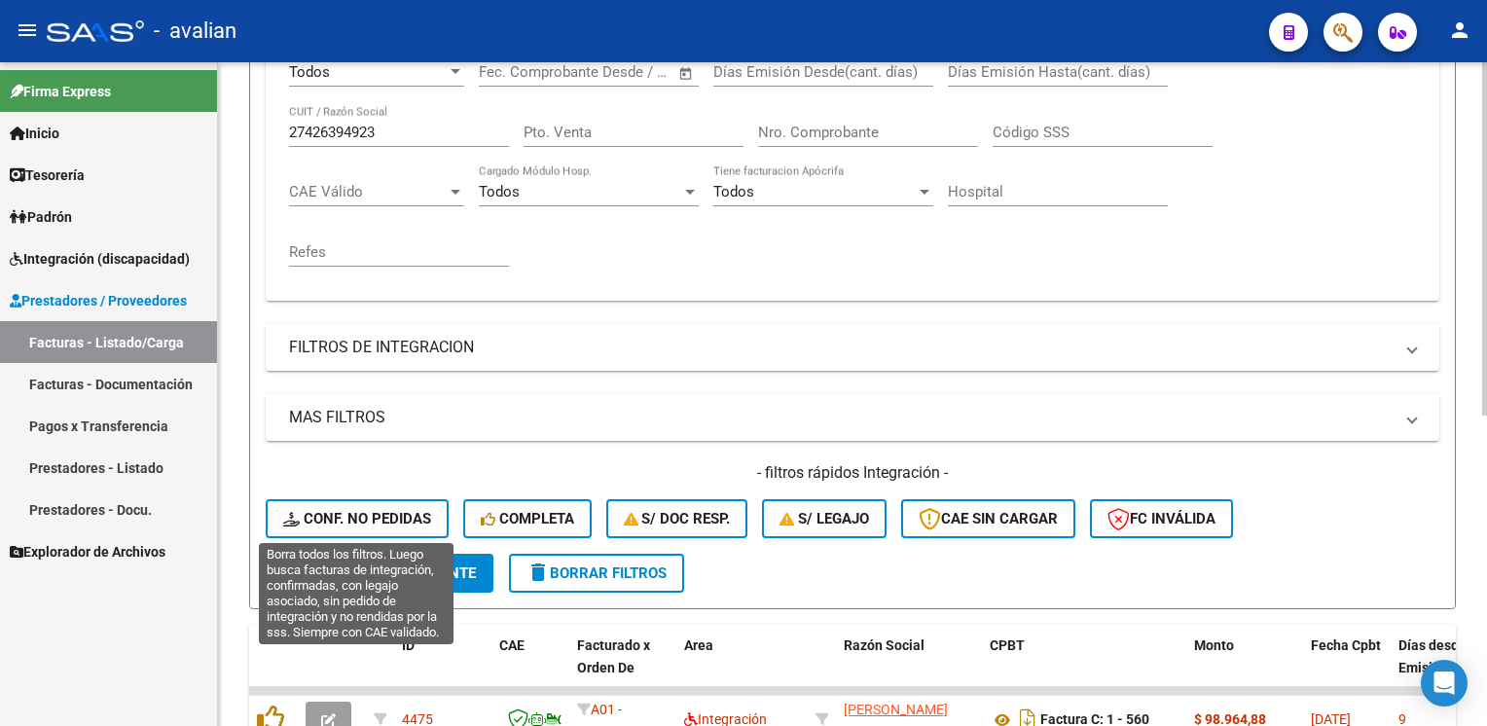
click at [385, 522] on span "Conf. no pedidas" at bounding box center [357, 519] width 148 height 18
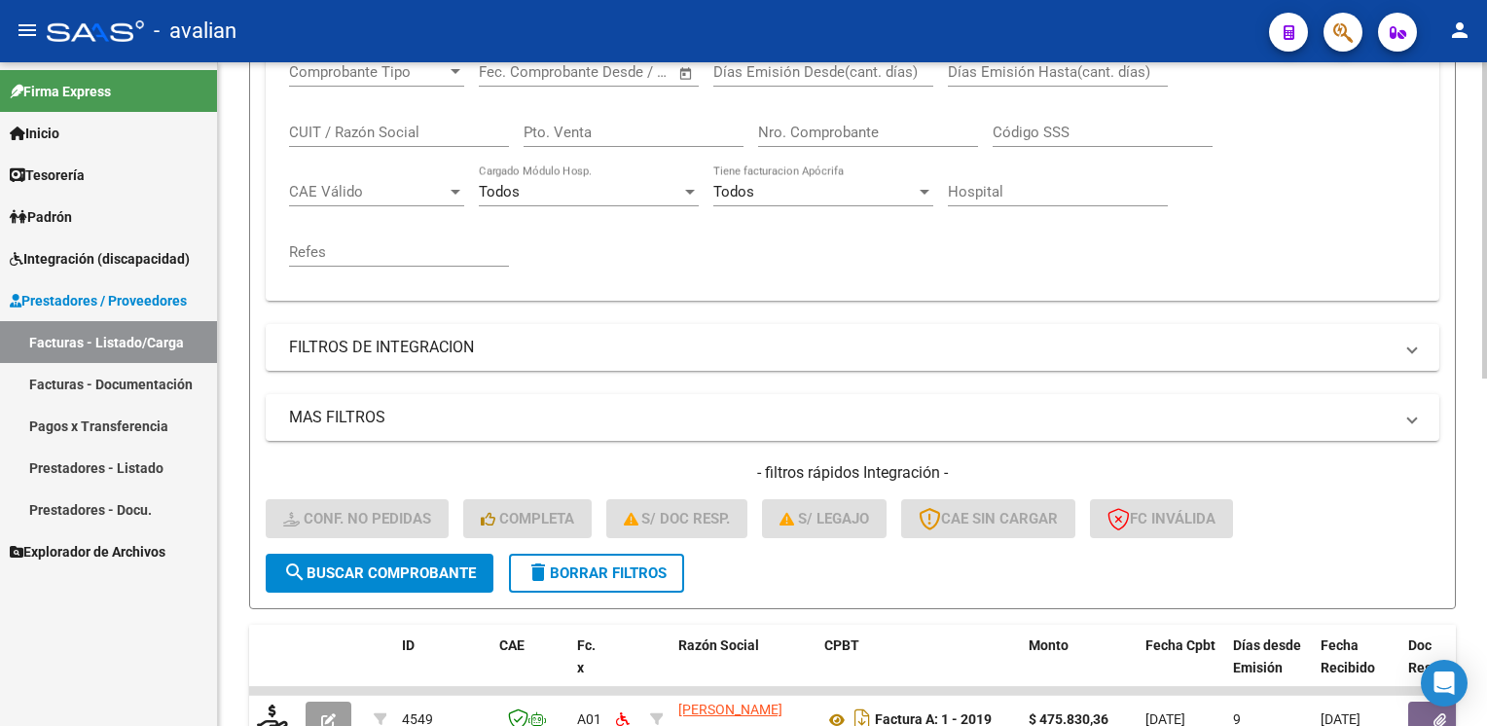
click at [381, 574] on span "search Buscar Comprobante" at bounding box center [379, 573] width 193 height 18
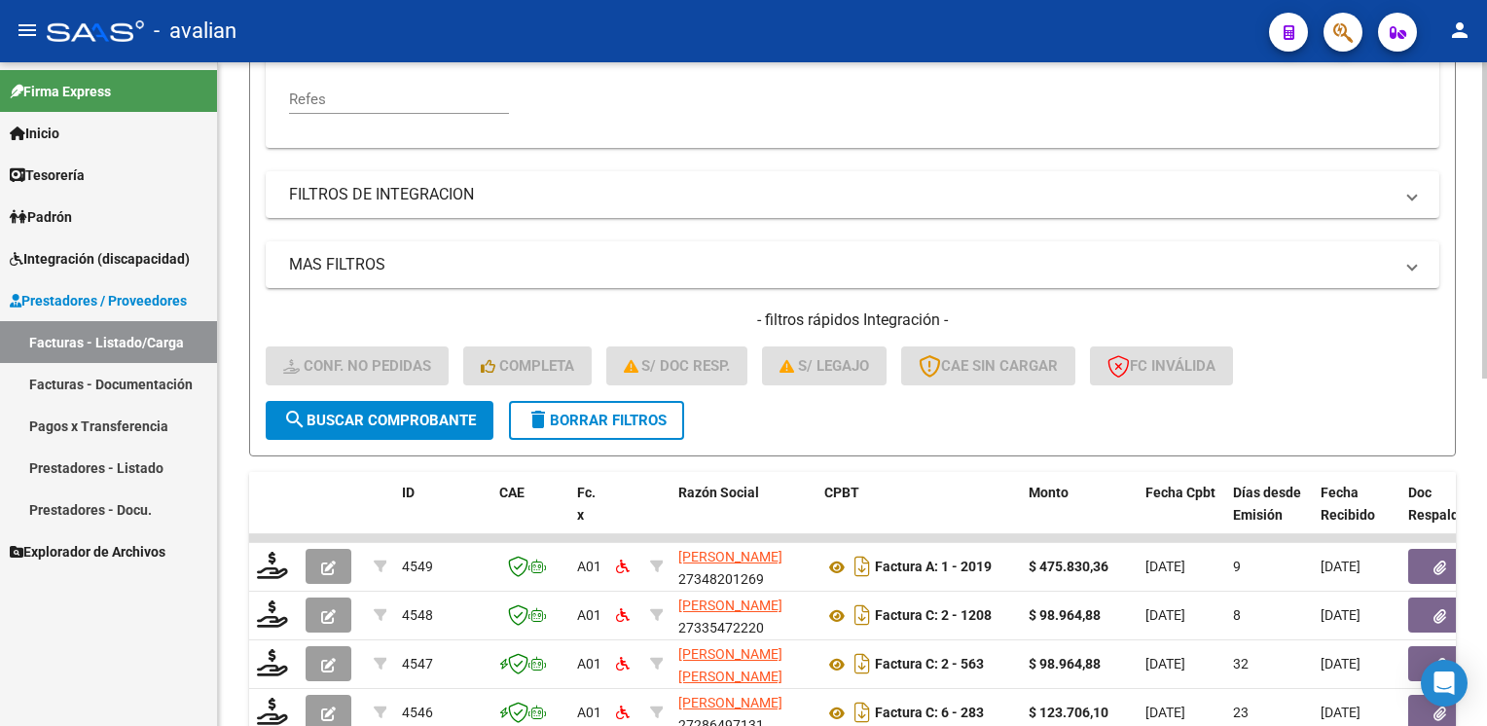
scroll to position [533, 0]
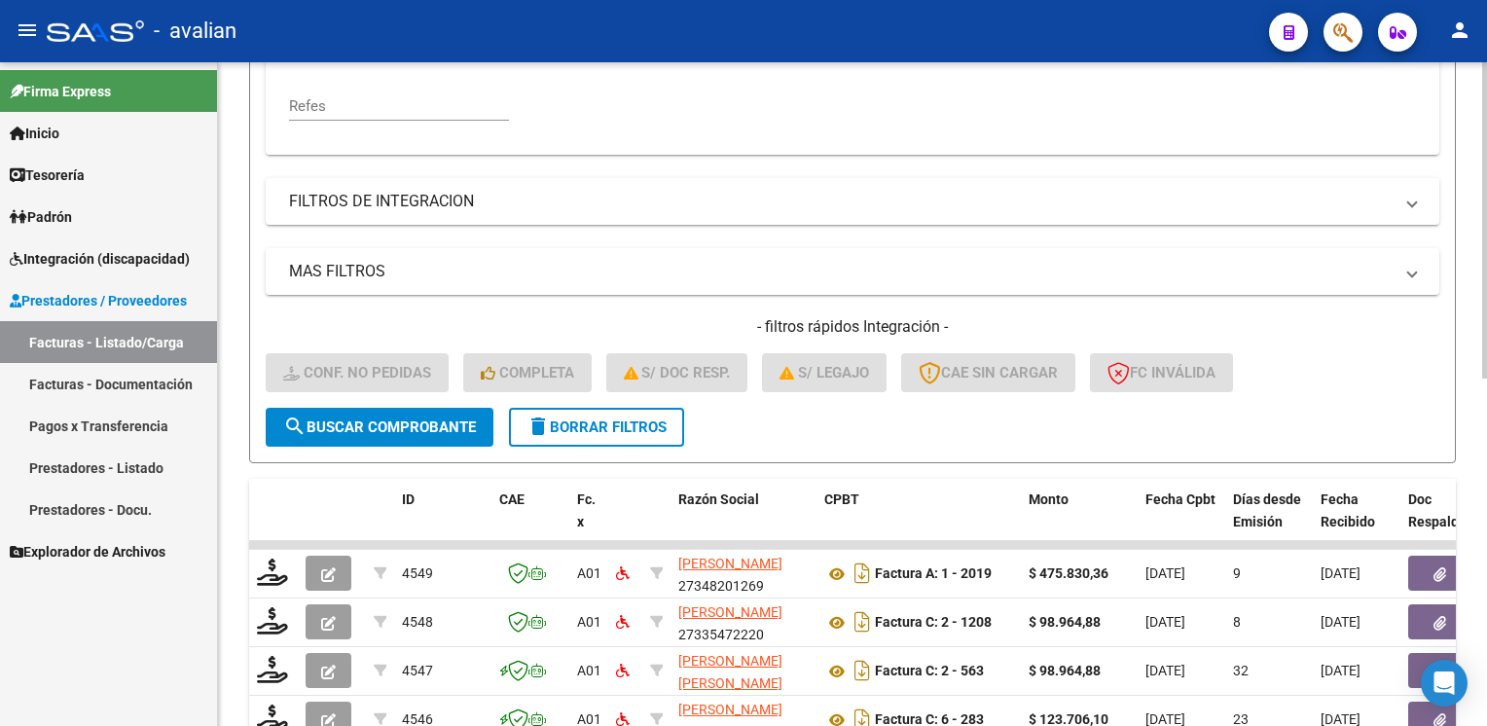
click at [591, 430] on span "delete Borrar Filtros" at bounding box center [596, 427] width 140 height 18
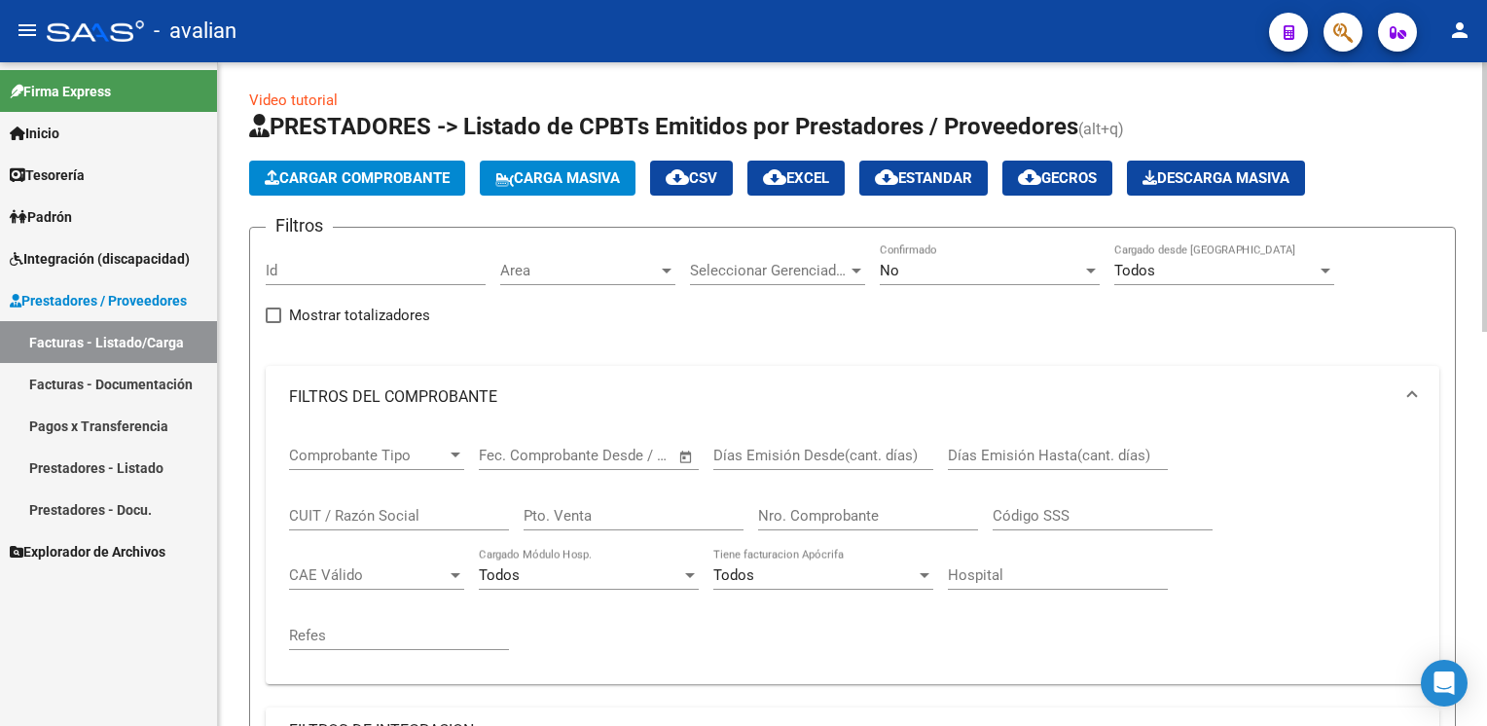
scroll to position [0, 0]
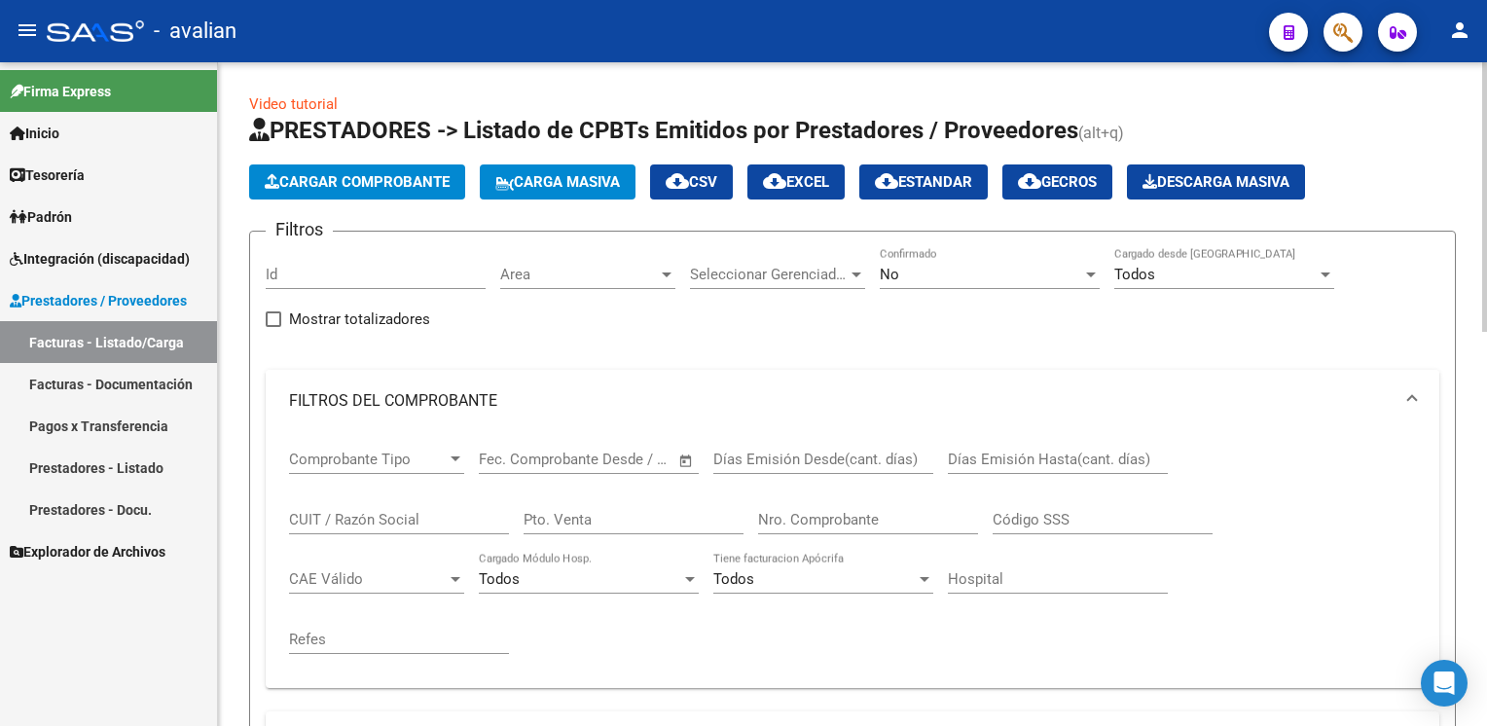
click at [319, 399] on mat-panel-title "FILTROS DEL COMPROBANTE" at bounding box center [840, 400] width 1103 height 21
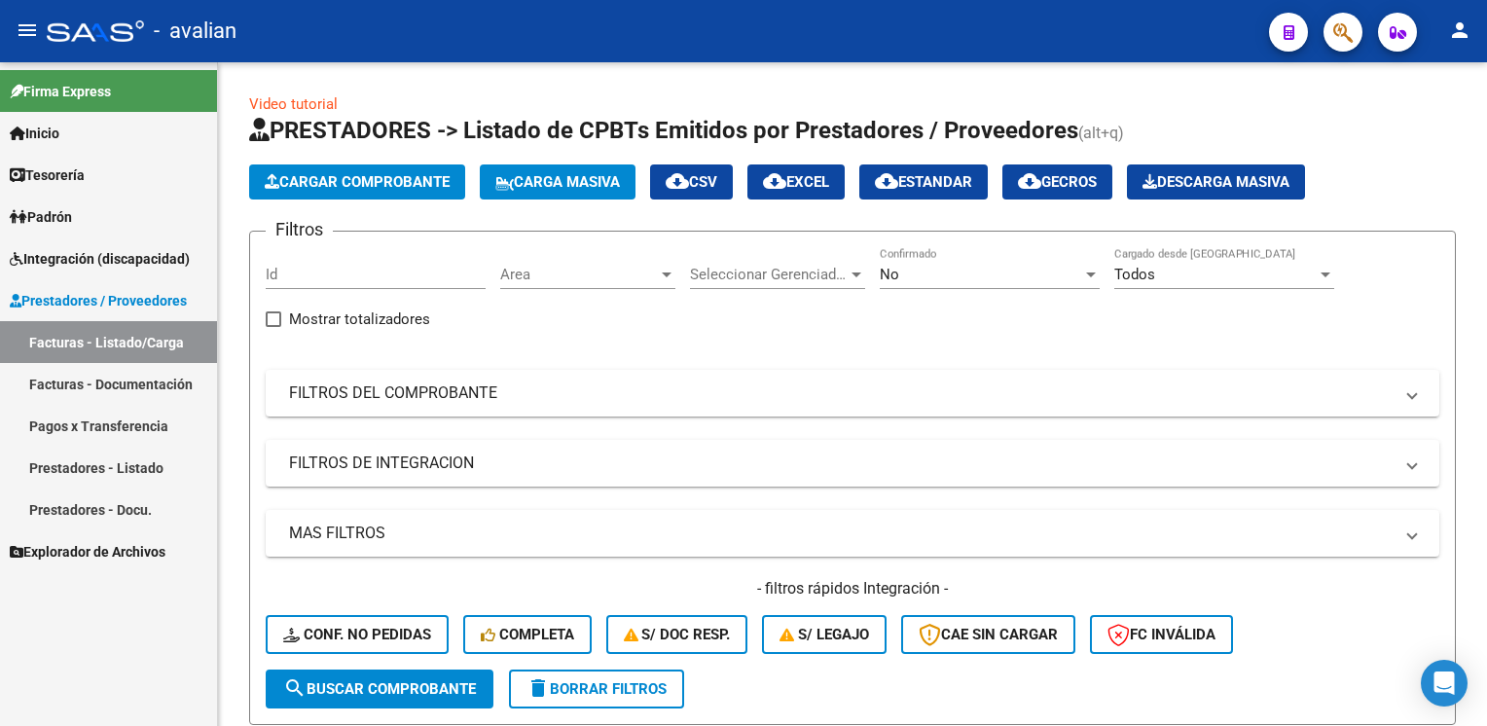
click at [84, 296] on span "Prestadores / Proveedores" at bounding box center [98, 300] width 177 height 21
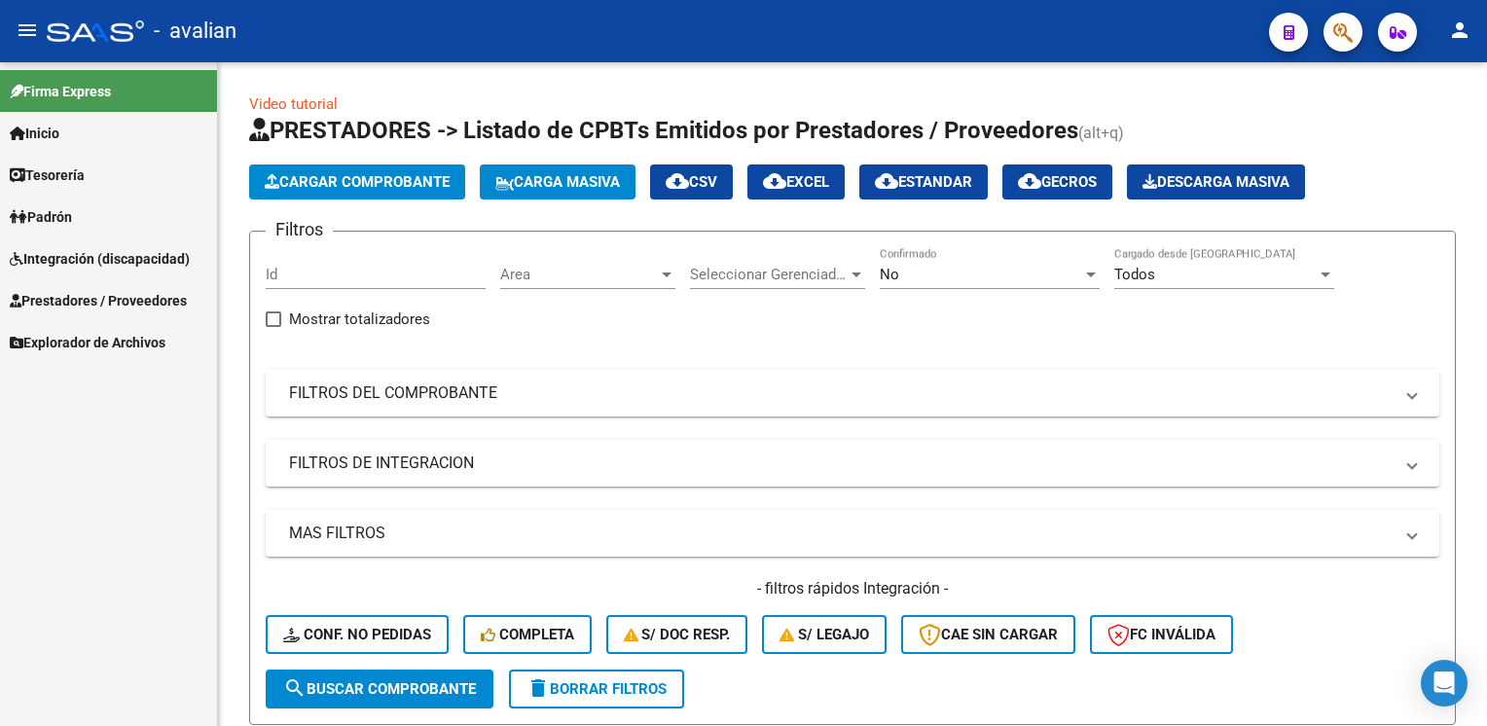
click at [84, 296] on span "Prestadores / Proveedores" at bounding box center [98, 300] width 177 height 21
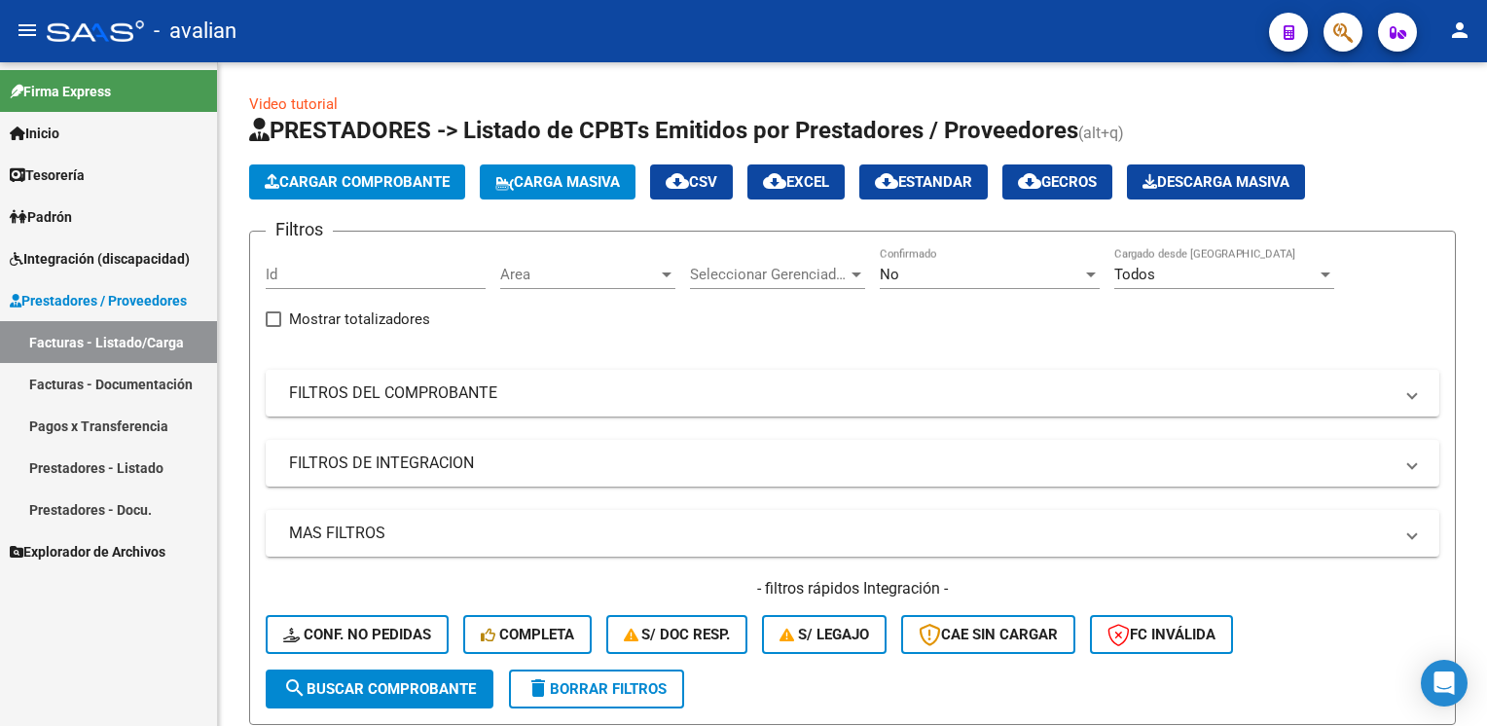
click at [91, 341] on link "Facturas - Listado/Carga" at bounding box center [108, 342] width 217 height 42
click at [293, 270] on input "Id" at bounding box center [376, 275] width 220 height 18
click at [308, 389] on mat-panel-title "FILTROS DEL COMPROBANTE" at bounding box center [840, 392] width 1103 height 21
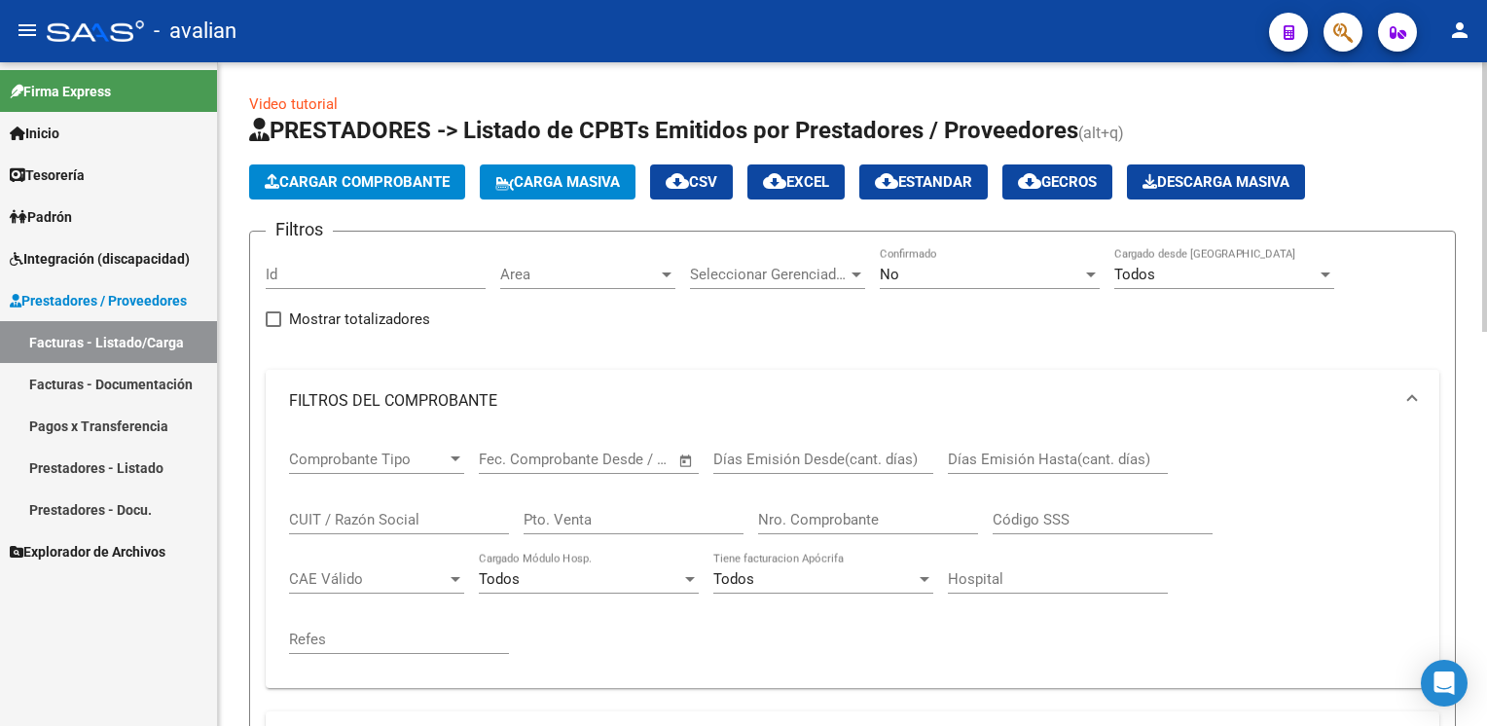
click at [305, 453] on span "Comprobante Tipo" at bounding box center [368, 459] width 158 height 18
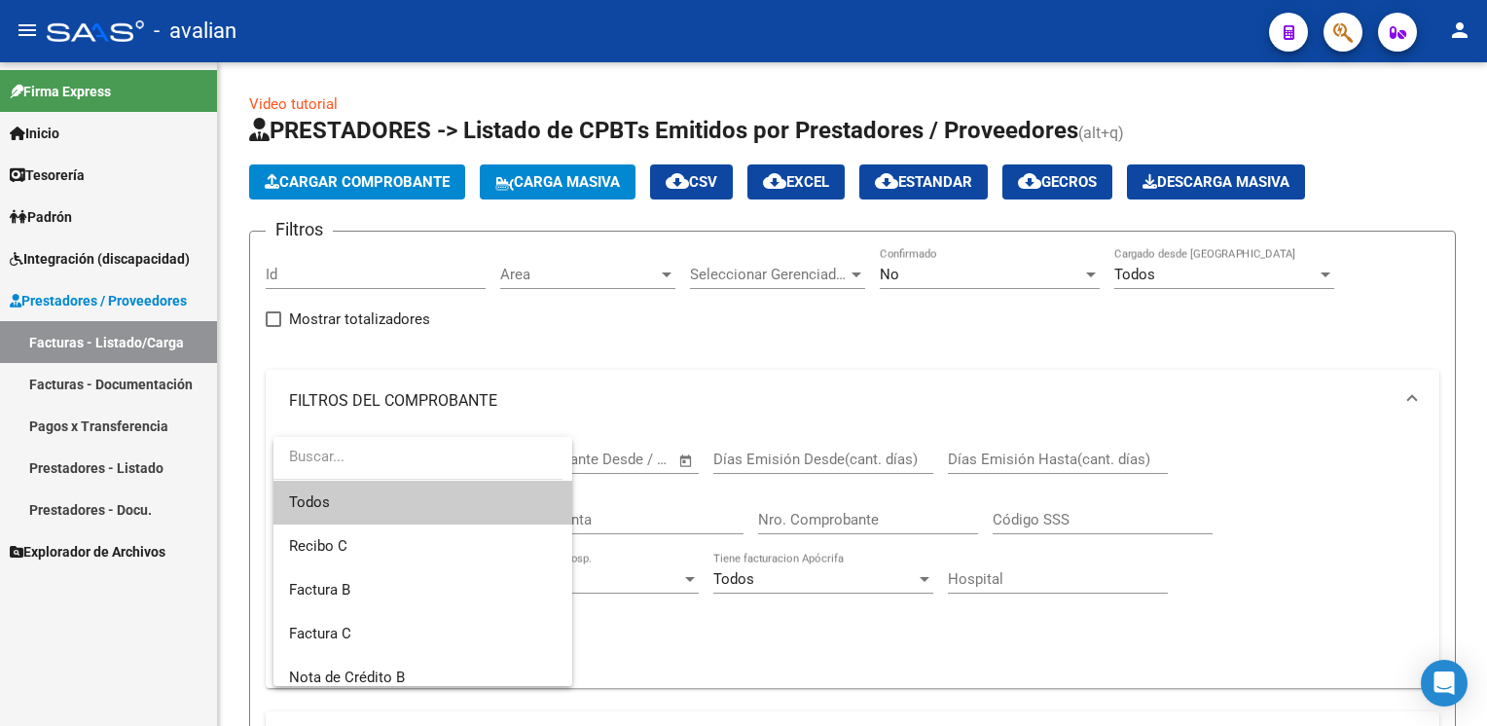
click at [677, 422] on div at bounding box center [743, 363] width 1487 height 726
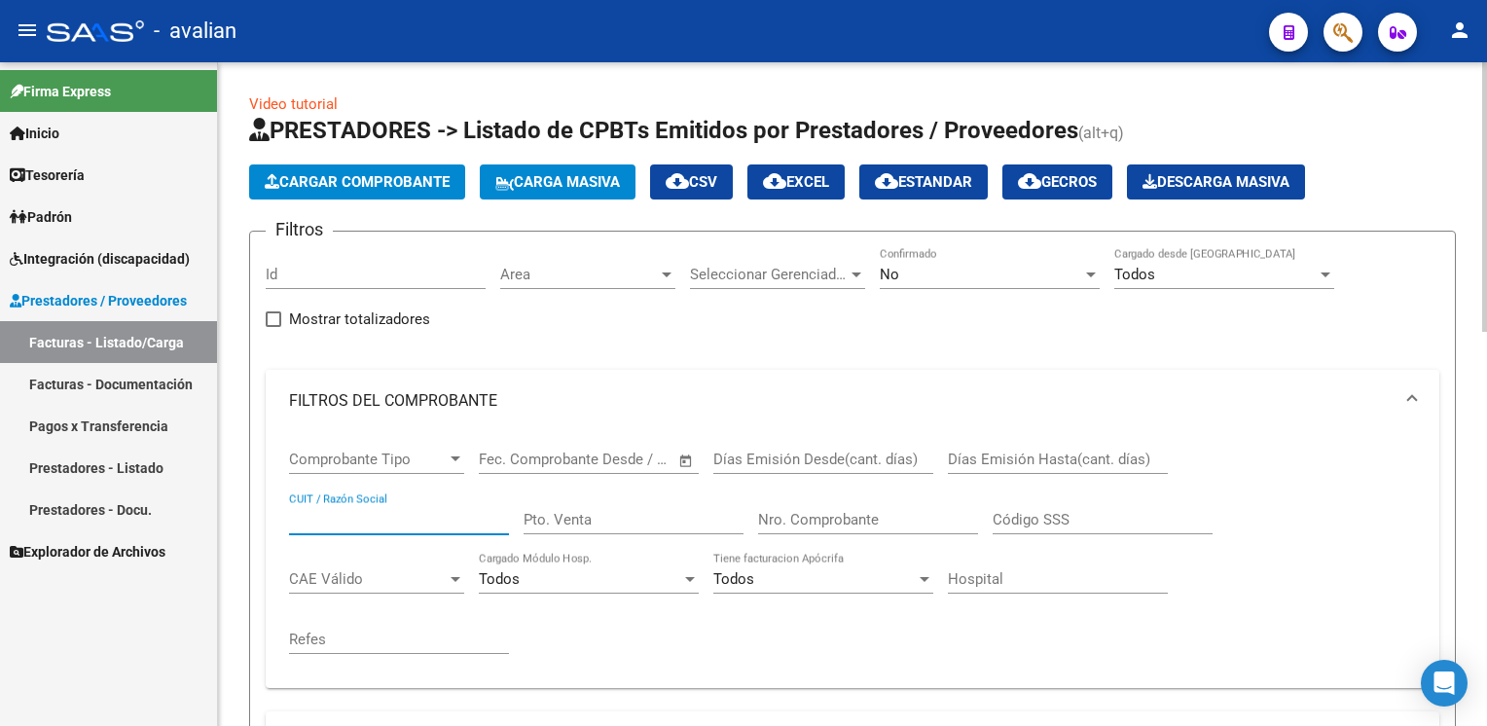
click at [324, 519] on input "CUIT / Razón Social" at bounding box center [399, 520] width 220 height 18
paste input "27426394923"
type input "27426394923"
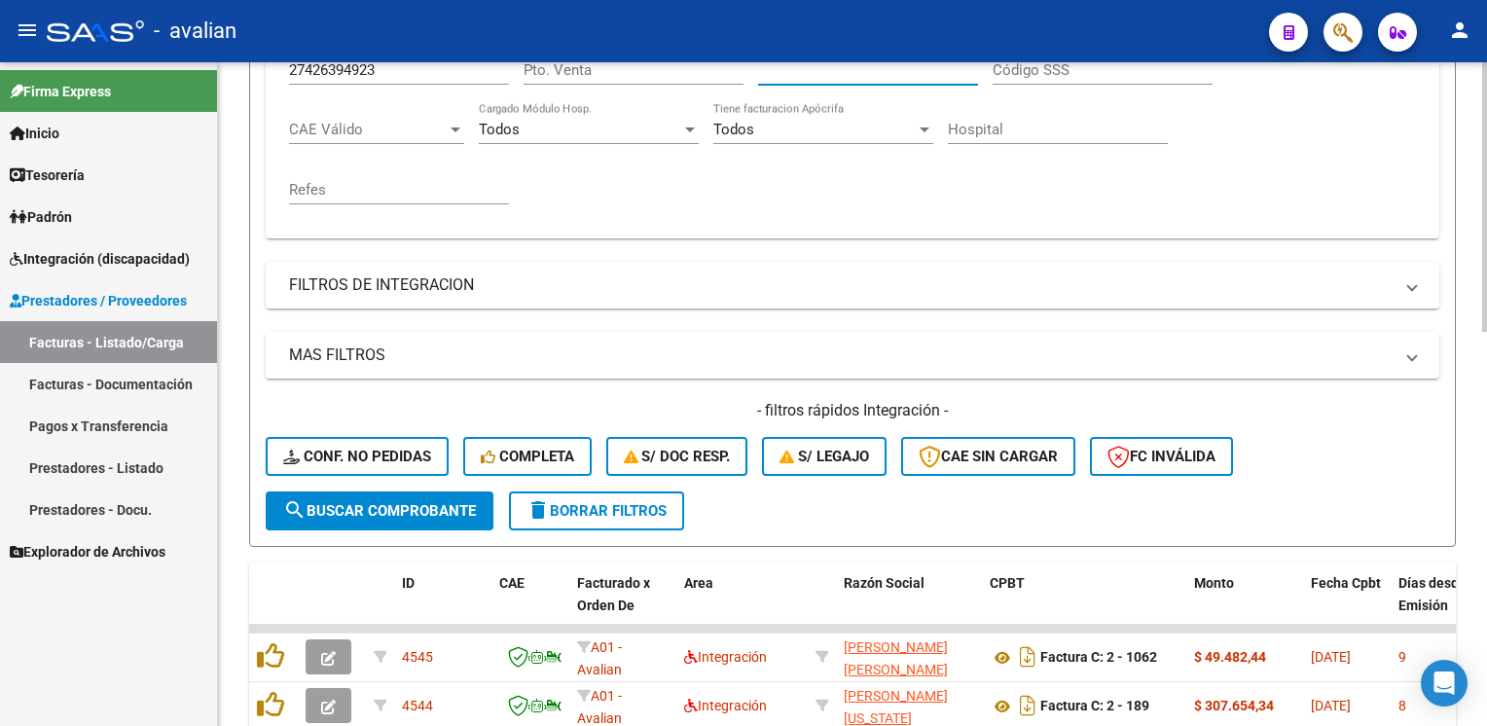
scroll to position [486, 0]
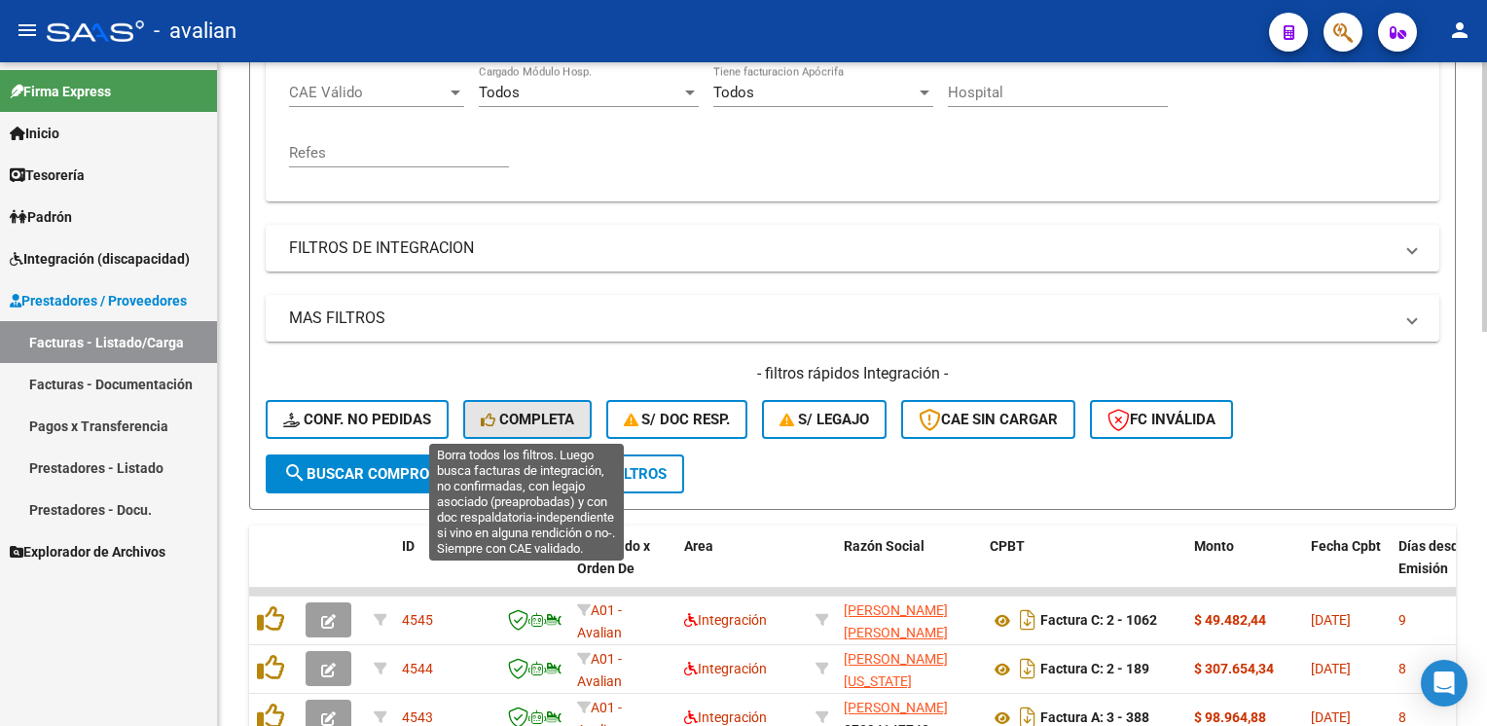
click at [524, 415] on span "Completa" at bounding box center [527, 420] width 93 height 18
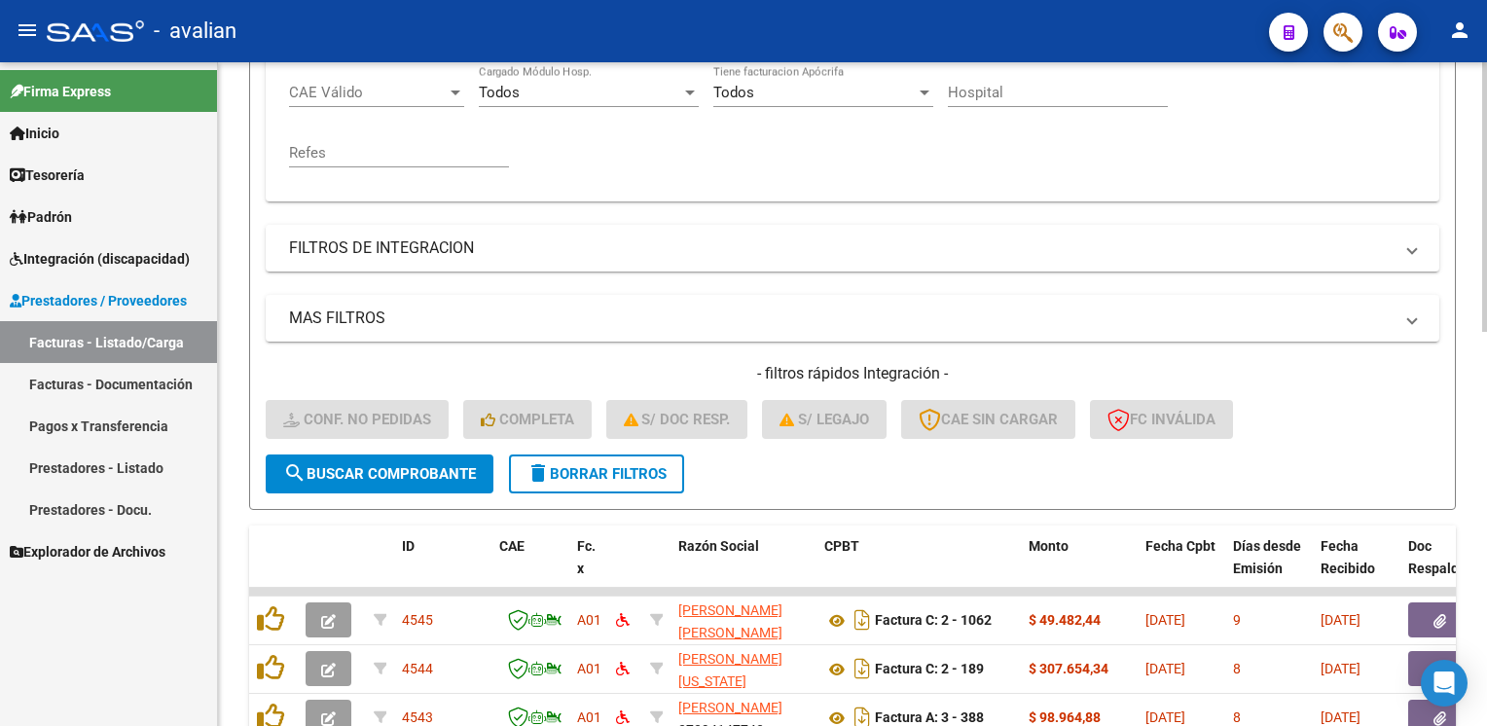
click at [423, 473] on span "search Buscar Comprobante" at bounding box center [379, 474] width 193 height 18
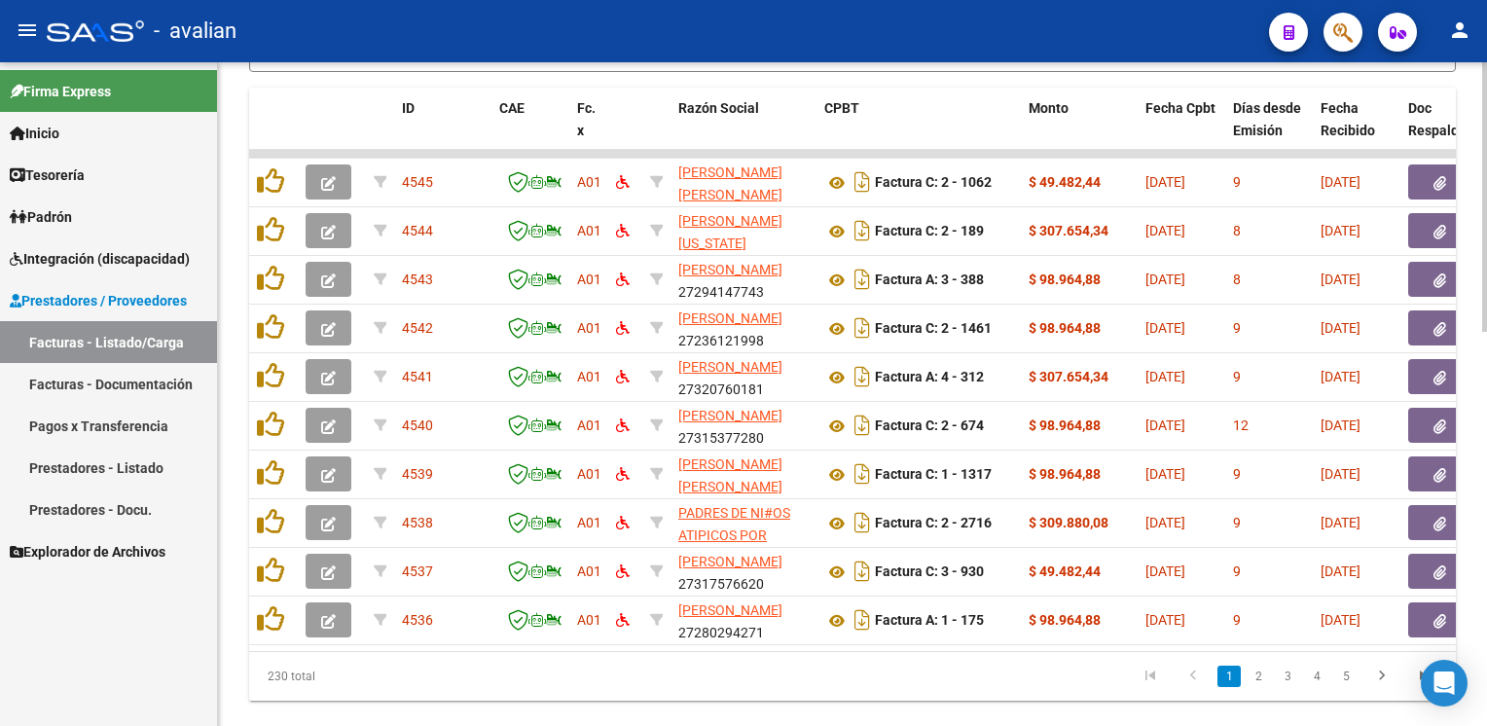
scroll to position [971, 0]
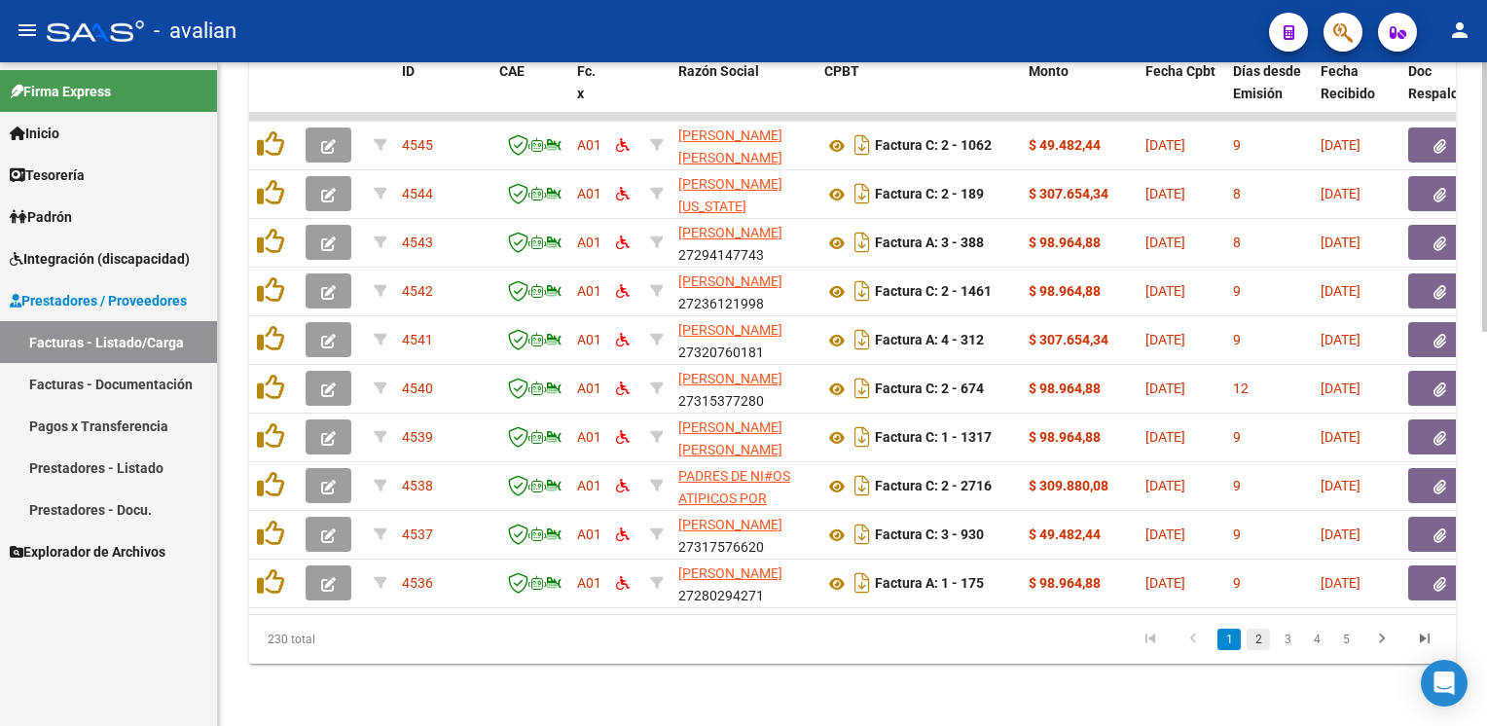
click at [1250, 642] on link "2" at bounding box center [1257, 639] width 23 height 21
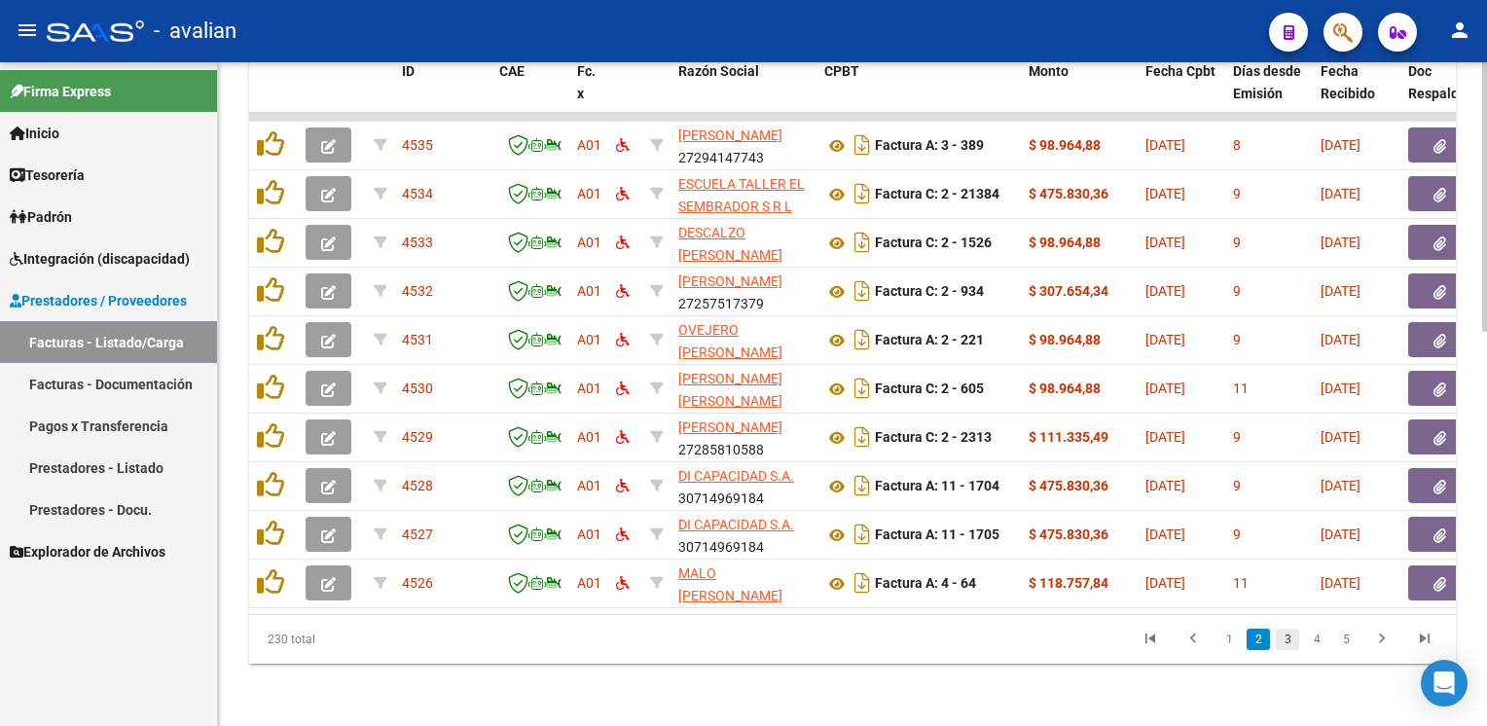
click at [1281, 641] on link "3" at bounding box center [1286, 639] width 23 height 21
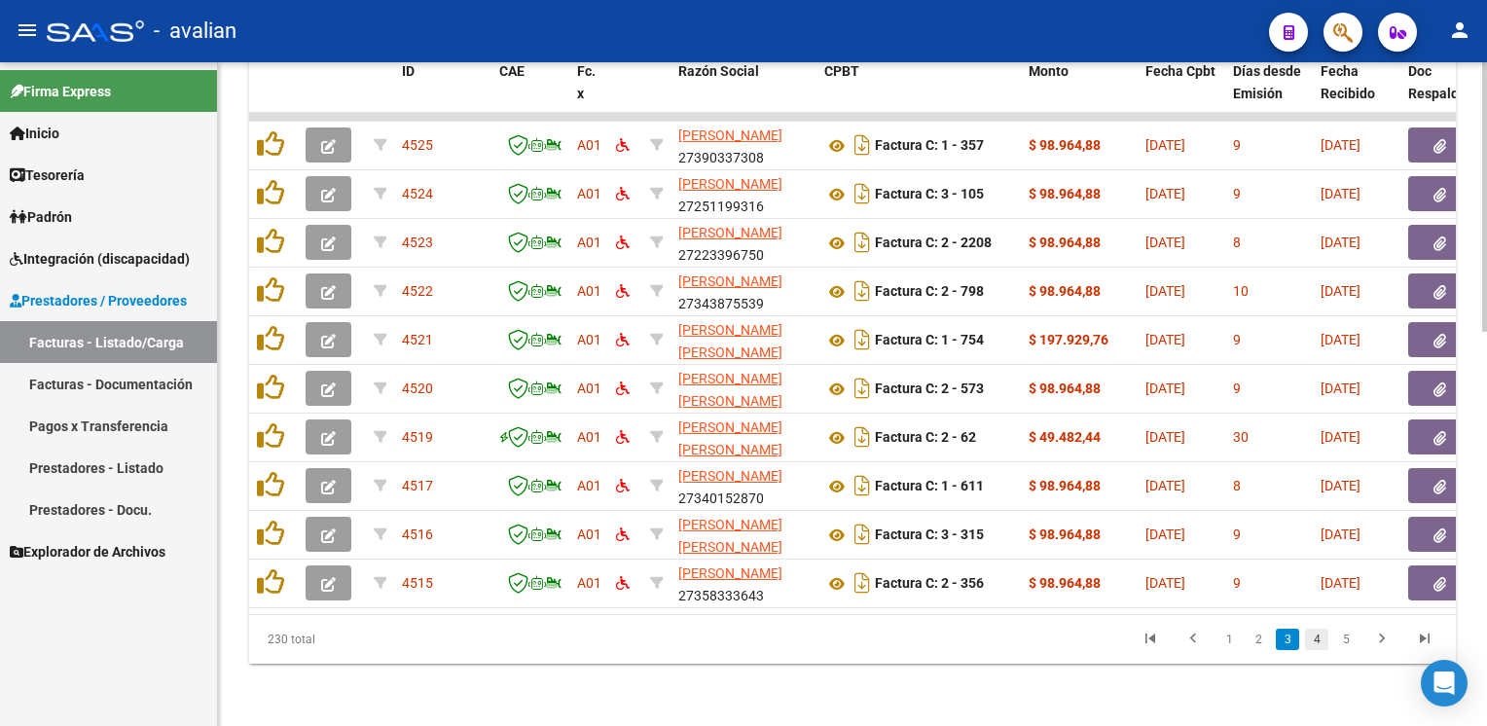
click at [1311, 647] on link "4" at bounding box center [1316, 639] width 23 height 21
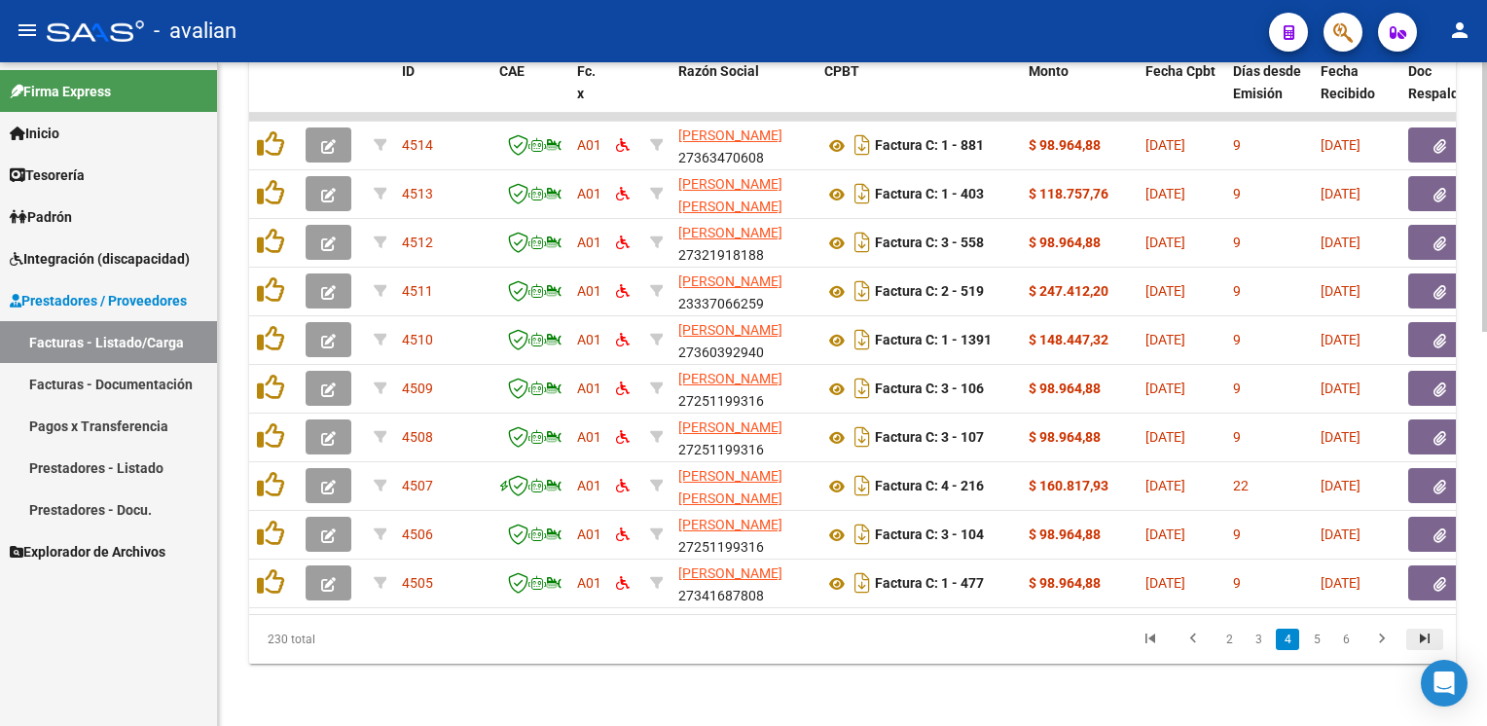
click at [1421, 643] on icon "go to last page" at bounding box center [1424, 640] width 25 height 23
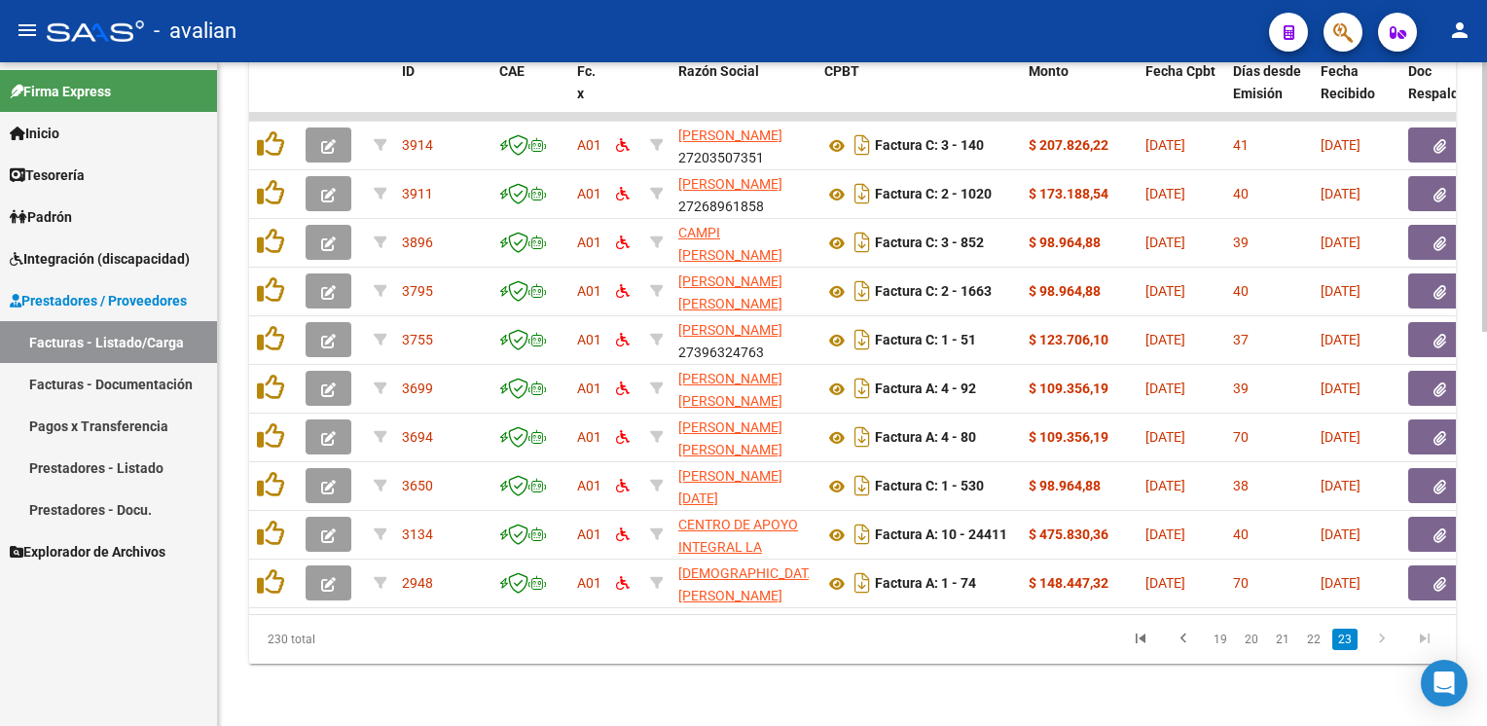
click at [1421, 643] on icon "go to last page" at bounding box center [1424, 640] width 25 height 23
click at [1323, 639] on link "22" at bounding box center [1313, 639] width 25 height 21
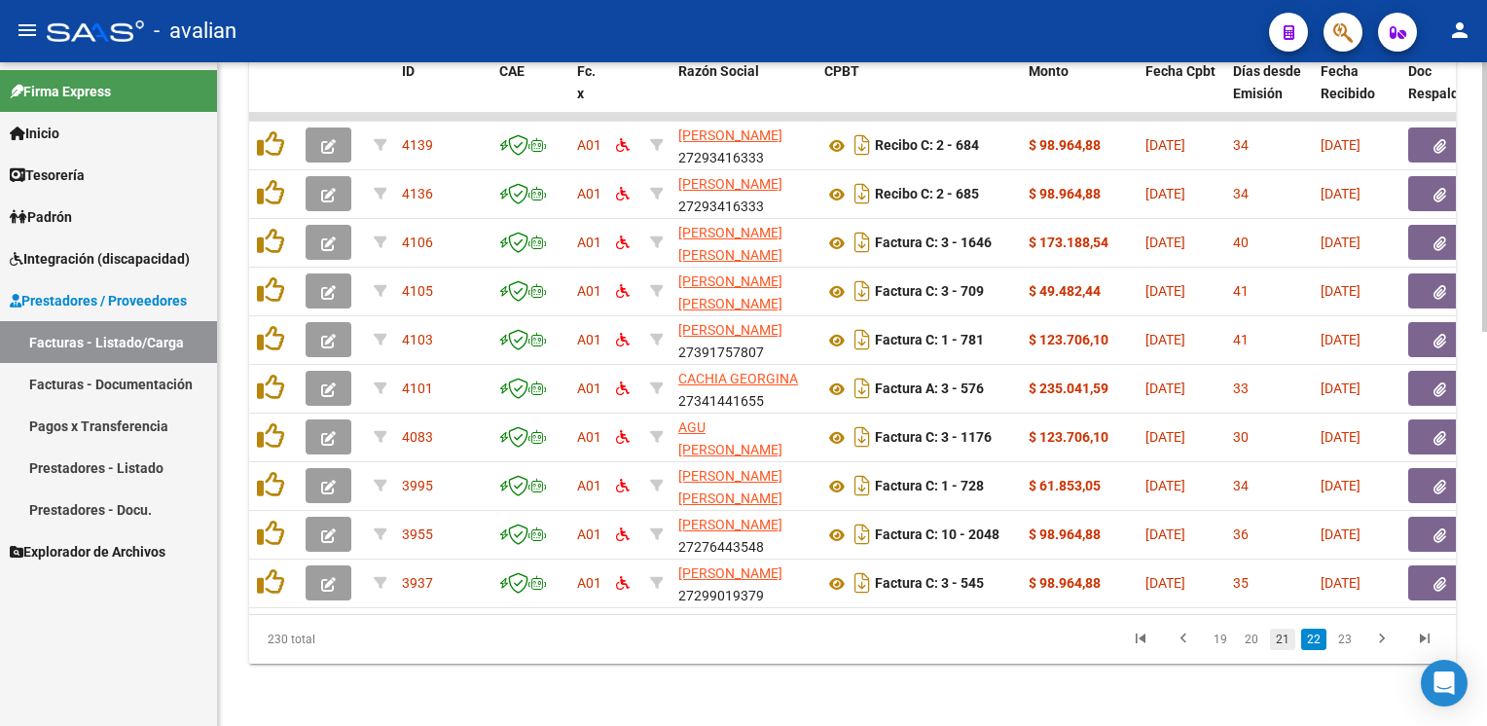
click at [1287, 641] on link "21" at bounding box center [1282, 639] width 25 height 21
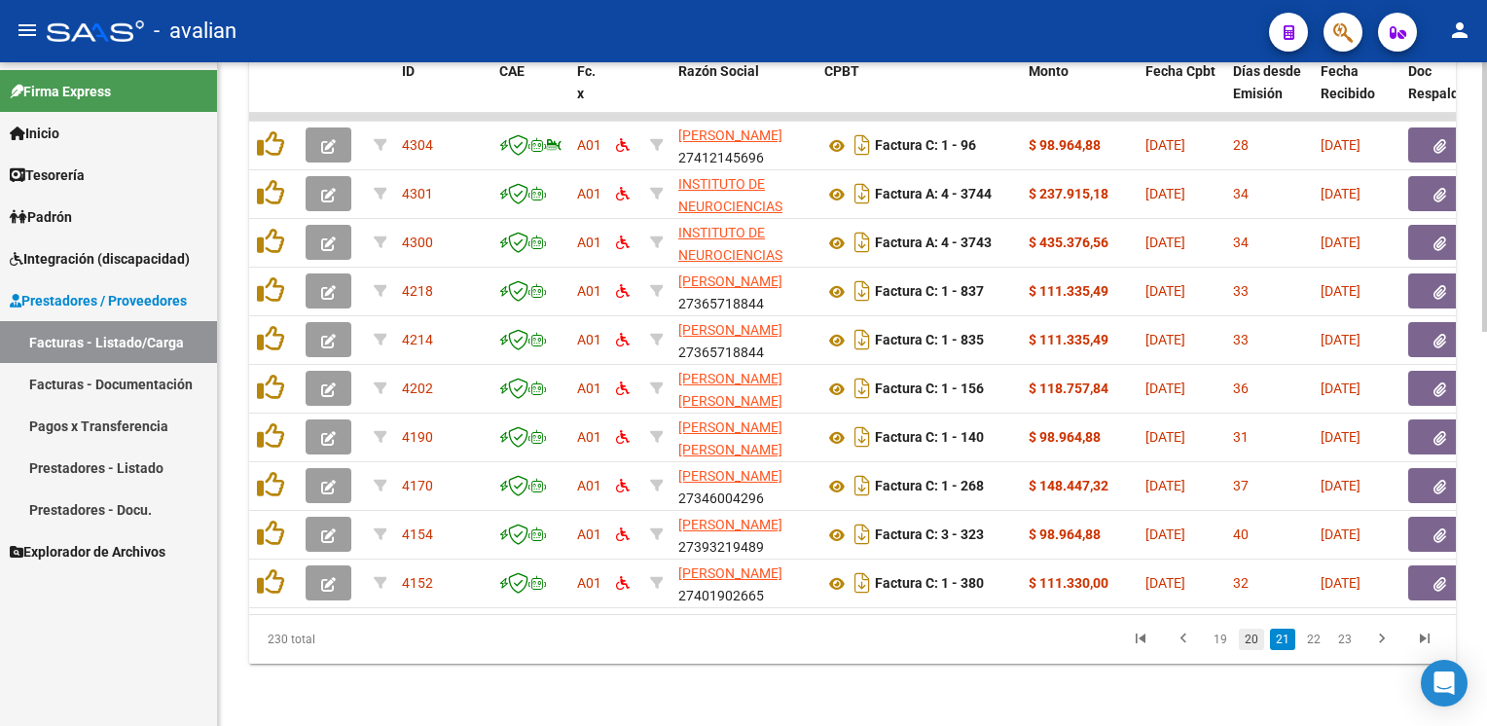
click at [1249, 644] on link "20" at bounding box center [1251, 639] width 25 height 21
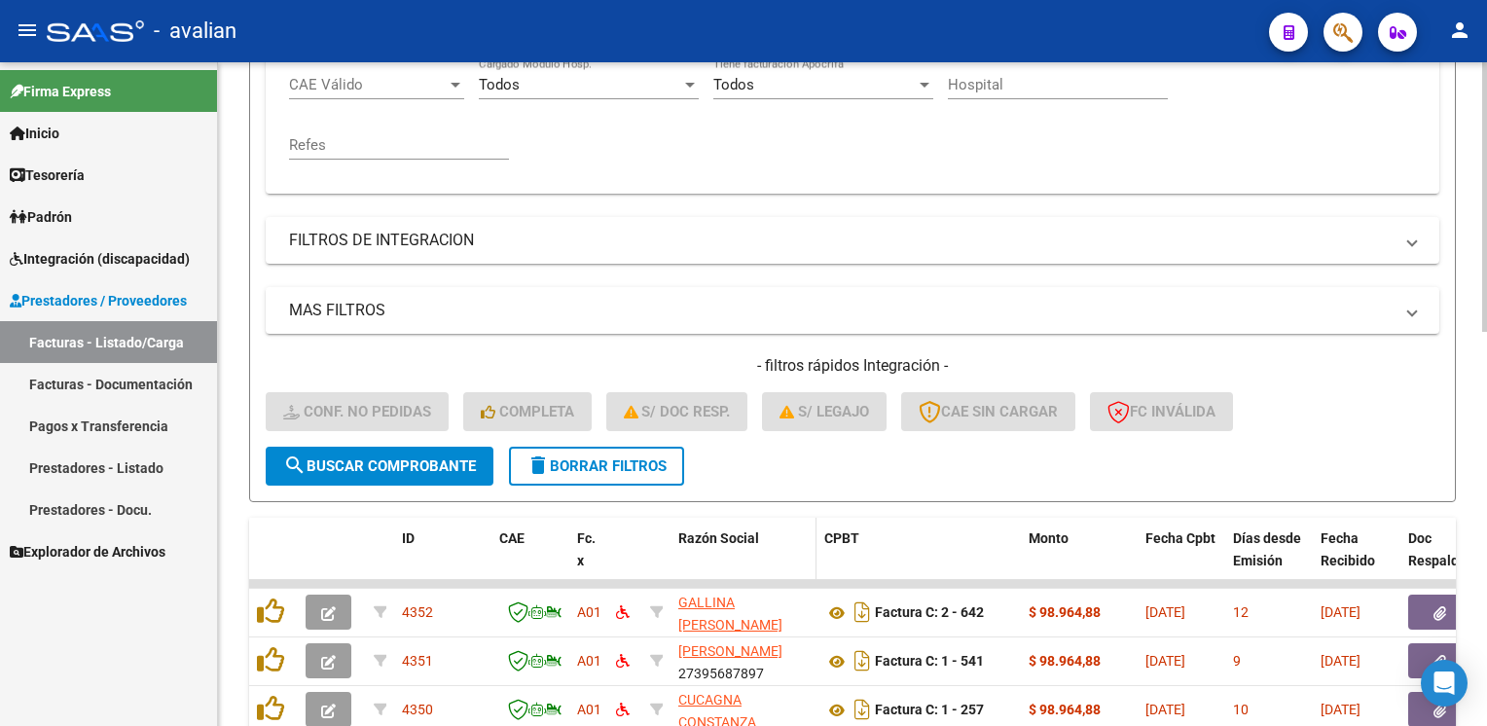
scroll to position [290, 0]
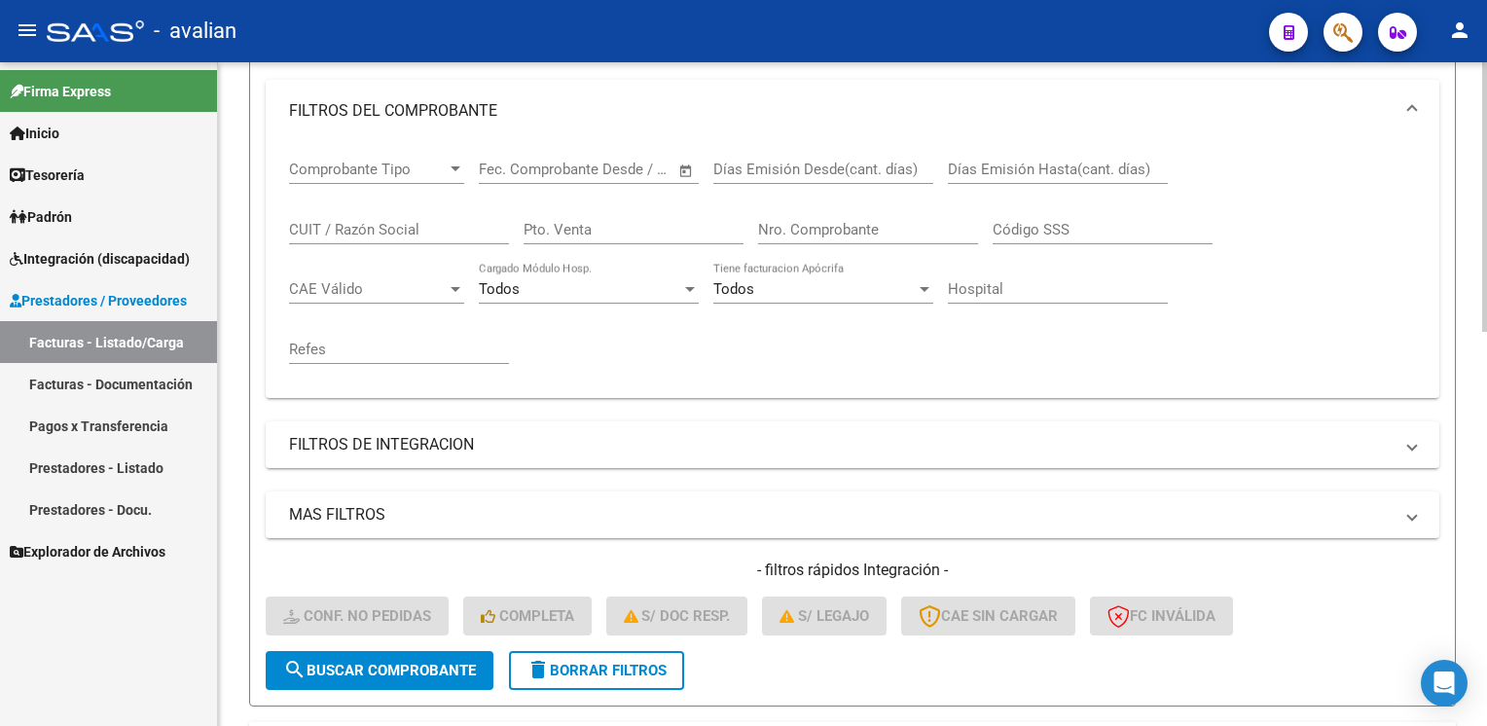
click at [599, 662] on span "delete Borrar Filtros" at bounding box center [596, 671] width 140 height 18
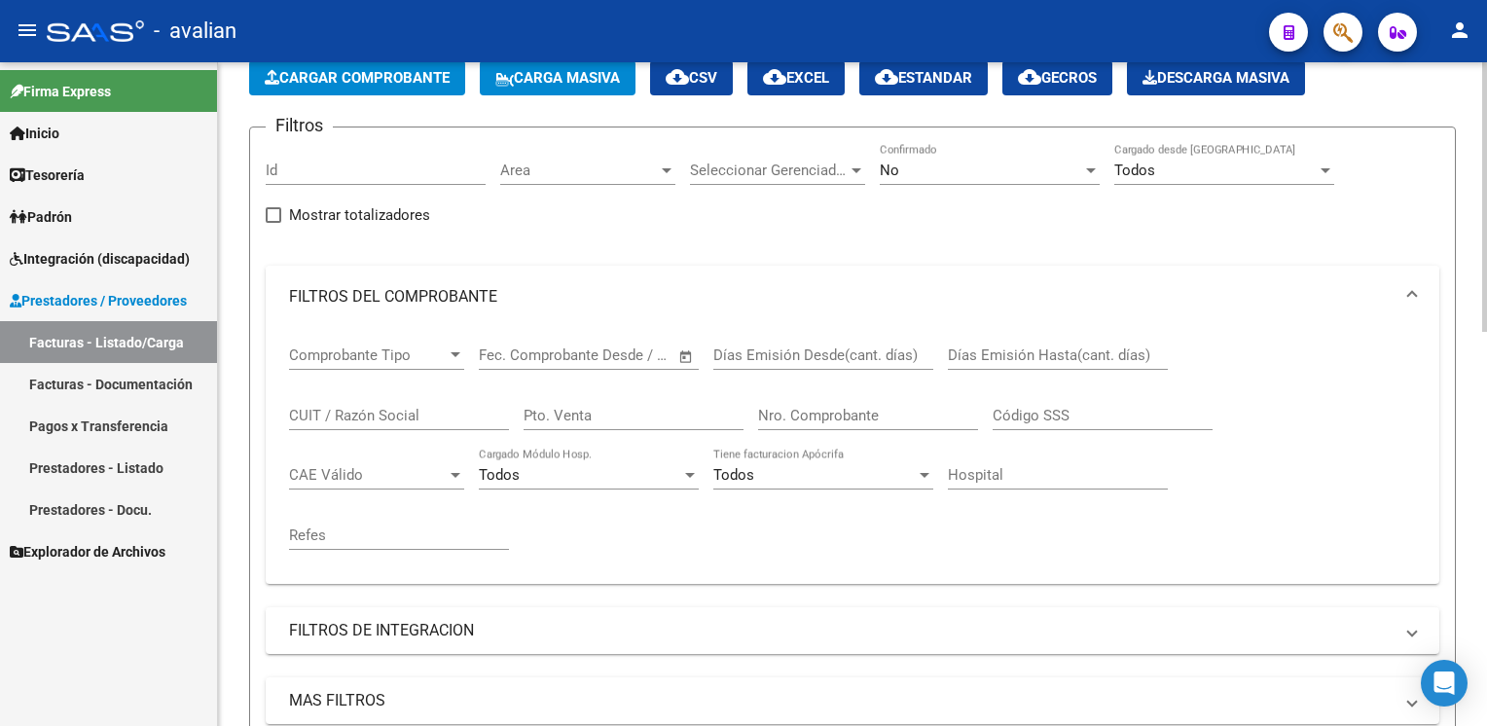
scroll to position [95, 0]
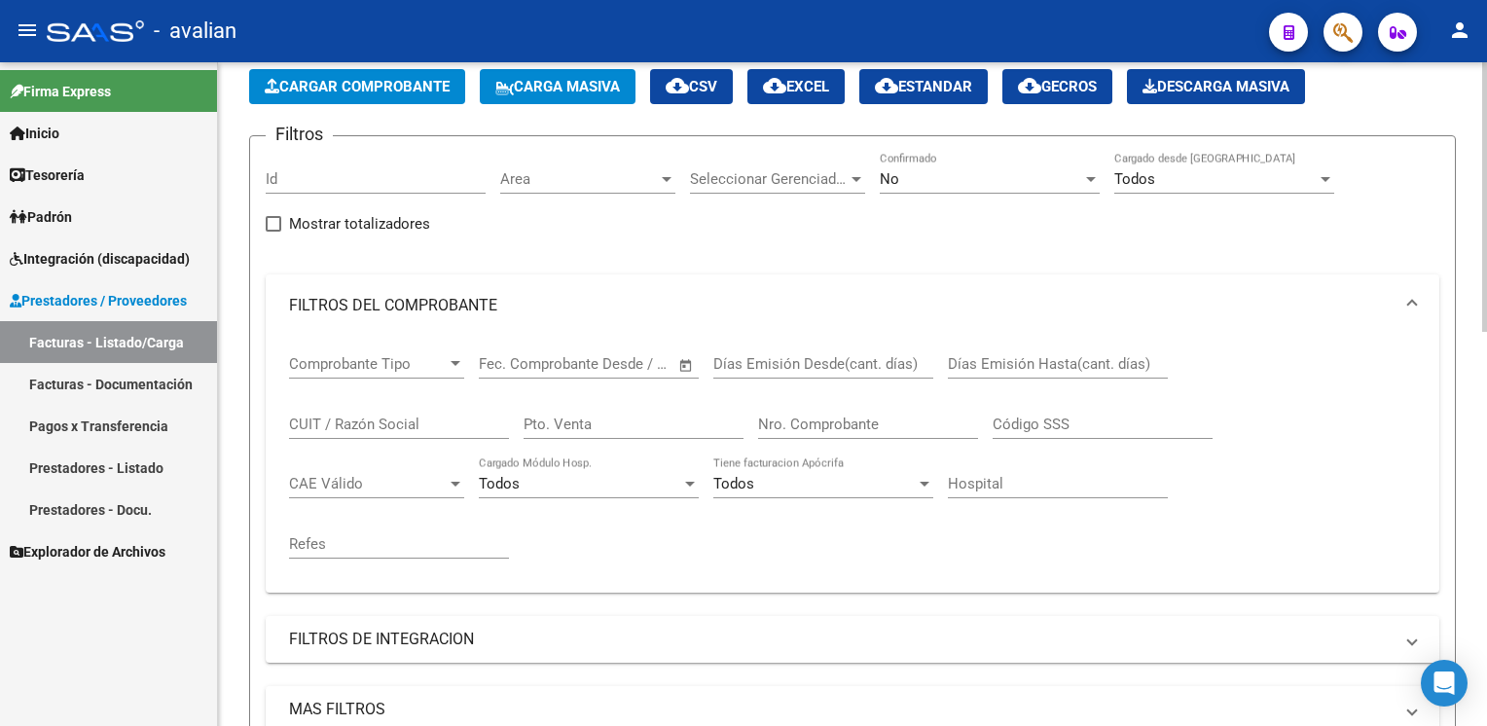
click at [326, 426] on input "CUIT / Razón Social" at bounding box center [399, 424] width 220 height 18
paste input "27426394923"
type input "27426394923"
type input "1"
type input "528"
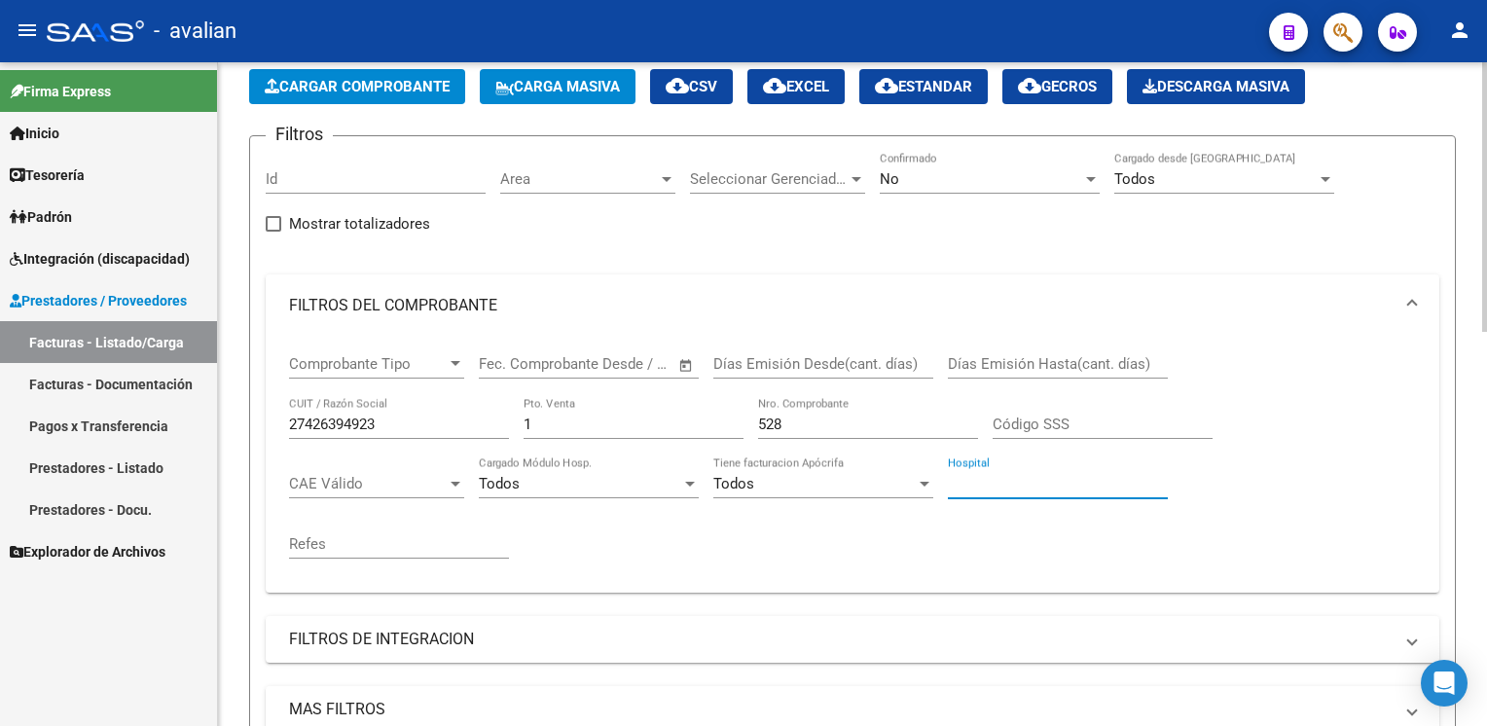
scroll to position [387, 0]
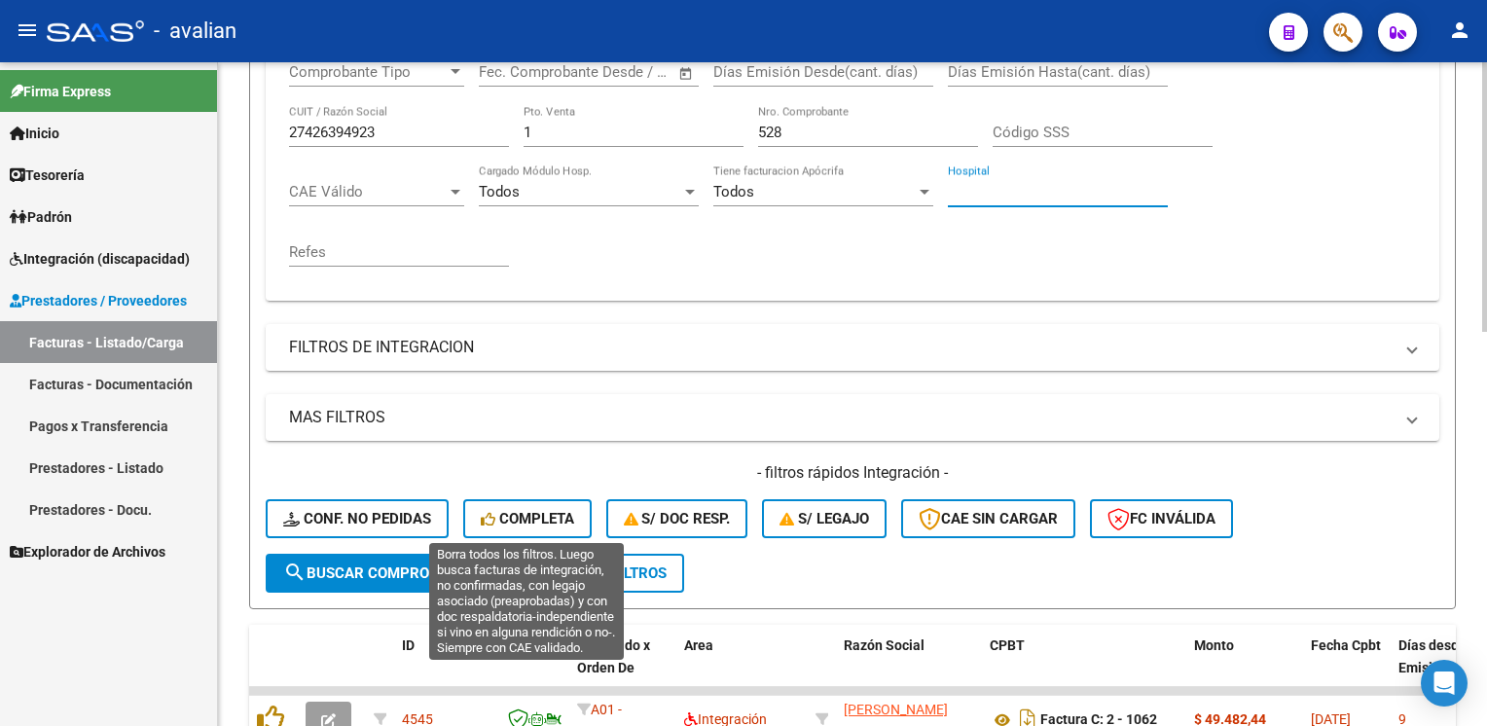
click at [548, 522] on span "Completa" at bounding box center [527, 519] width 93 height 18
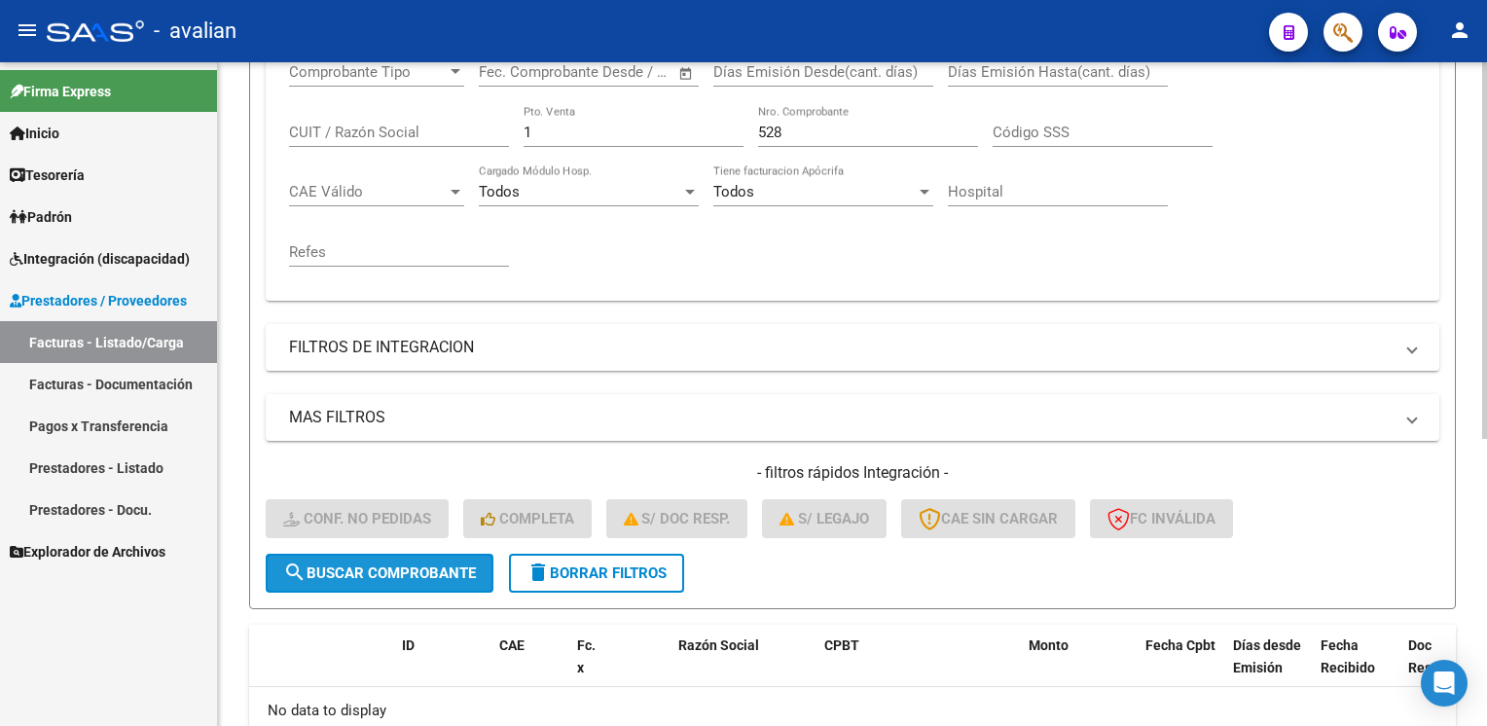
click at [389, 578] on span "search Buscar Comprobante" at bounding box center [379, 573] width 193 height 18
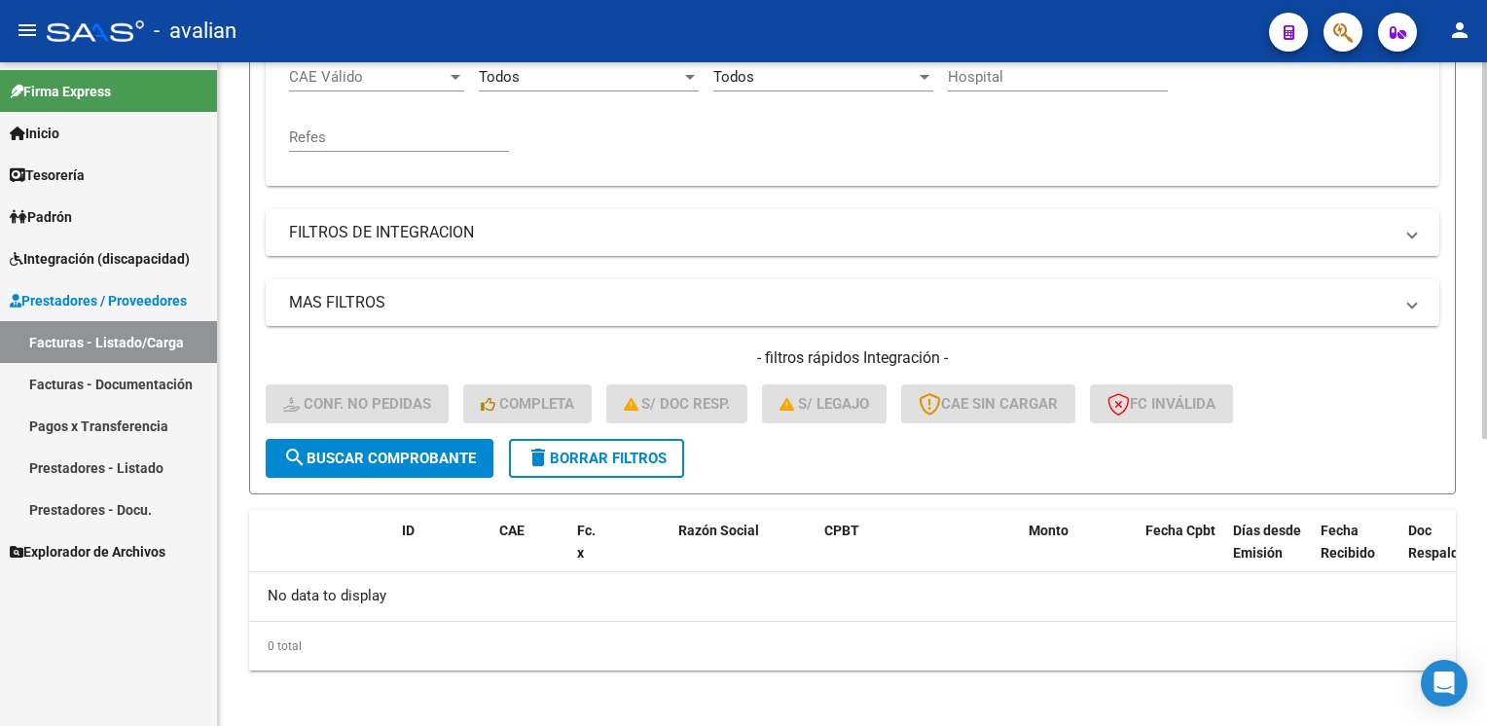
scroll to position [504, 0]
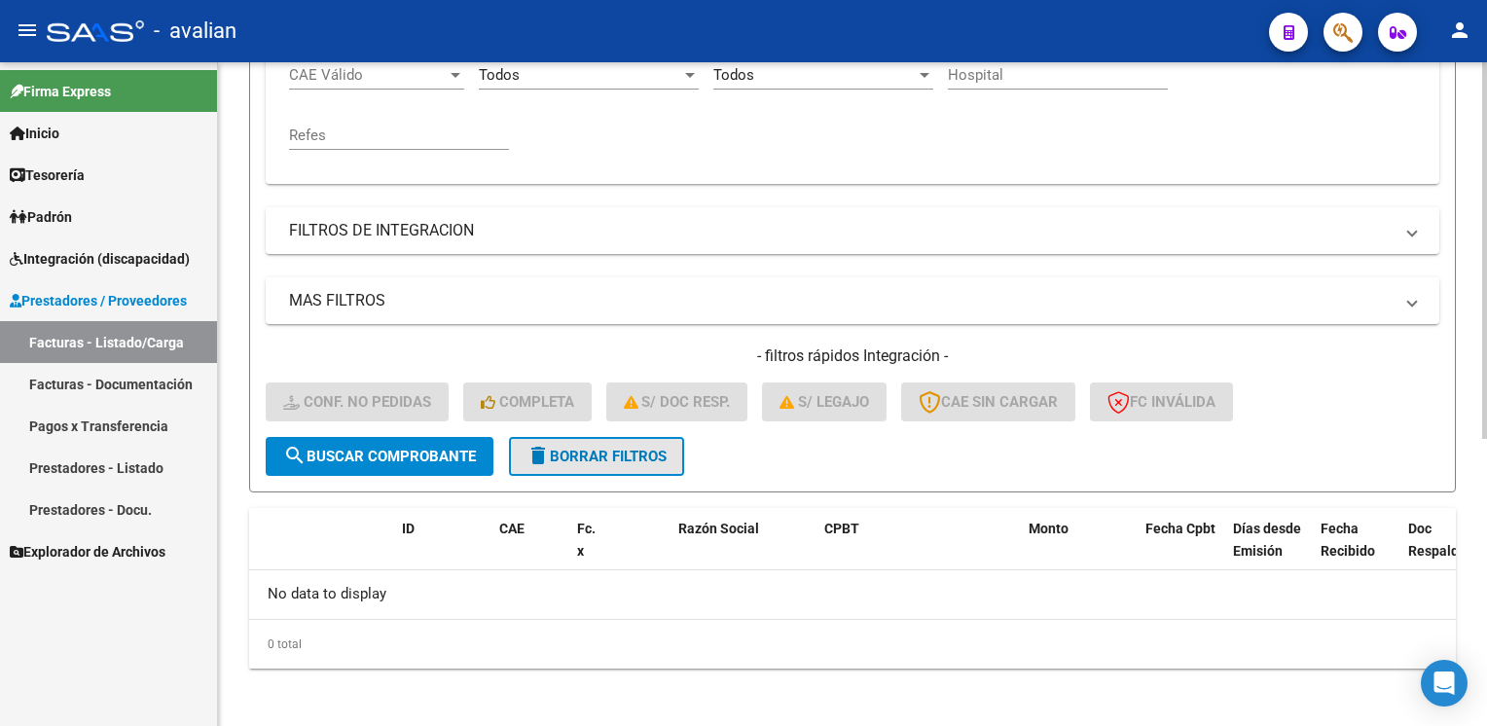
click at [630, 461] on span "delete Borrar Filtros" at bounding box center [596, 457] width 140 height 18
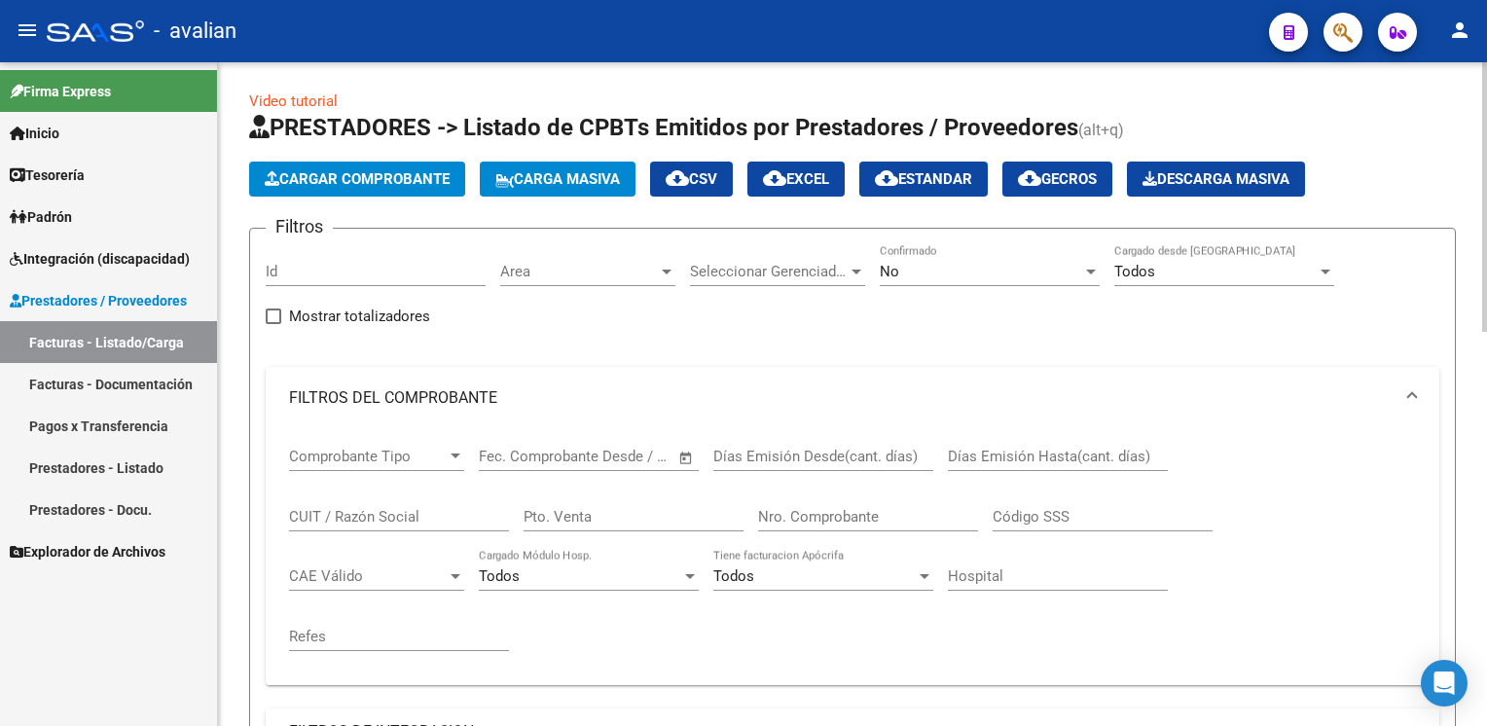
scroll to position [0, 0]
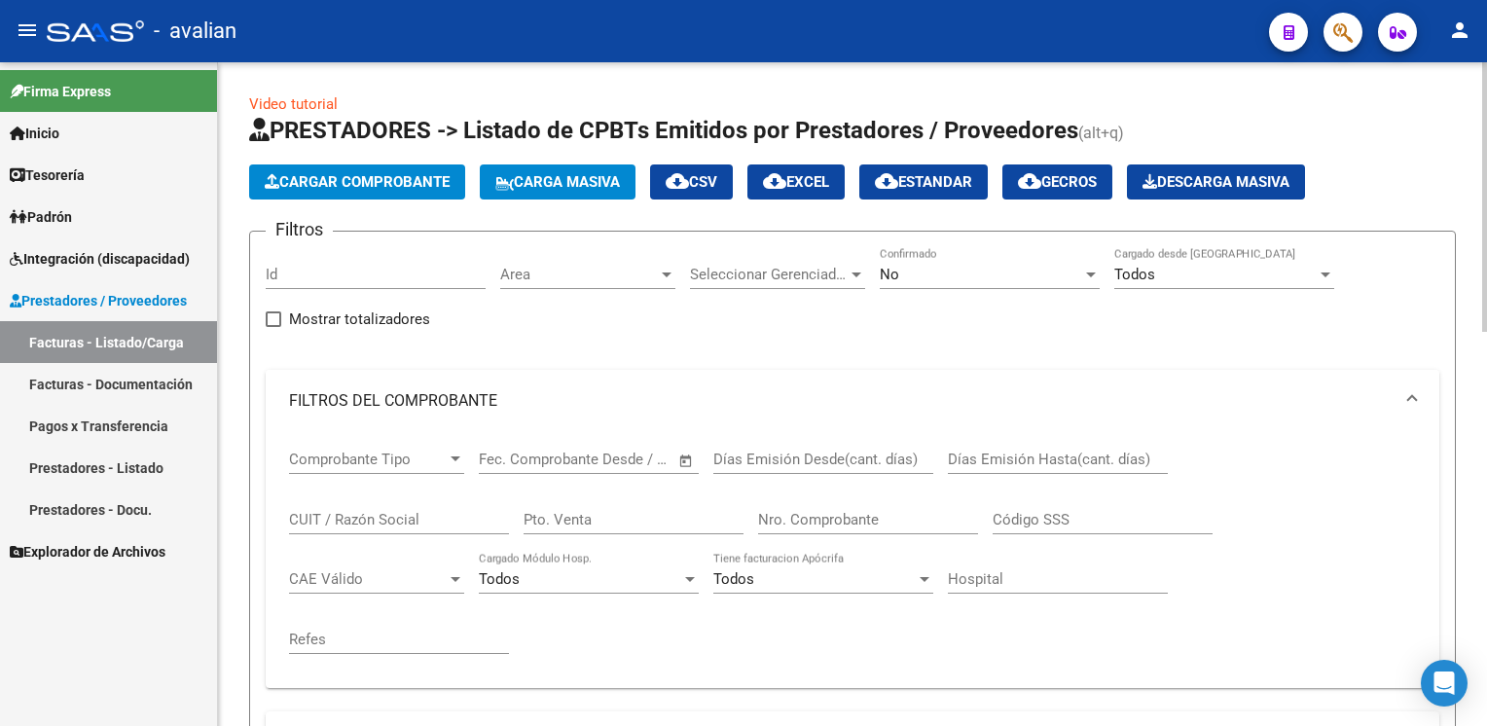
click at [305, 391] on mat-panel-title "FILTROS DEL COMPROBANTE" at bounding box center [840, 400] width 1103 height 21
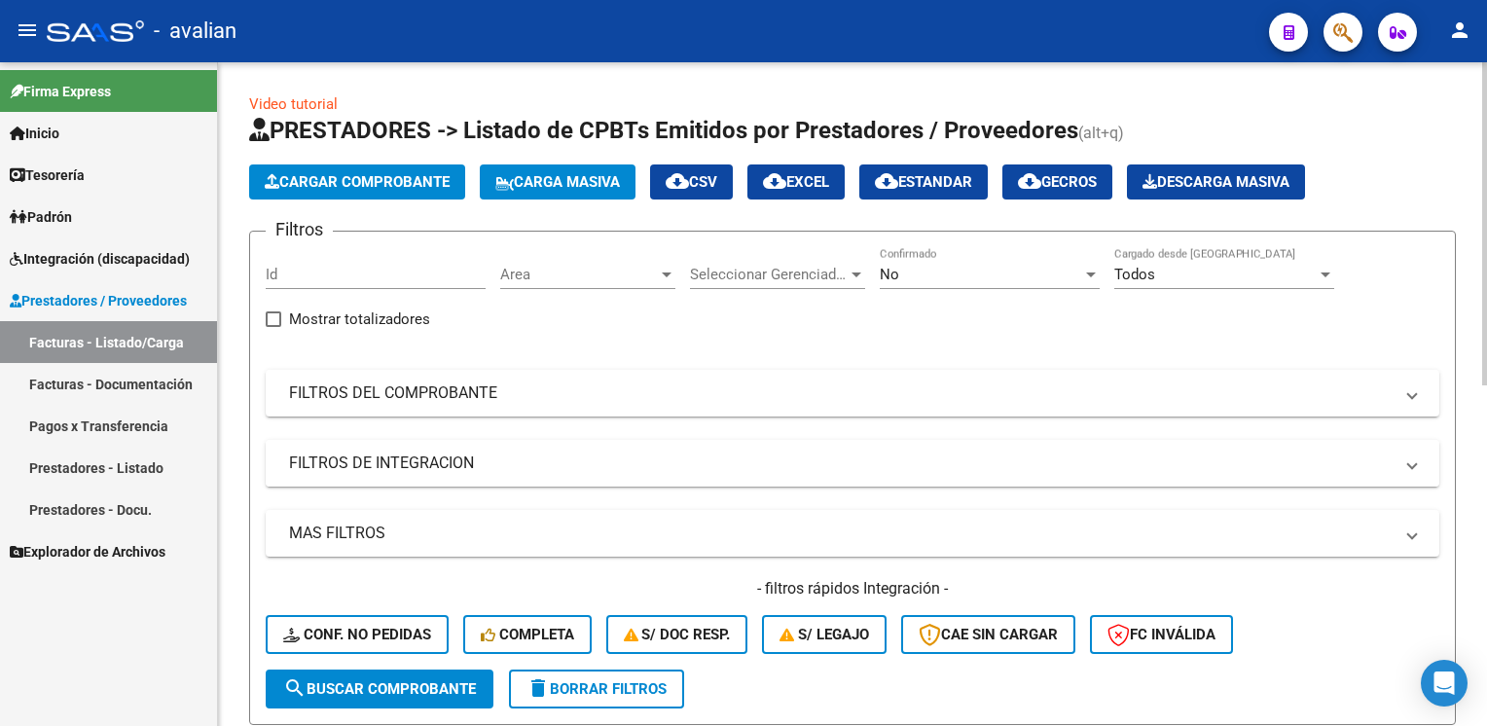
click at [459, 462] on mat-panel-title "FILTROS DE INTEGRACION" at bounding box center [840, 462] width 1103 height 21
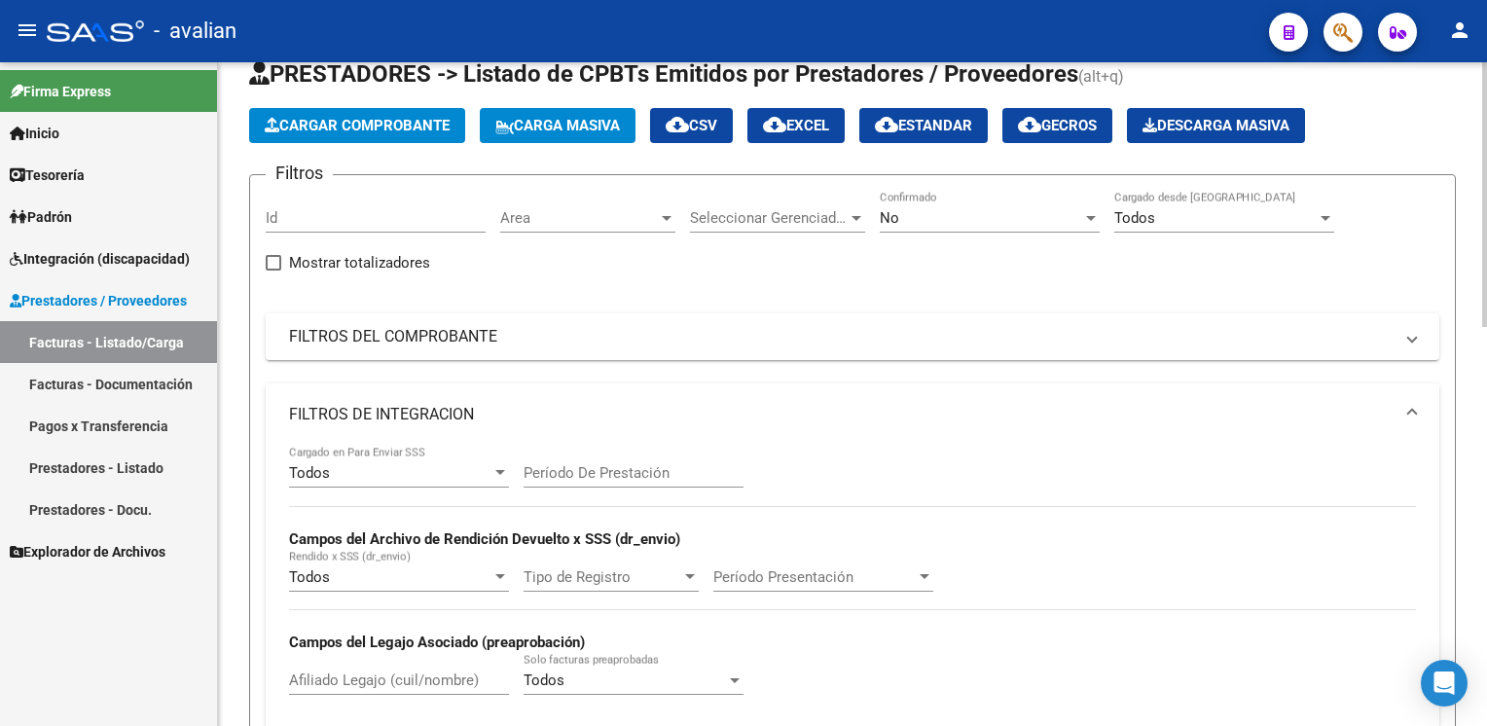
scroll to position [97, 0]
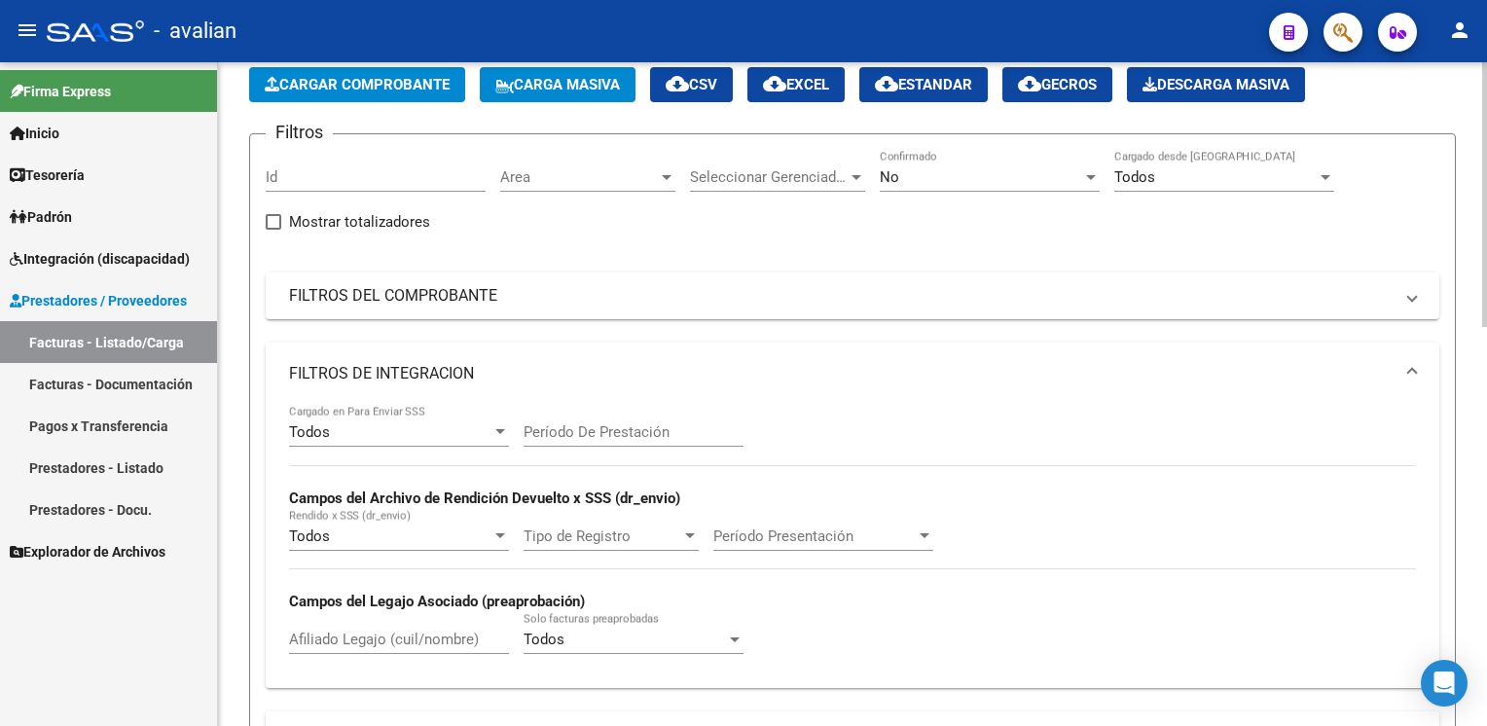
click at [421, 346] on mat-expansion-panel-header "FILTROS DE INTEGRACION" at bounding box center [852, 373] width 1173 height 62
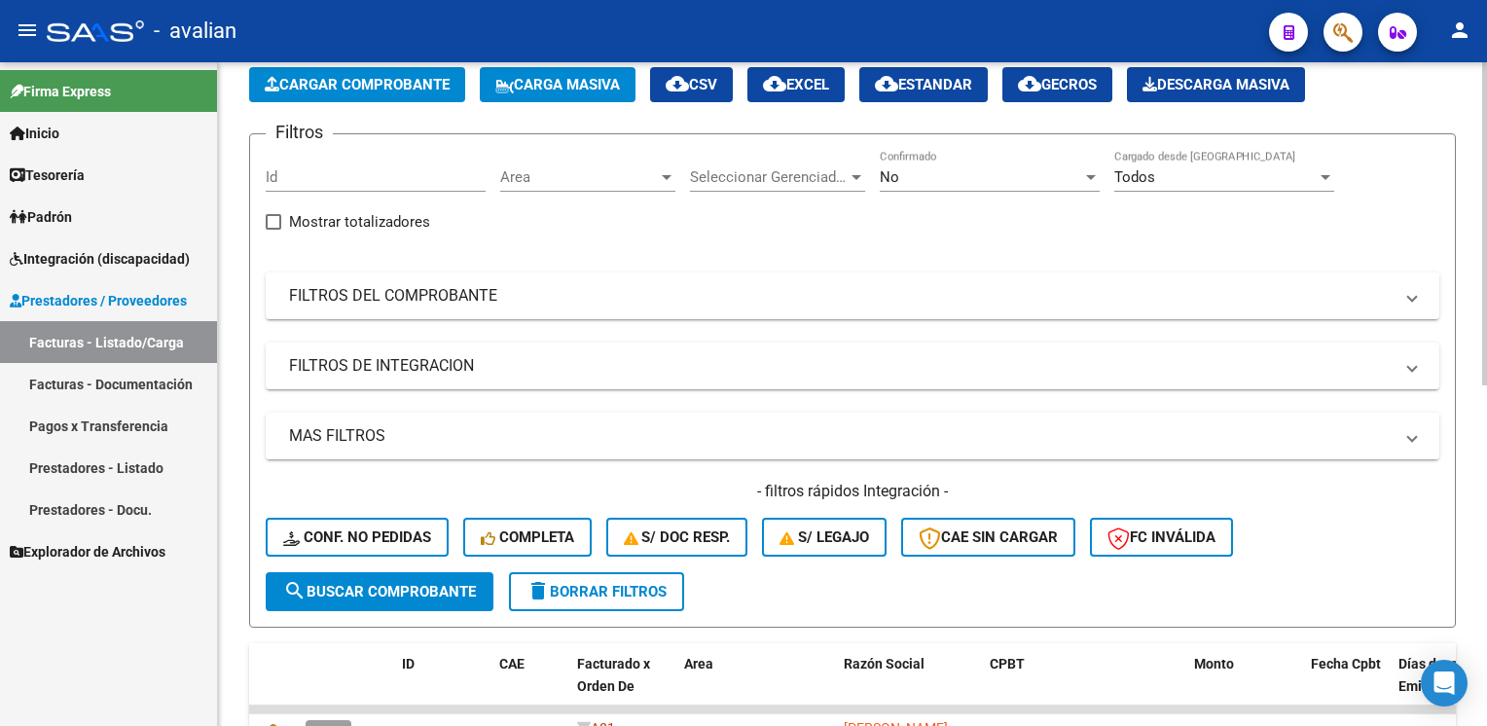
click at [393, 449] on mat-expansion-panel-header "MAS FILTROS" at bounding box center [852, 436] width 1173 height 47
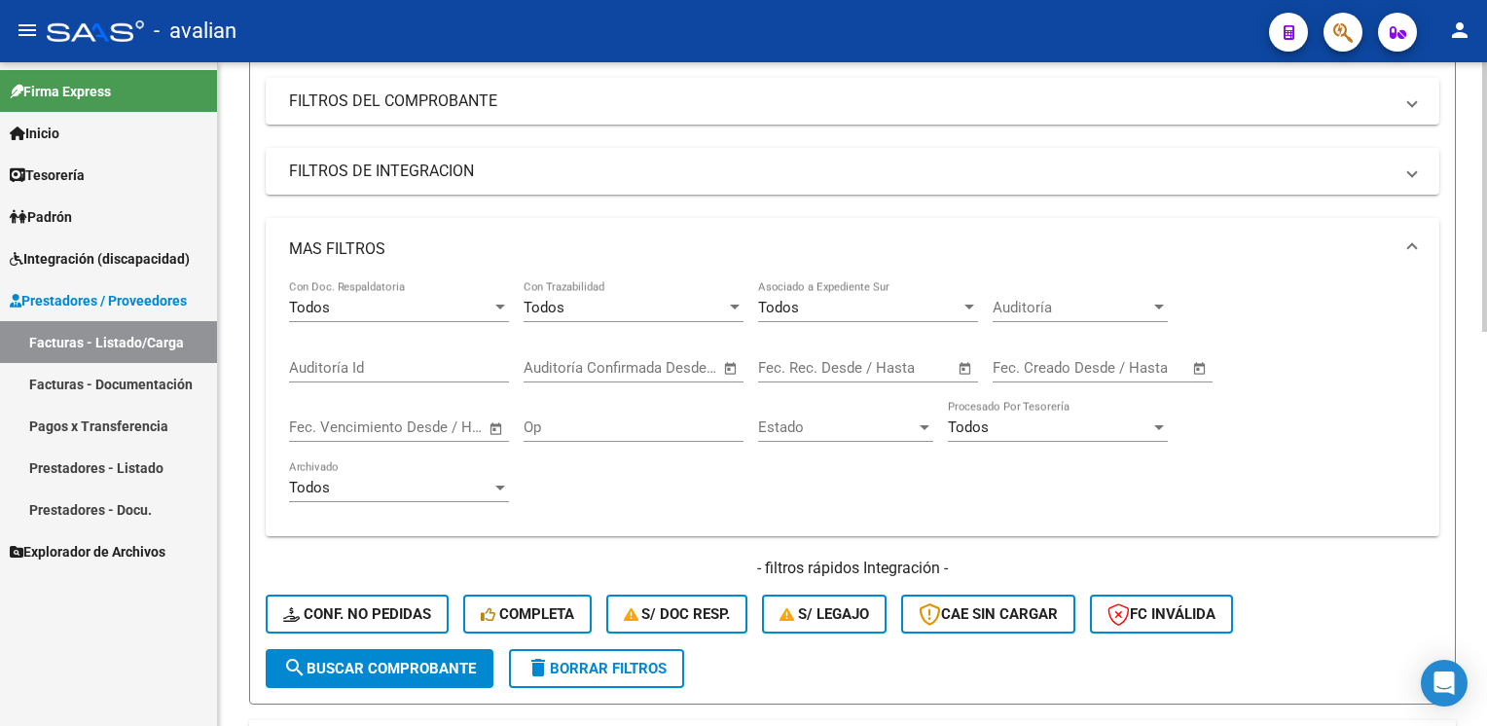
scroll to position [0, 0]
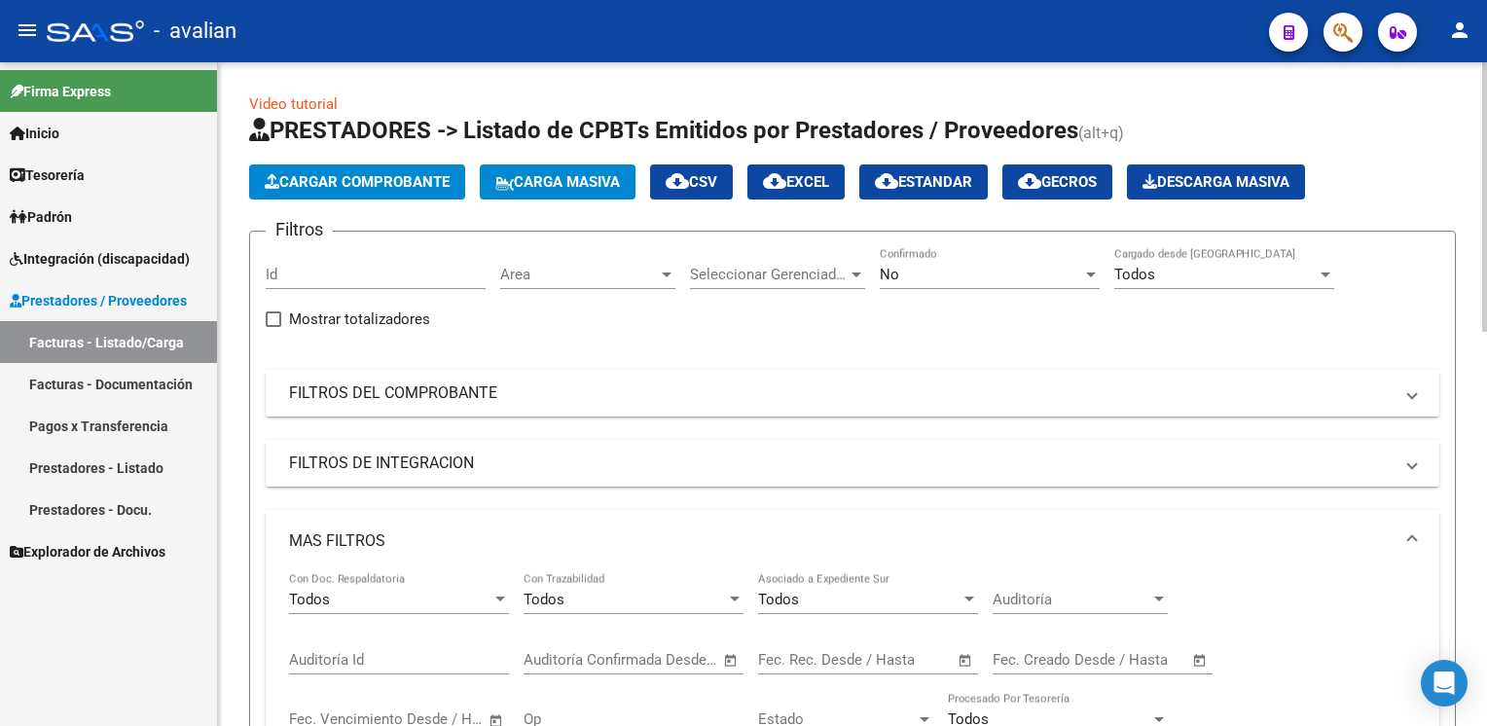
click at [331, 533] on mat-panel-title "MAS FILTROS" at bounding box center [840, 540] width 1103 height 21
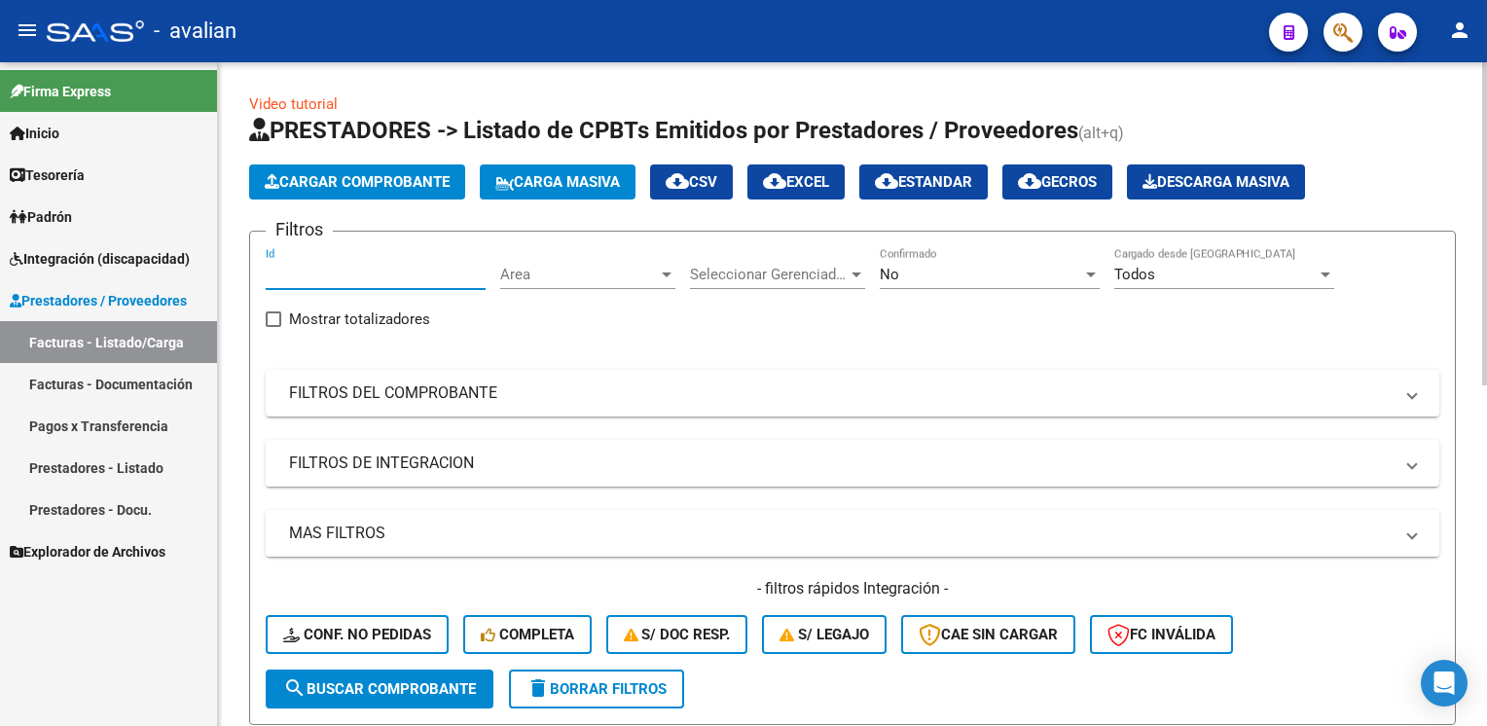
click at [307, 268] on input "Id" at bounding box center [376, 275] width 220 height 18
type input "3355"
click at [413, 699] on button "search Buscar Comprobante" at bounding box center [380, 688] width 228 height 39
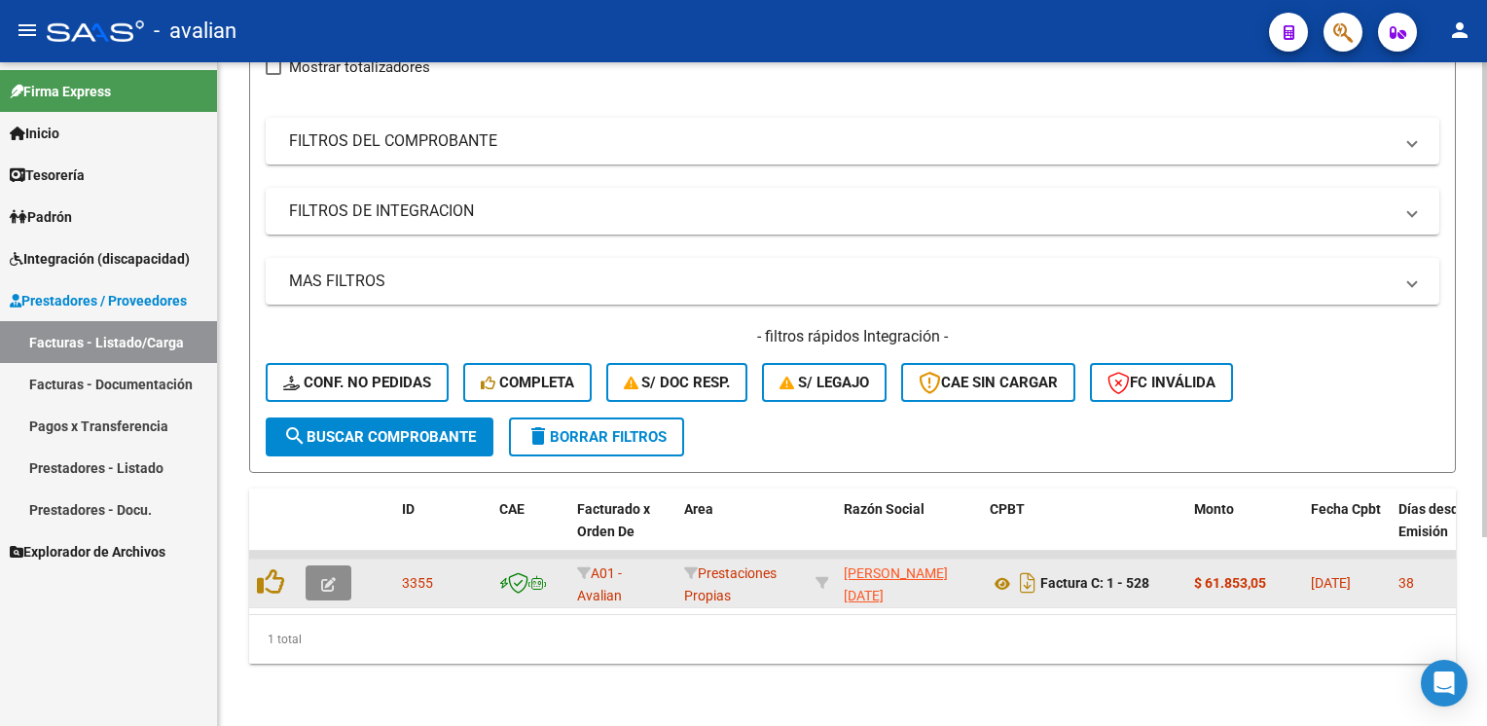
click at [336, 567] on button "button" at bounding box center [328, 582] width 46 height 35
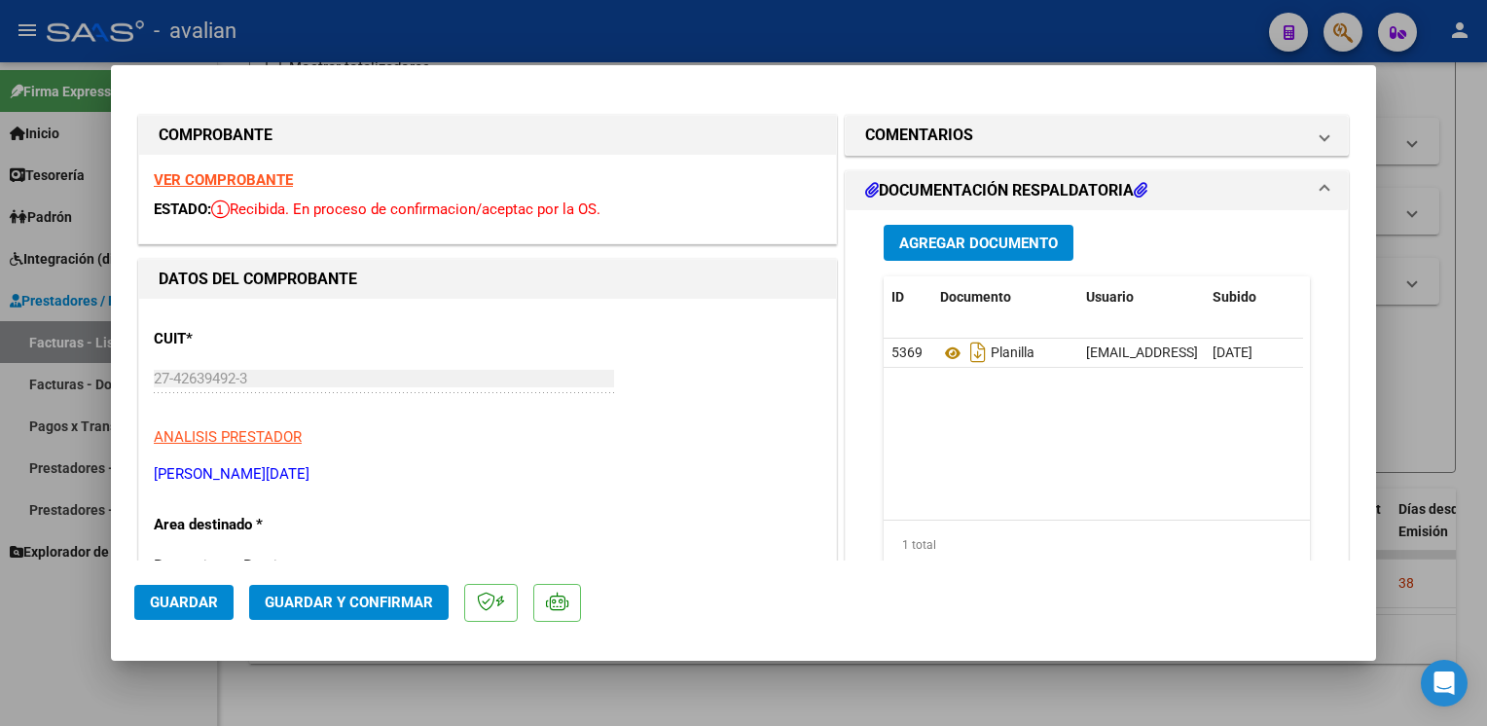
click at [240, 185] on strong "VER COMPROBANTE" at bounding box center [223, 180] width 139 height 18
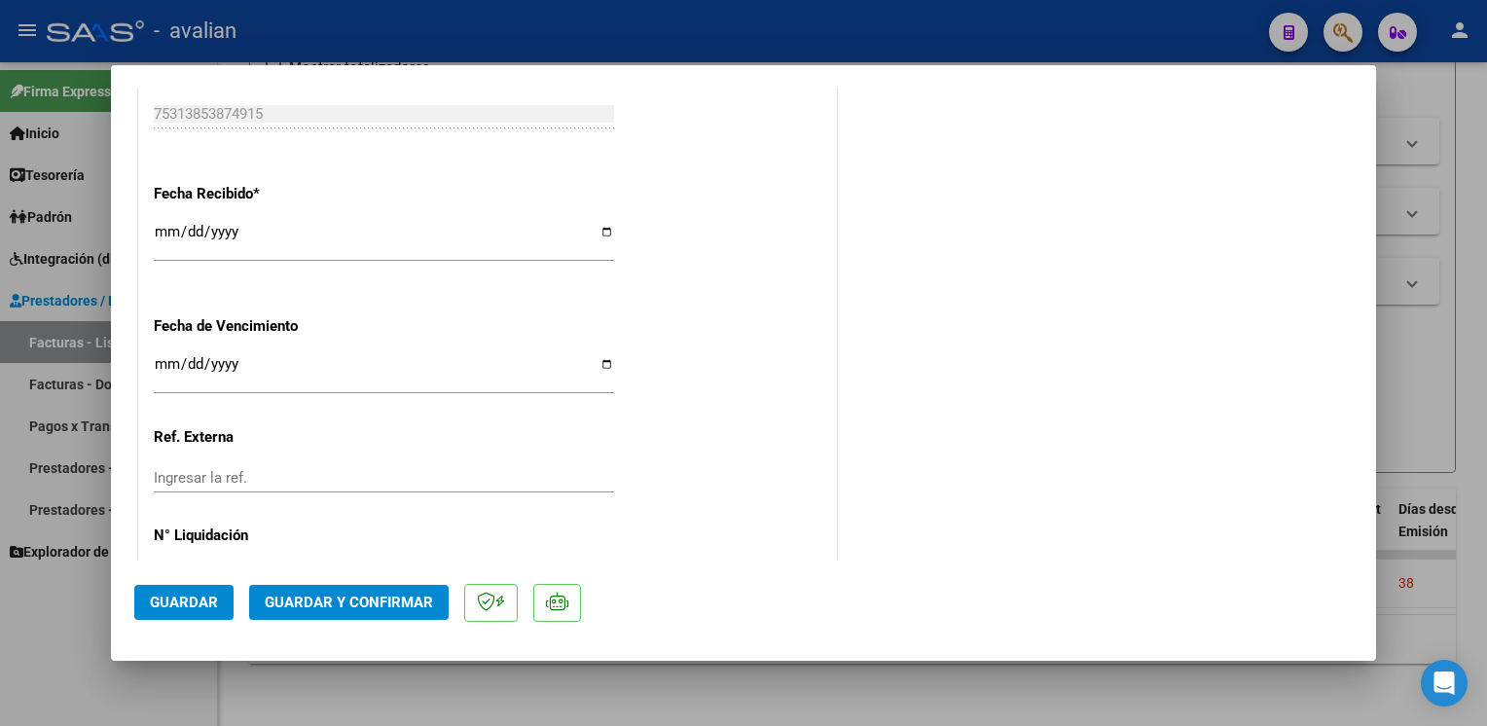
scroll to position [1219, 0]
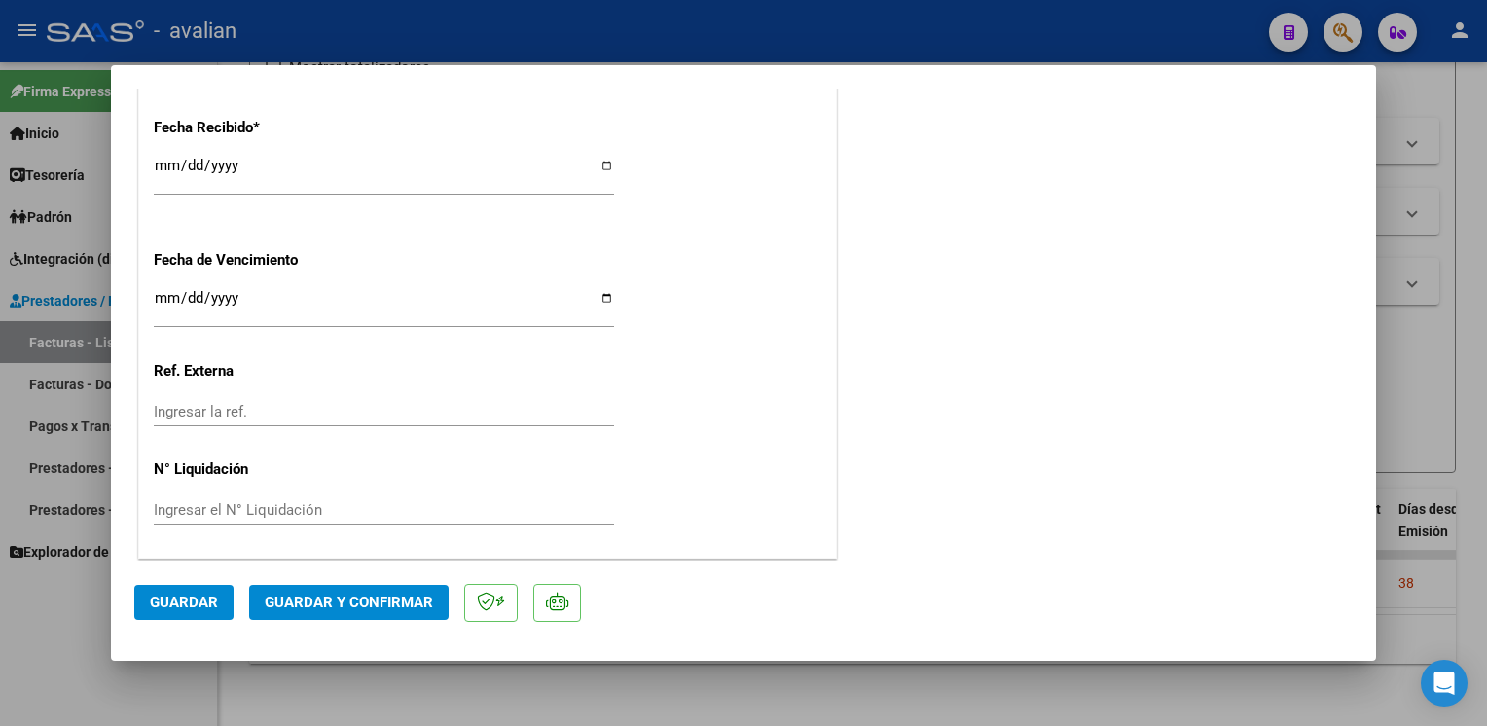
click at [399, 54] on div at bounding box center [743, 363] width 1487 height 726
type input "$ 0,00"
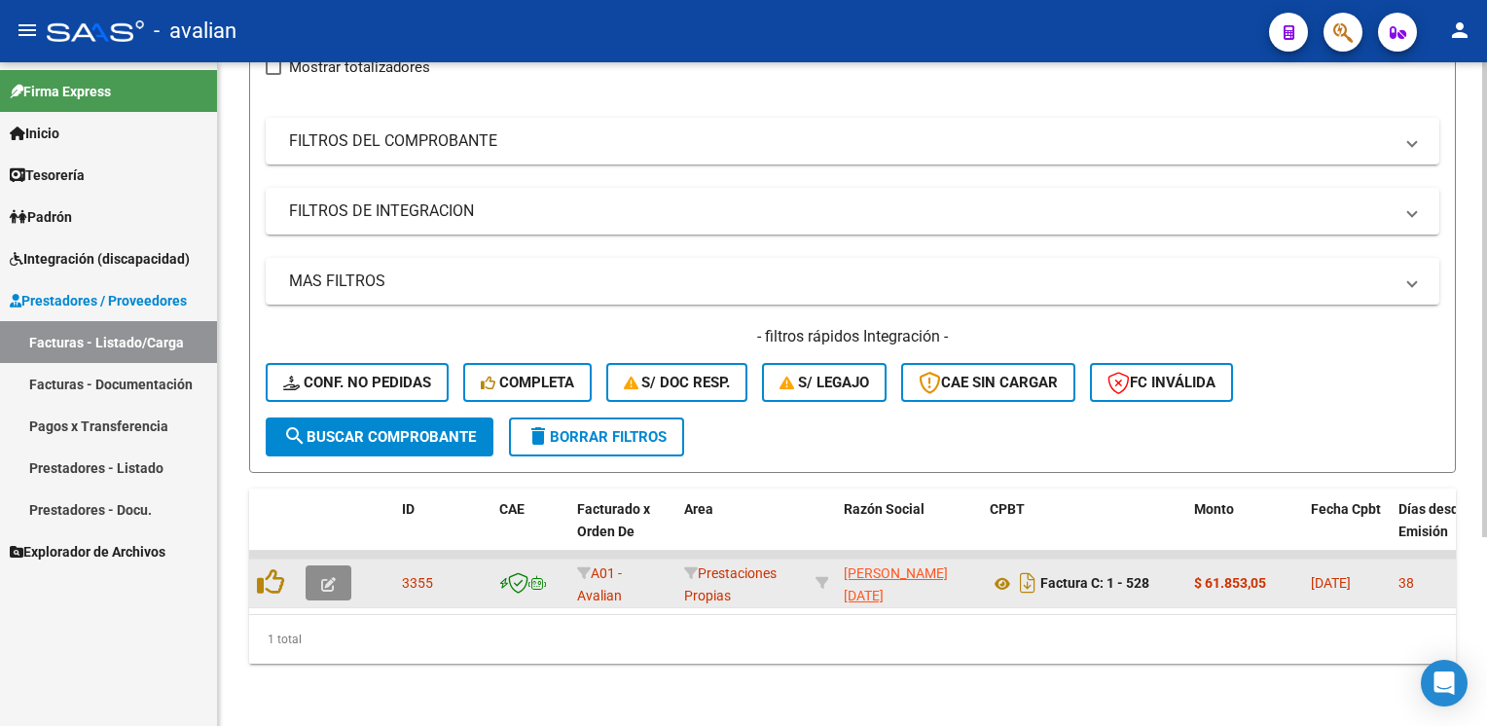
click at [333, 577] on icon "button" at bounding box center [328, 584] width 15 height 15
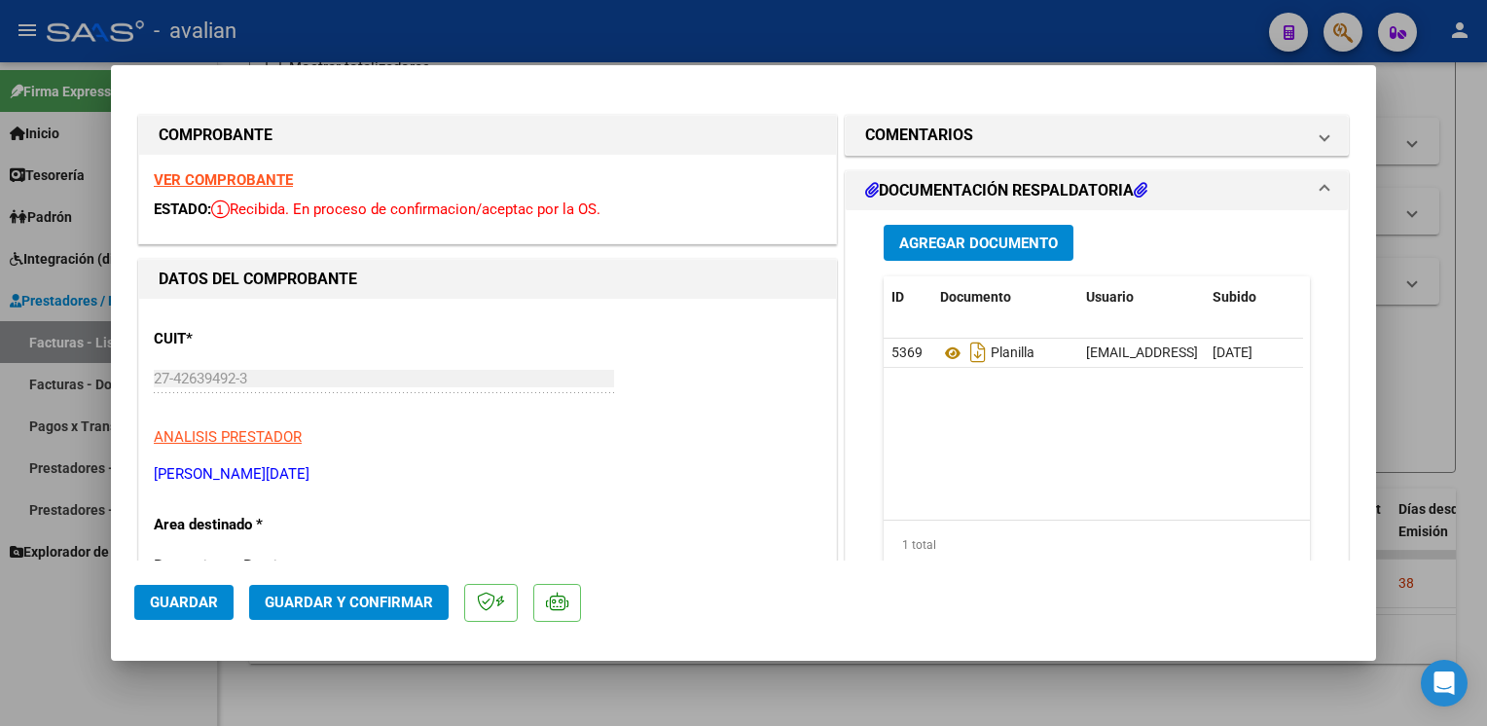
click at [337, 37] on div at bounding box center [743, 363] width 1487 height 726
type input "$ 0,00"
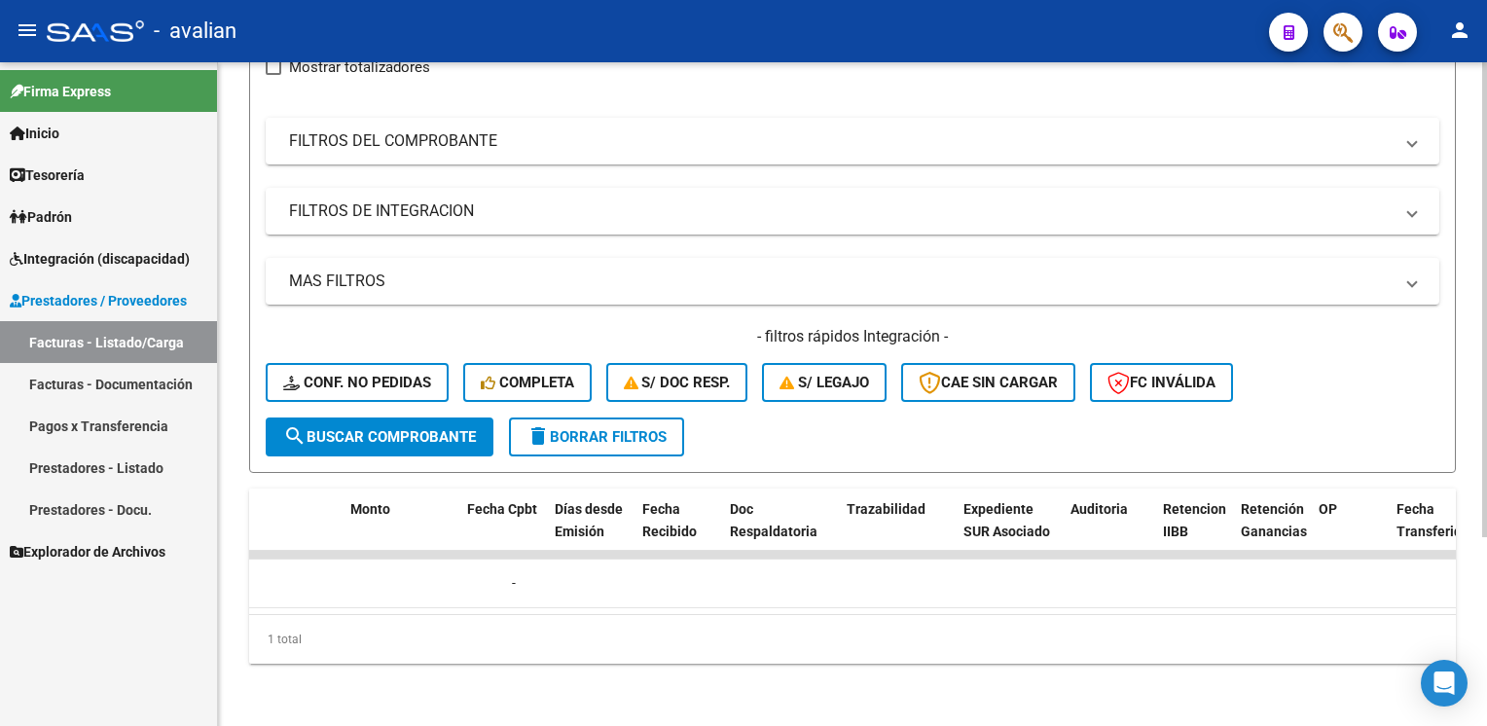
scroll to position [0, 0]
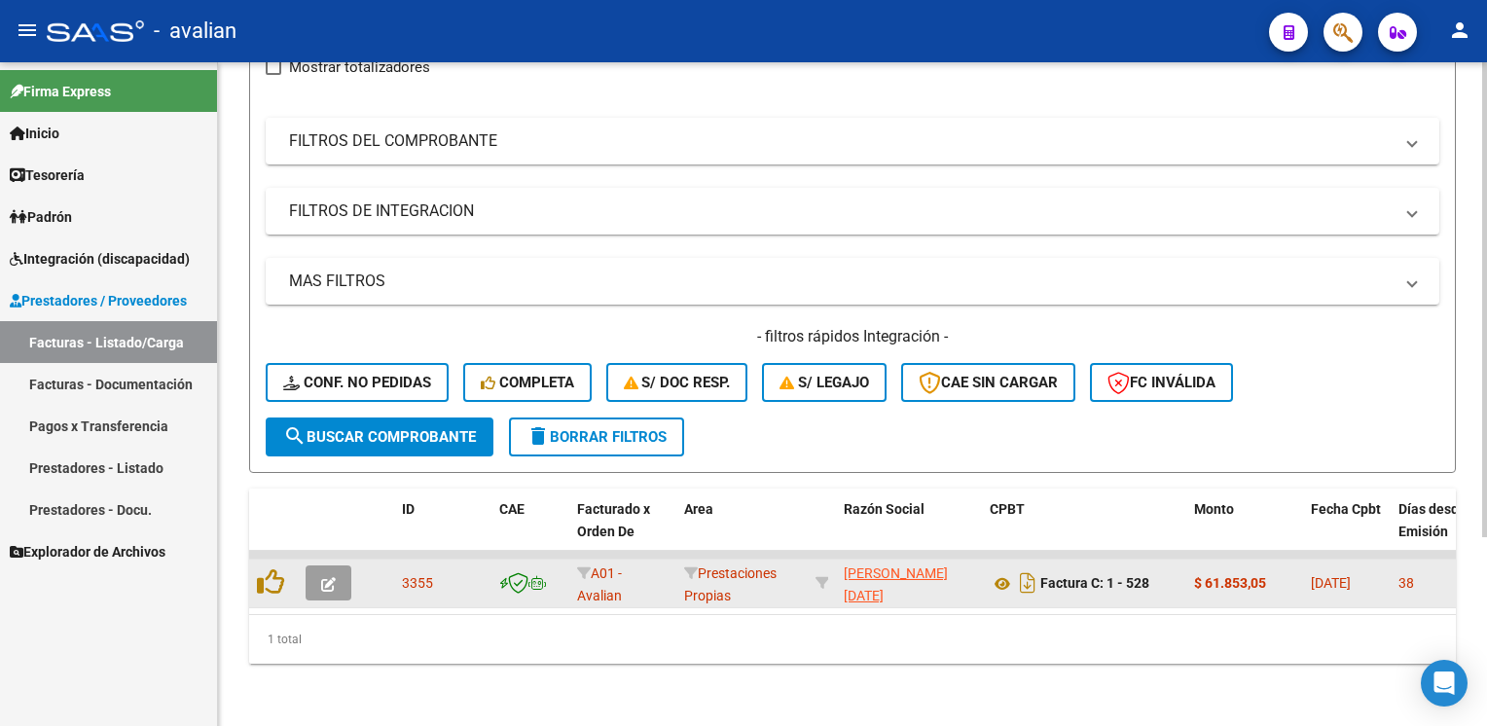
click at [315, 570] on button "button" at bounding box center [328, 582] width 46 height 35
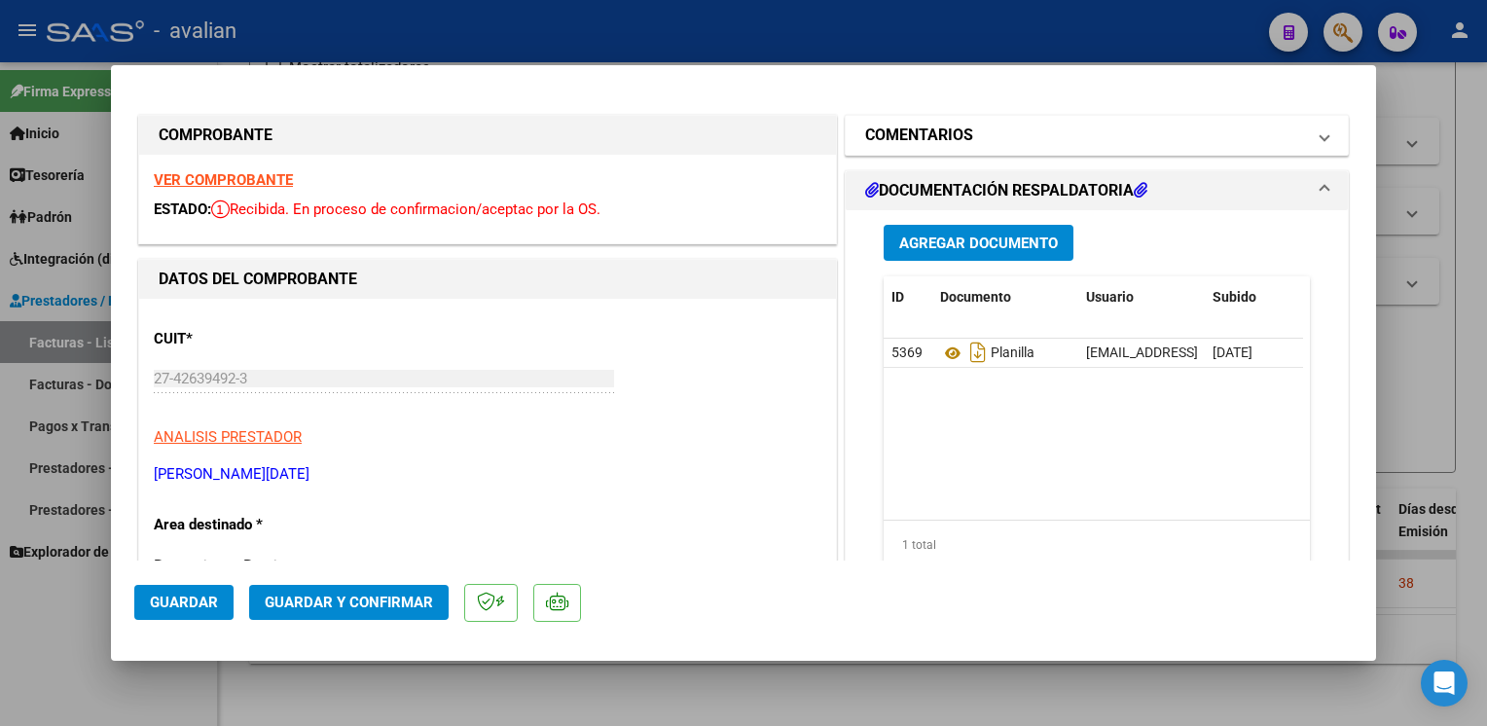
click at [1319, 142] on mat-expansion-panel-header "COMENTARIOS" at bounding box center [1096, 135] width 502 height 39
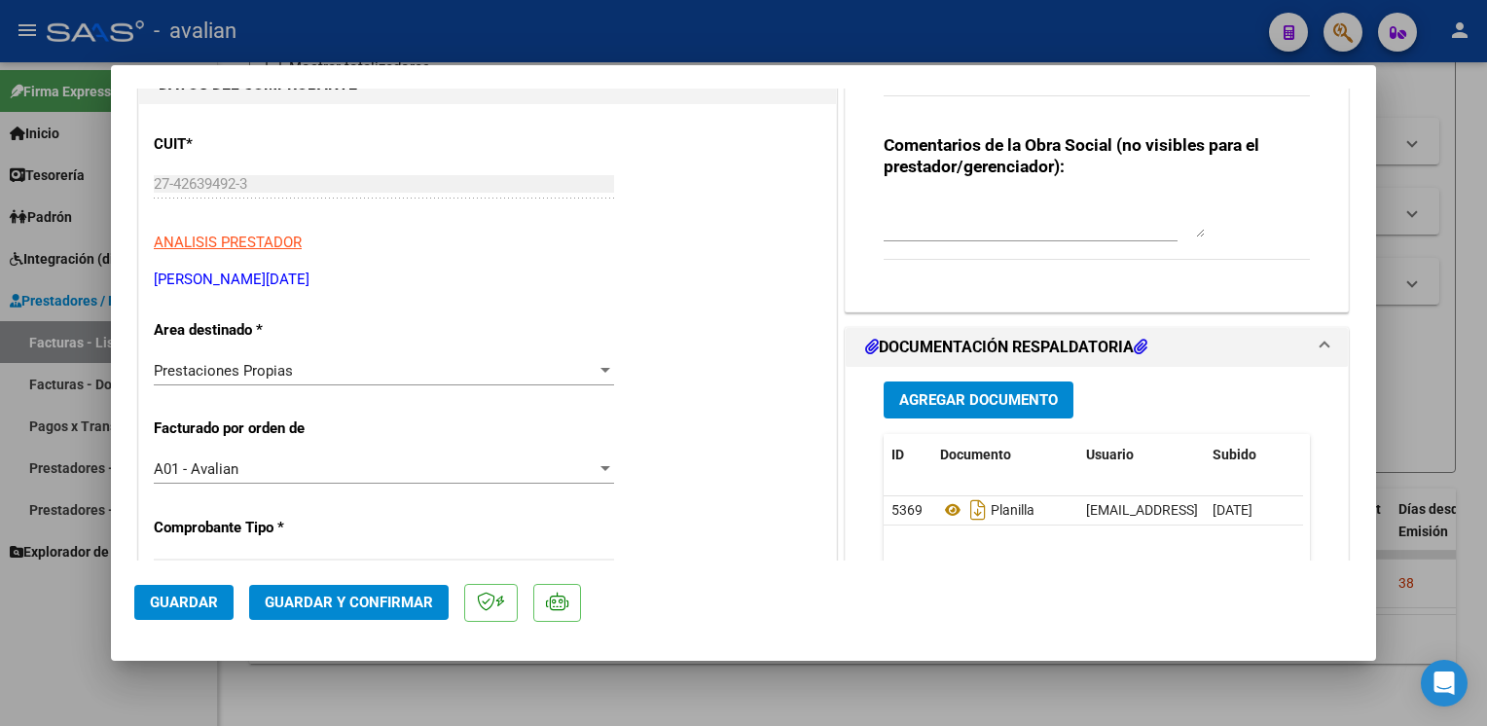
scroll to position [292, 0]
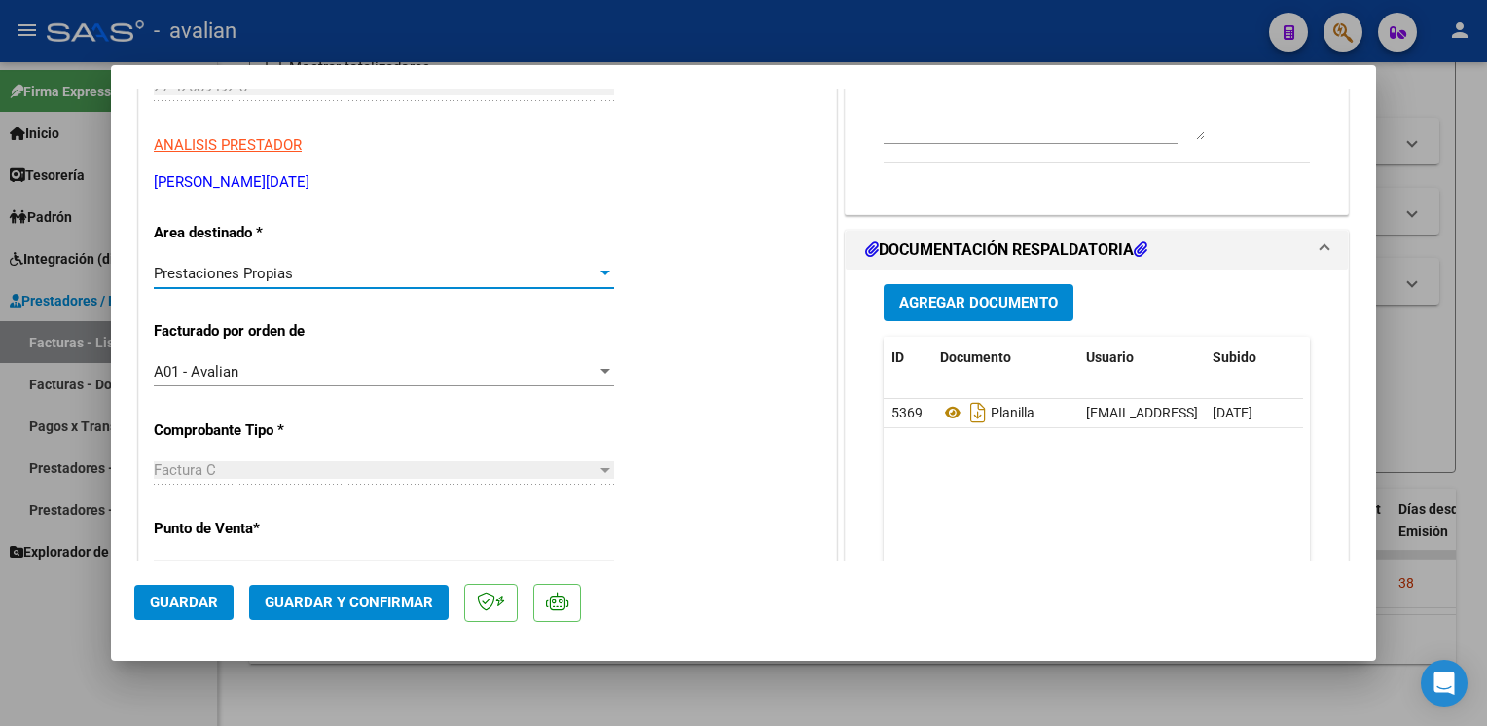
click at [600, 274] on div at bounding box center [605, 272] width 10 height 5
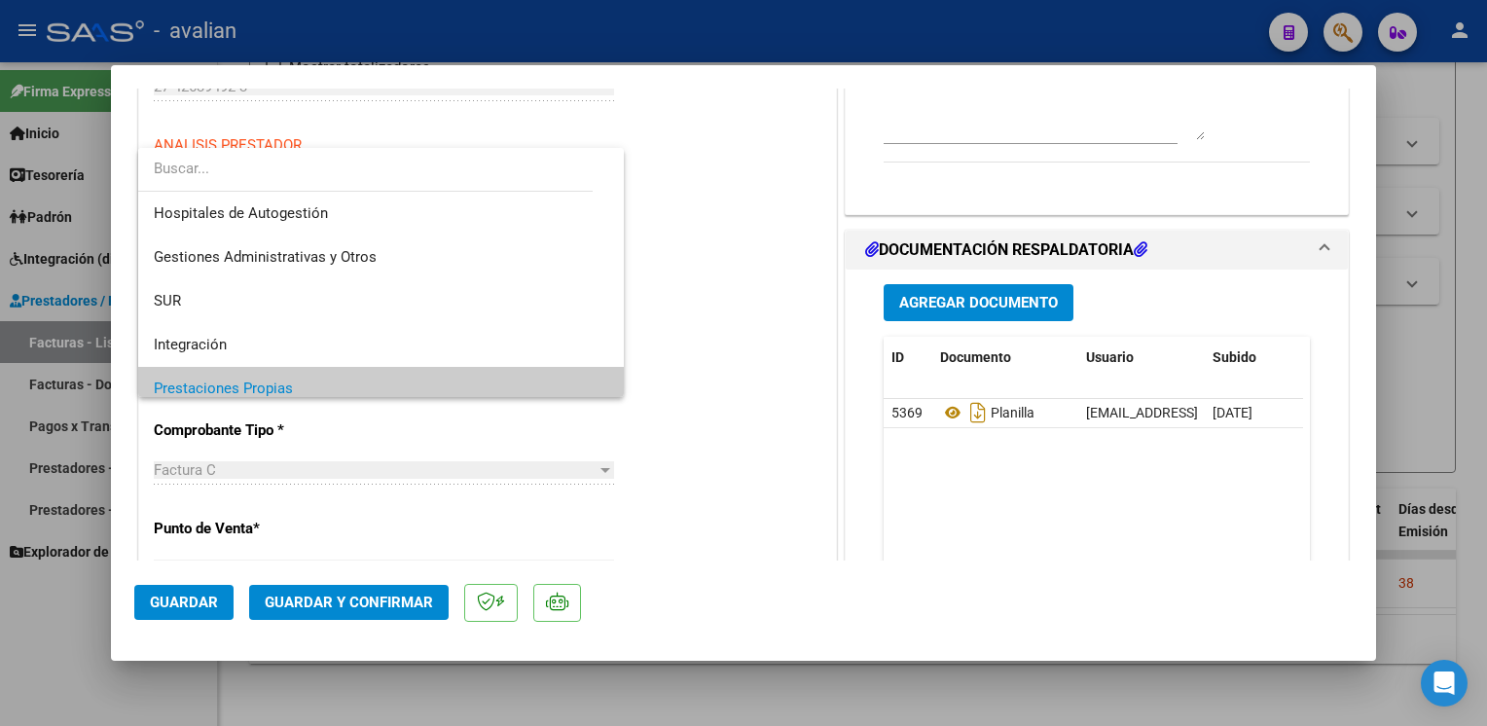
scroll to position [116, 0]
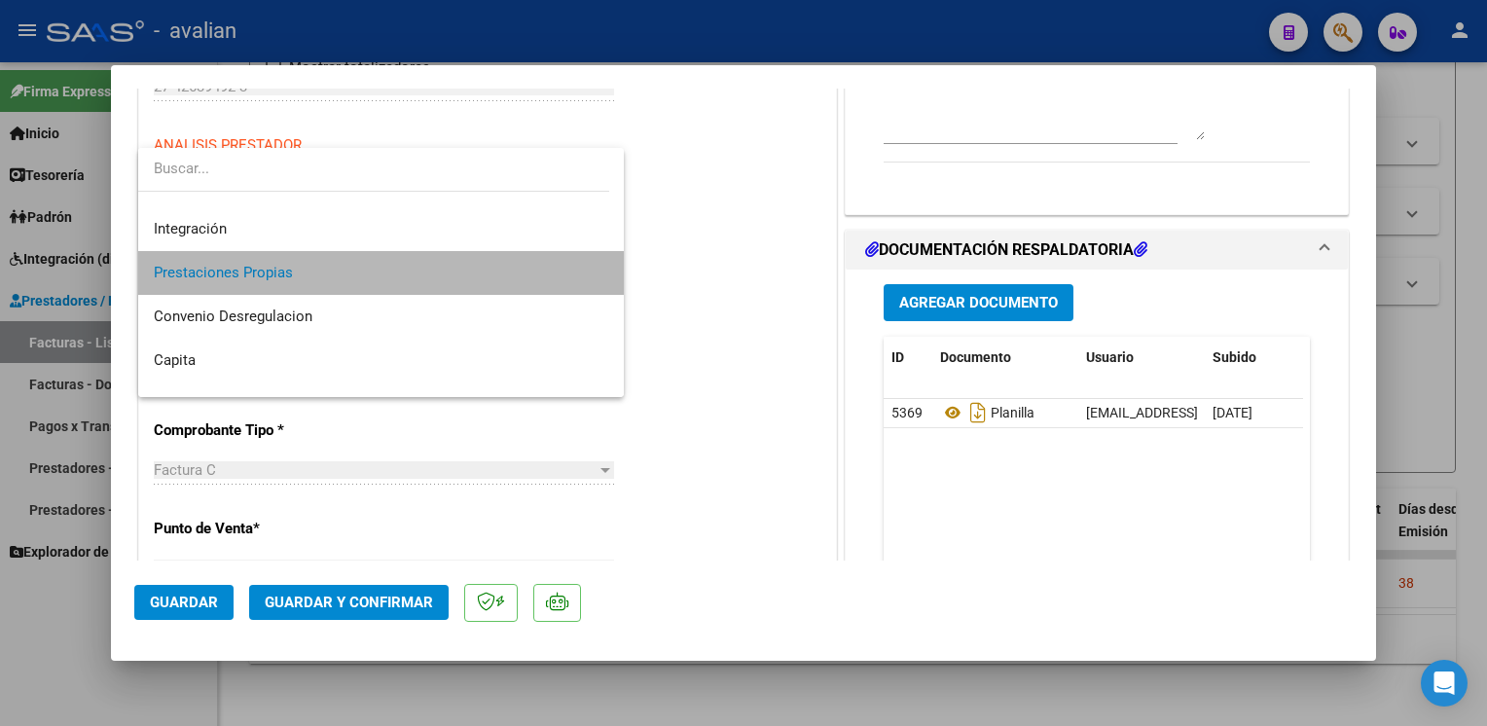
click at [595, 274] on mat-option "Prestaciones Propias" at bounding box center [381, 273] width 486 height 44
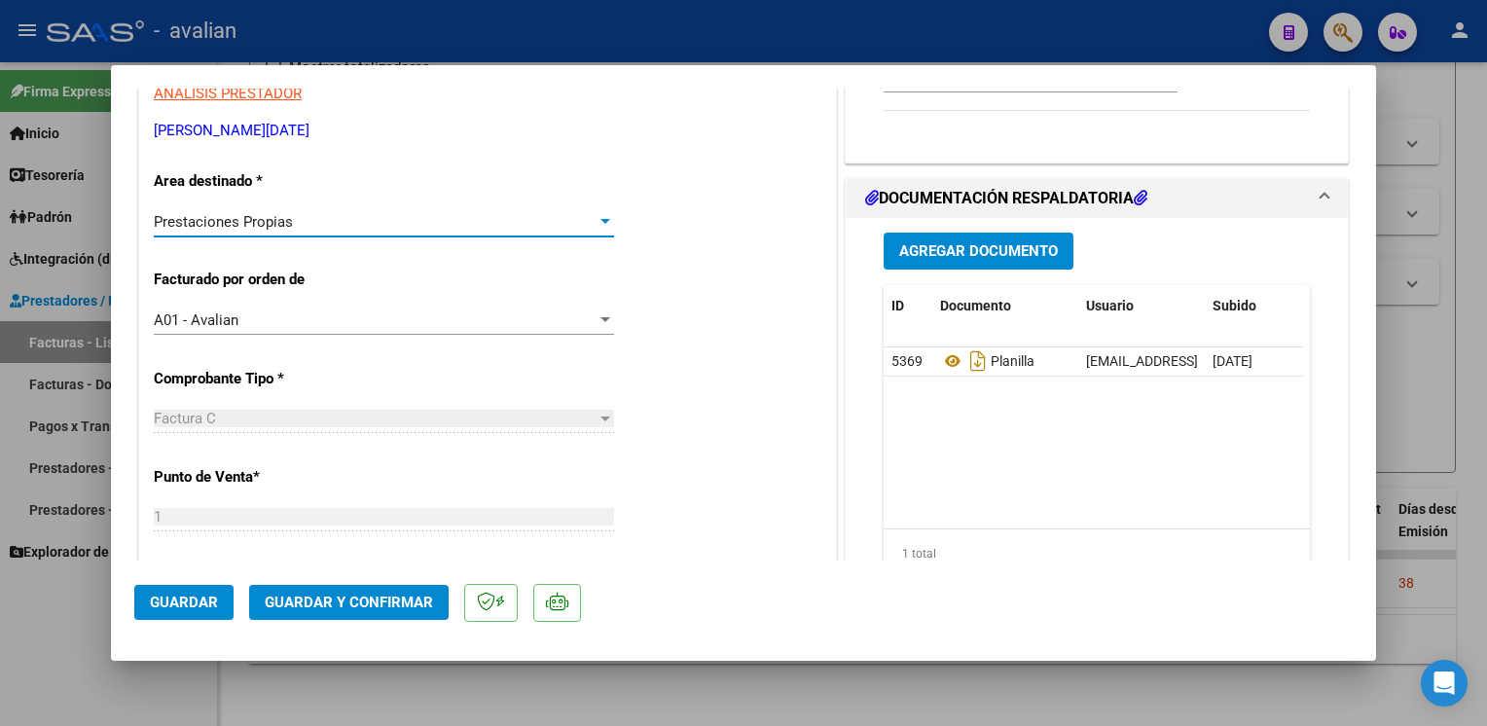
scroll to position [246, 0]
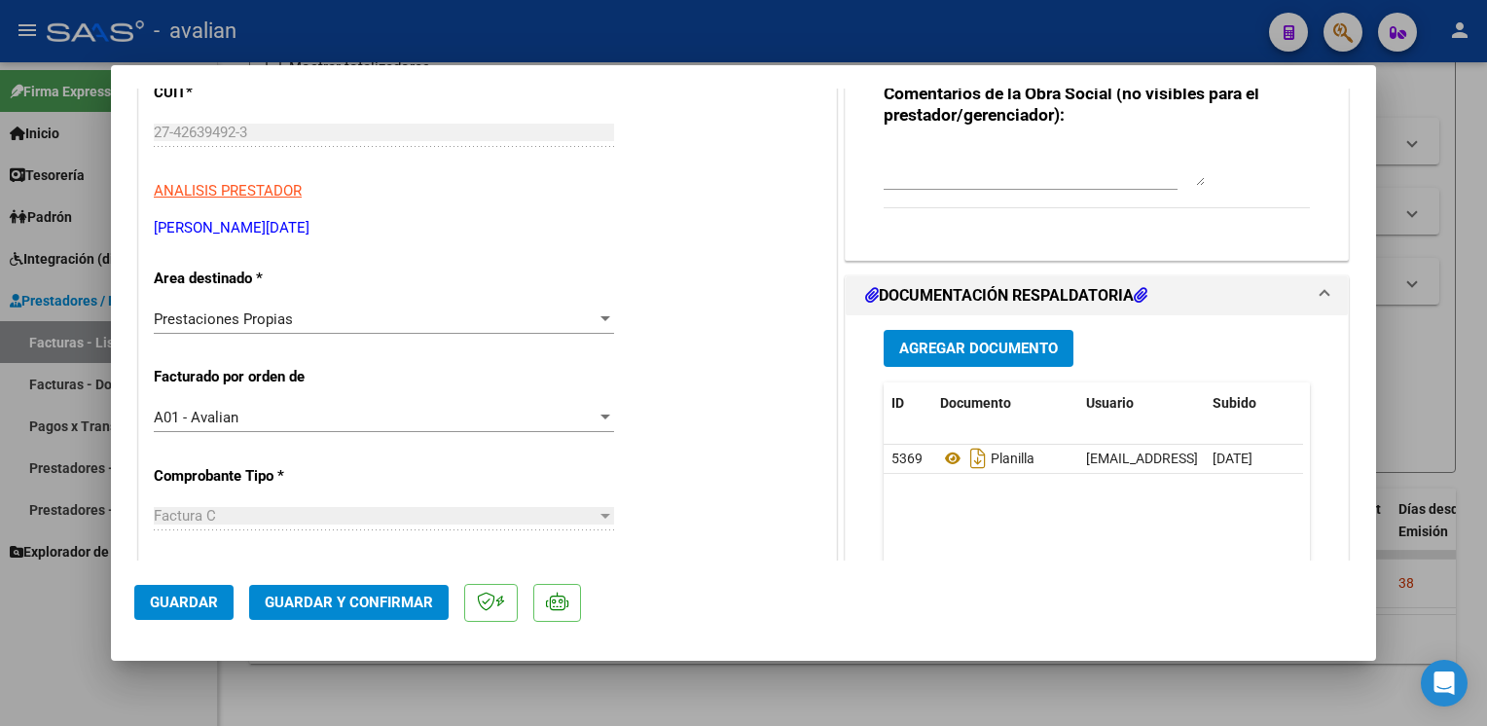
click at [819, 14] on div at bounding box center [743, 363] width 1487 height 726
type input "$ 0,00"
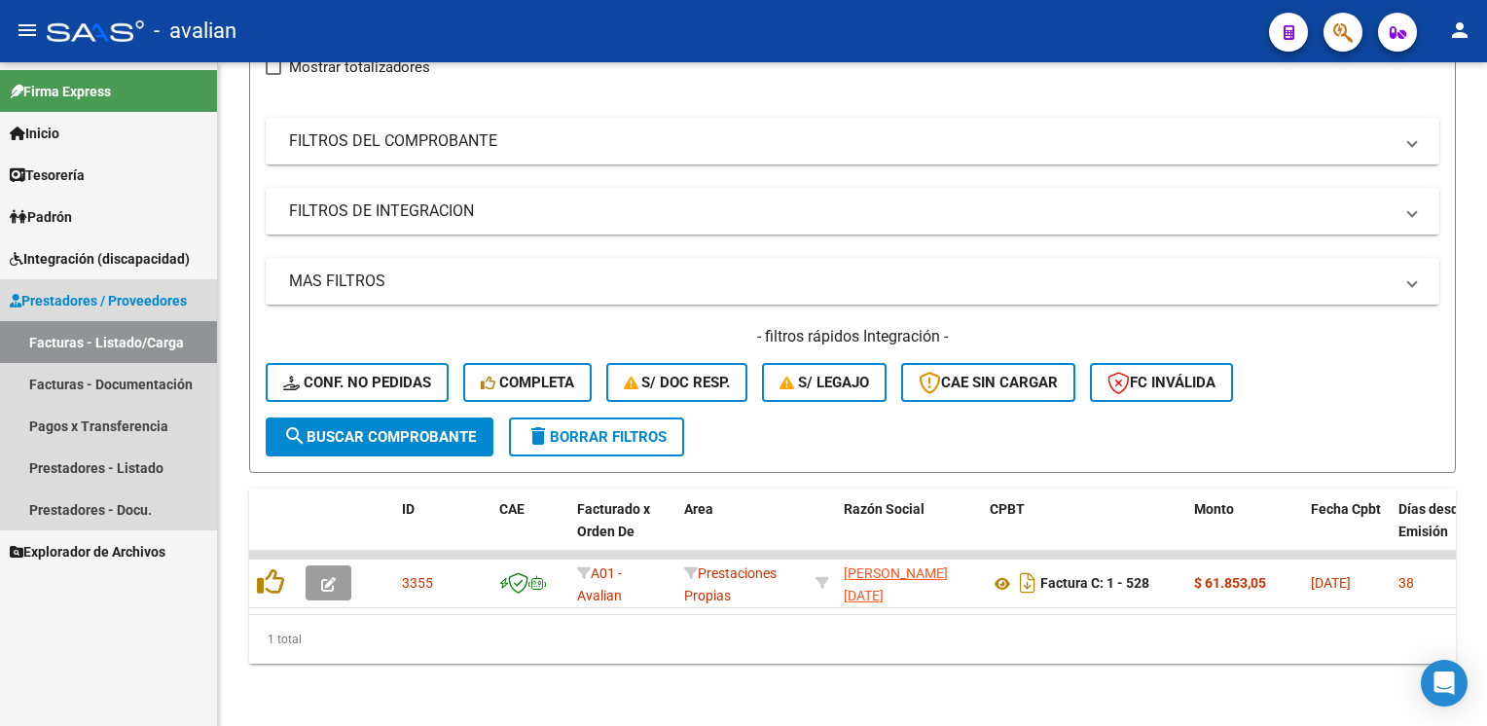
click at [152, 301] on span "Prestadores / Proveedores" at bounding box center [98, 300] width 177 height 21
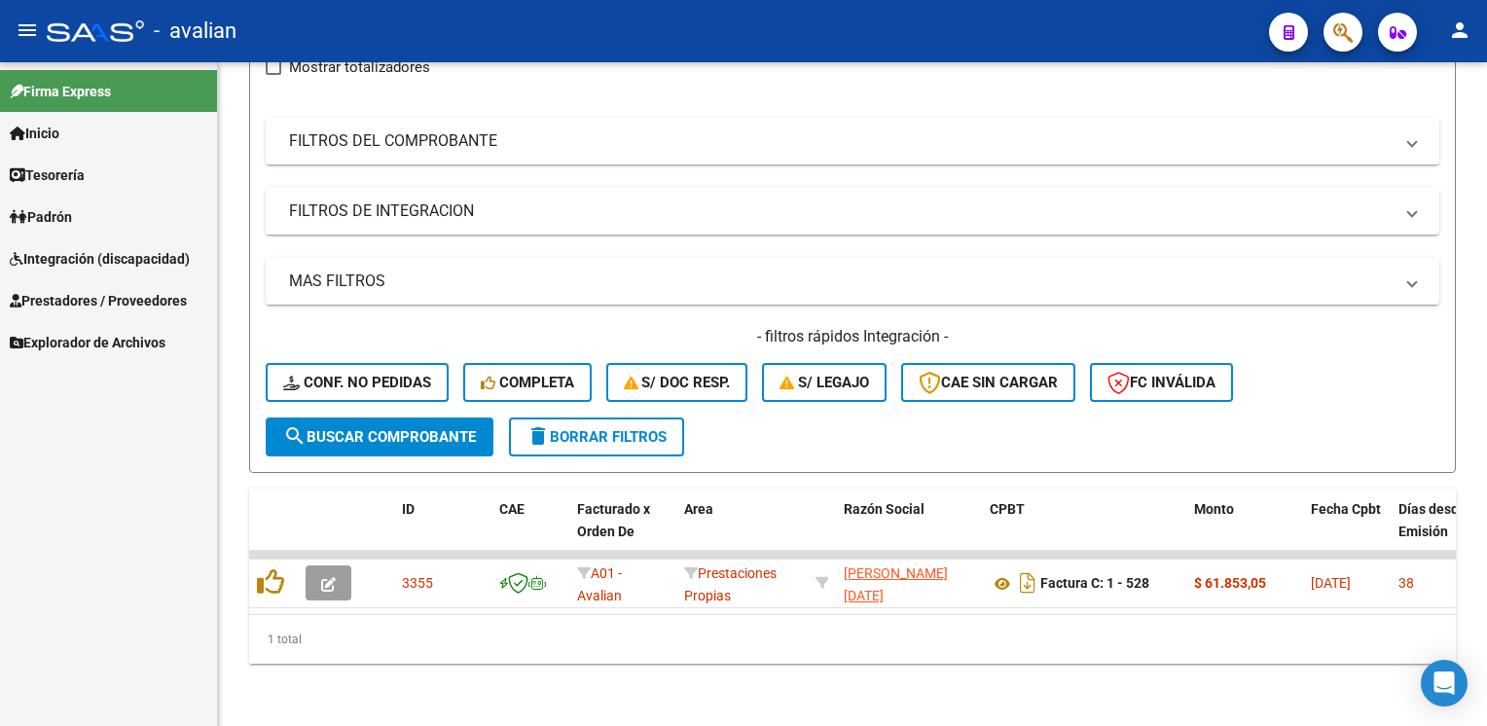
click at [145, 255] on span "Integración (discapacidad)" at bounding box center [100, 258] width 180 height 21
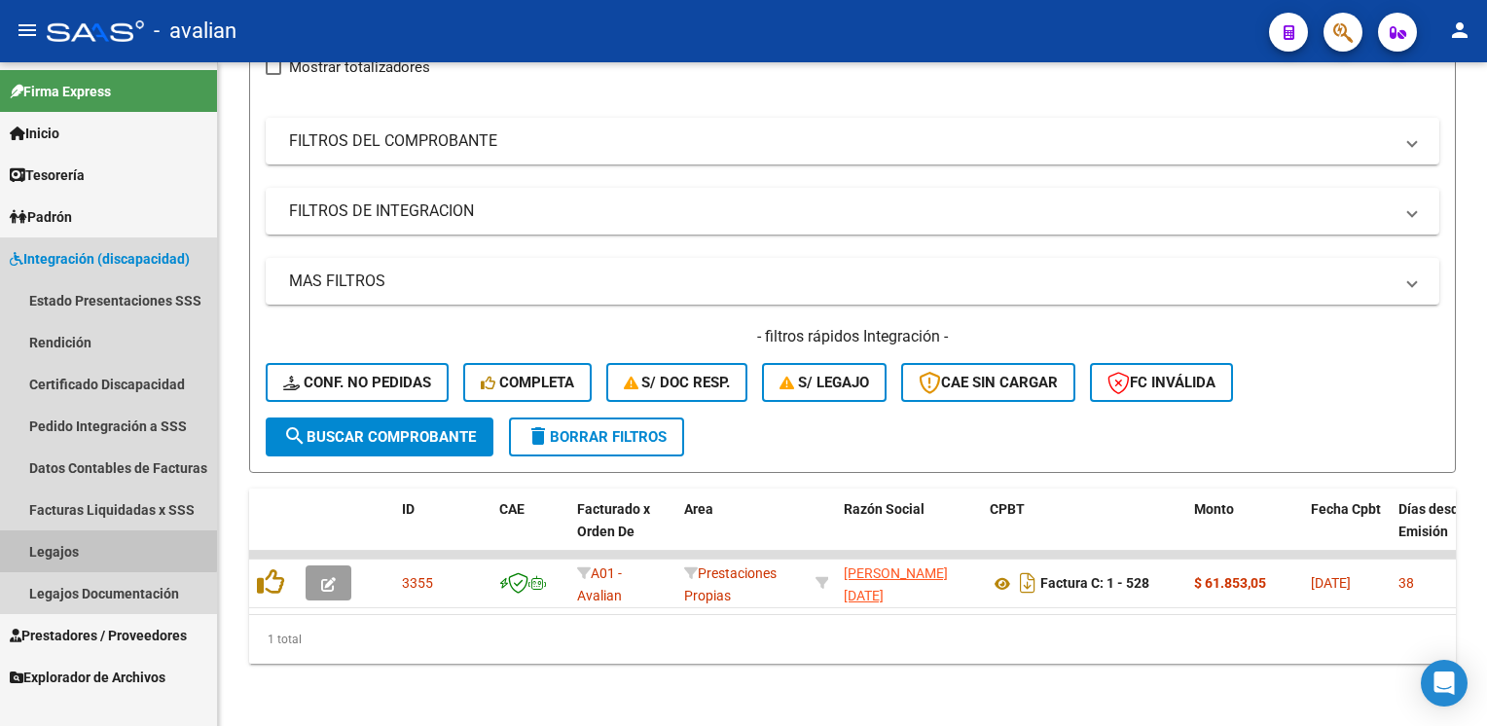
click at [101, 541] on link "Legajos" at bounding box center [108, 551] width 217 height 42
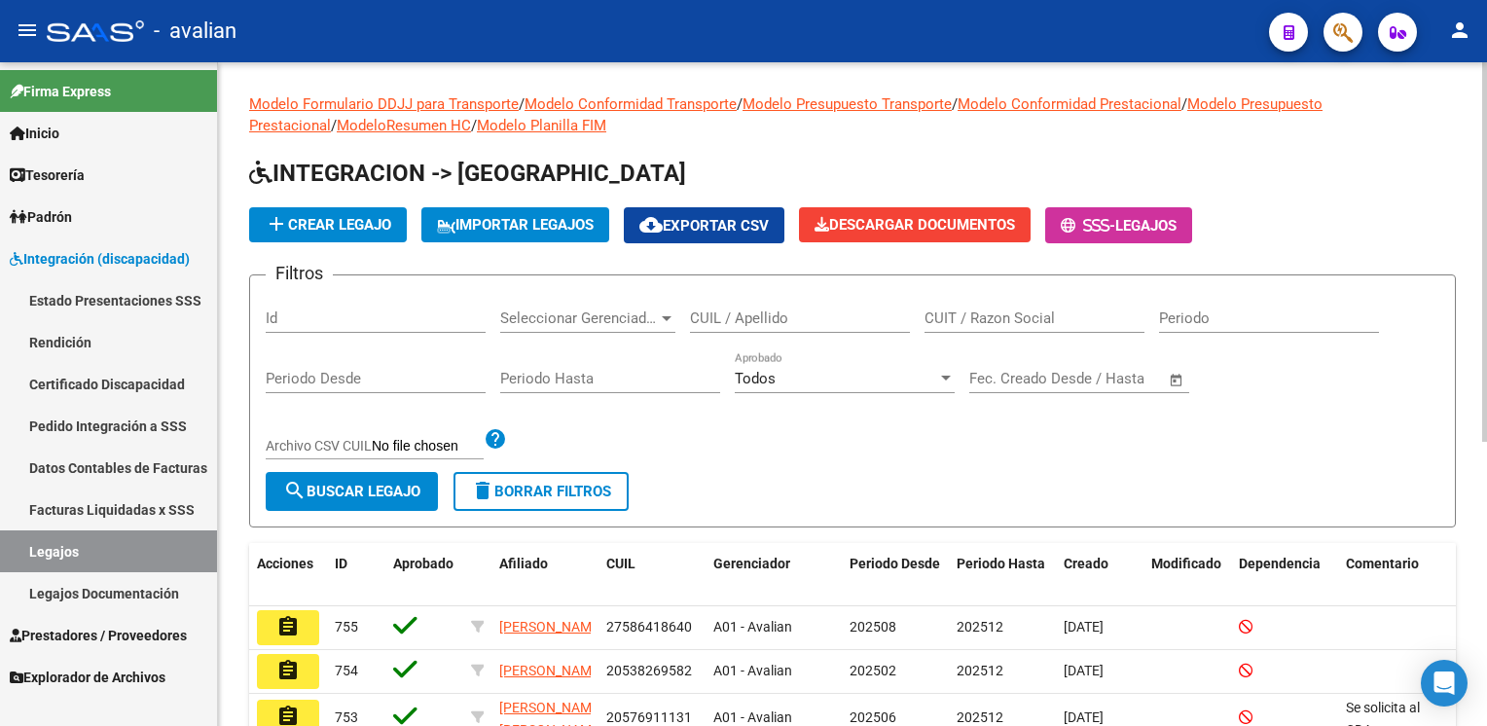
scroll to position [97, 0]
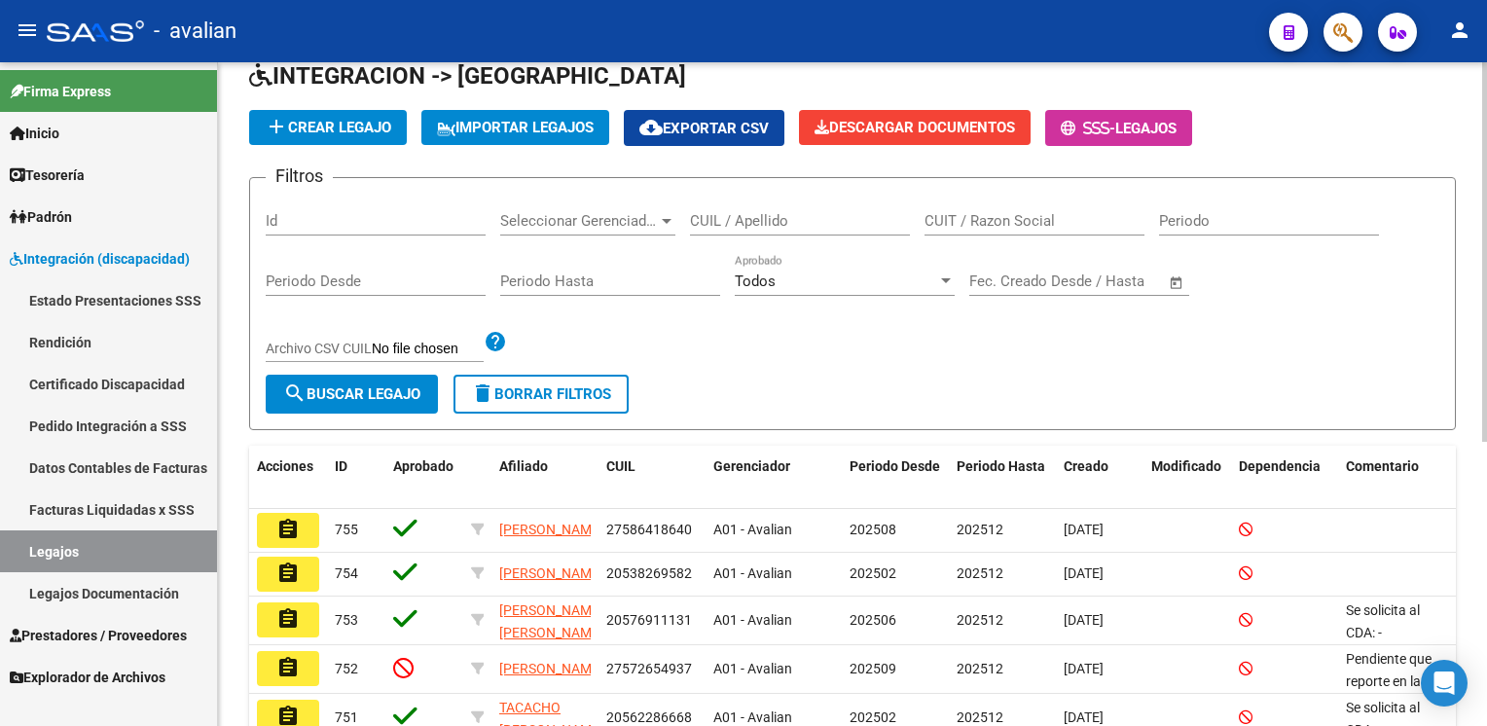
click at [335, 223] on input "Id" at bounding box center [376, 221] width 220 height 18
paste input "20563069229"
type input "20563069229"
click at [358, 394] on span "search Buscar Legajo" at bounding box center [351, 394] width 137 height 18
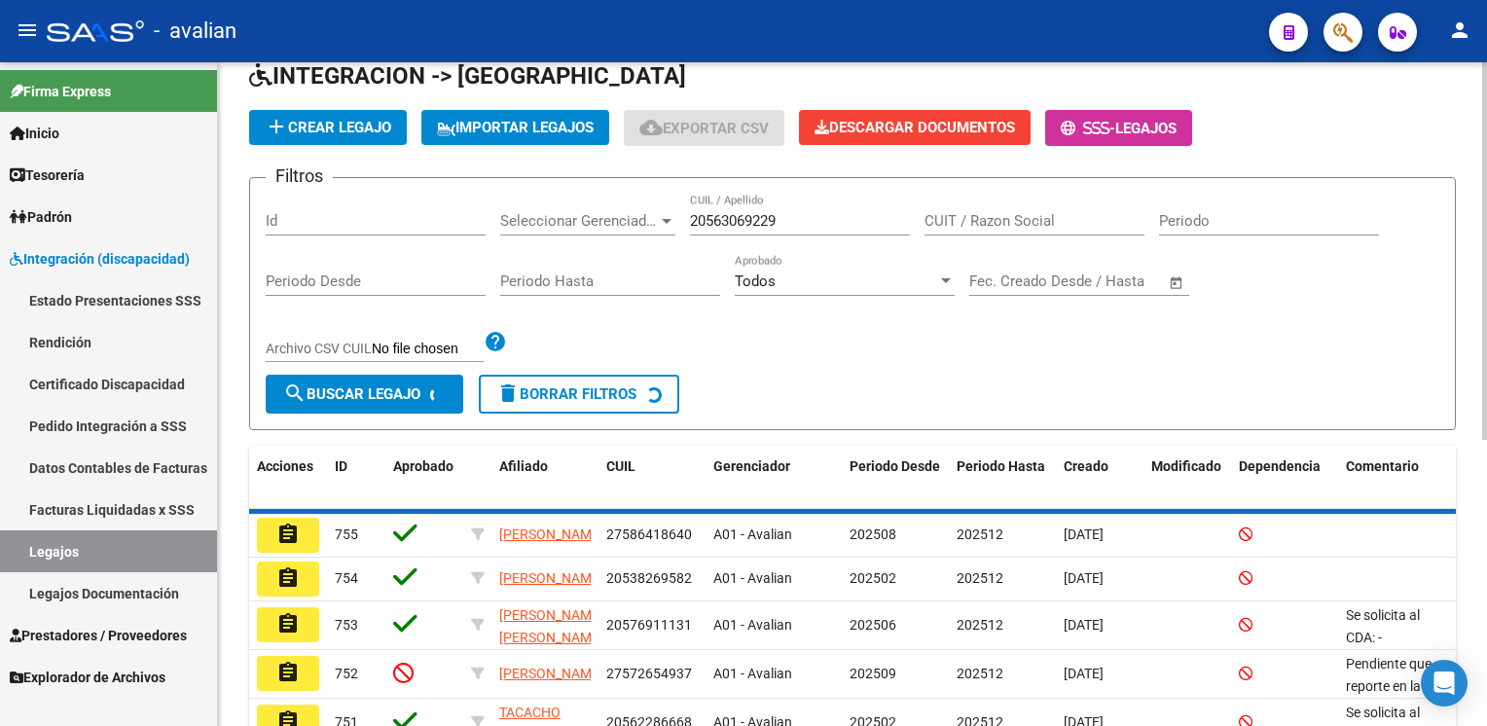
scroll to position [58, 0]
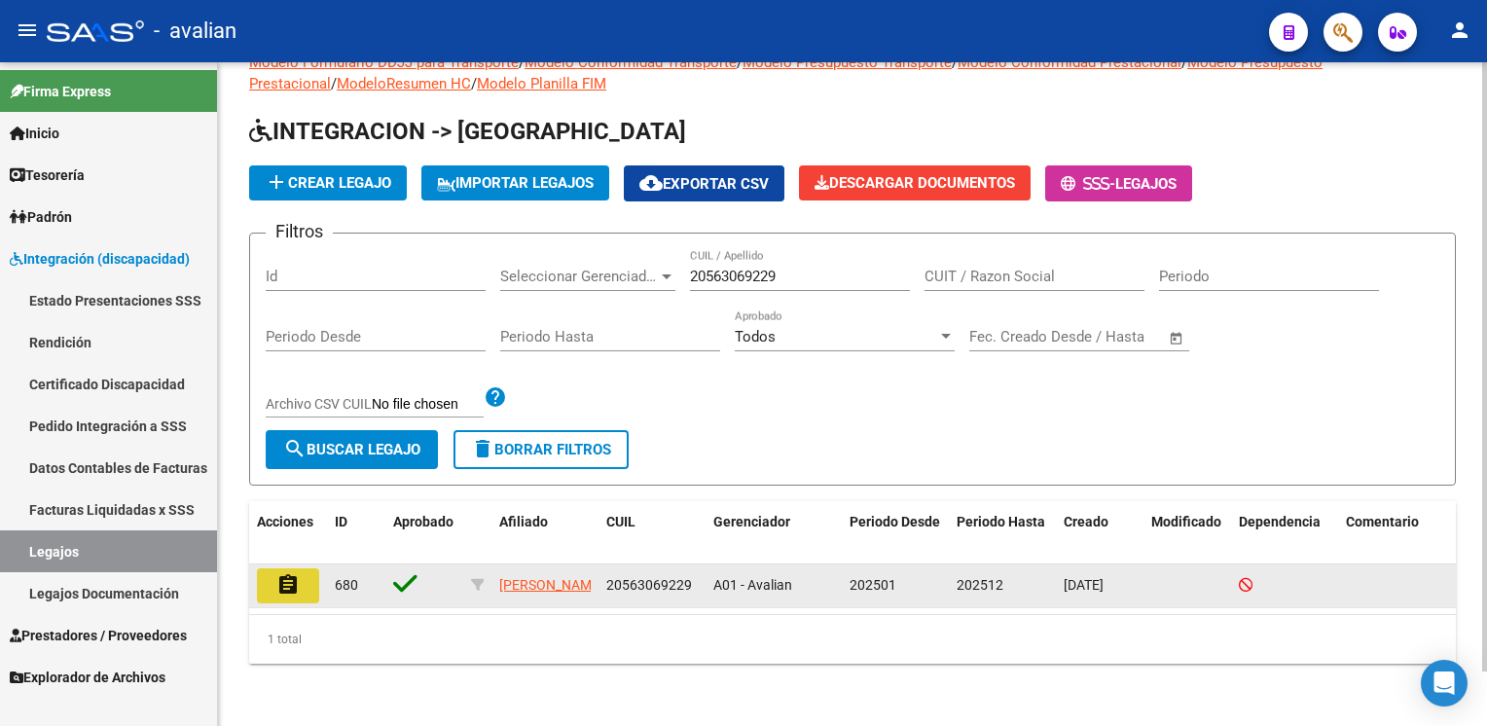
click at [294, 568] on button "assignment" at bounding box center [288, 585] width 62 height 35
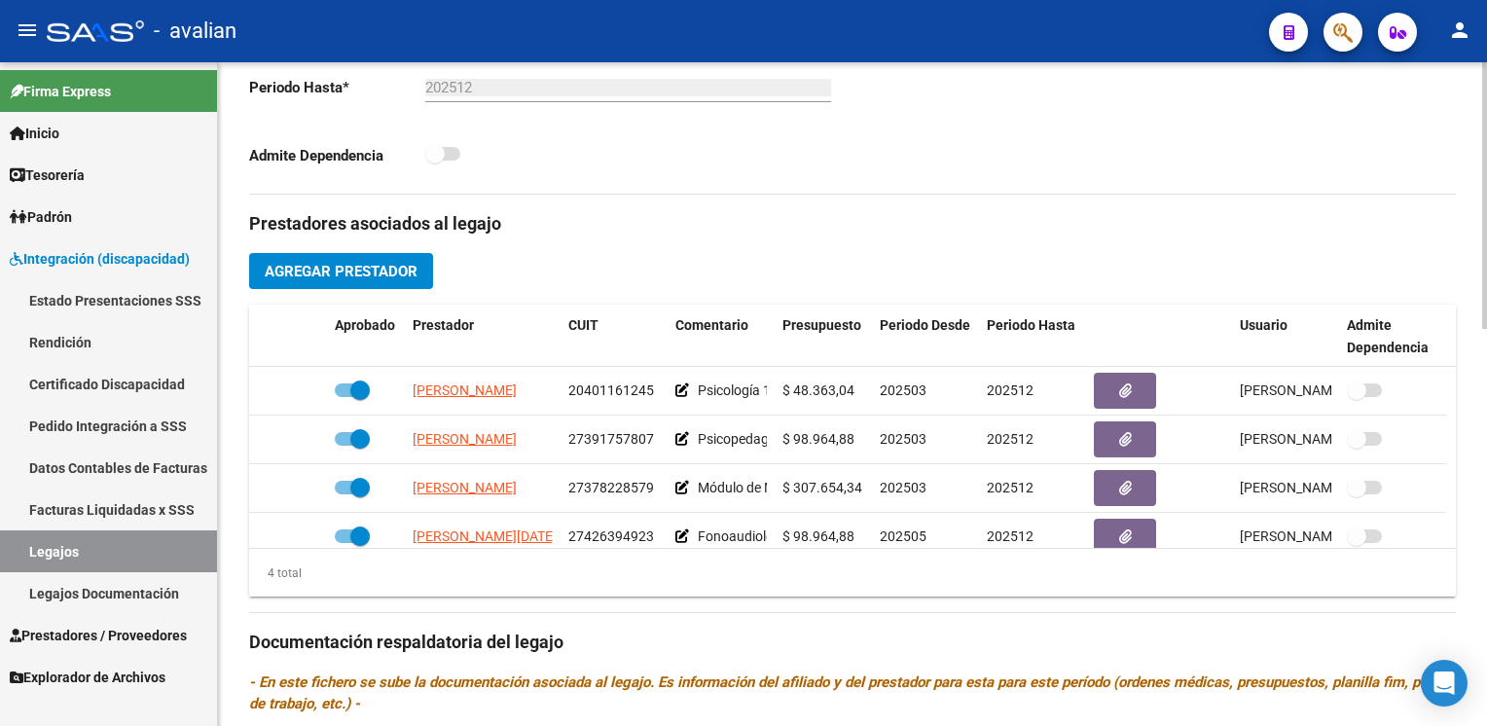
scroll to position [34, 0]
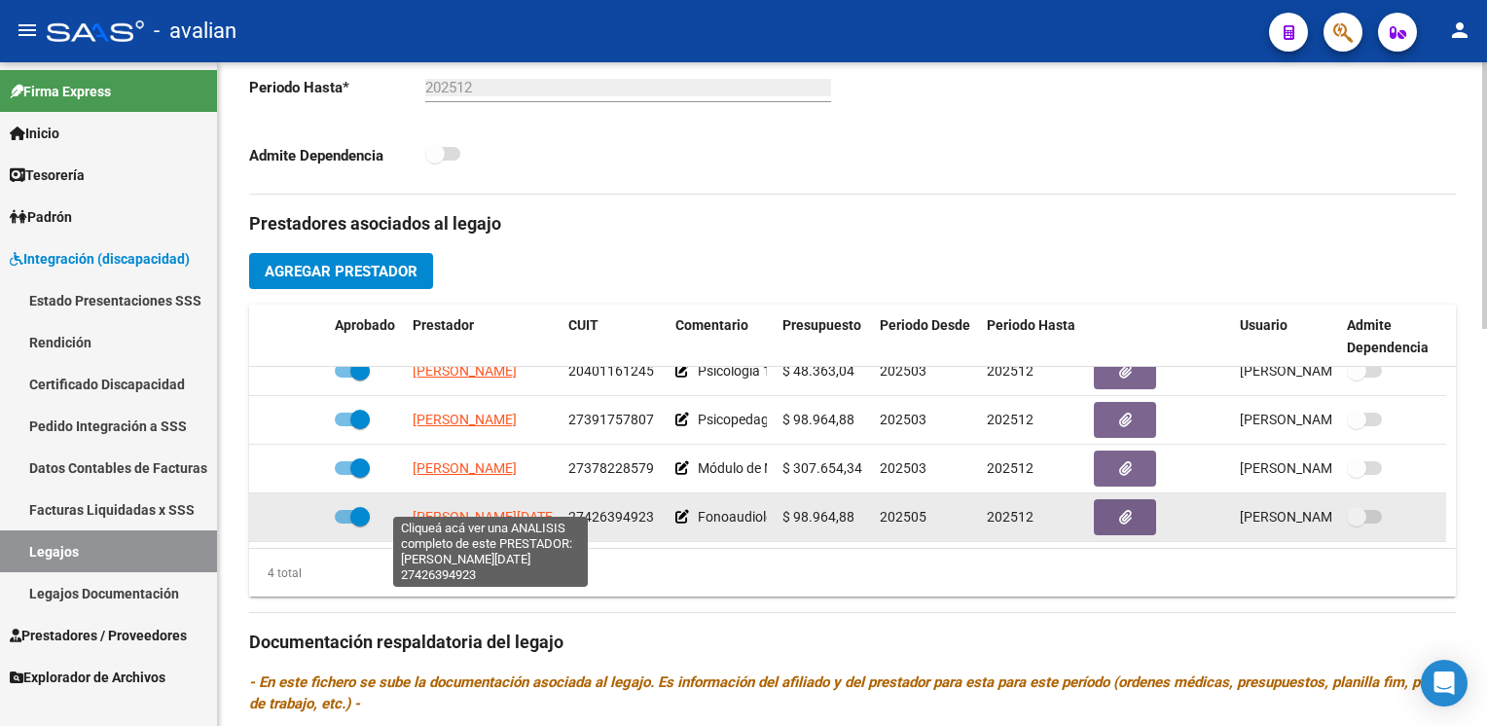
click at [452, 509] on span "[PERSON_NAME][DATE]" at bounding box center [485, 517] width 144 height 16
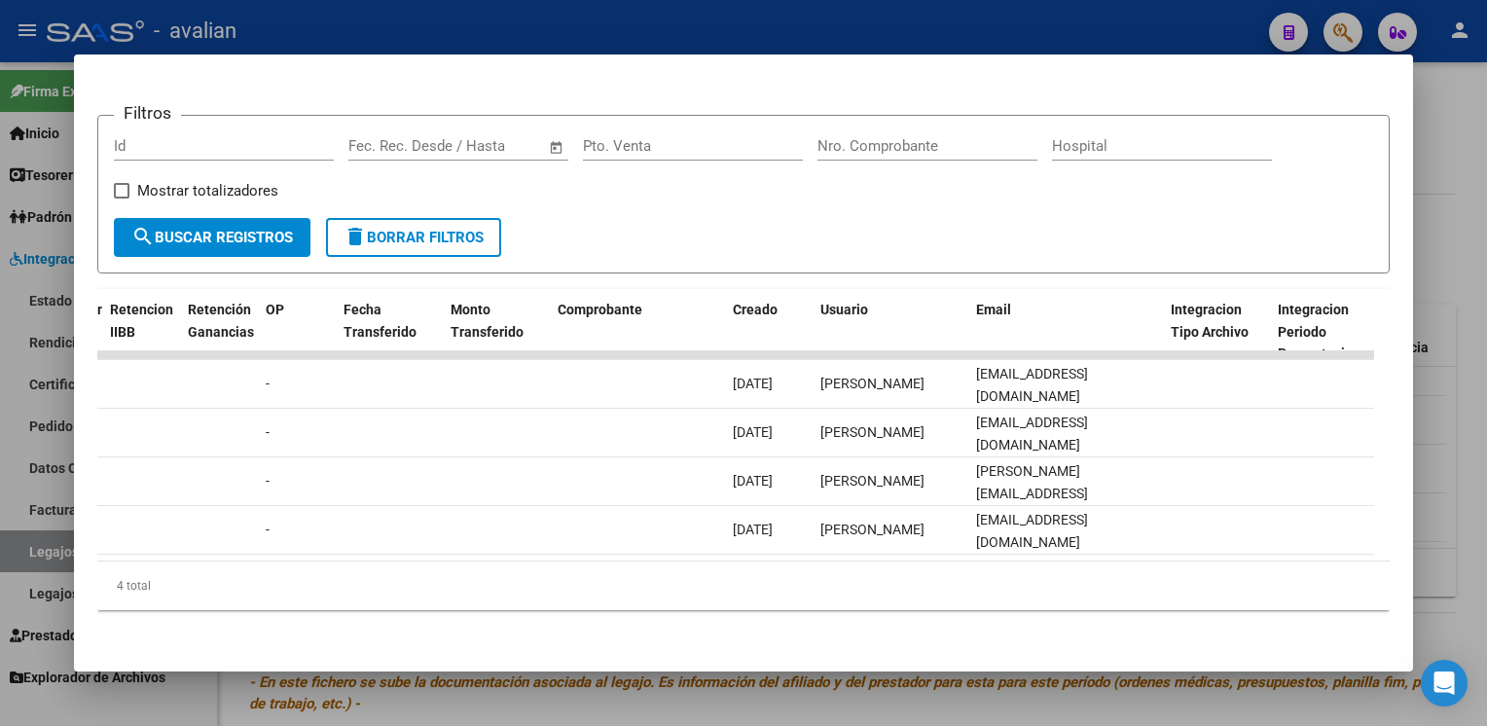
scroll to position [0, 0]
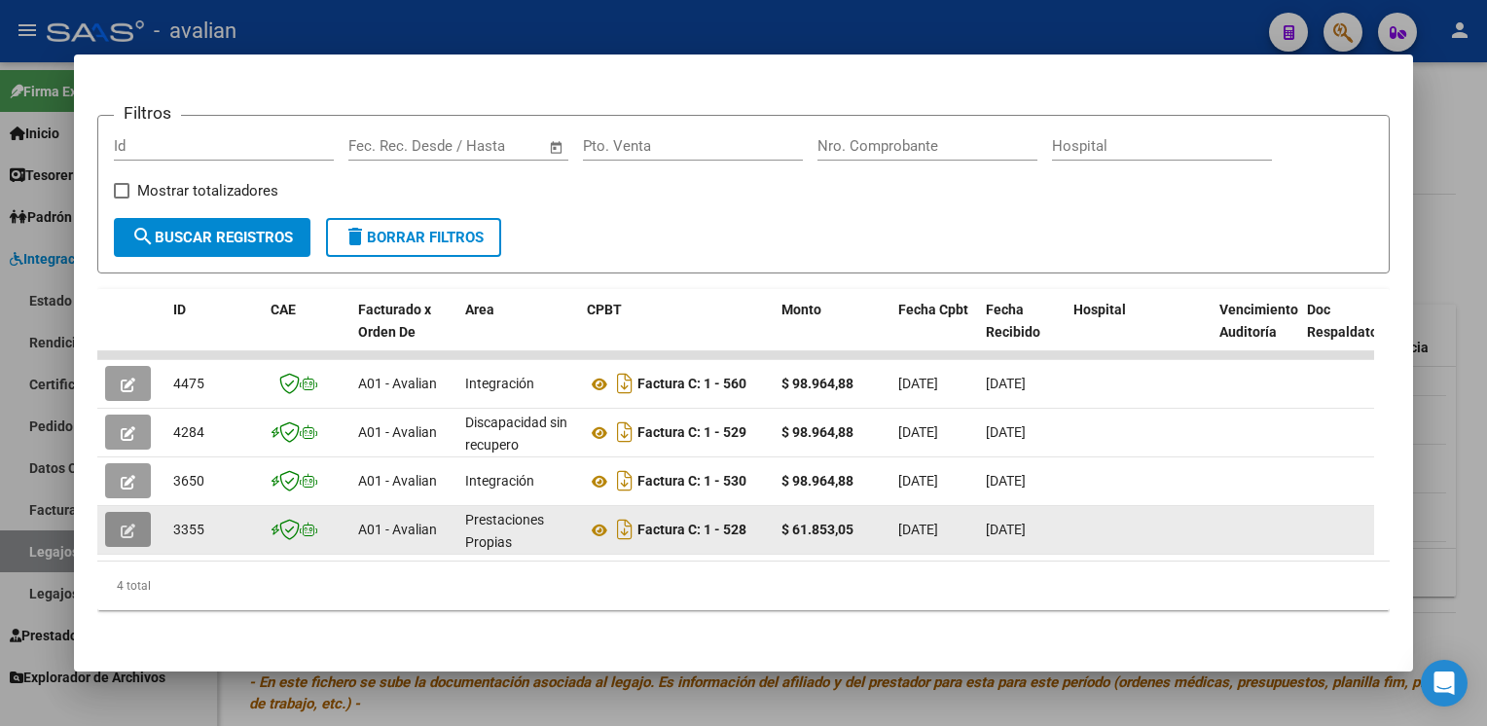
click at [128, 523] on icon "button" at bounding box center [128, 530] width 15 height 15
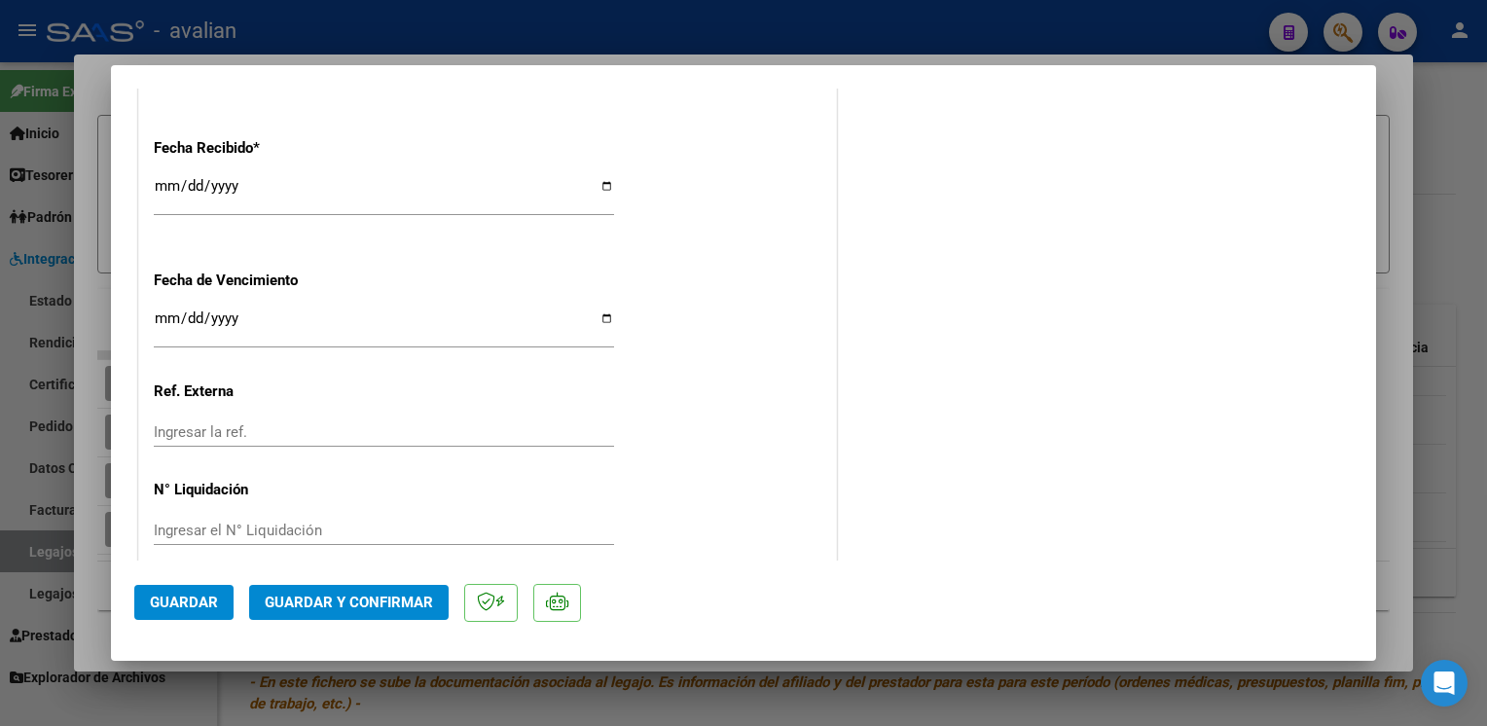
scroll to position [1219, 0]
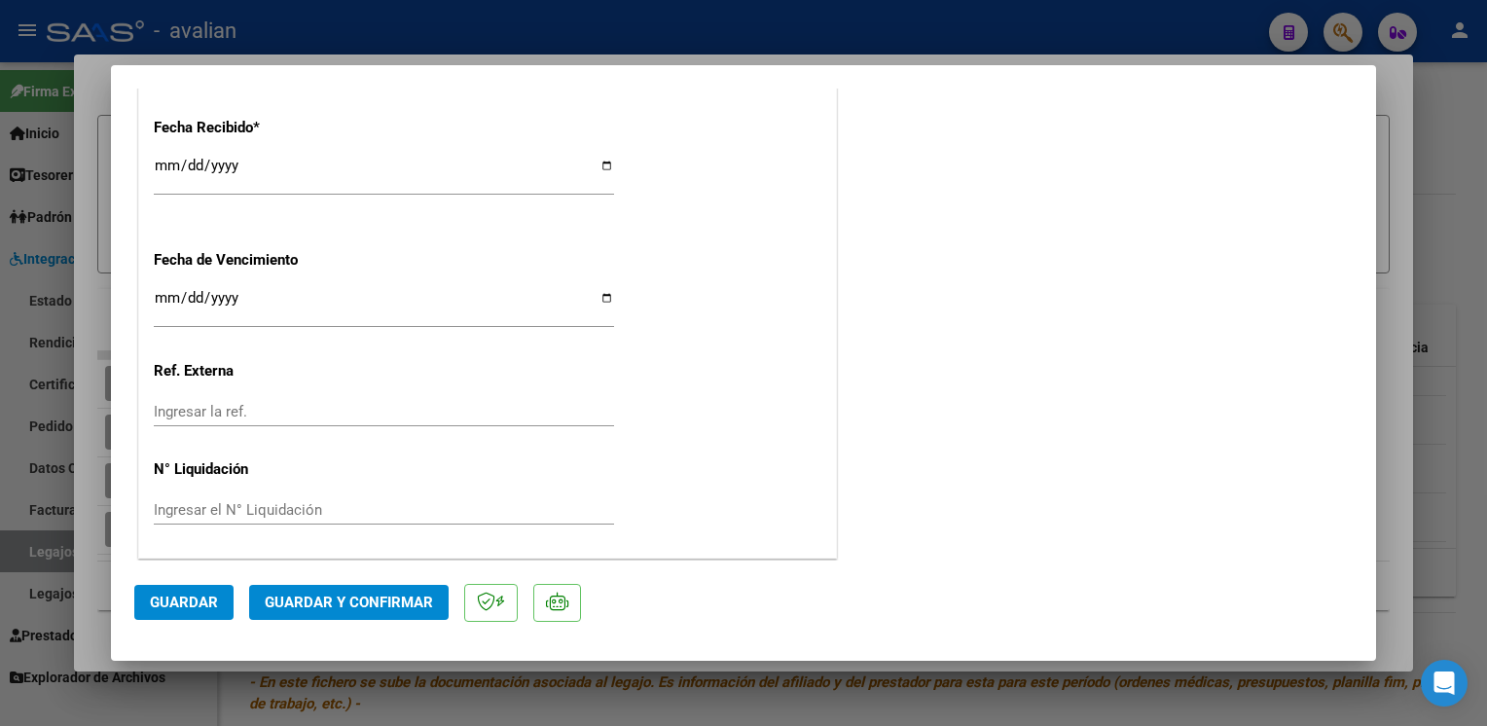
click at [405, 40] on div at bounding box center [743, 363] width 1487 height 726
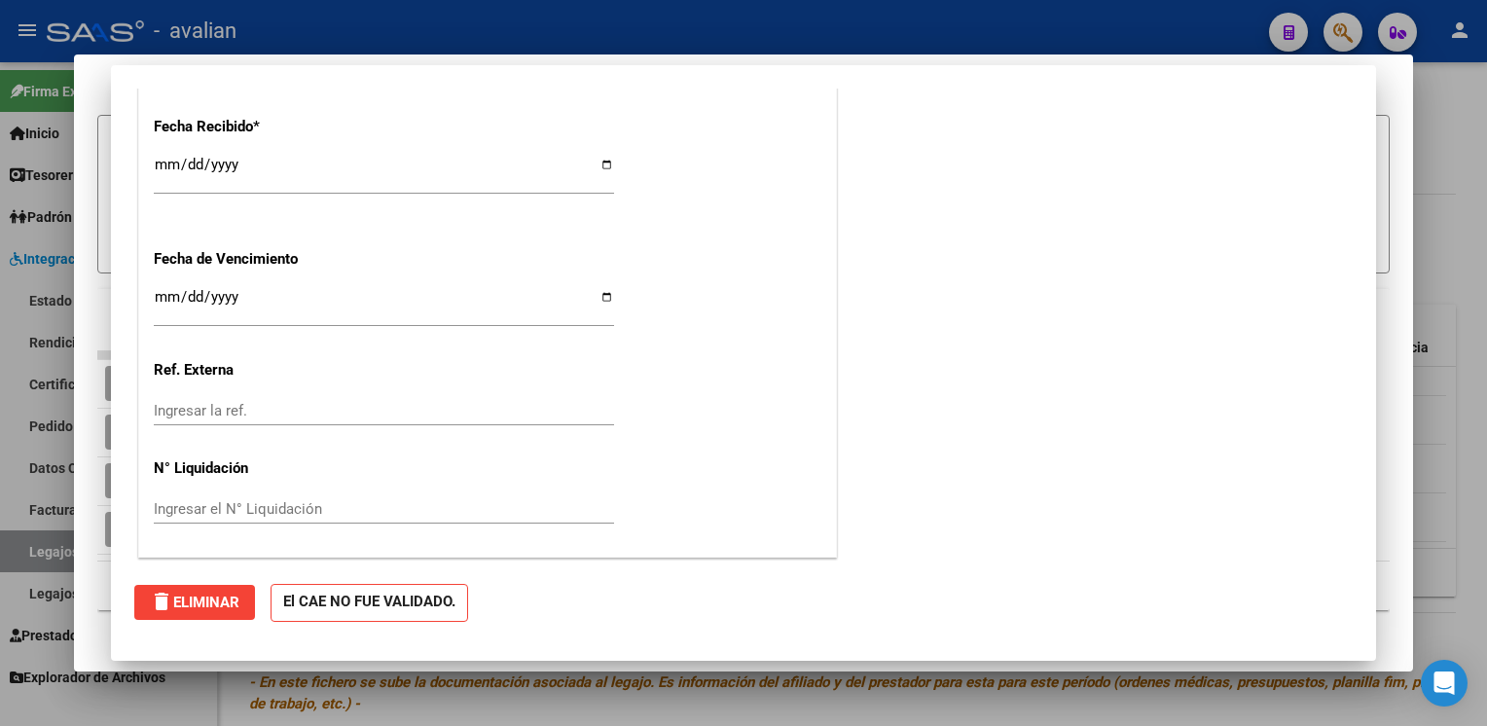
type input "$ 0,00"
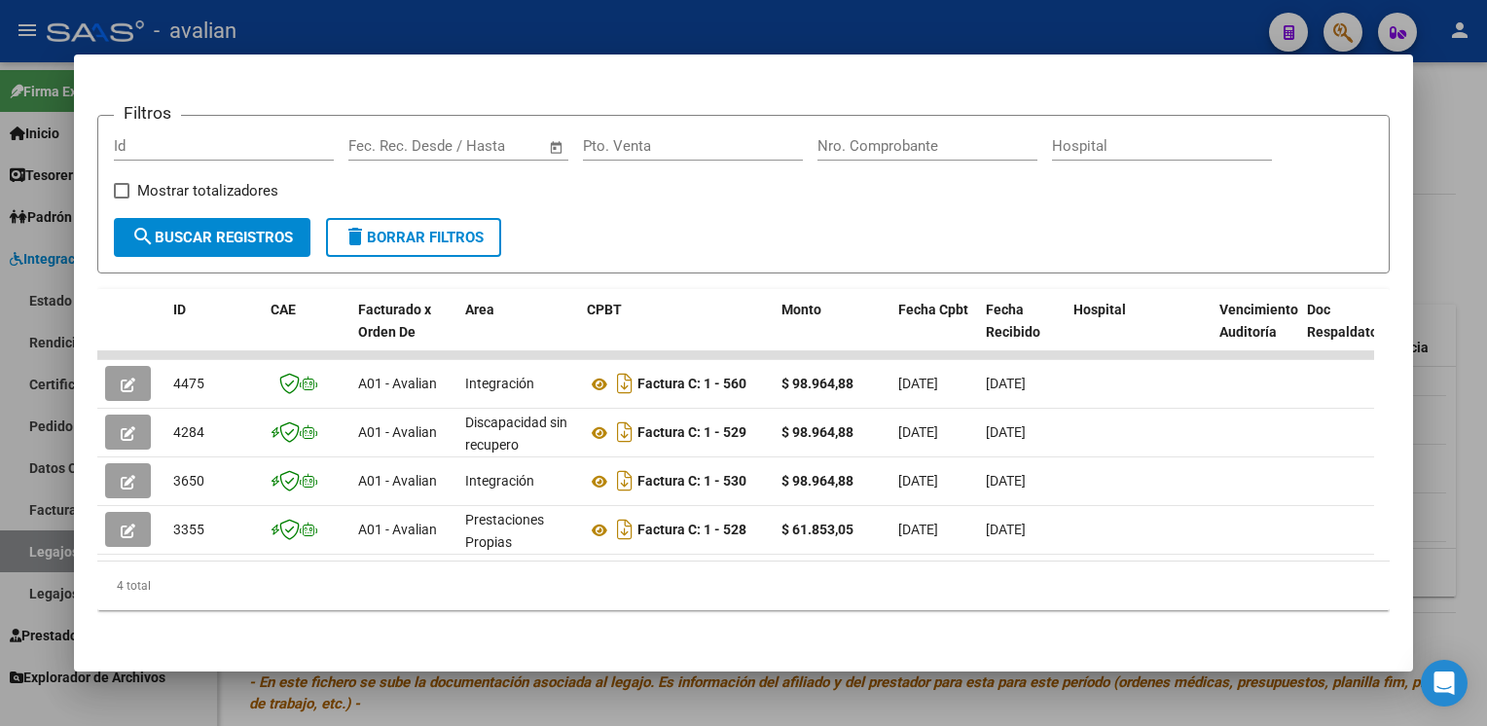
click at [405, 40] on div at bounding box center [743, 363] width 1487 height 726
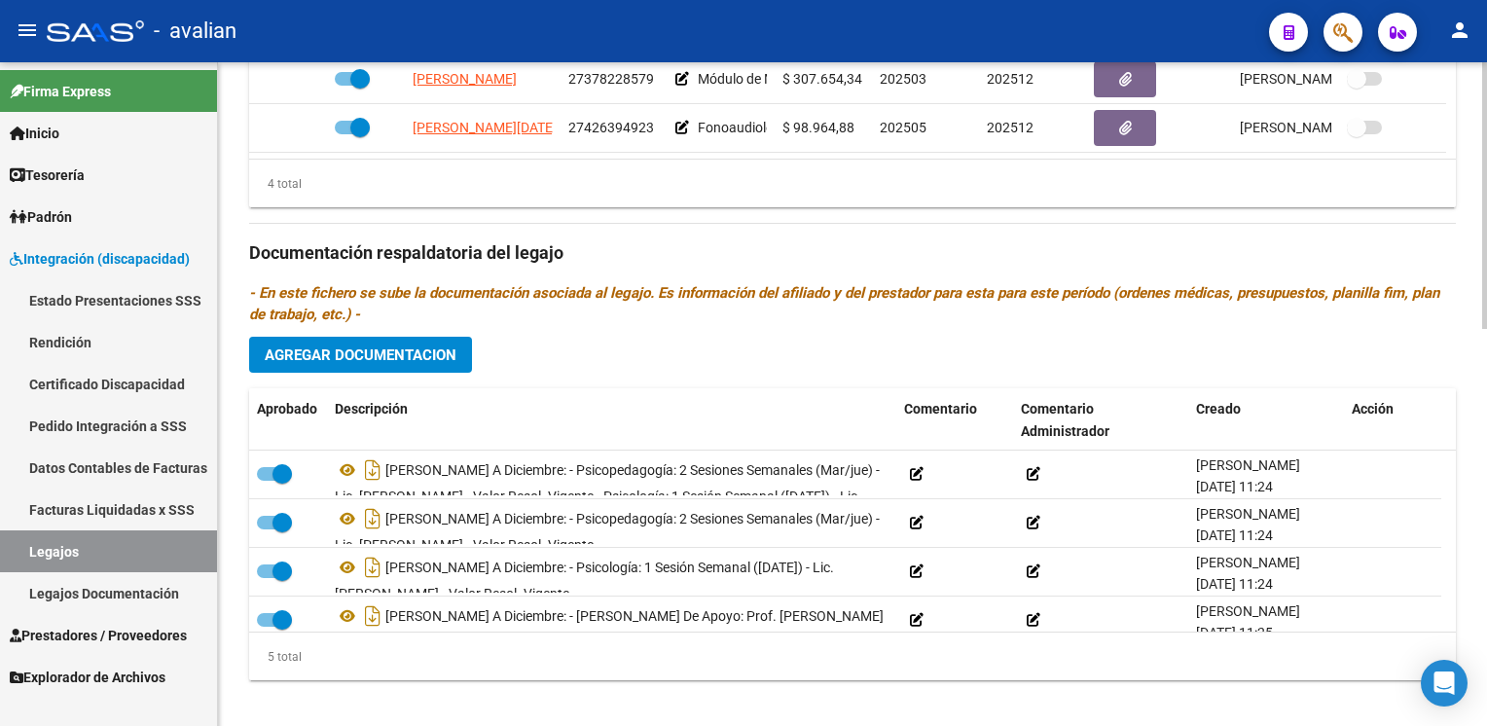
scroll to position [584, 0]
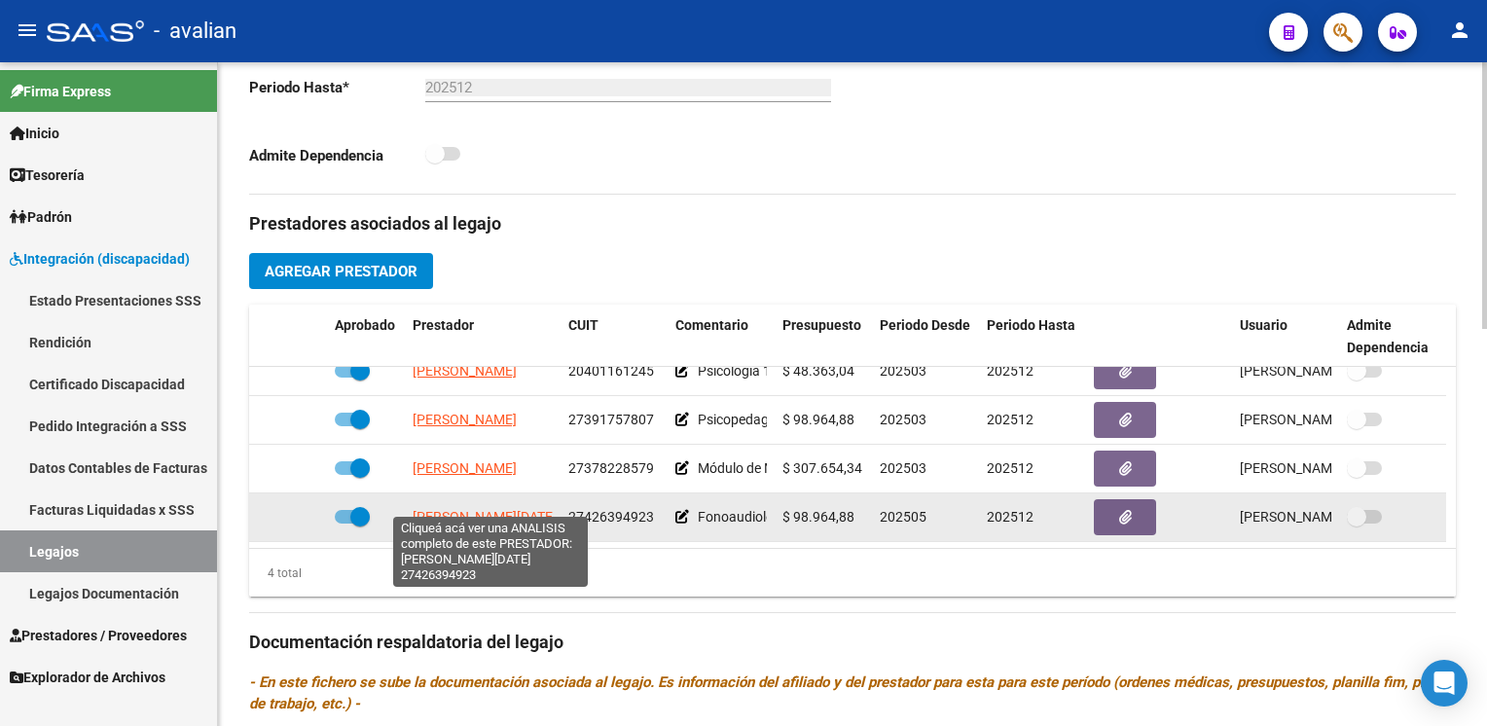
click at [487, 509] on span "[PERSON_NAME][DATE]" at bounding box center [485, 517] width 144 height 16
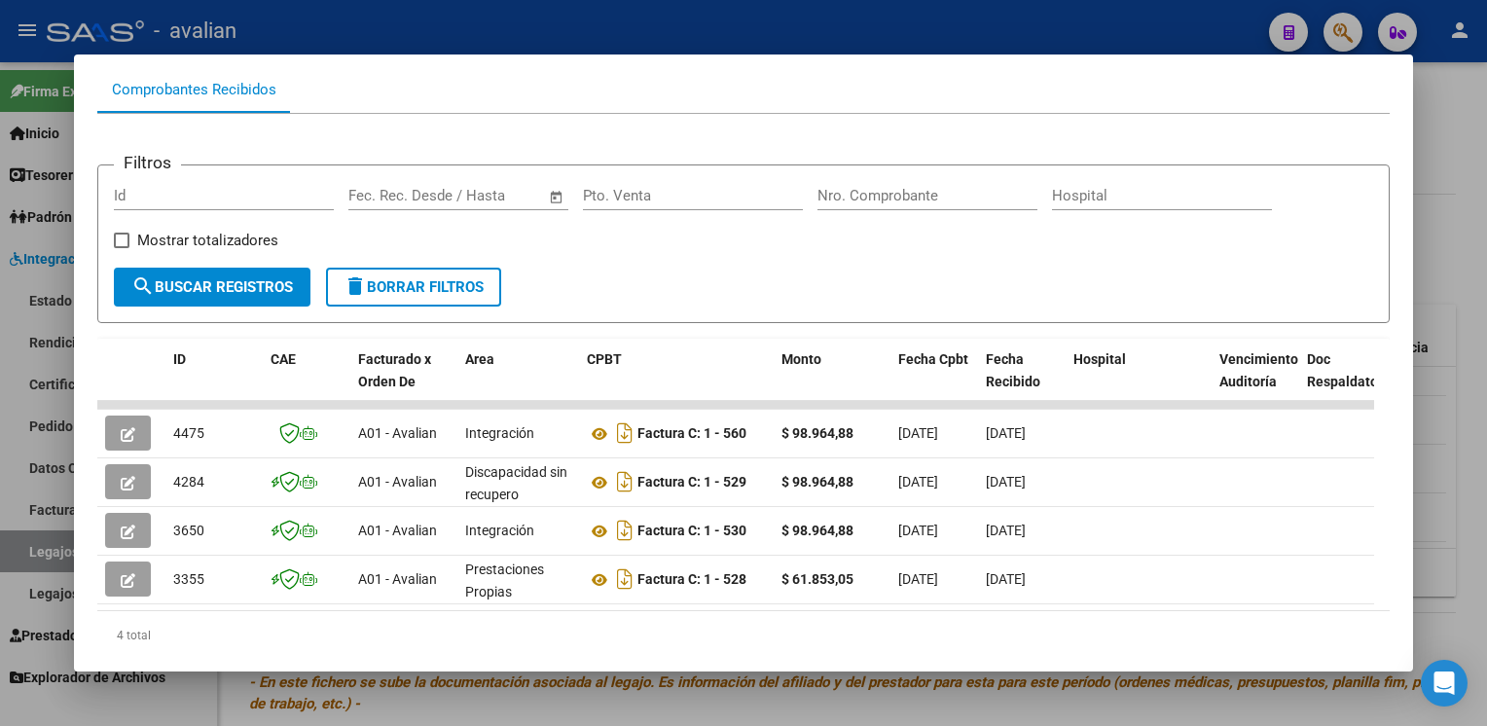
scroll to position [265, 0]
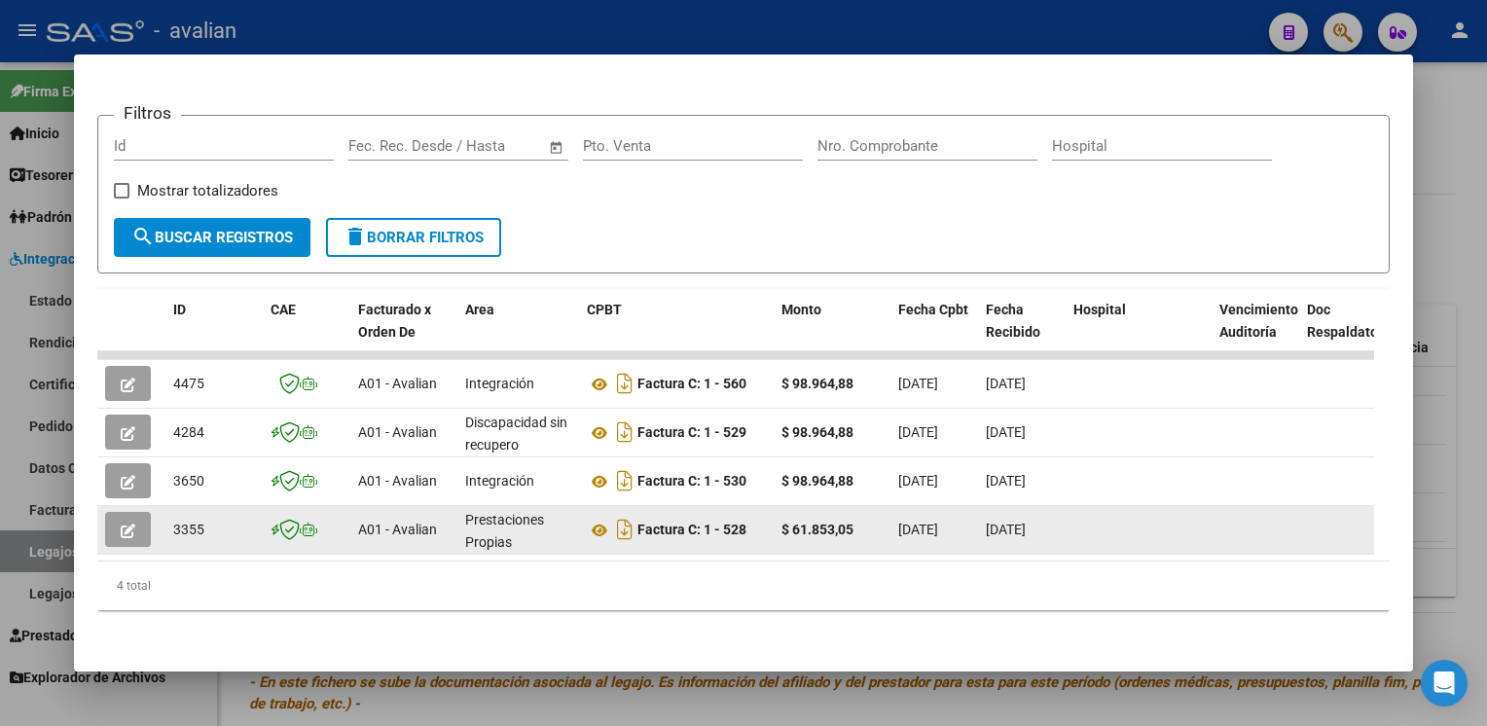
click at [100, 522] on datatable-body-cell at bounding box center [131, 530] width 68 height 48
click at [130, 523] on icon "button" at bounding box center [128, 530] width 15 height 15
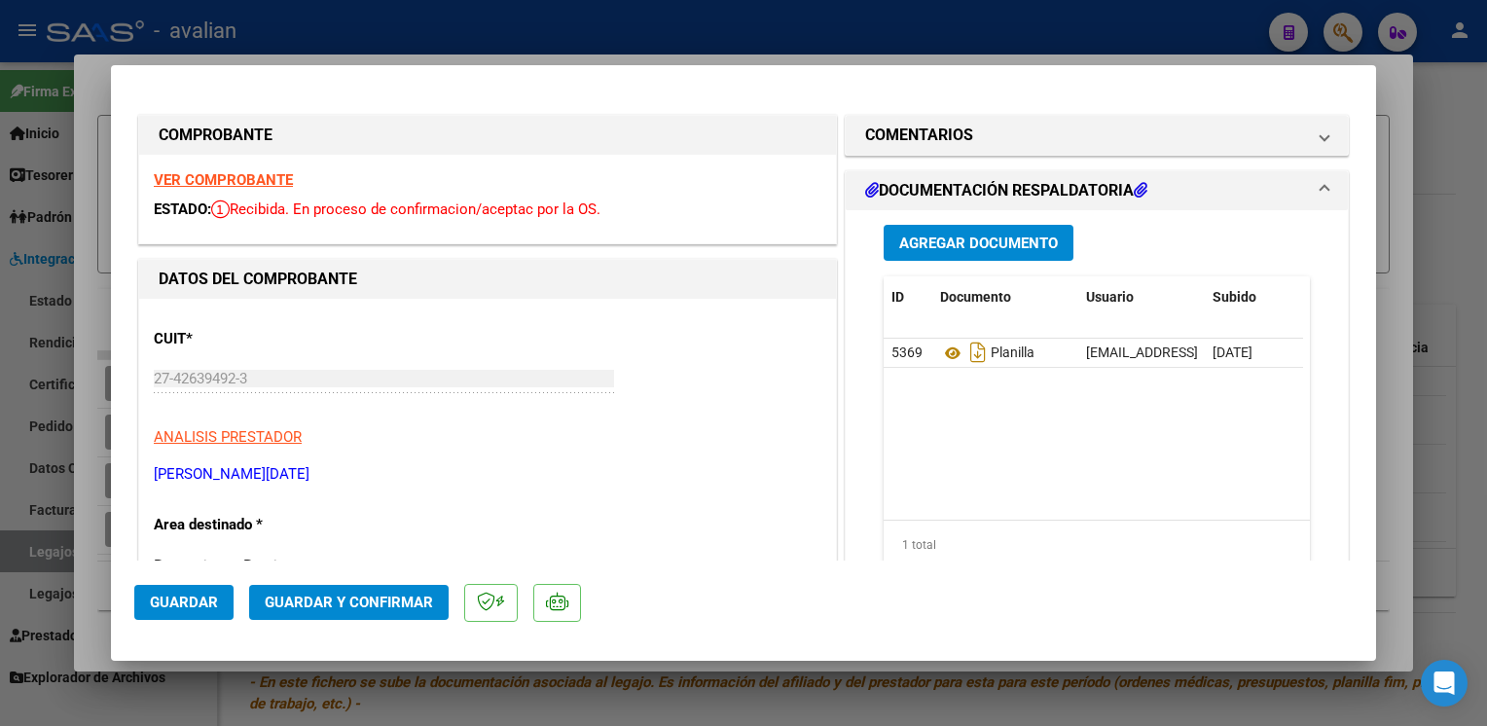
click at [222, 179] on strong "VER COMPROBANTE" at bounding box center [223, 180] width 139 height 18
click at [787, 44] on div at bounding box center [743, 363] width 1487 height 726
type input "$ 0,00"
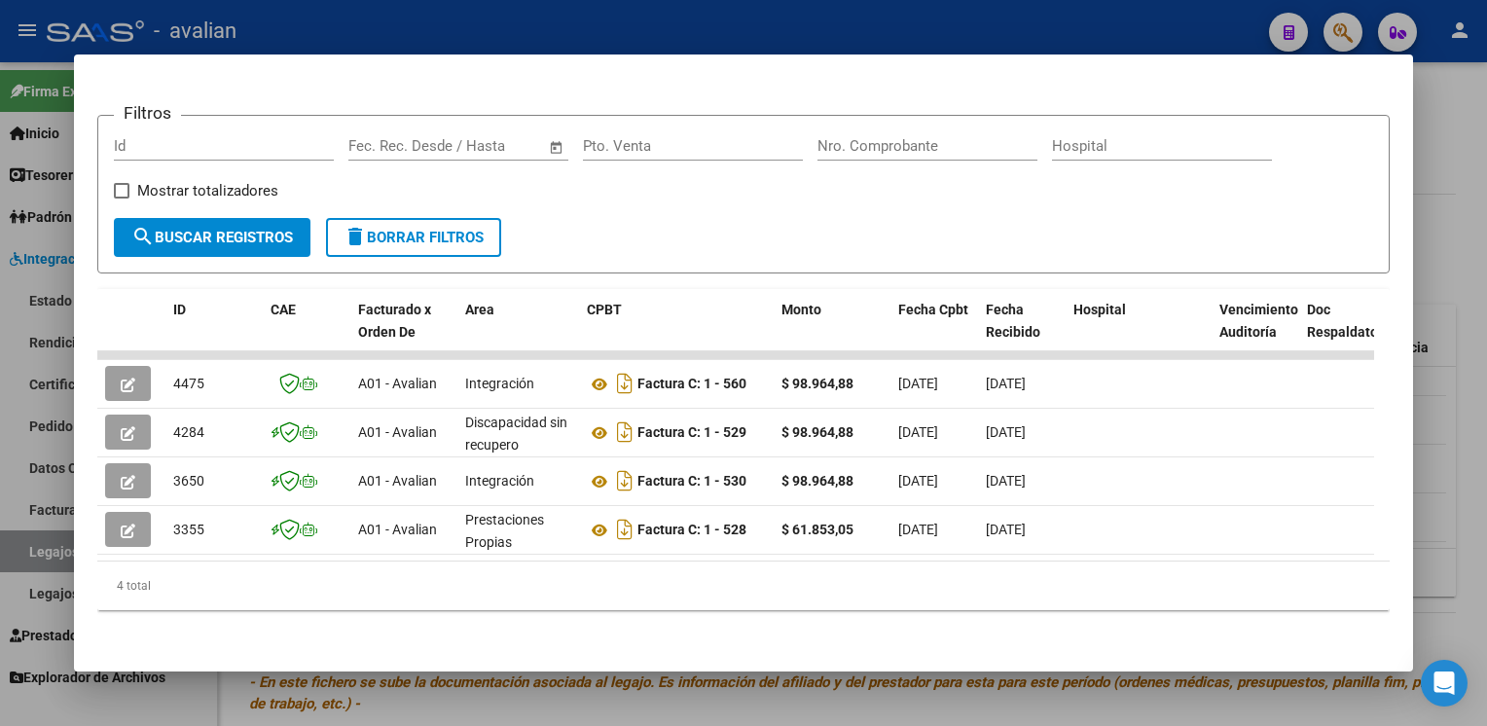
click at [768, 36] on div at bounding box center [743, 363] width 1487 height 726
